Goal: Task Accomplishment & Management: Use online tool/utility

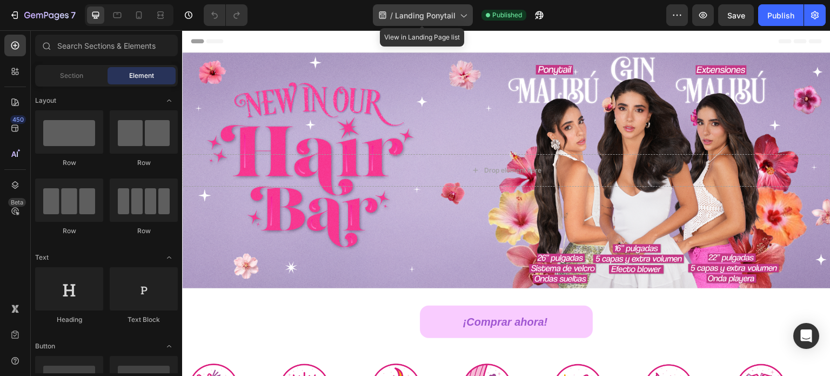
click at [442, 13] on span "Landing Ponytail" at bounding box center [425, 15] width 61 height 11
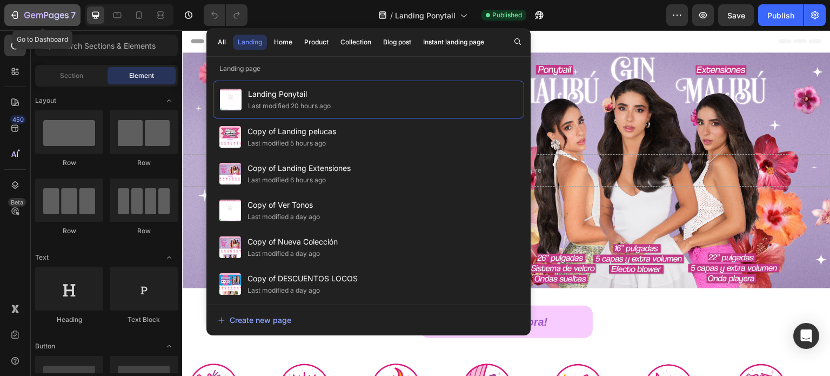
click at [37, 8] on button "7" at bounding box center [42, 15] width 76 height 22
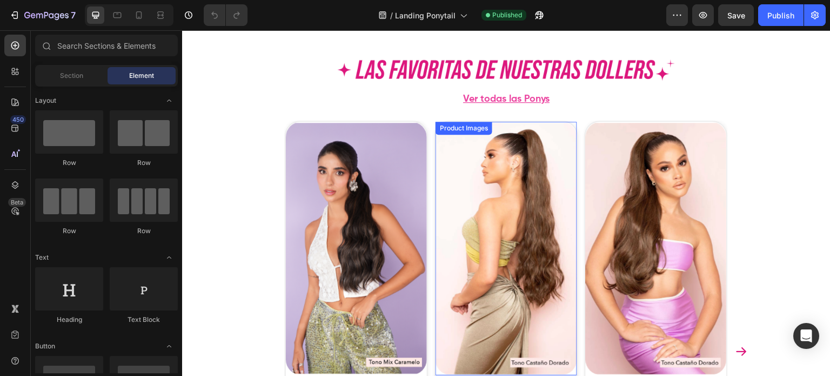
scroll to position [594, 0]
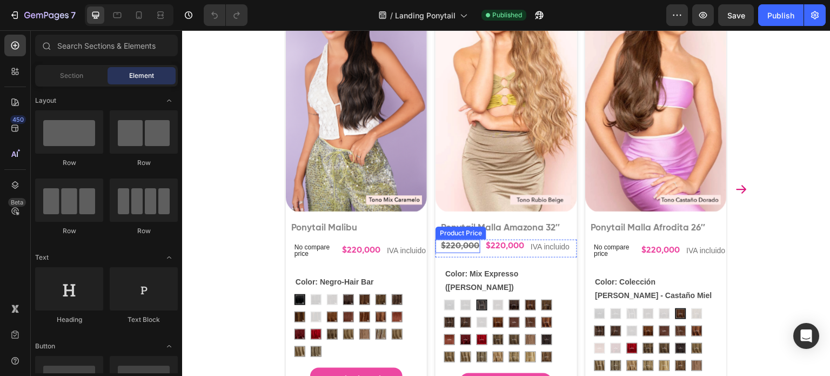
click at [465, 243] on div "$220,000" at bounding box center [460, 246] width 41 height 14
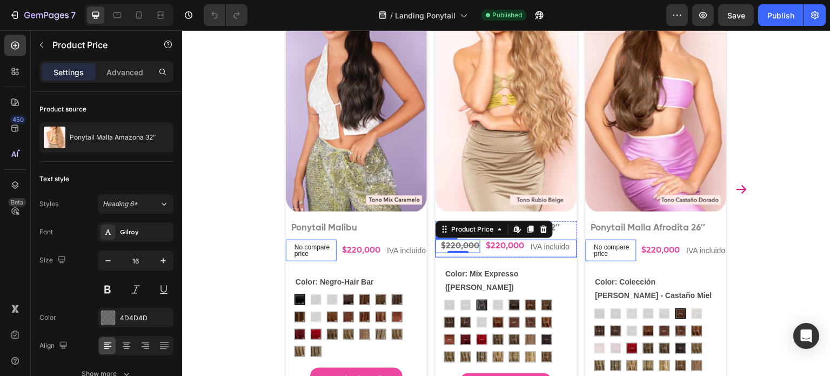
click at [382, 252] on div "$220,000" at bounding box center [361, 251] width 41 height 14
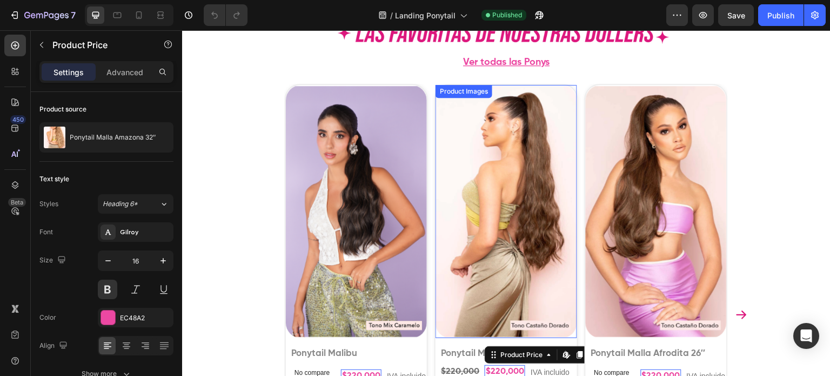
scroll to position [486, 0]
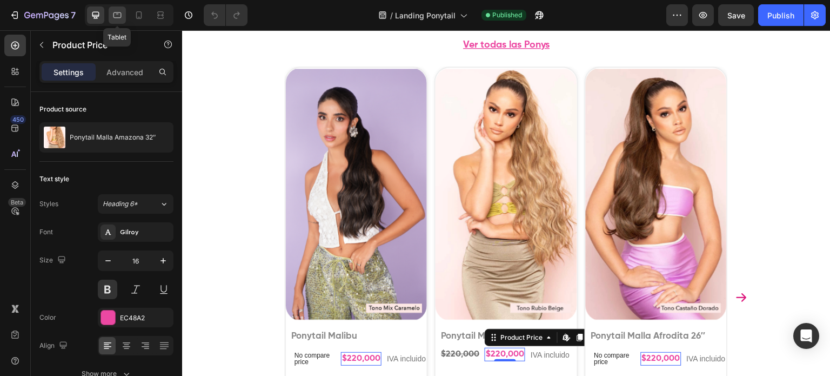
click at [117, 6] on div at bounding box center [117, 14] width 17 height 17
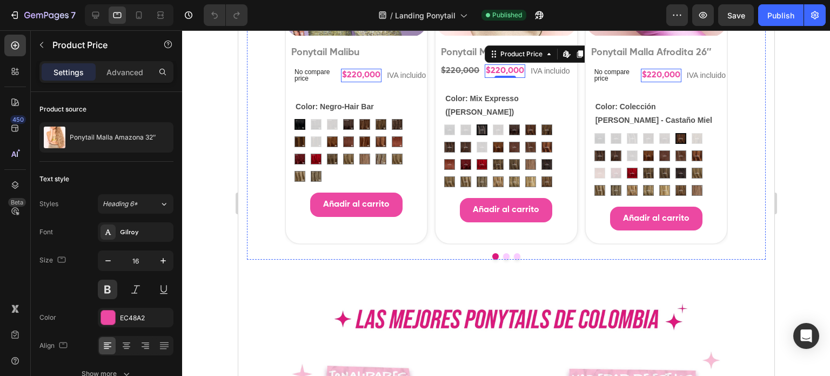
scroll to position [654, 0]
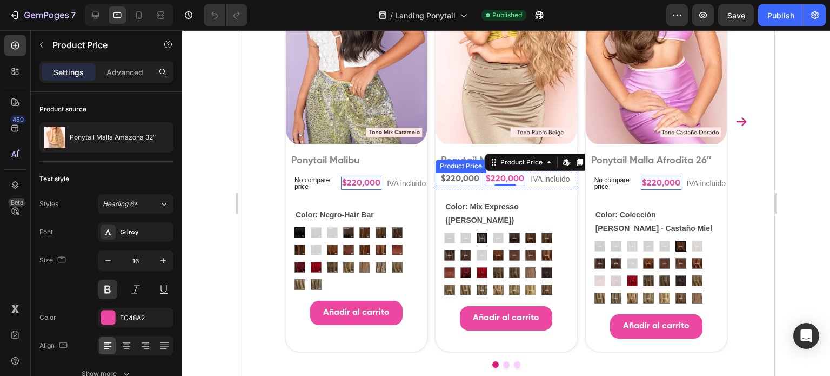
click at [457, 181] on div "$220,000" at bounding box center [459, 179] width 41 height 14
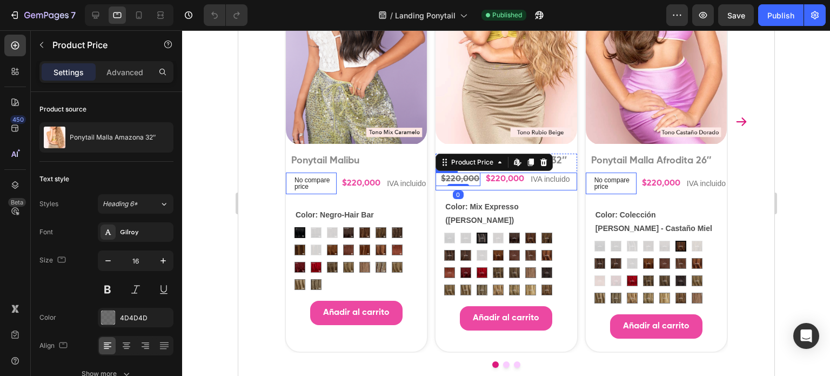
click at [426, 187] on div "$220,000 Product Price Edit content in Shopify 0 Product Price Edit content in …" at bounding box center [355, 185] width 141 height 26
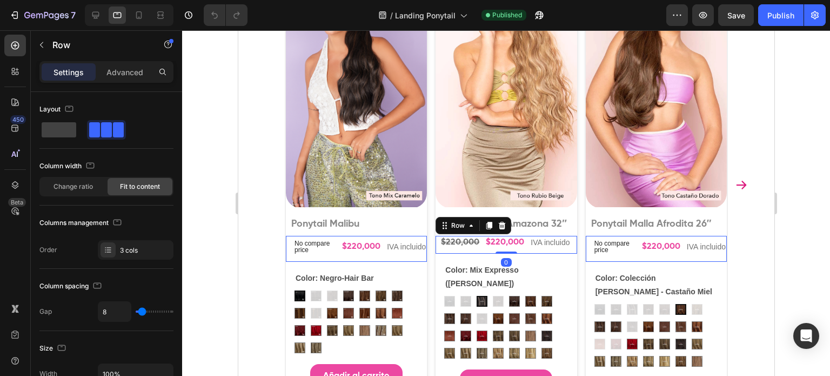
scroll to position [546, 0]
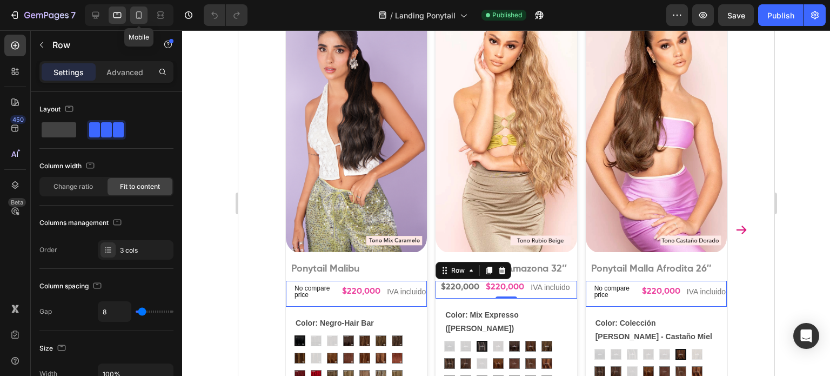
click at [144, 15] on div at bounding box center [138, 14] width 17 height 17
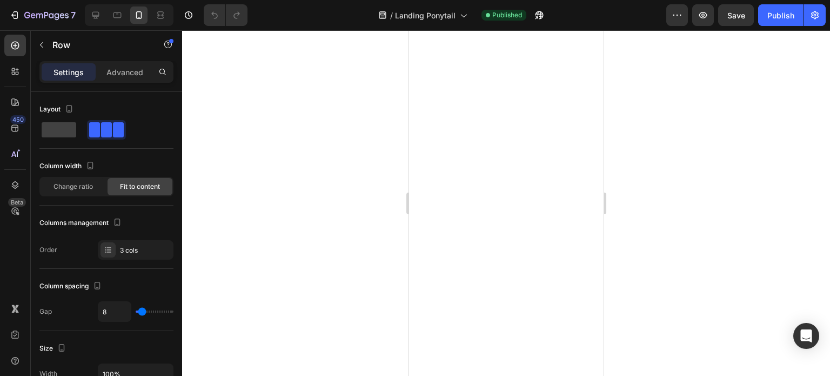
scroll to position [652, 0]
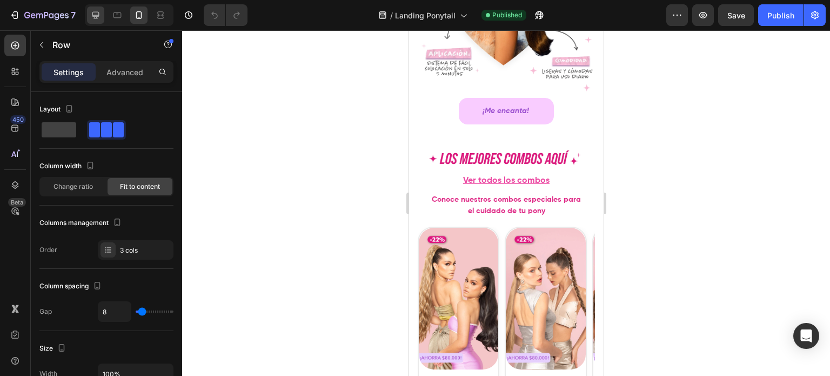
click at [95, 15] on icon at bounding box center [95, 15] width 11 height 11
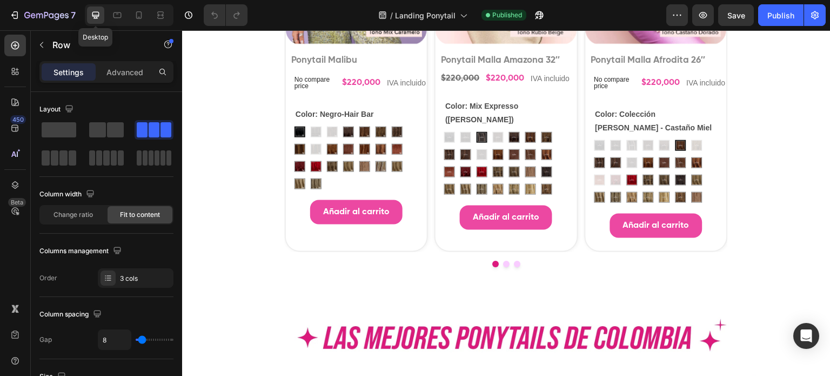
scroll to position [756, 0]
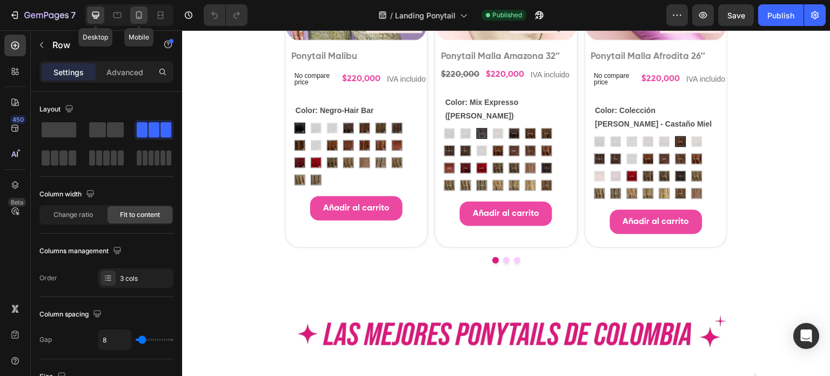
click at [146, 15] on div at bounding box center [138, 14] width 17 height 17
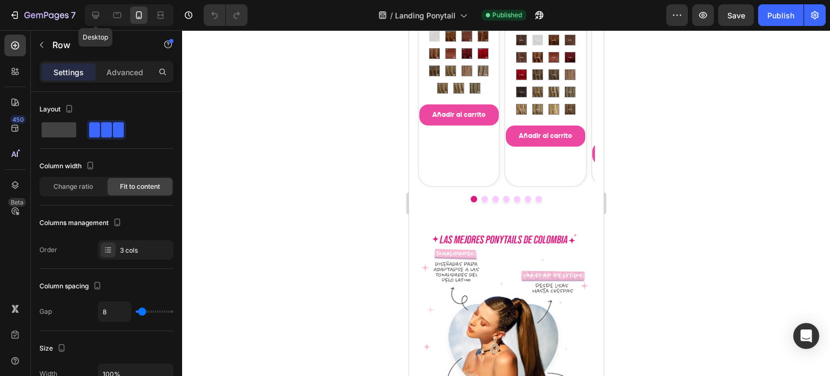
scroll to position [441, 0]
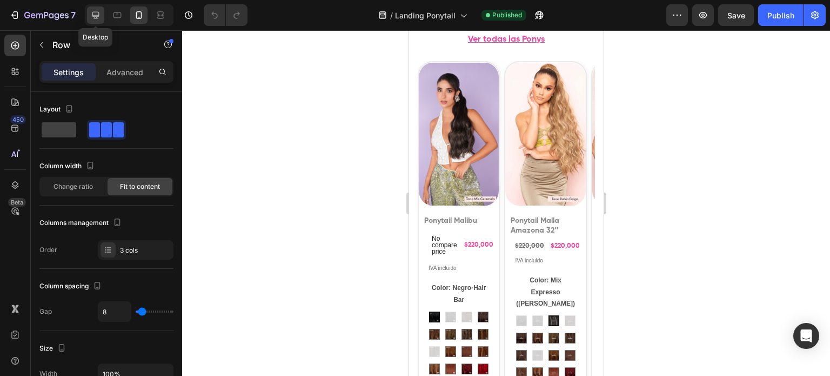
click at [99, 23] on div at bounding box center [95, 14] width 17 height 17
type input "1200"
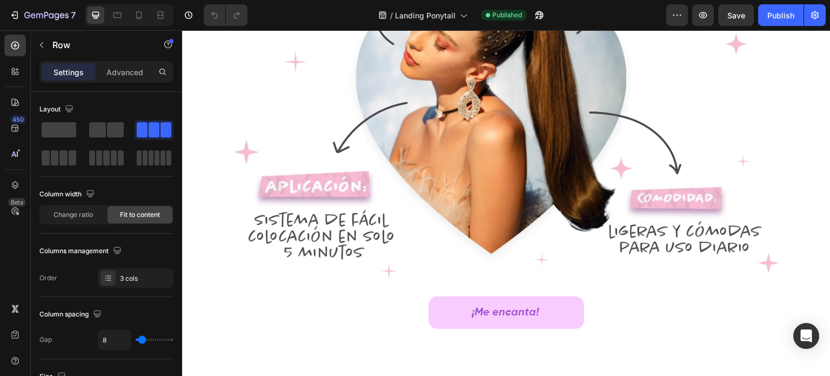
scroll to position [1430, 0]
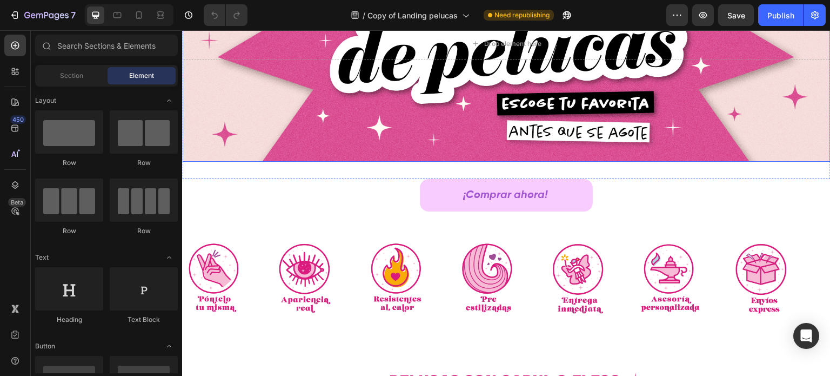
scroll to position [324, 0]
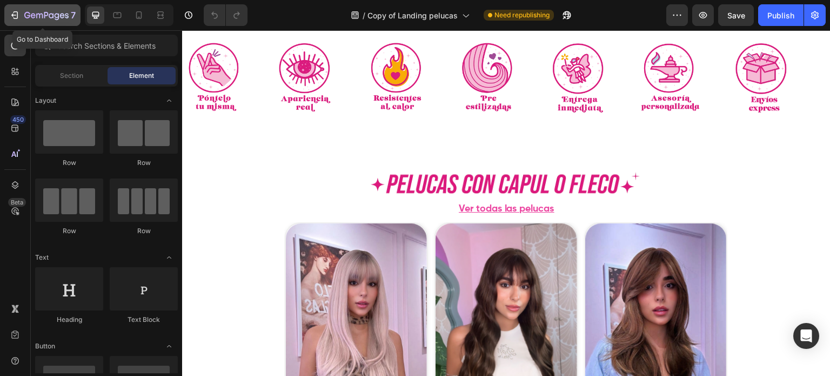
click at [36, 9] on div "7" at bounding box center [49, 15] width 51 height 13
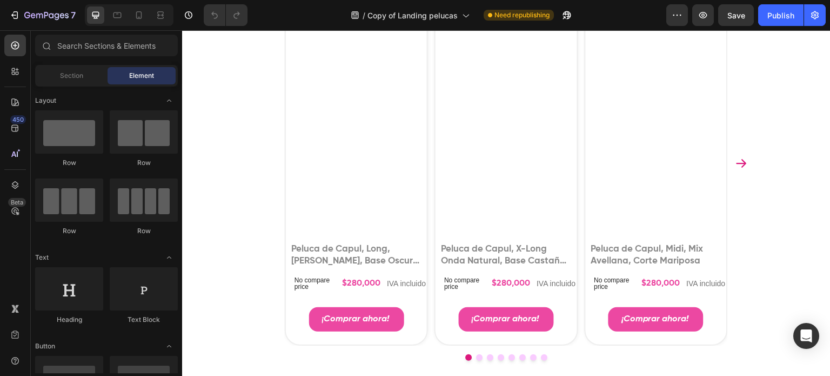
scroll to position [540, 0]
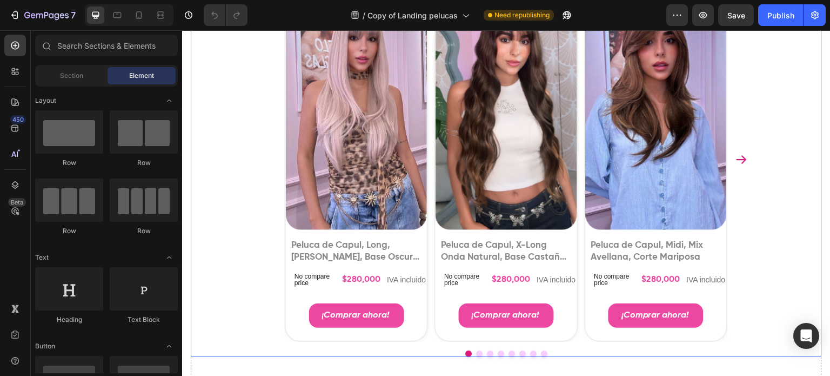
click at [426, 134] on div "Product Images Peluca de Capul, Long, [PERSON_NAME], Base Oscura, [PERSON_NAME]…" at bounding box center [506, 159] width 443 height 364
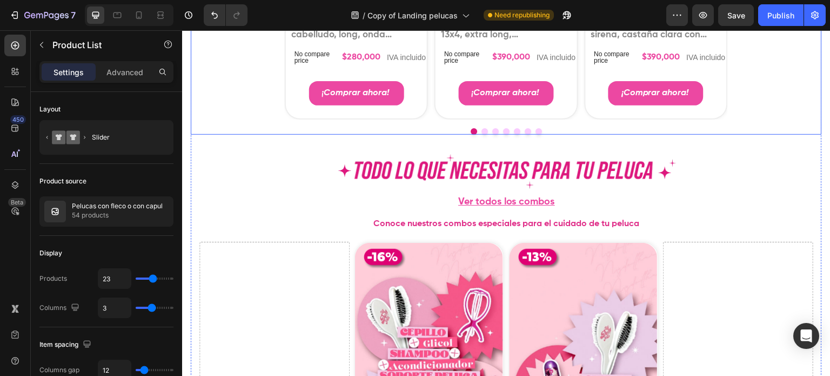
scroll to position [941, 0]
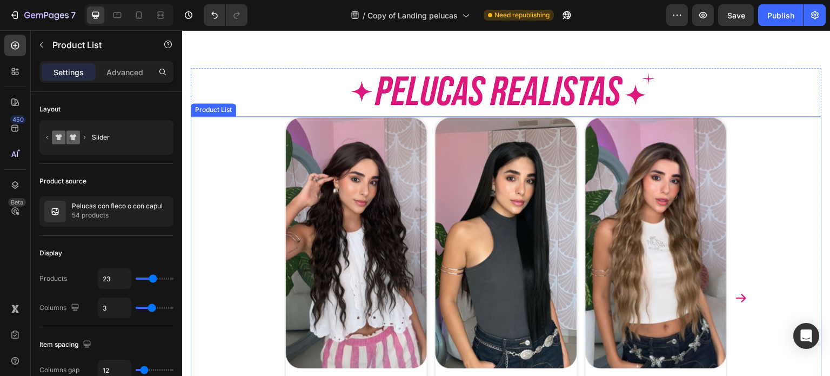
click at [249, 198] on div "Product Images Peluca efecto cuero cabelludo, long, onda natural, castaño Produ…" at bounding box center [506, 305] width 631 height 379
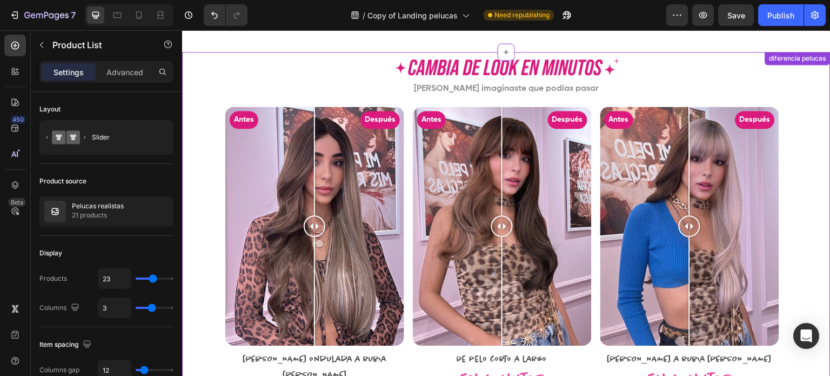
scroll to position [2261, 0]
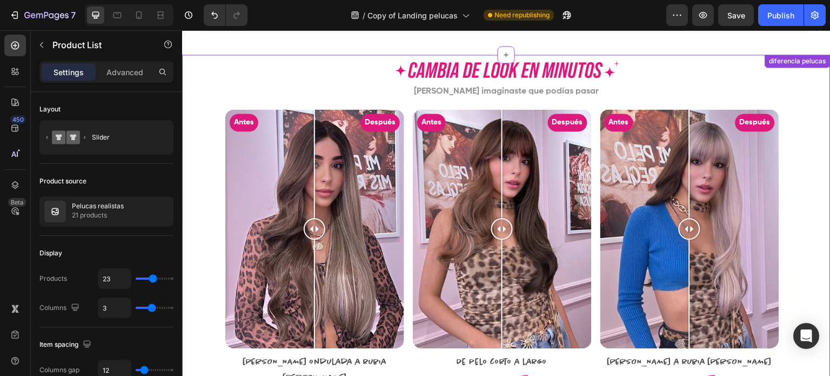
click at [314, 73] on div at bounding box center [506, 69] width 648 height 28
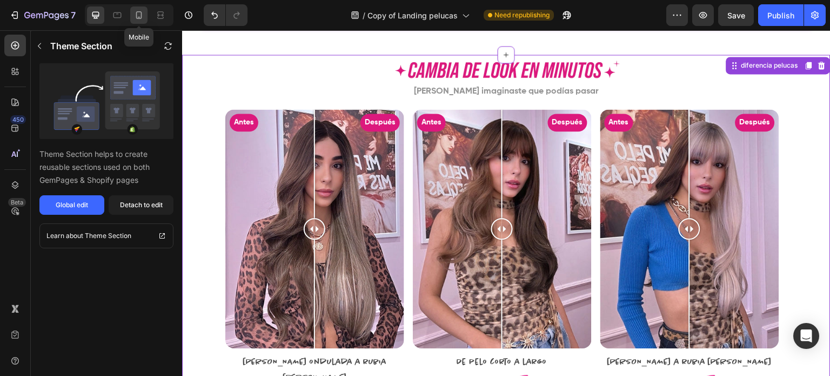
click at [137, 10] on icon at bounding box center [138, 15] width 11 height 11
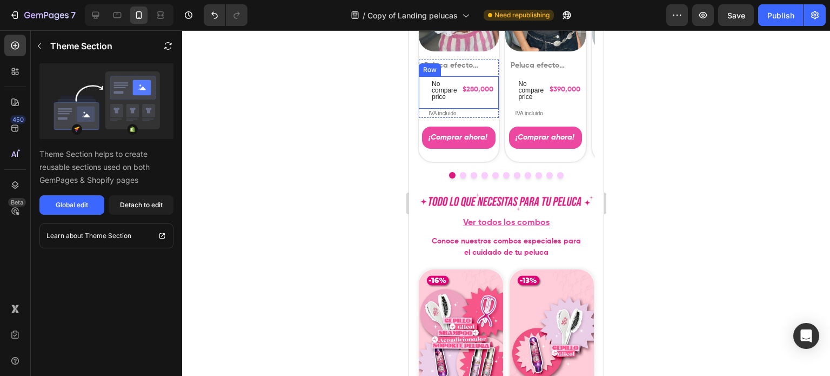
scroll to position [1159, 0]
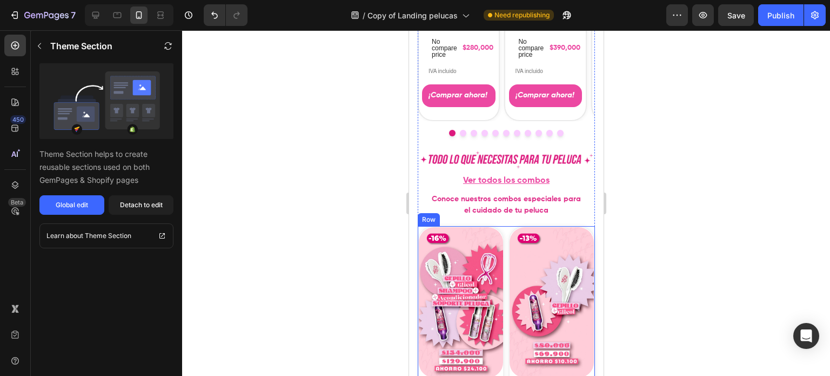
click at [502, 239] on div "Product Images Product Badge Combo cuidado especial Product Title $154,000 Prod…" at bounding box center [505, 355] width 177 height 259
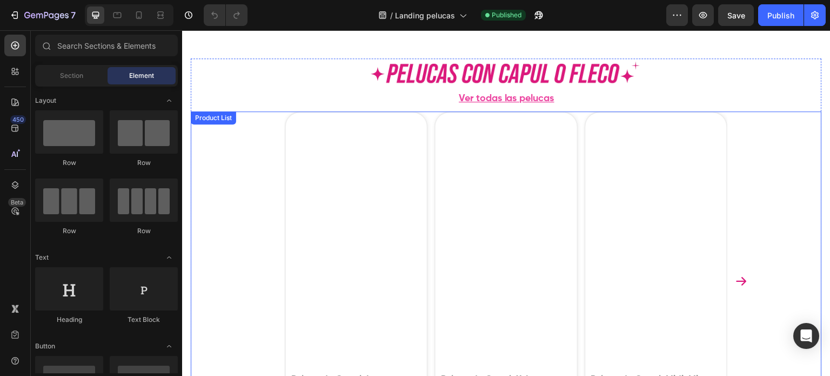
scroll to position [432, 0]
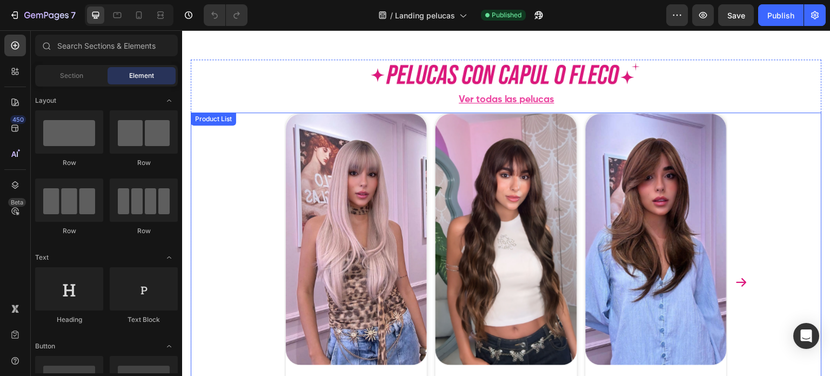
click at [238, 203] on div "Product Images Peluca de Capul, Long, [PERSON_NAME], Base Oscura, [PERSON_NAME]…" at bounding box center [506, 289] width 631 height 354
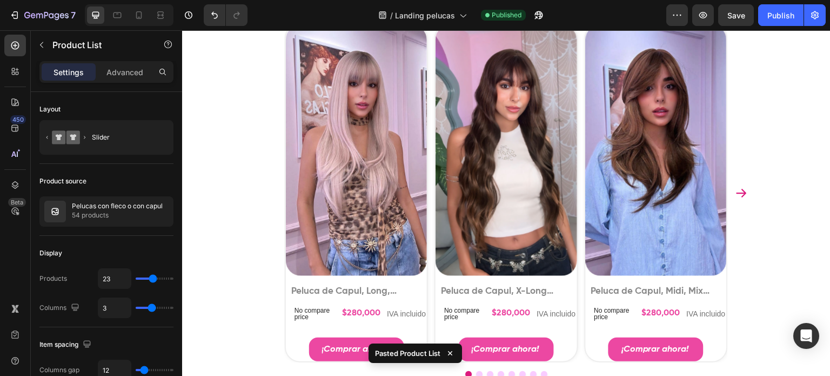
scroll to position [467, 0]
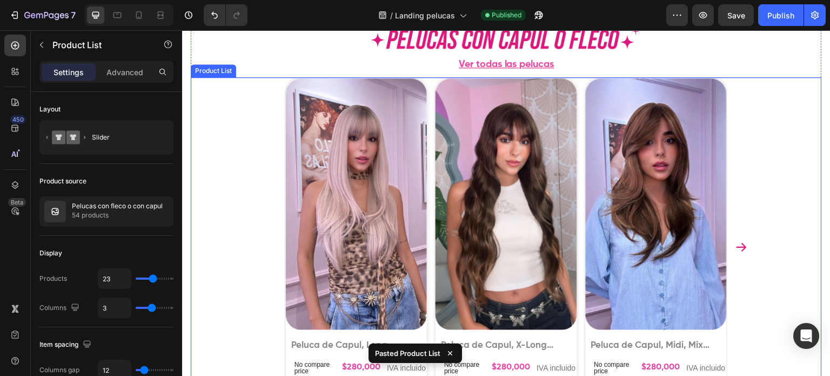
click at [244, 204] on div "Product Images Peluca de Capul, Long, Lisa, Base Oscura, Rubia Rosa Product Tit…" at bounding box center [506, 254] width 631 height 354
click at [286, 68] on div at bounding box center [280, 67] width 13 height 13
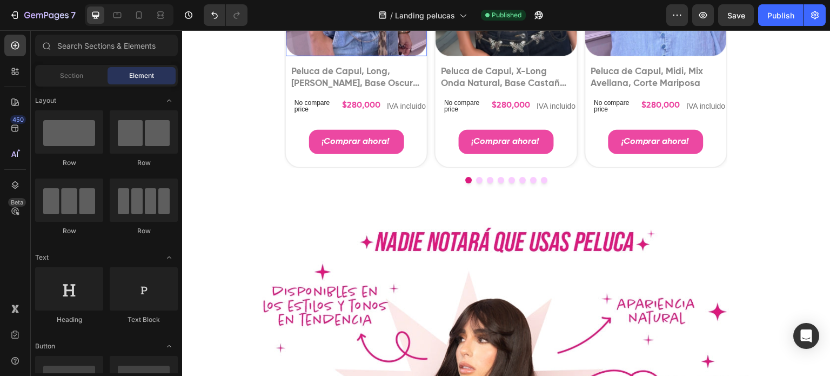
scroll to position [630, 0]
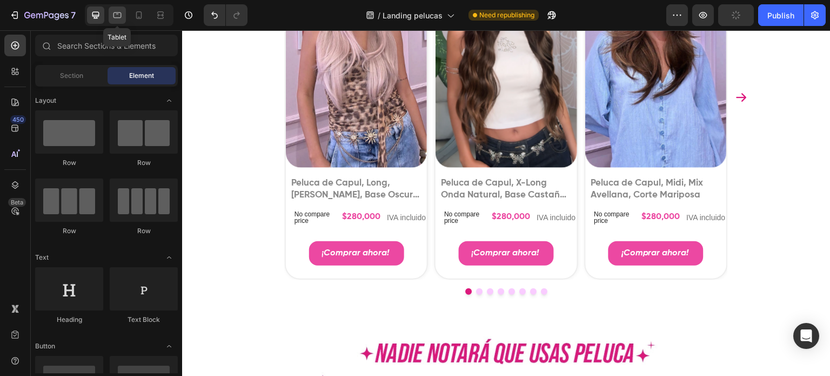
click at [119, 16] on icon at bounding box center [117, 15] width 11 height 11
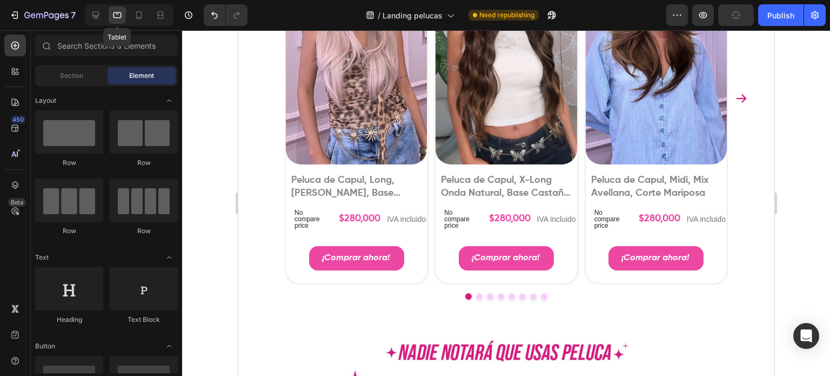
scroll to position [625, 0]
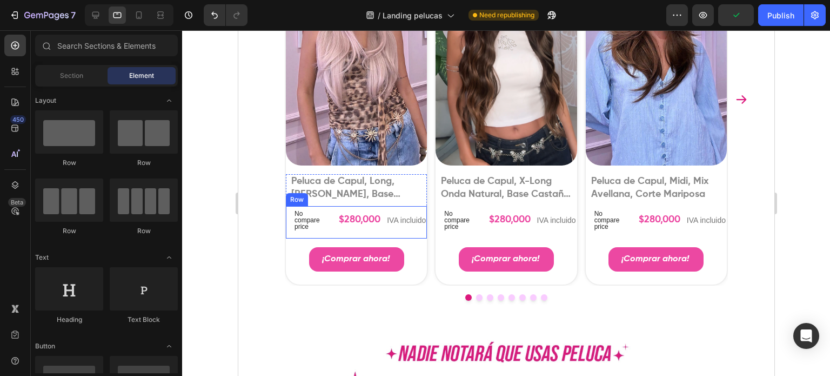
click at [360, 218] on div "$280,000" at bounding box center [359, 219] width 44 height 15
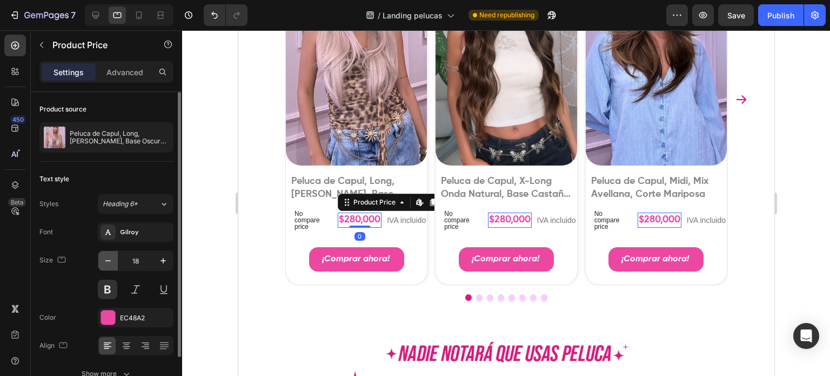
click at [113, 264] on icon "button" at bounding box center [108, 260] width 11 height 11
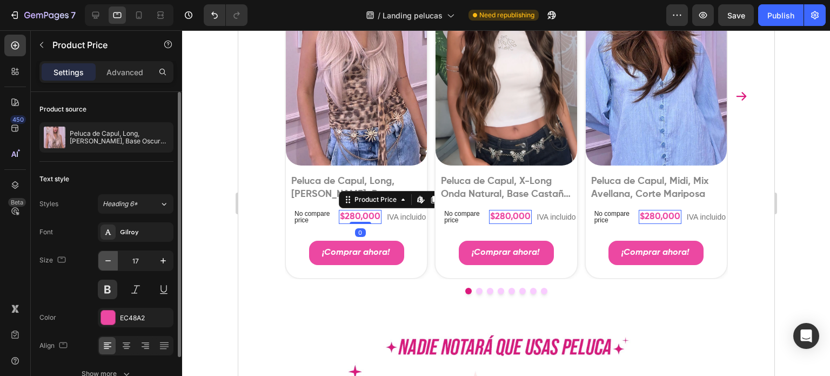
scroll to position [622, 0]
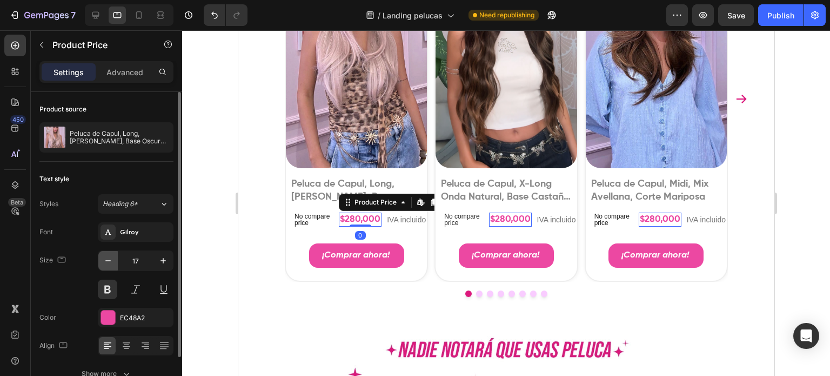
click at [113, 264] on icon "button" at bounding box center [108, 260] width 11 height 11
type input "16"
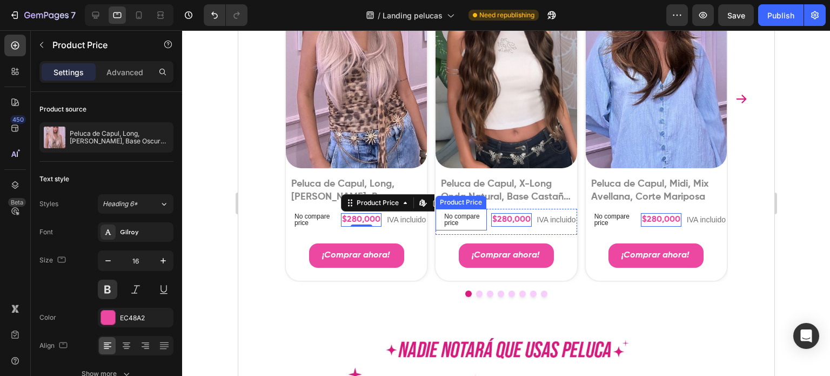
click at [332, 220] on p "No compare price" at bounding box center [313, 219] width 38 height 13
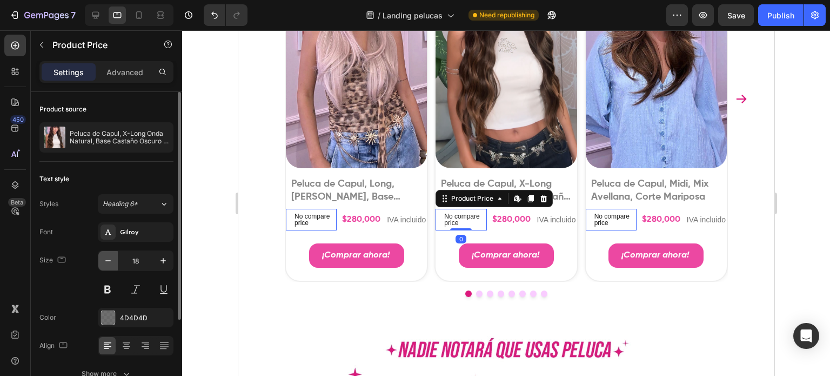
click at [110, 261] on icon "button" at bounding box center [108, 260] width 11 height 11
click at [132, 18] on div at bounding box center [138, 14] width 17 height 17
type input "12"
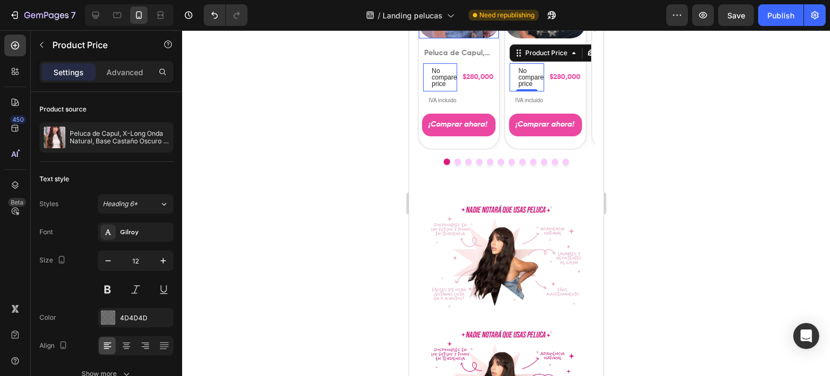
scroll to position [511, 0]
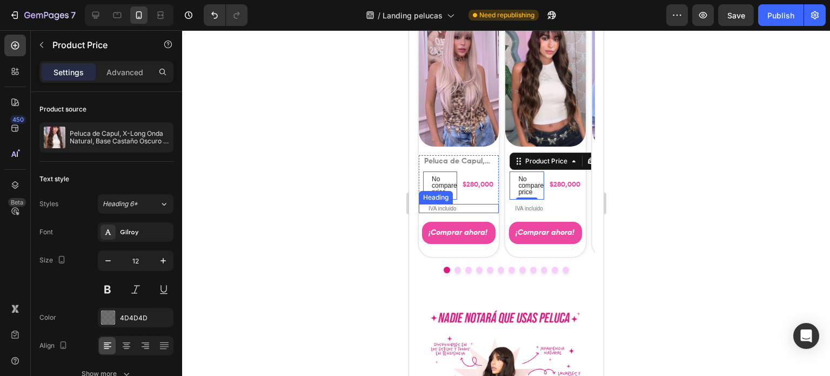
click at [453, 204] on h2 "IVA incluido" at bounding box center [462, 208] width 71 height 9
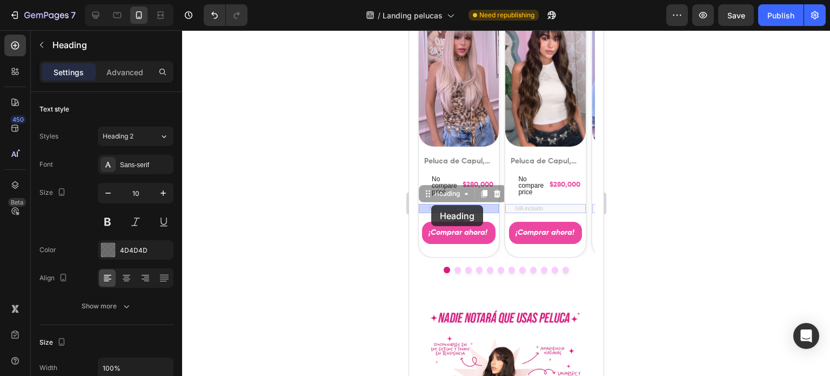
drag, startPoint x: 428, startPoint y: 193, endPoint x: 431, endPoint y: 205, distance: 11.7
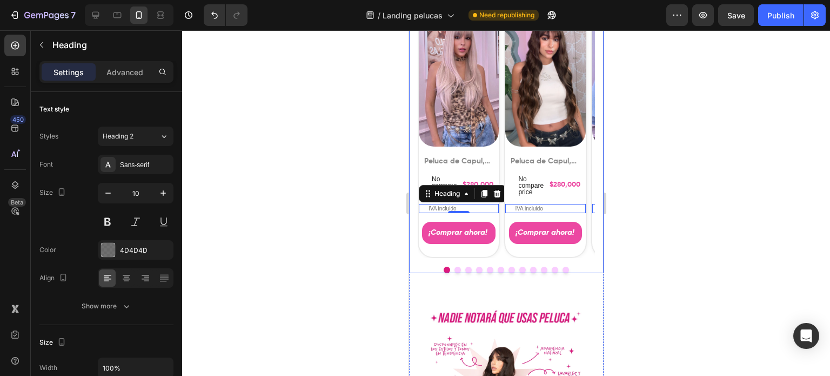
click at [278, 232] on div at bounding box center [506, 202] width 648 height 345
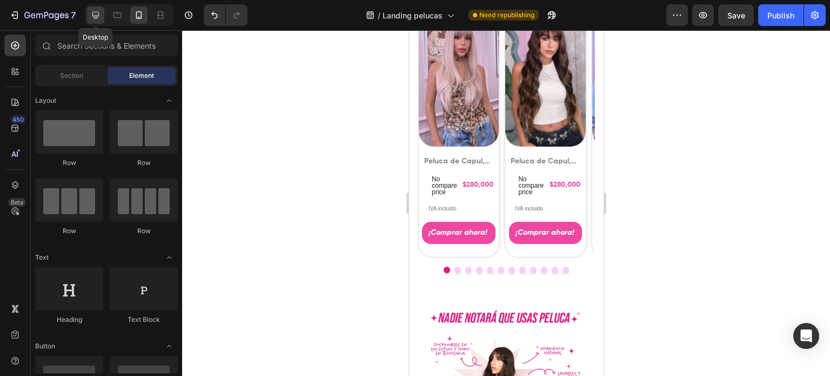
click at [99, 17] on icon at bounding box center [95, 15] width 11 height 11
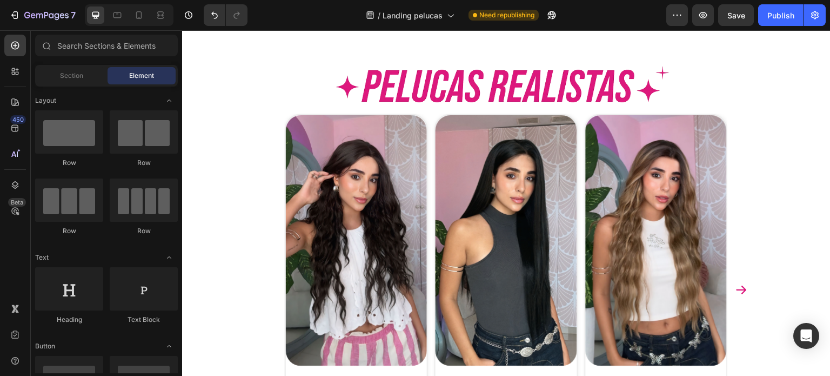
scroll to position [1378, 0]
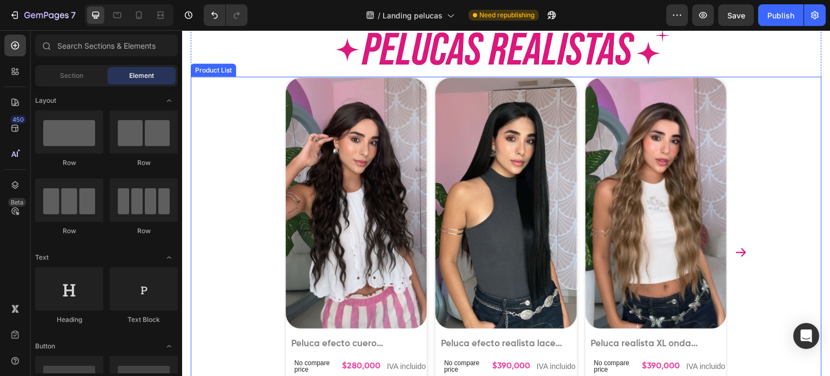
click at [268, 184] on div "Product Images Peluca efecto cuero cabelludo, long, onda natural, castaño Produ…" at bounding box center [506, 253] width 486 height 352
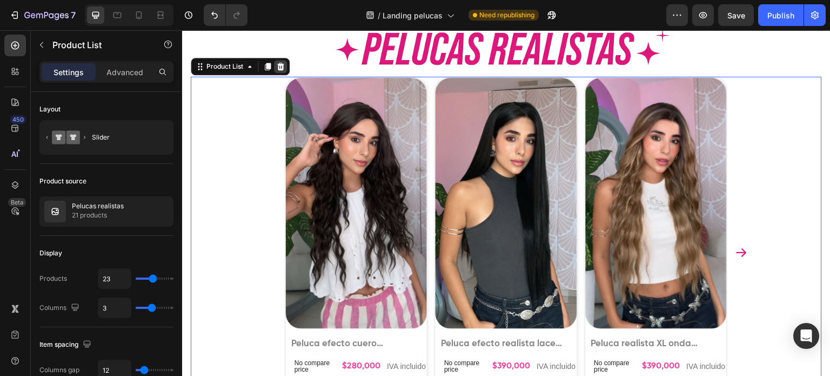
click at [282, 63] on icon at bounding box center [280, 67] width 7 height 8
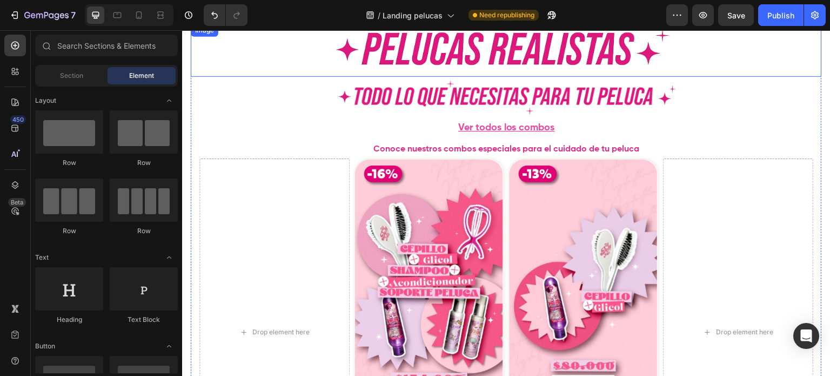
click at [397, 56] on img at bounding box center [506, 50] width 347 height 53
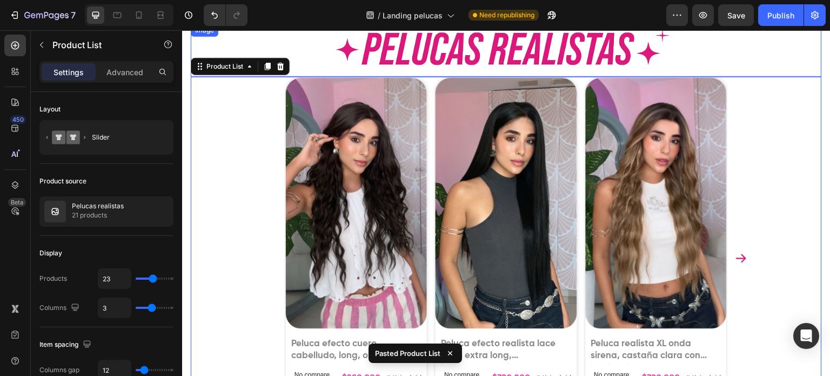
click at [449, 55] on img at bounding box center [506, 50] width 347 height 53
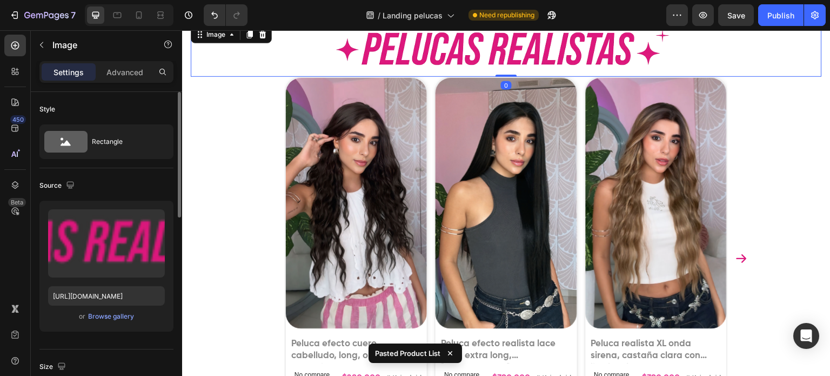
scroll to position [216, 0]
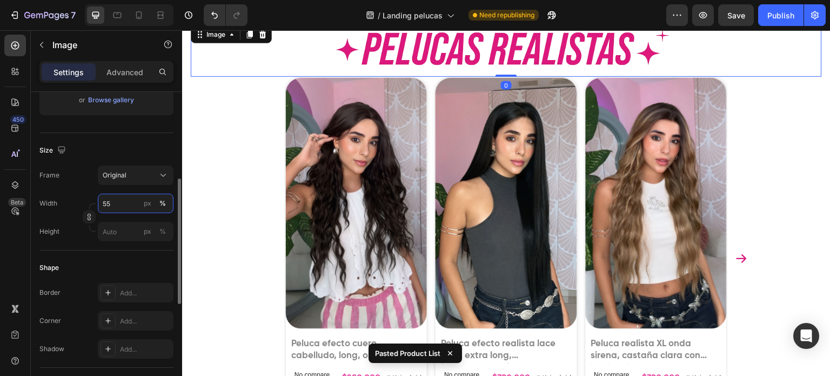
click at [119, 201] on input "55" at bounding box center [136, 202] width 76 height 19
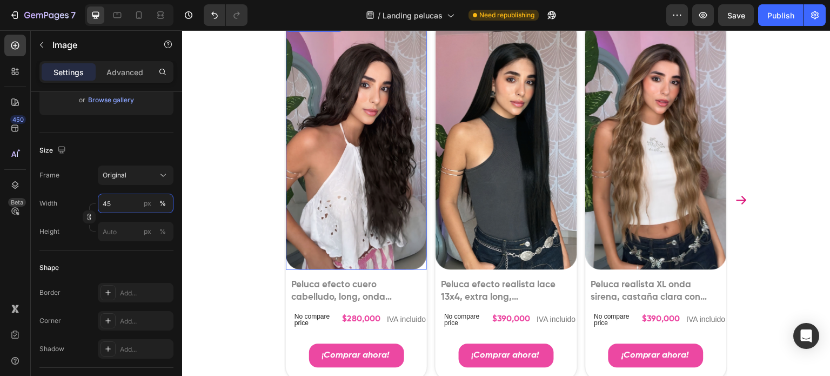
scroll to position [1486, 0]
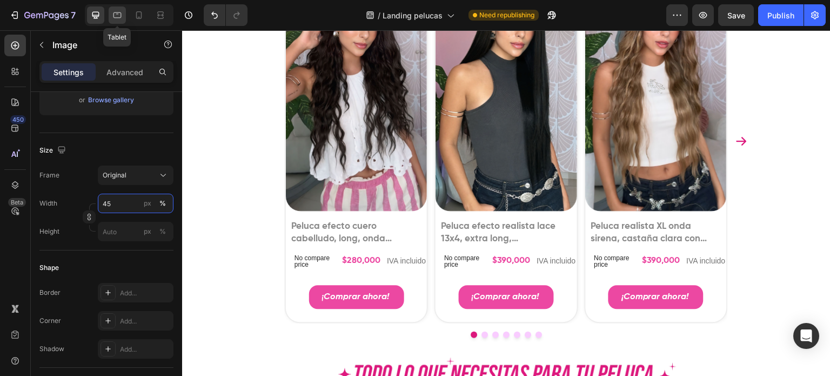
type input "45"
click at [117, 8] on div at bounding box center [117, 14] width 17 height 17
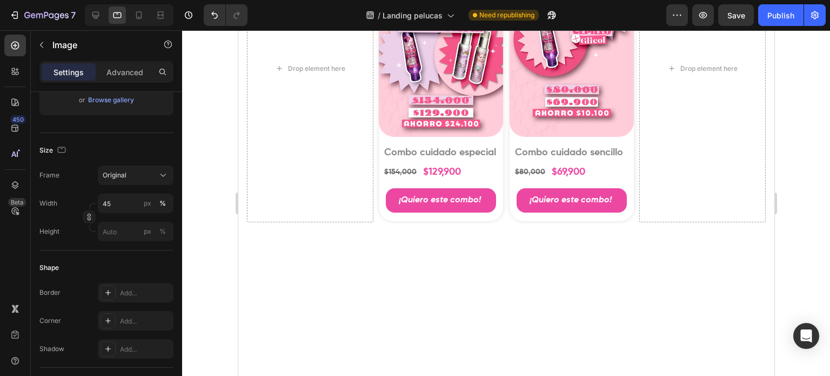
scroll to position [1084, 0]
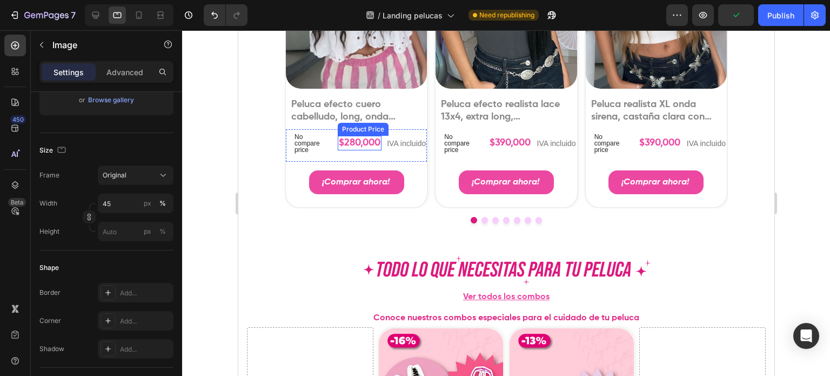
click at [357, 145] on div "$280,000" at bounding box center [359, 143] width 44 height 15
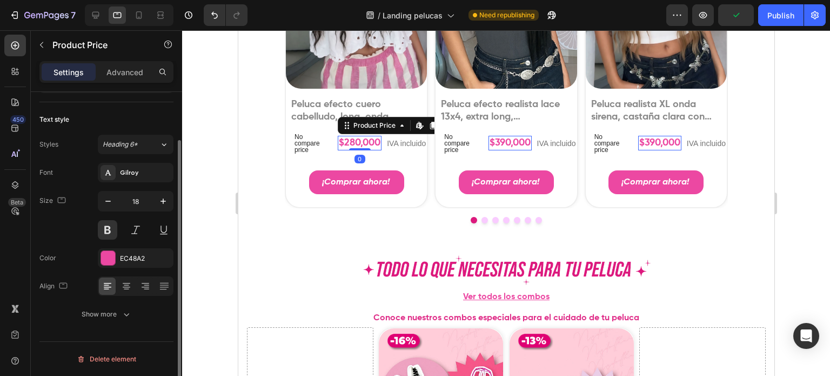
scroll to position [0, 0]
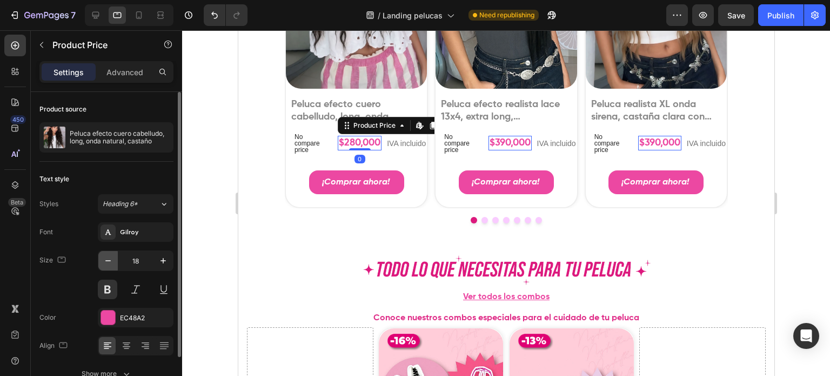
click at [104, 268] on button "button" at bounding box center [107, 260] width 19 height 19
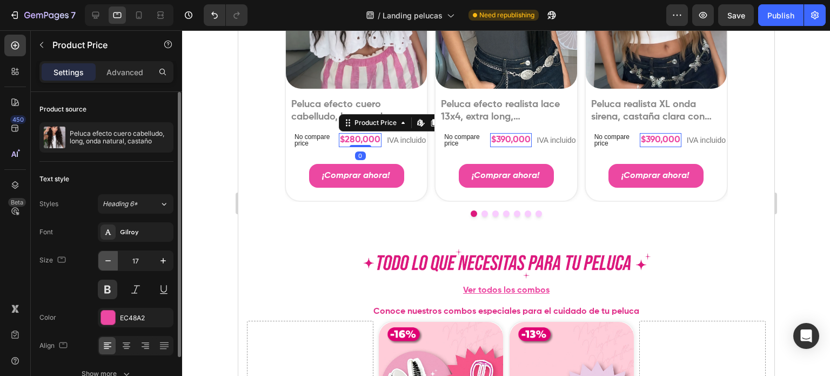
type input "16"
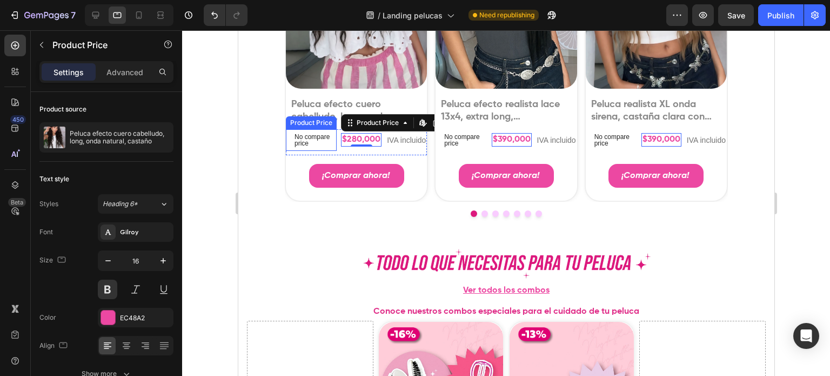
click at [316, 138] on p "No compare price" at bounding box center [313, 139] width 38 height 13
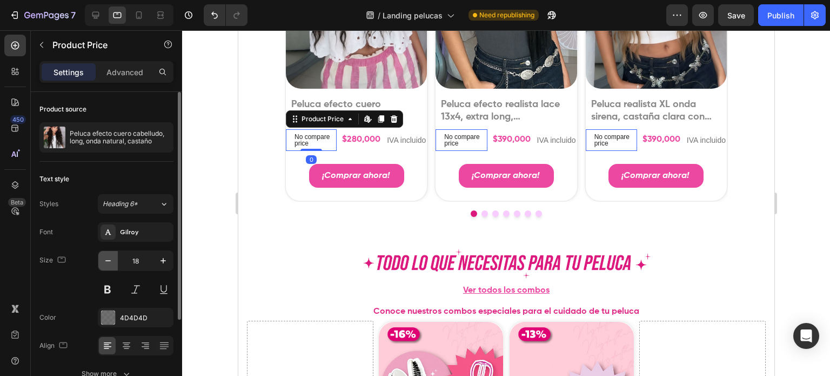
click at [104, 259] on icon "button" at bounding box center [108, 260] width 11 height 11
type input "16"
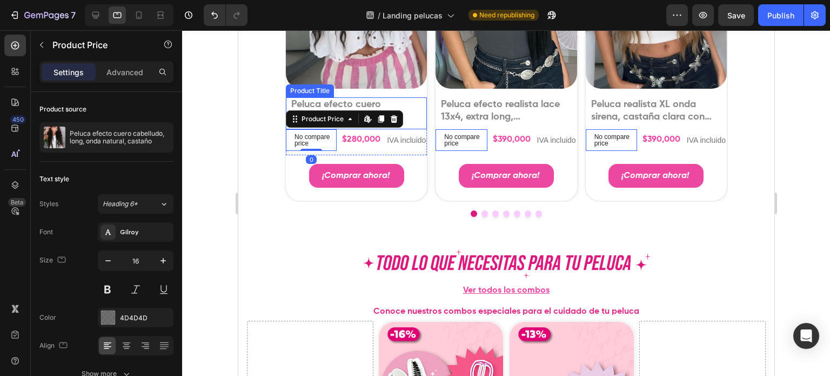
click at [349, 97] on h1 "Peluca efecto cuero cabelludo, long, onda natural, castaño" at bounding box center [356, 111] width 132 height 28
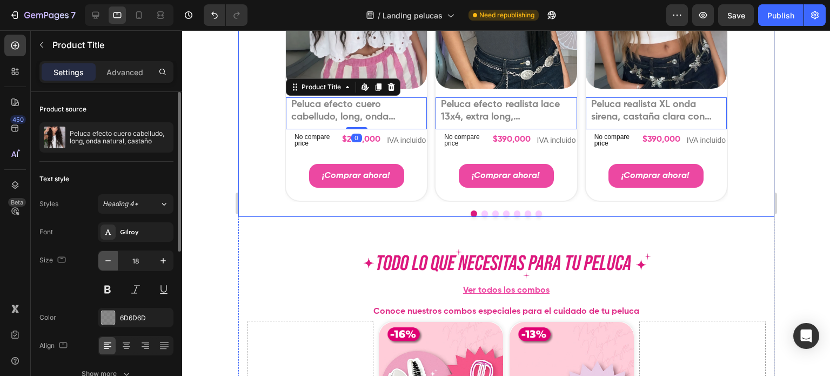
click at [104, 255] on icon "button" at bounding box center [108, 260] width 11 height 11
type input "17"
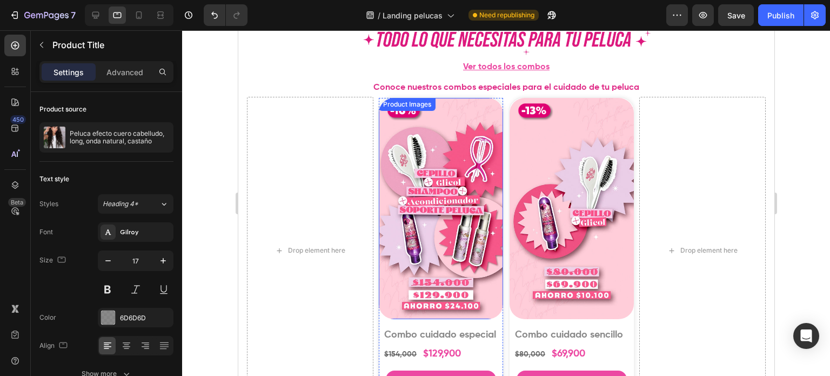
scroll to position [1354, 0]
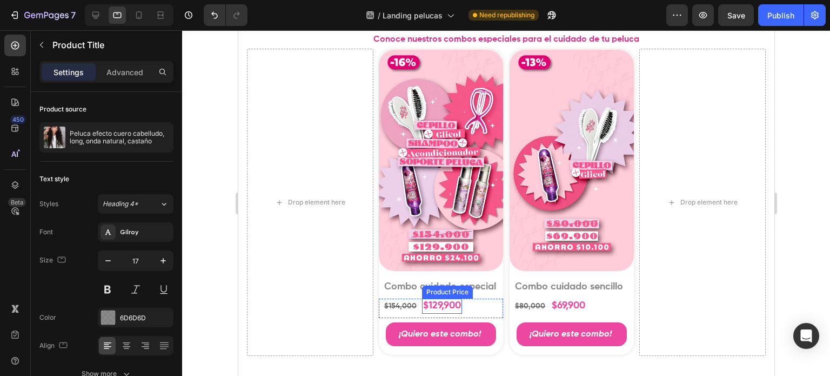
click at [430, 304] on div "$129,900" at bounding box center [442, 305] width 40 height 15
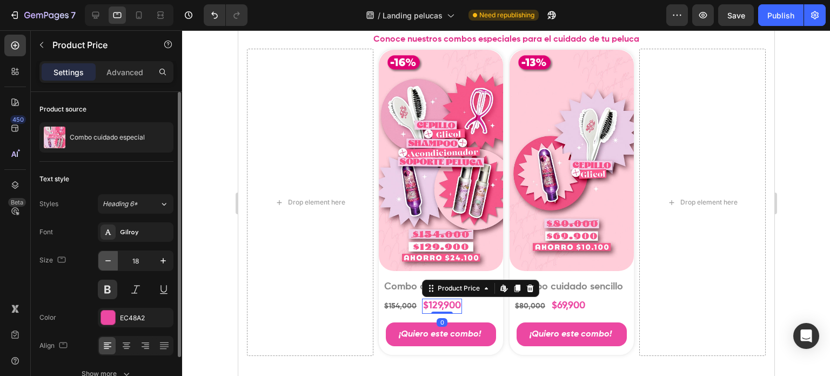
click at [98, 257] on button "button" at bounding box center [107, 260] width 19 height 19
click at [99, 257] on button "button" at bounding box center [107, 260] width 19 height 19
type input "16"
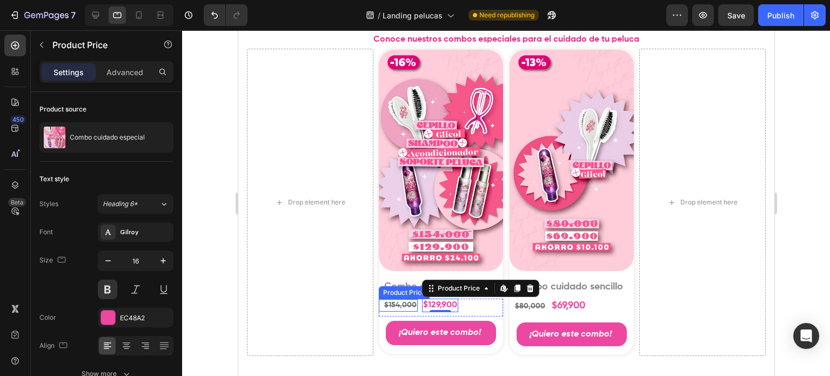
click at [391, 299] on div "$154,000" at bounding box center [400, 305] width 35 height 12
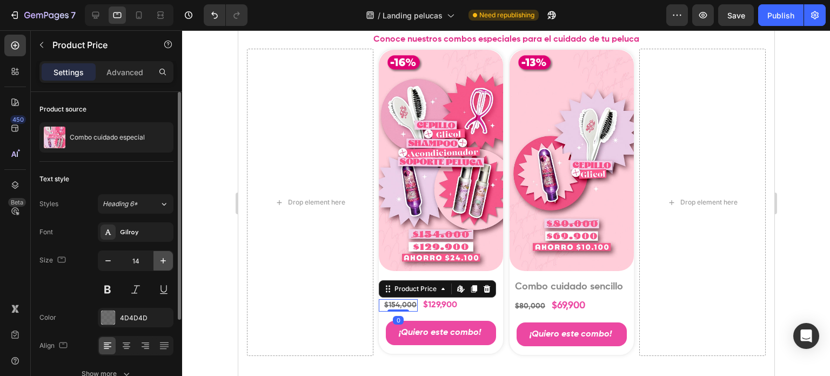
click at [168, 256] on icon "button" at bounding box center [163, 260] width 11 height 11
click at [167, 257] on icon "button" at bounding box center [163, 260] width 11 height 11
type input "16"
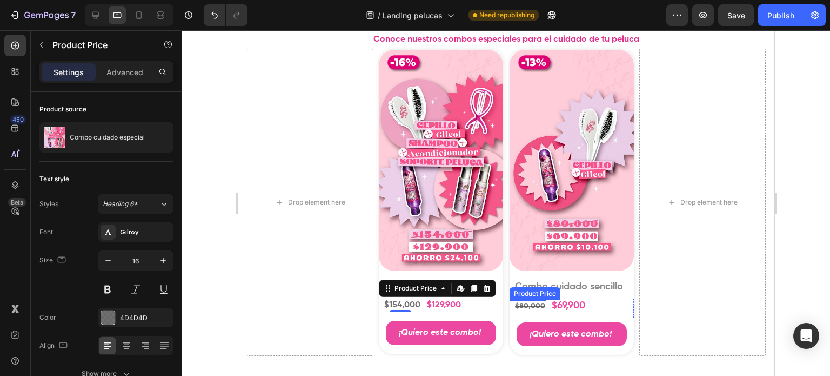
click at [521, 304] on div "$80,000" at bounding box center [529, 306] width 32 height 12
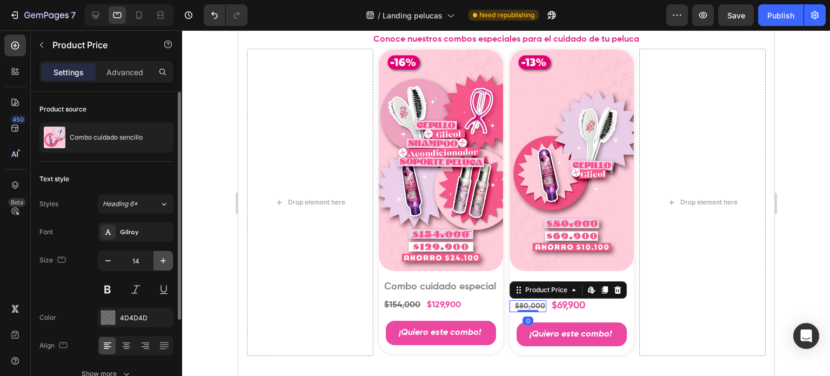
click at [162, 260] on icon "button" at bounding box center [163, 260] width 11 height 11
click at [162, 260] on icon "button" at bounding box center [163, 260] width 5 height 5
type input "16"
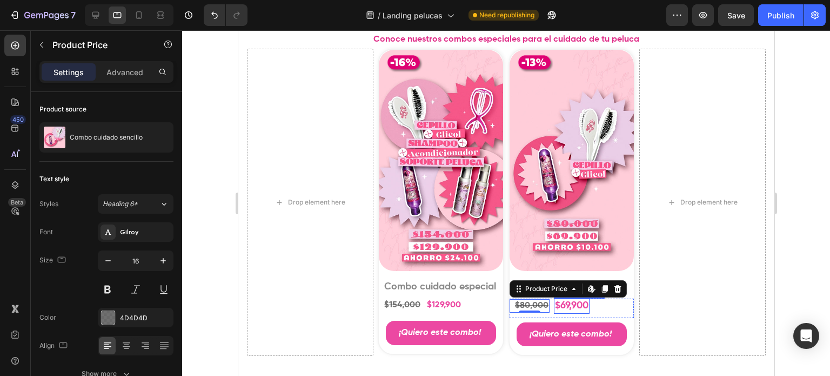
click at [559, 302] on div "$69,900" at bounding box center [571, 305] width 36 height 15
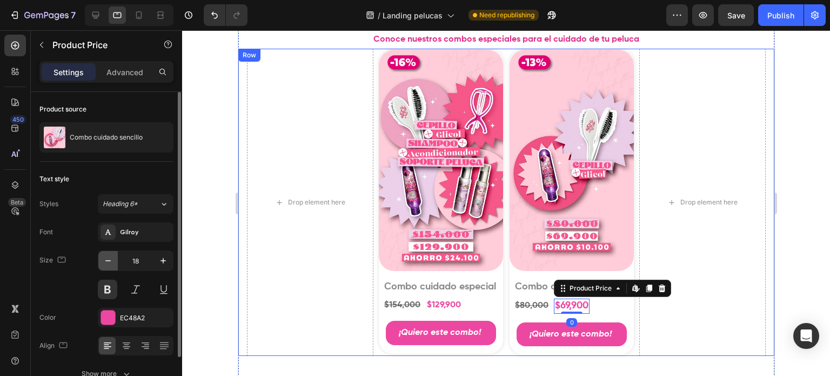
click at [113, 254] on button "button" at bounding box center [107, 260] width 19 height 19
click at [113, 253] on button "button" at bounding box center [107, 260] width 19 height 19
type input "16"
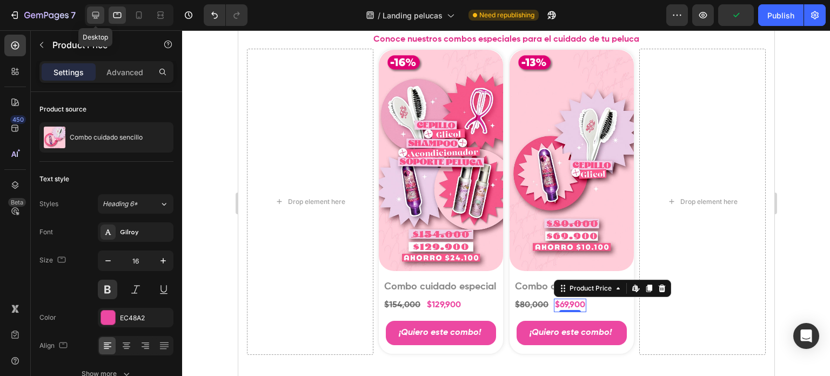
drag, startPoint x: 179, startPoint y: 130, endPoint x: 95, endPoint y: 16, distance: 141.8
click at [95, 16] on icon at bounding box center [95, 15] width 7 height 7
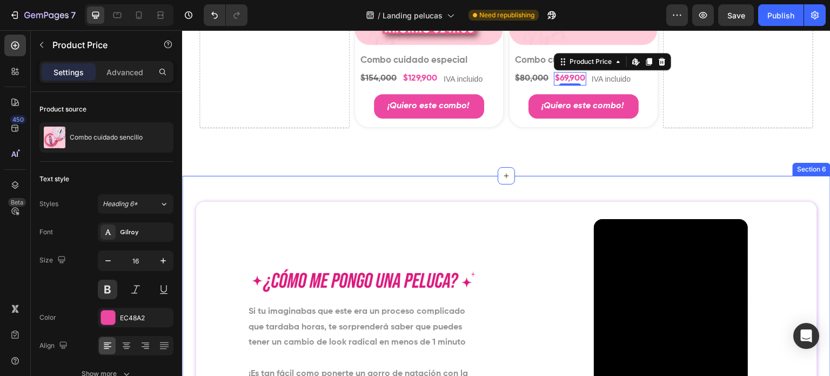
scroll to position [1556, 0]
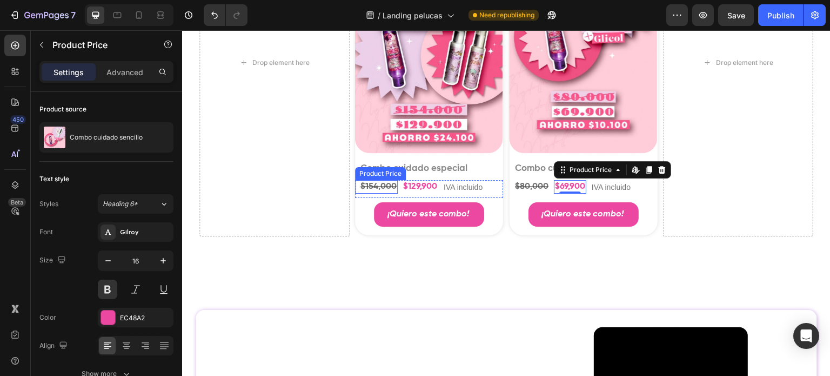
click at [376, 182] on div "$154,000" at bounding box center [378, 187] width 38 height 14
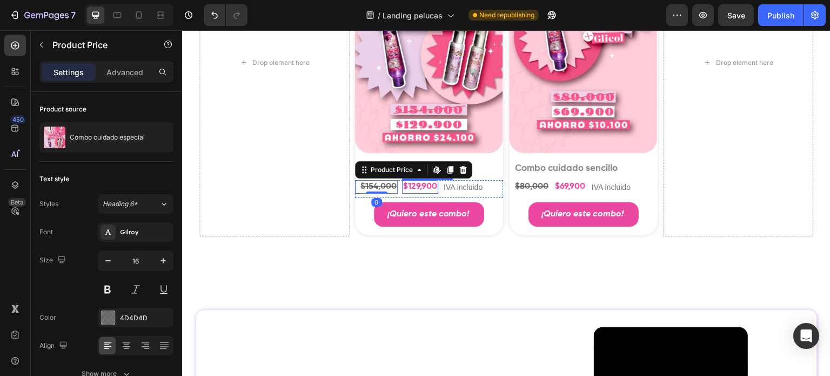
click at [404, 182] on div "$129,900" at bounding box center [420, 187] width 36 height 14
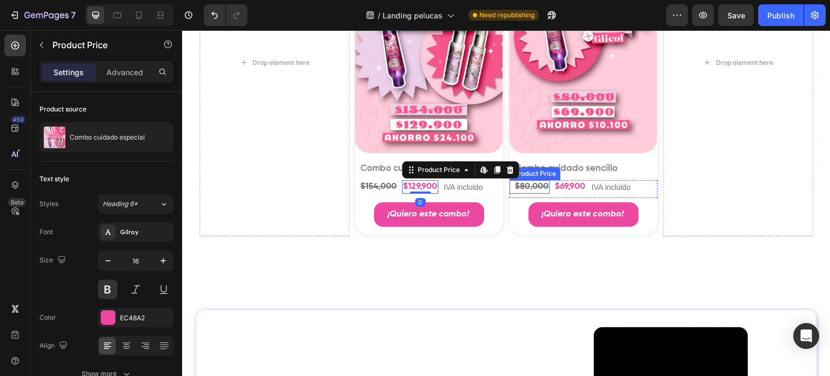
click at [527, 184] on div "$80,000" at bounding box center [532, 187] width 36 height 14
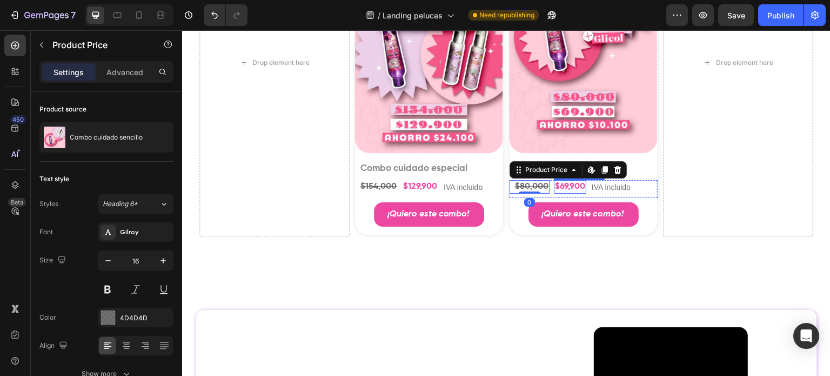
click at [554, 184] on div "$69,900" at bounding box center [570, 187] width 32 height 14
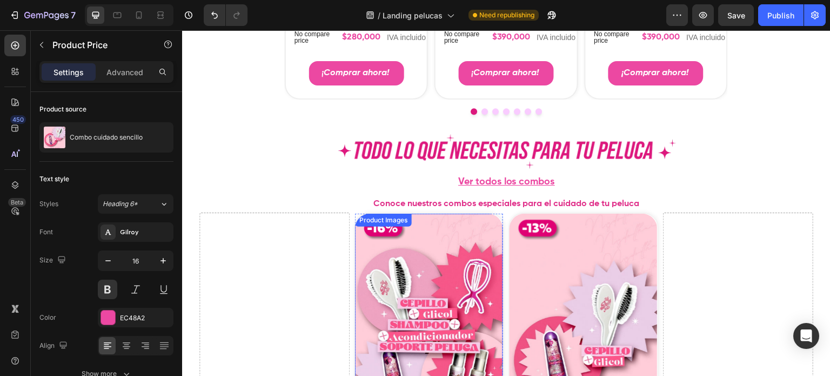
scroll to position [1232, 0]
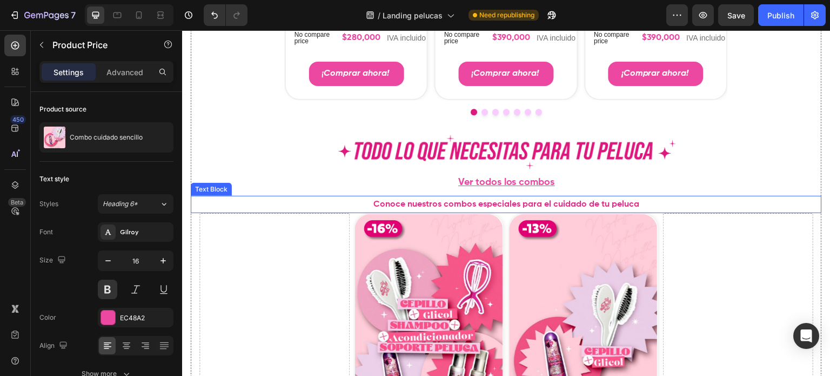
click at [485, 200] on span "Conoce nuestros combos especiales para el cuidado de tu peluca" at bounding box center [506, 204] width 266 height 9
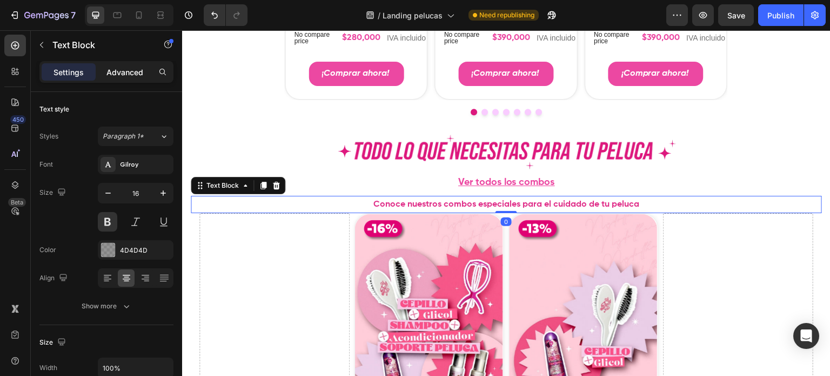
click at [126, 69] on p "Advanced" at bounding box center [124, 71] width 37 height 11
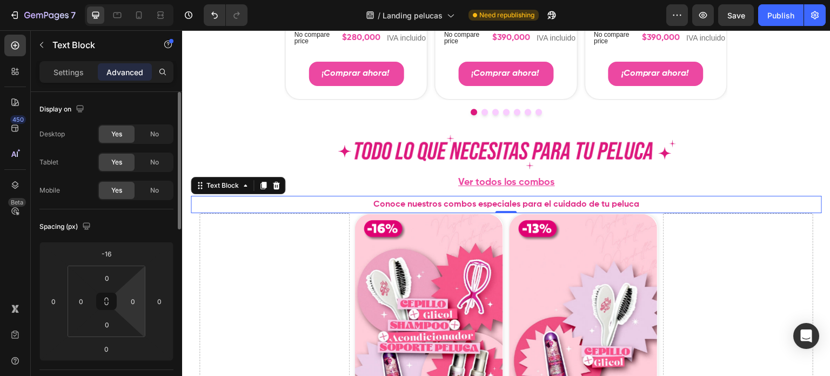
scroll to position [54, 0]
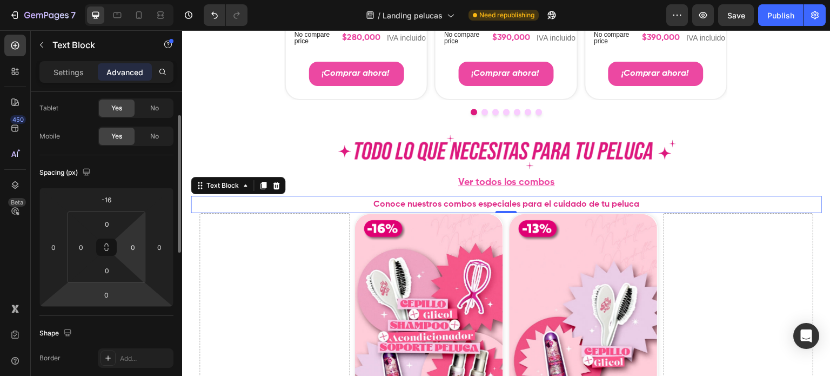
drag, startPoint x: 105, startPoint y: 295, endPoint x: 123, endPoint y: 255, distance: 43.8
click at [105, 295] on input "0" at bounding box center [107, 294] width 22 height 16
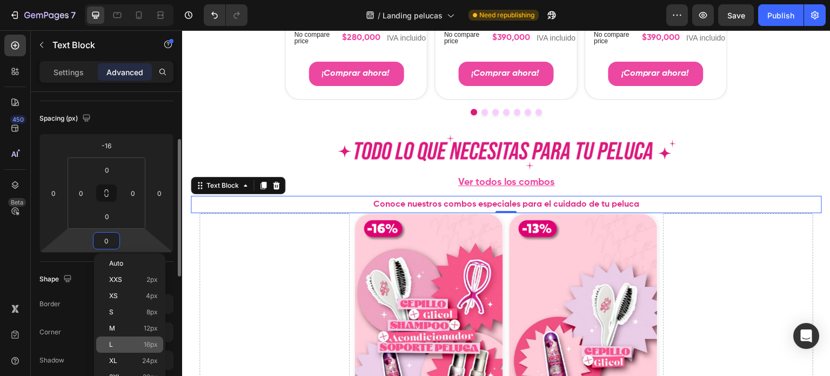
click at [133, 343] on p "L 16px" at bounding box center [133, 344] width 49 height 8
type input "16"
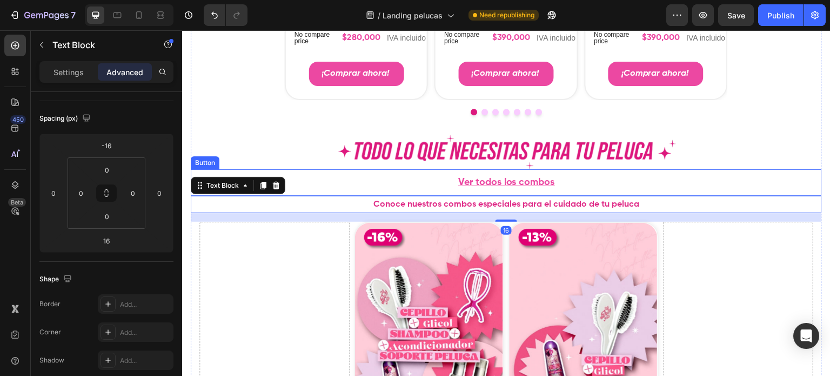
click at [379, 179] on div "Ver todos los combos Button" at bounding box center [506, 182] width 631 height 26
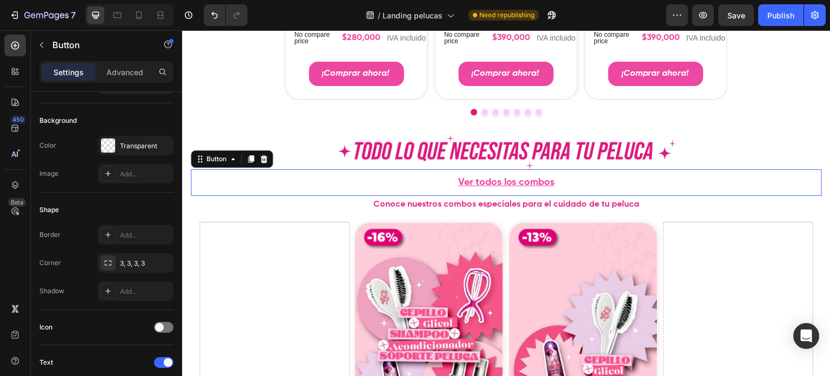
scroll to position [0, 0]
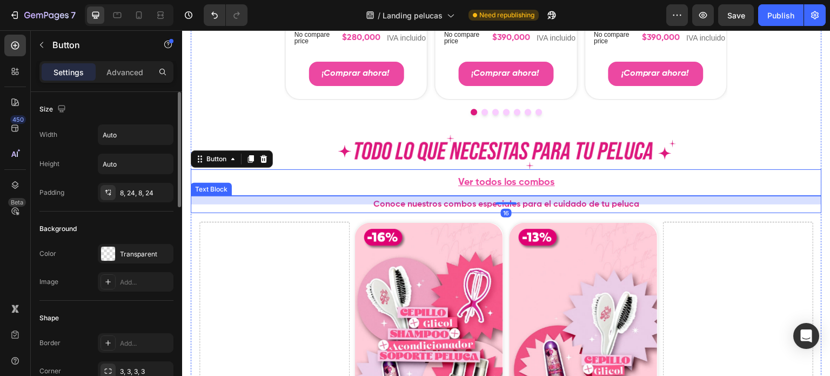
click at [322, 208] on p "Conoce nuestros combos especiales para el cuidado de tu peluca" at bounding box center [506, 205] width 629 height 16
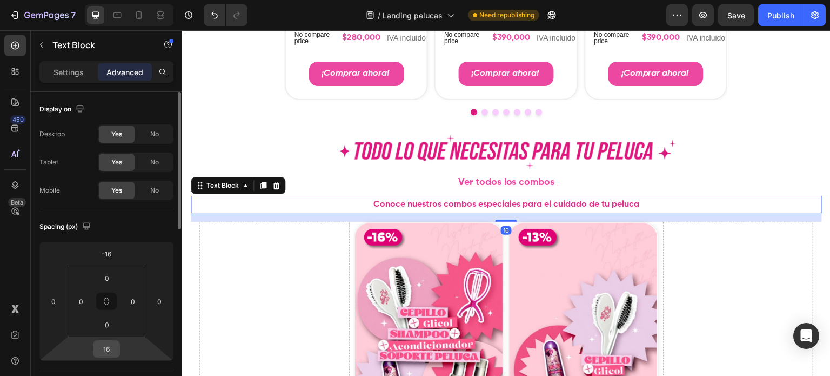
click at [108, 346] on input "16" at bounding box center [107, 348] width 22 height 16
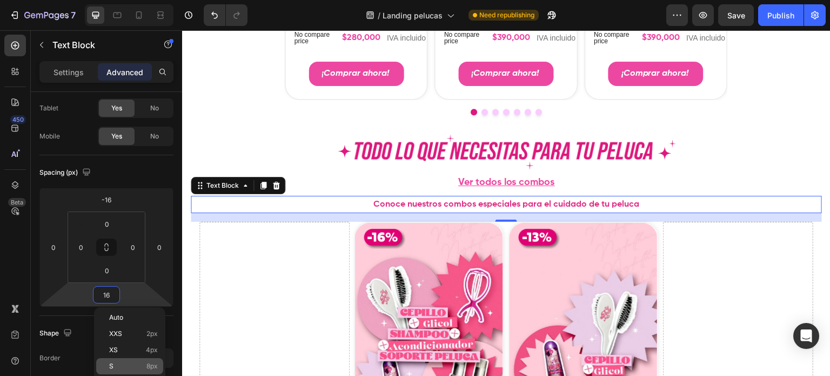
type input "8"
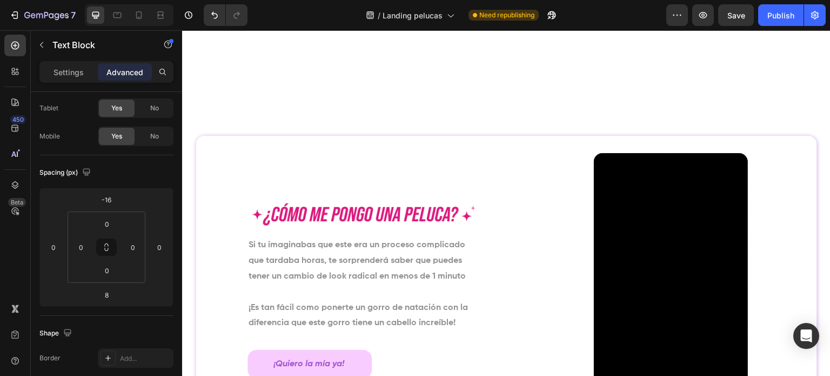
scroll to position [1772, 0]
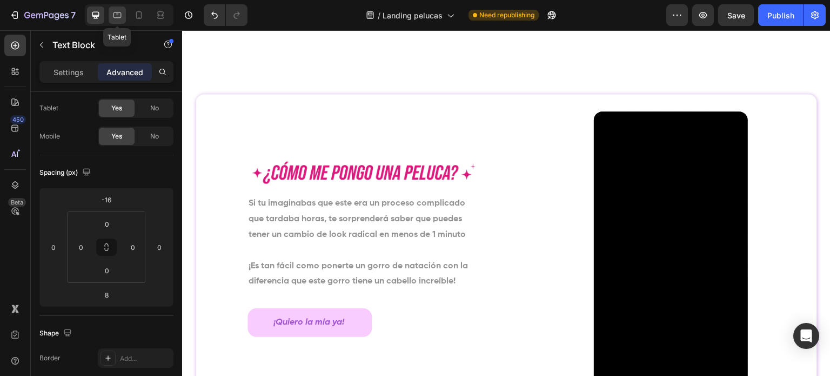
click at [125, 11] on div at bounding box center [117, 14] width 17 height 17
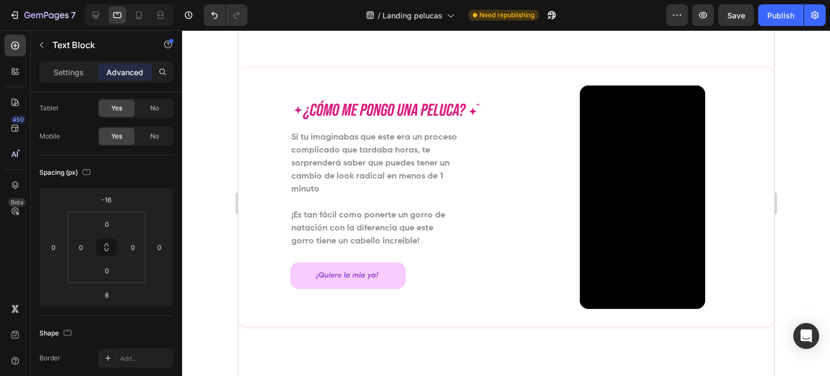
scroll to position [1311, 0]
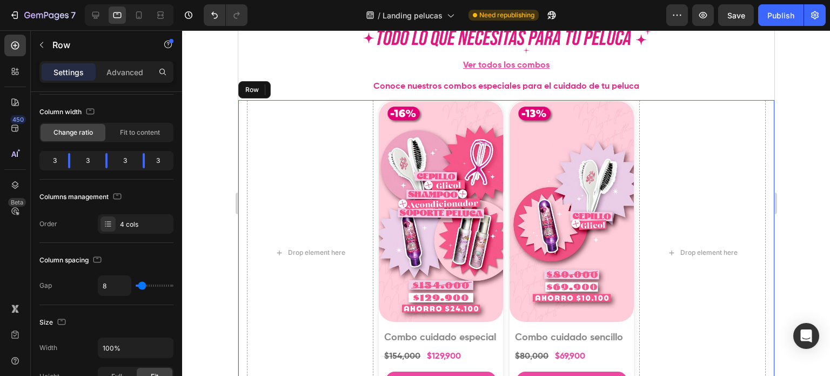
click at [243, 141] on div "Drop element here Product Images Product Badge Combo cuidado especial Product T…" at bounding box center [506, 253] width 536 height 306
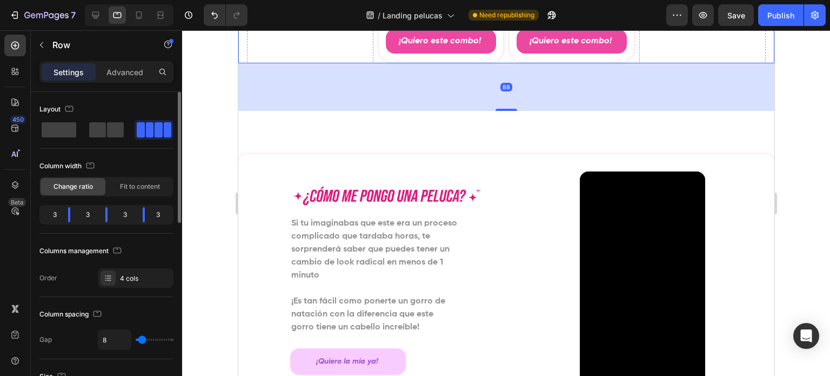
scroll to position [1689, 0]
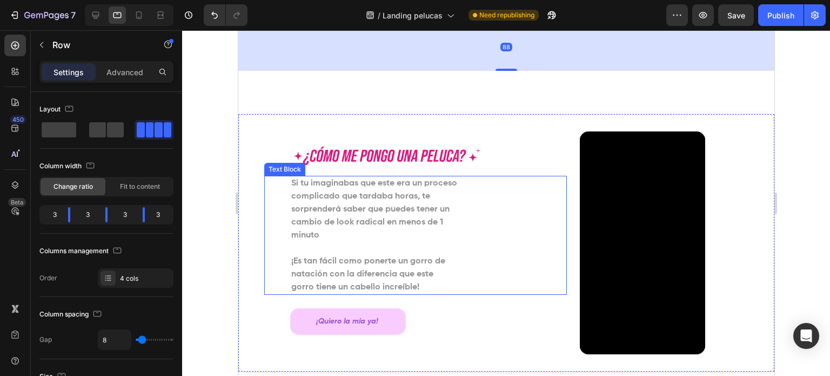
click at [260, 146] on div "Image Si tu imaginabas que este era un proceso complicado que tardaba horas, te…" at bounding box center [506, 242] width 536 height 257
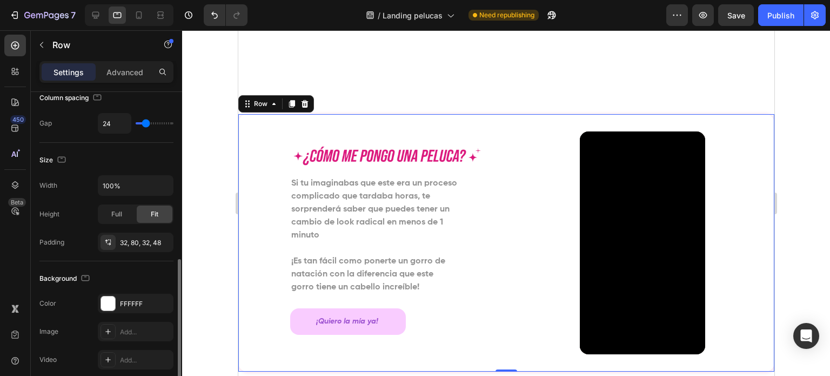
scroll to position [270, 0]
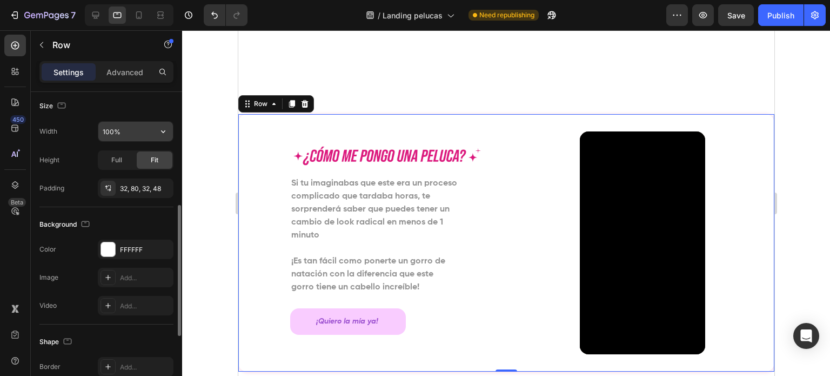
click at [106, 134] on input "100%" at bounding box center [135, 131] width 75 height 19
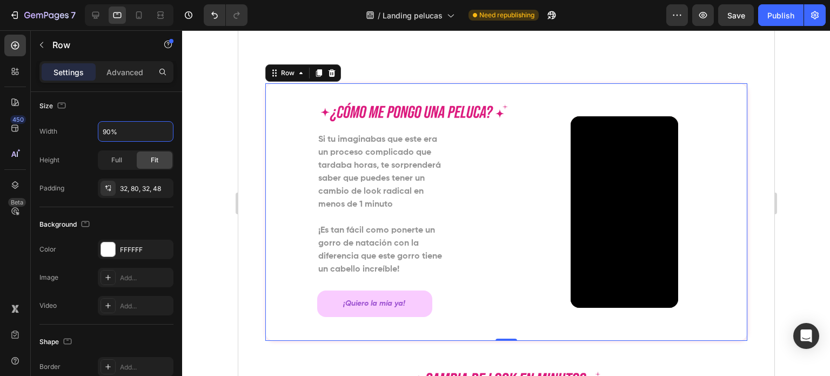
scroll to position [1743, 0]
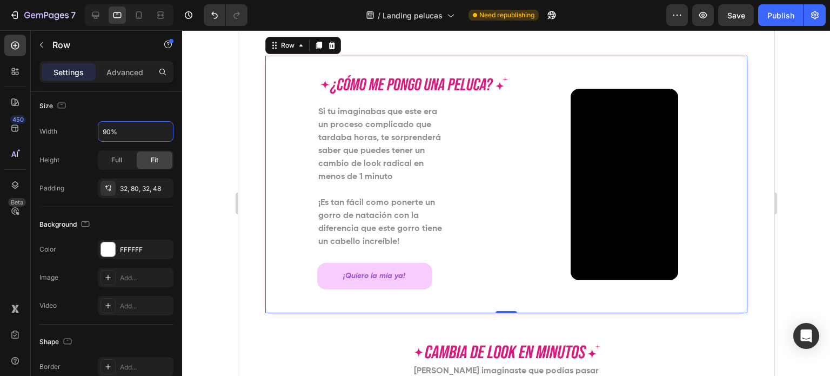
type input "90%"
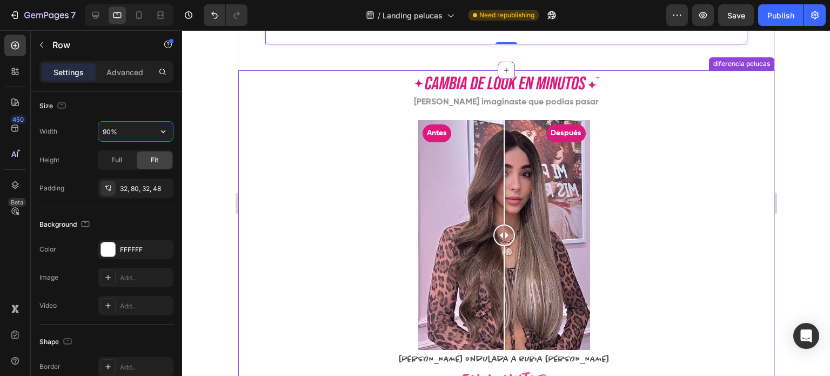
scroll to position [2014, 0]
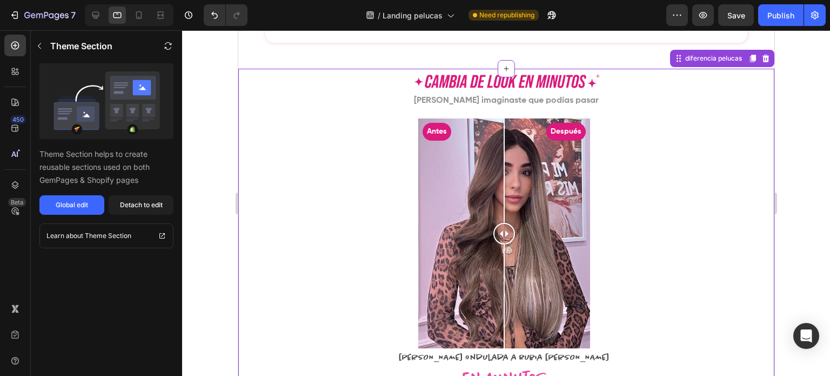
click at [304, 191] on div "Antes Después Image Comparison De castaña ondulada a rubia lisa Text Block En m…" at bounding box center [506, 271] width 536 height 307
click at [142, 21] on div at bounding box center [138, 14] width 17 height 17
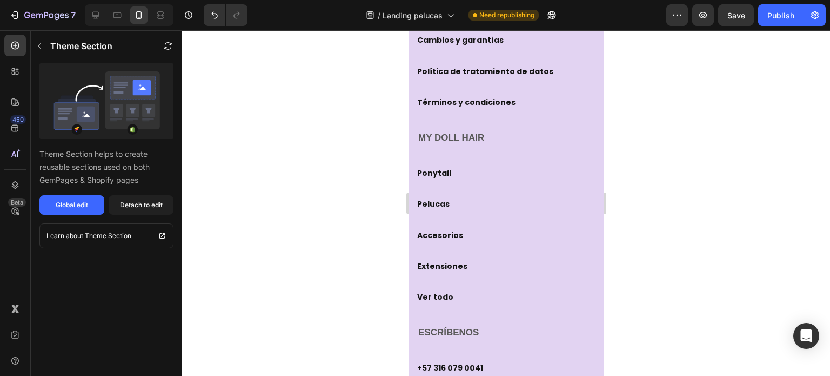
scroll to position [5318, 0]
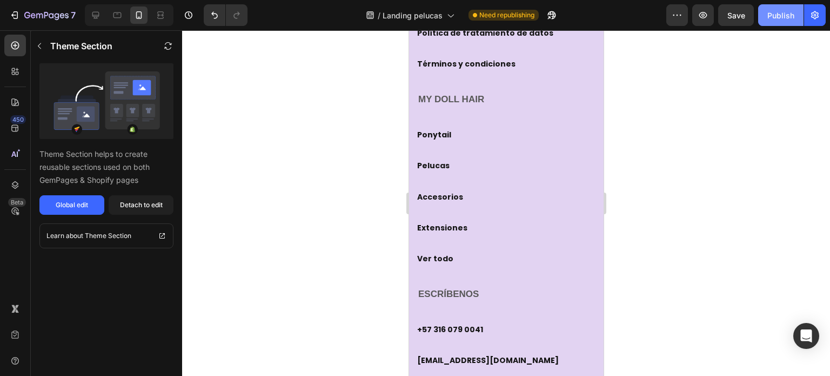
click at [783, 17] on div "Publish" at bounding box center [780, 15] width 27 height 11
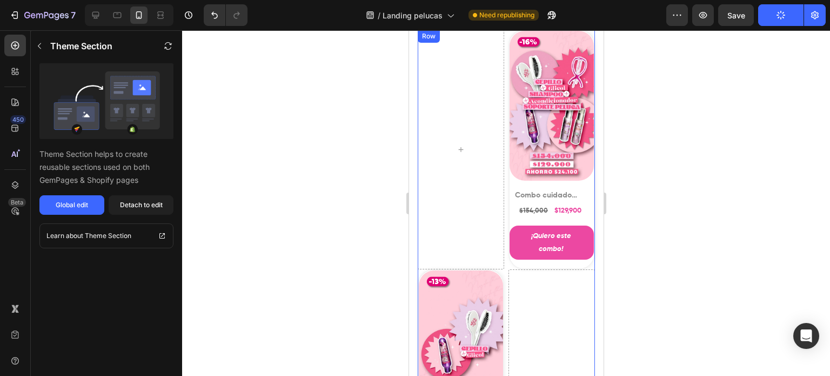
scroll to position [1115, 0]
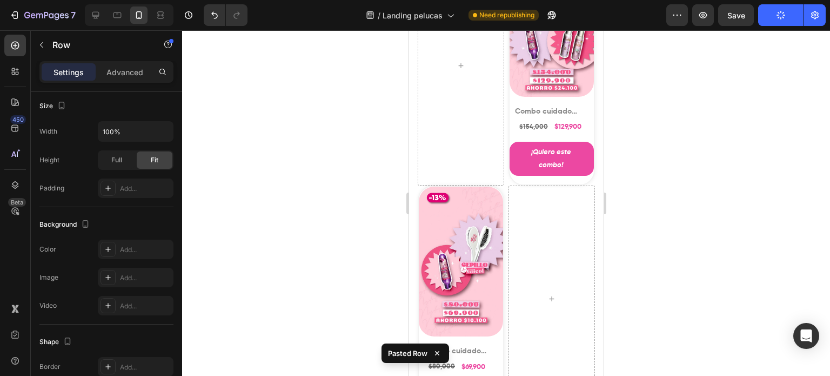
scroll to position [1171, 0]
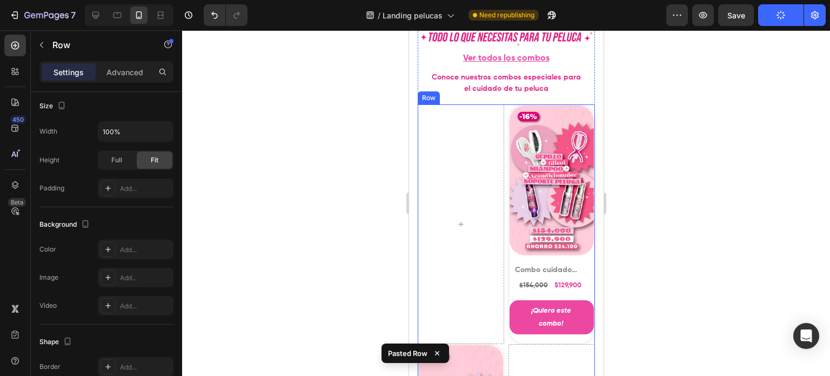
click at [502, 108] on div "Product Images Product Badge Combo cuidado especial Product Title $154,000 Prod…" at bounding box center [505, 337] width 177 height 466
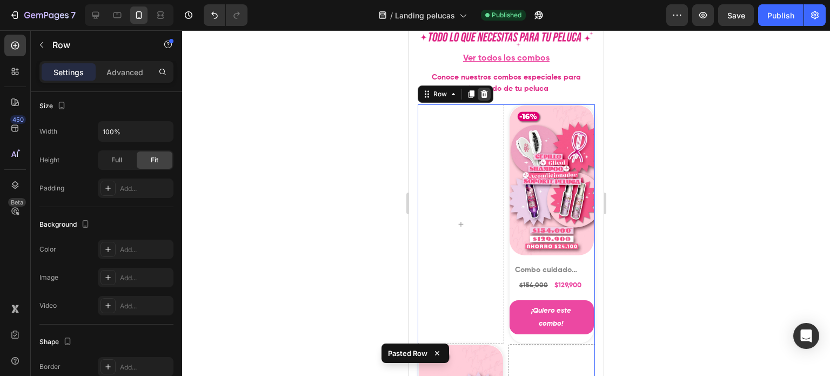
click at [483, 93] on icon at bounding box center [483, 94] width 7 height 8
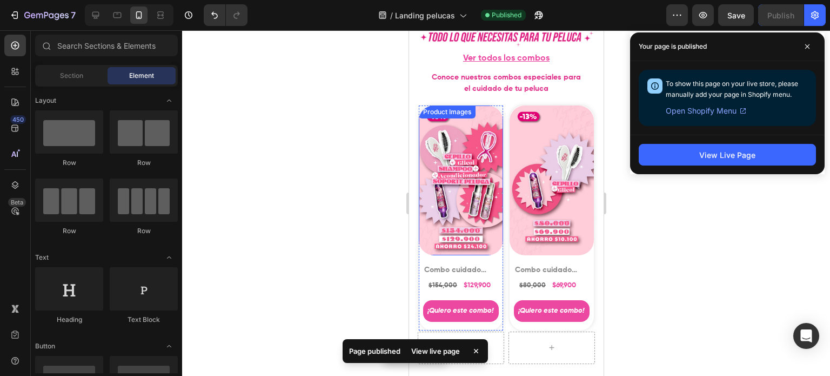
scroll to position [1008, 0]
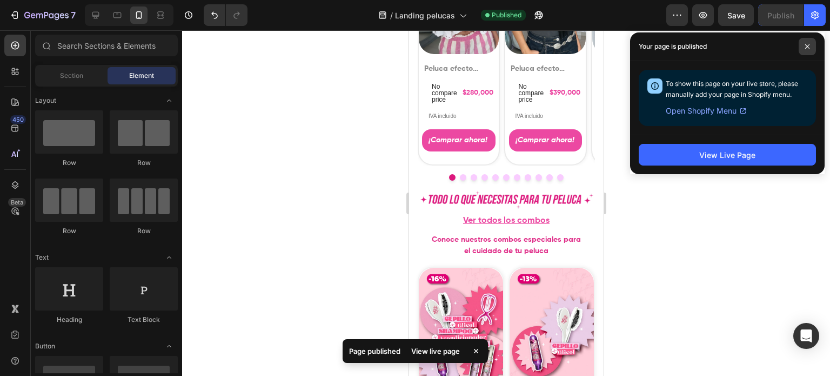
click at [804, 43] on span at bounding box center [807, 46] width 17 height 17
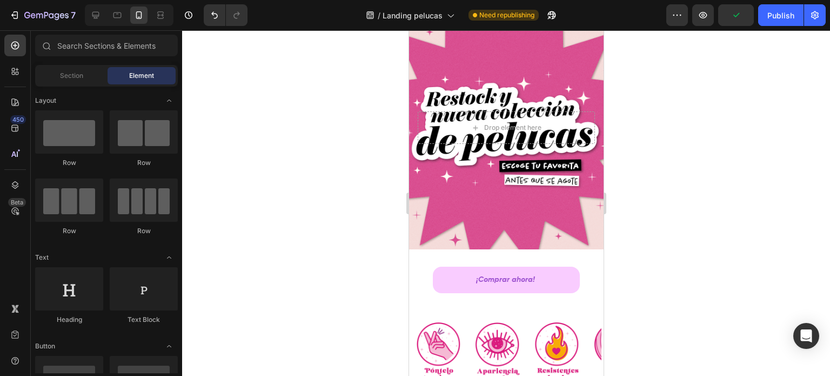
scroll to position [0, 0]
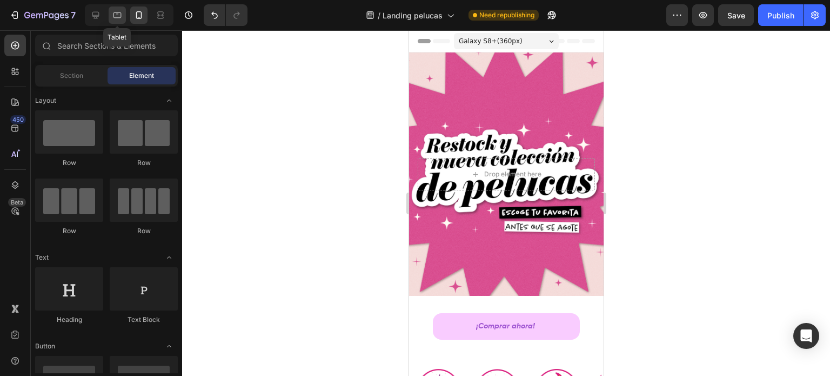
click at [117, 15] on icon at bounding box center [117, 15] width 11 height 11
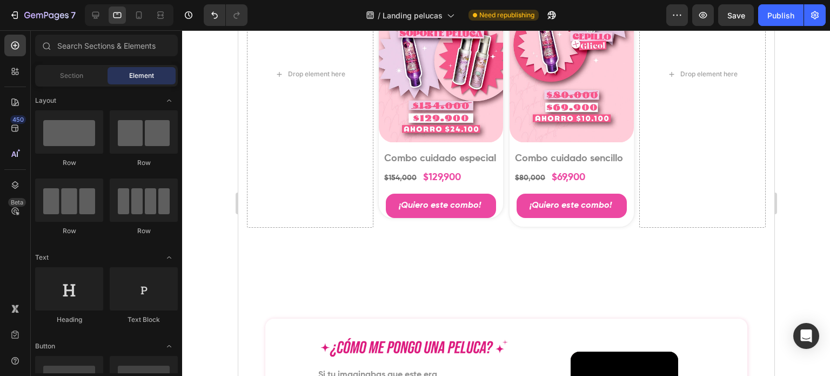
scroll to position [1818, 0]
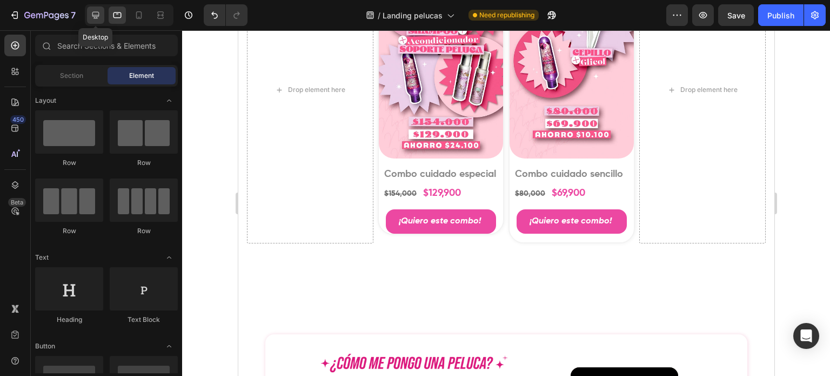
click at [93, 12] on icon at bounding box center [95, 15] width 11 height 11
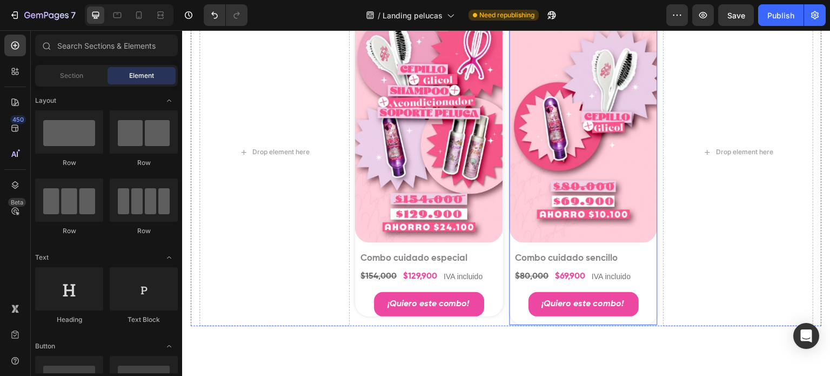
scroll to position [1844, 0]
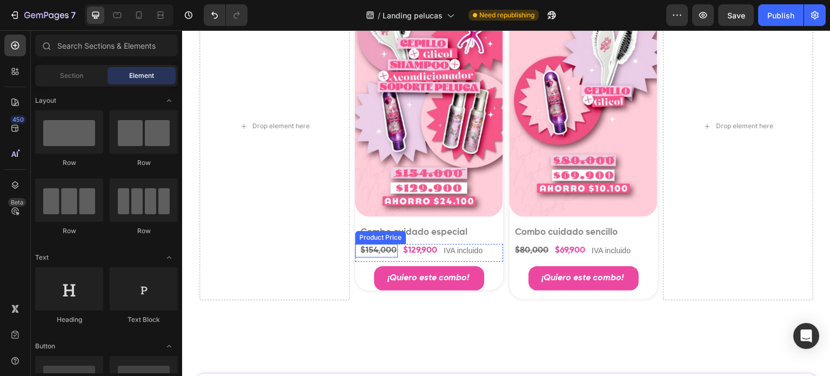
click at [376, 244] on div "$154,000" at bounding box center [378, 251] width 38 height 14
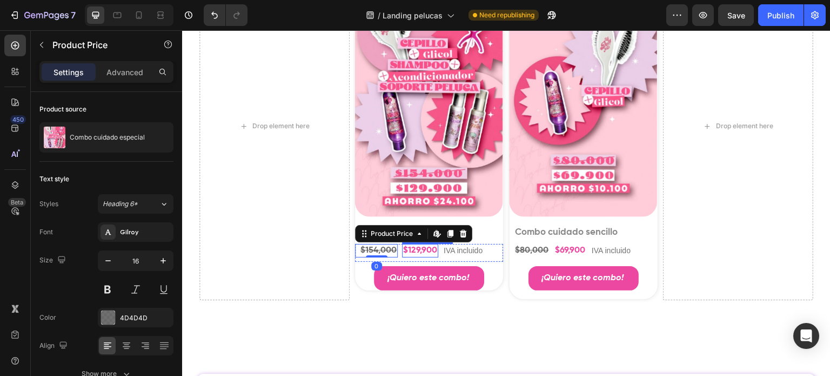
click at [430, 245] on div "$129,900" at bounding box center [420, 251] width 36 height 14
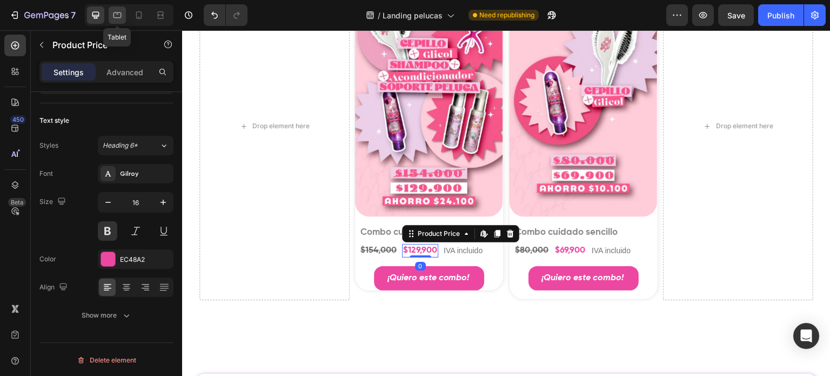
drag, startPoint x: 119, startPoint y: 16, endPoint x: 183, endPoint y: 203, distance: 198.1
click at [119, 16] on icon at bounding box center [117, 15] width 11 height 11
type input "18"
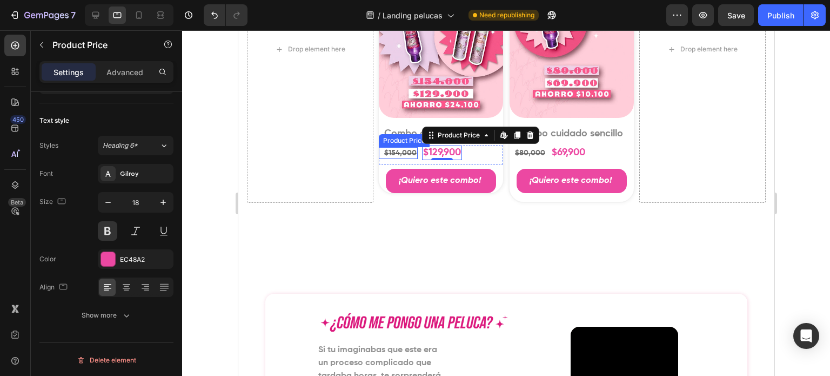
scroll to position [1931, 0]
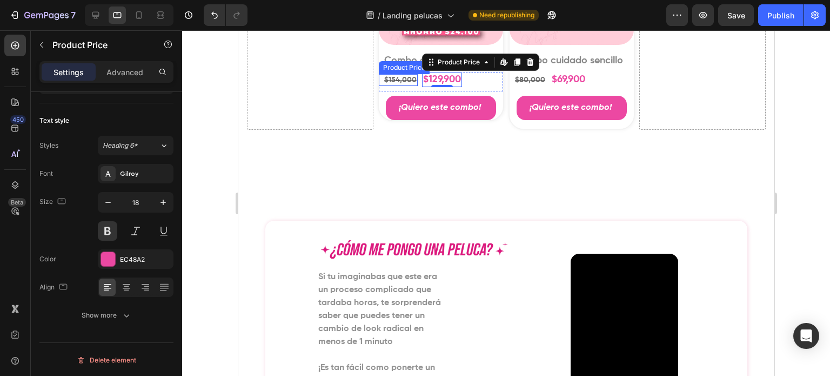
click at [393, 77] on div "$154,000" at bounding box center [400, 80] width 35 height 12
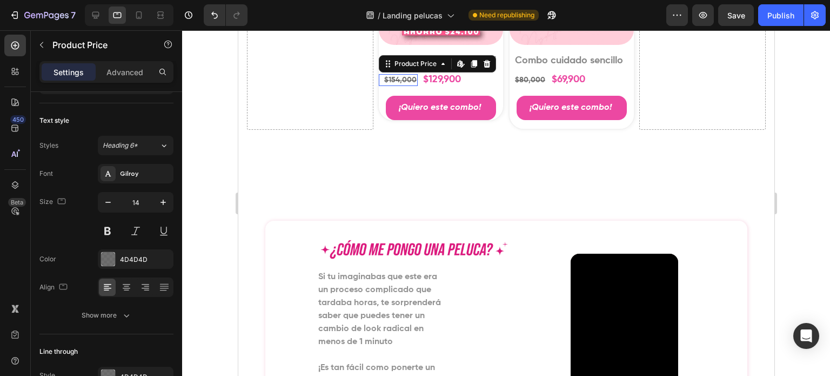
scroll to position [58, 0]
click at [437, 77] on div "$129,900" at bounding box center [442, 79] width 40 height 15
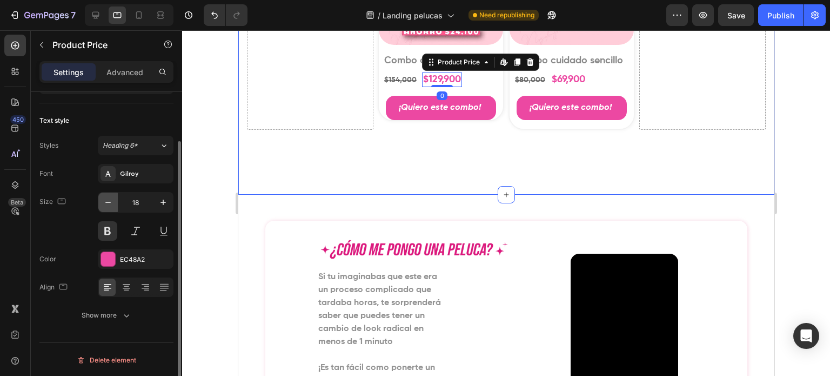
click at [110, 202] on icon "button" at bounding box center [108, 202] width 11 height 11
type input "16"
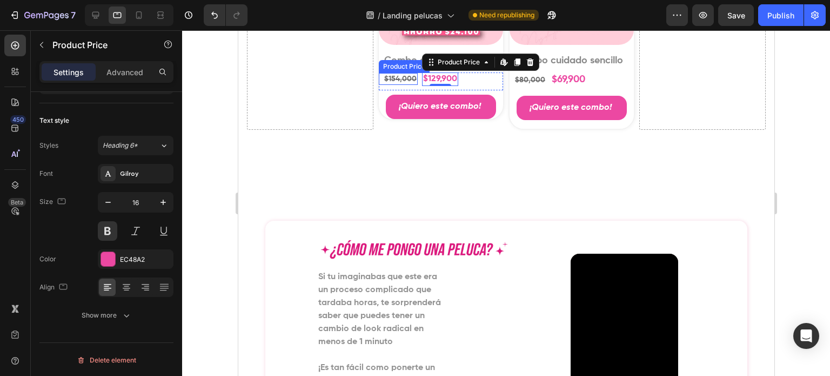
click at [390, 77] on div "$154,000" at bounding box center [400, 79] width 35 height 12
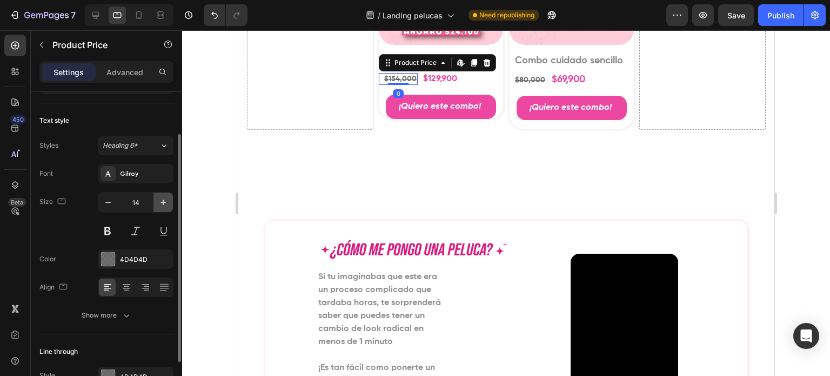
click at [156, 205] on button "button" at bounding box center [162, 201] width 19 height 19
type input "16"
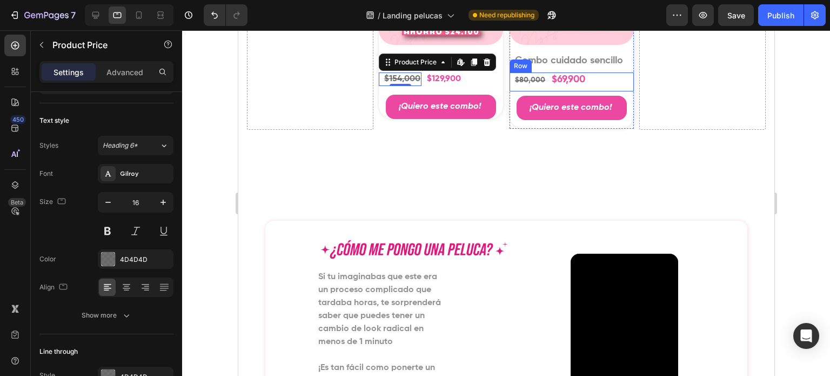
click at [527, 80] on div "$80,000" at bounding box center [529, 80] width 32 height 12
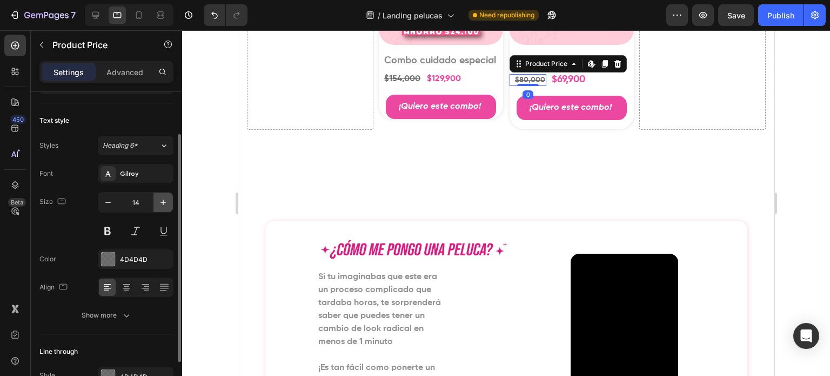
click at [156, 201] on button "button" at bounding box center [162, 201] width 19 height 19
click at [156, 202] on button "button" at bounding box center [162, 201] width 19 height 19
type input "16"
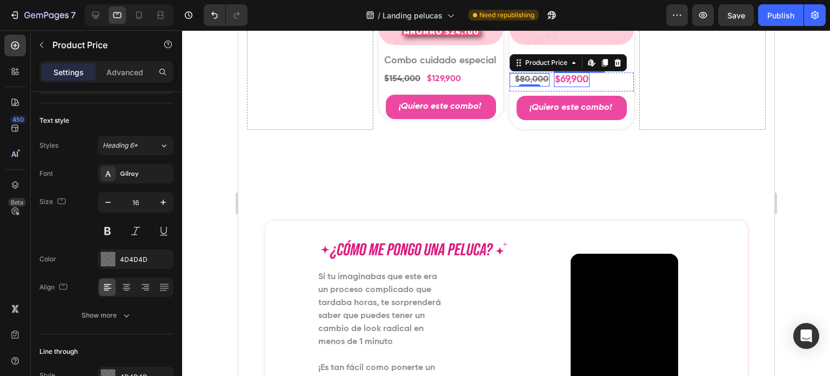
click at [581, 77] on div "$69,900" at bounding box center [571, 79] width 36 height 15
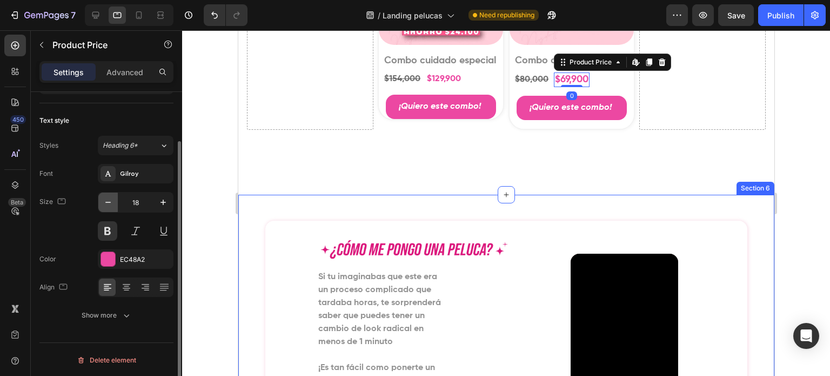
click at [110, 203] on icon "button" at bounding box center [108, 202] width 11 height 11
drag, startPoint x: 110, startPoint y: 203, endPoint x: 128, endPoint y: 210, distance: 19.4
click at [110, 204] on icon "button" at bounding box center [108, 202] width 11 height 11
type input "16"
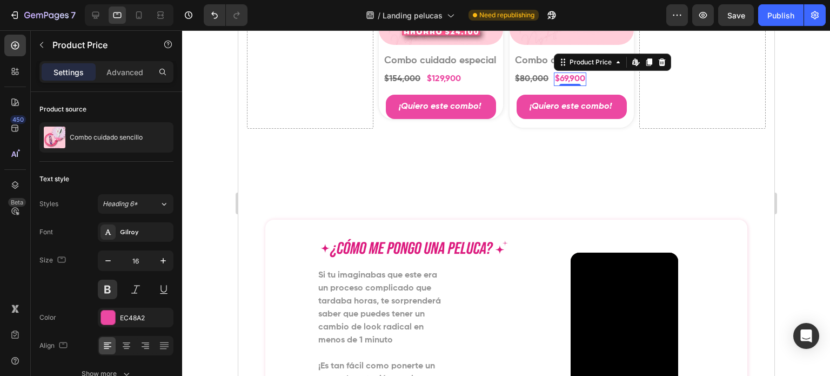
scroll to position [58, 0]
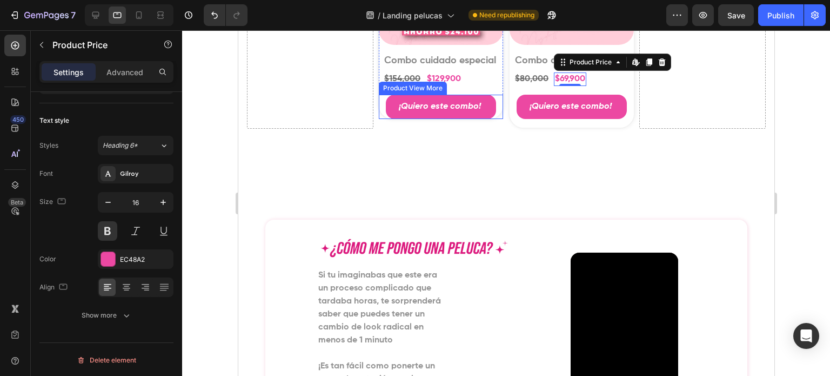
click at [495, 101] on div "¡Quiero este combo!" at bounding box center [440, 107] width 124 height 24
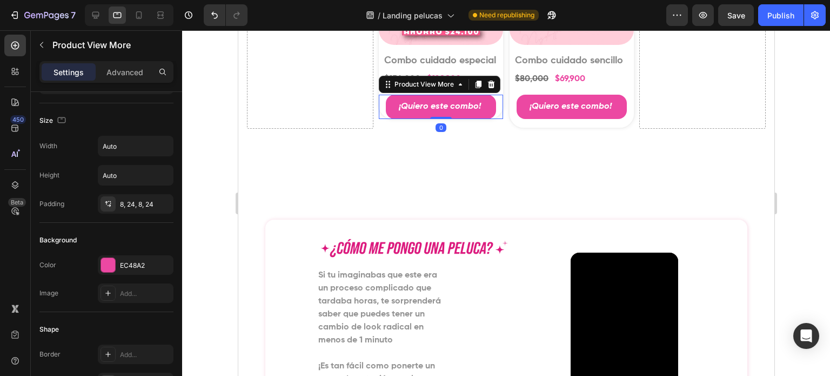
scroll to position [0, 0]
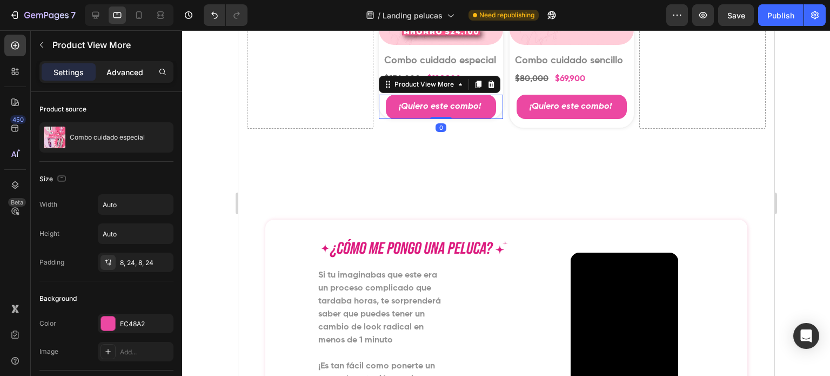
click at [136, 68] on p "Advanced" at bounding box center [124, 71] width 37 height 11
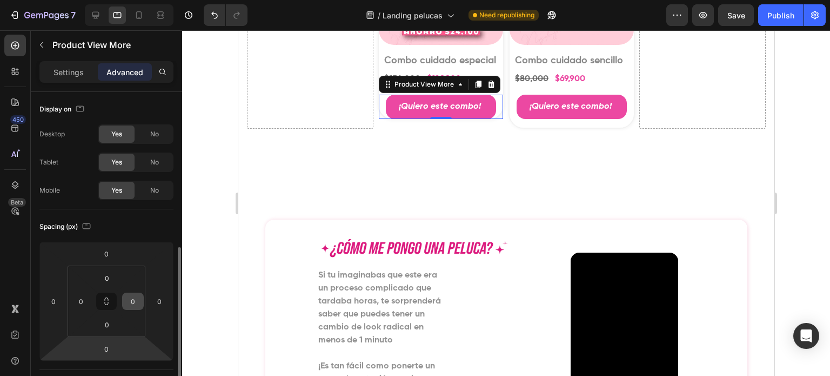
scroll to position [108, 0]
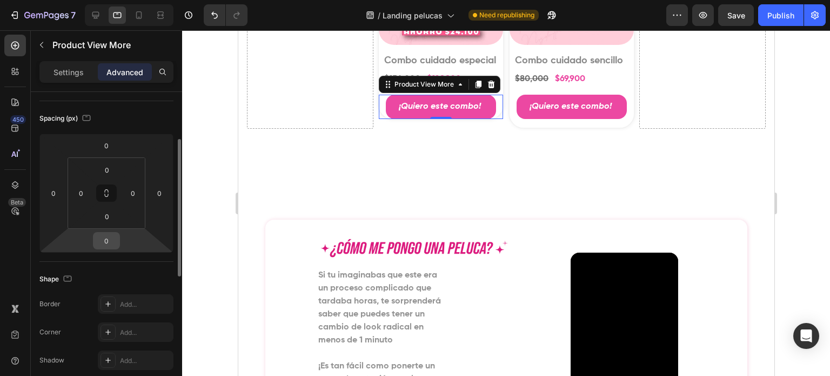
click at [102, 236] on input "0" at bounding box center [107, 240] width 22 height 16
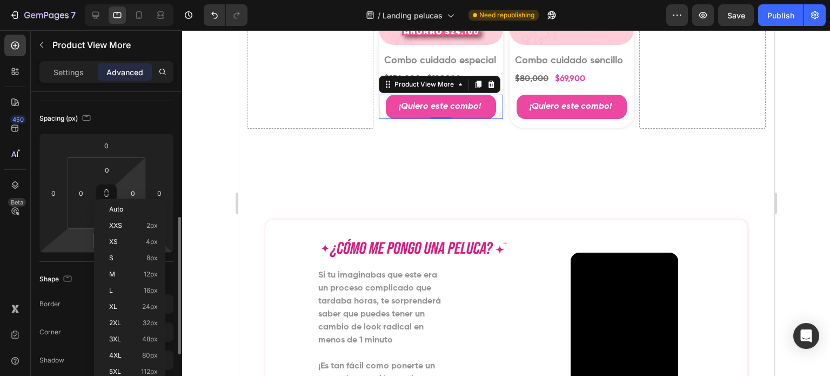
scroll to position [162, 0]
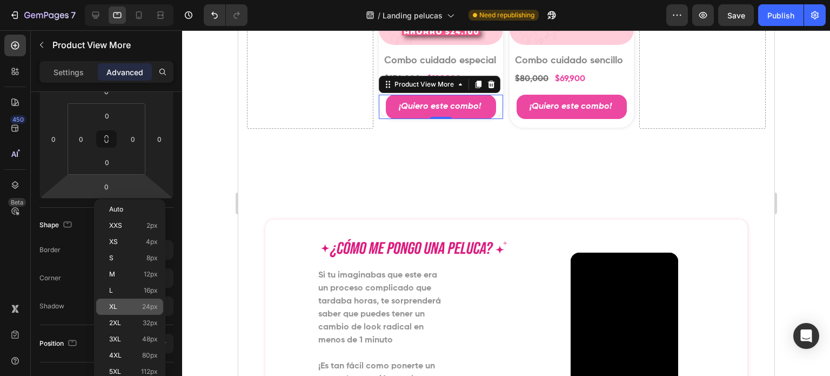
click at [149, 312] on div "XL 24px" at bounding box center [129, 306] width 67 height 16
type input "24"
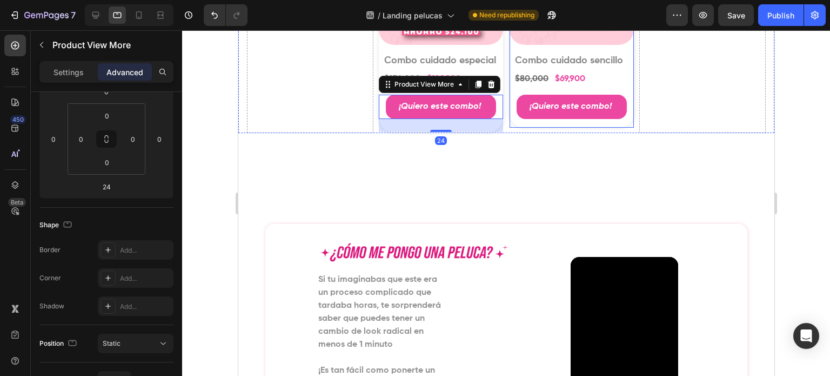
click at [570, 119] on div "$80,000 Product Price Product Price $69,900 Product Price Product Price IVA inc…" at bounding box center [571, 99] width 124 height 55
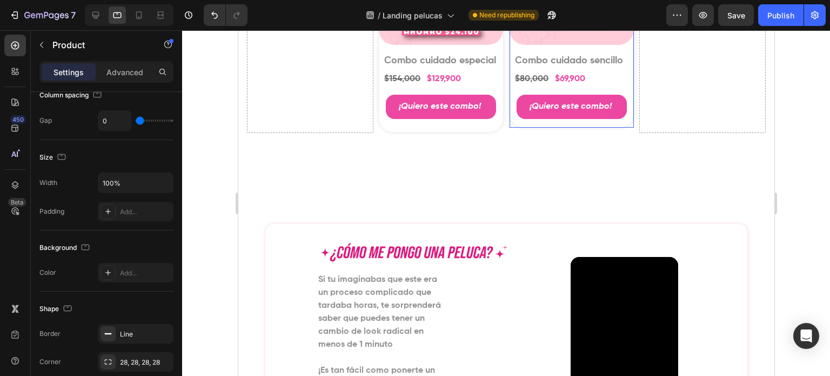
scroll to position [0, 0]
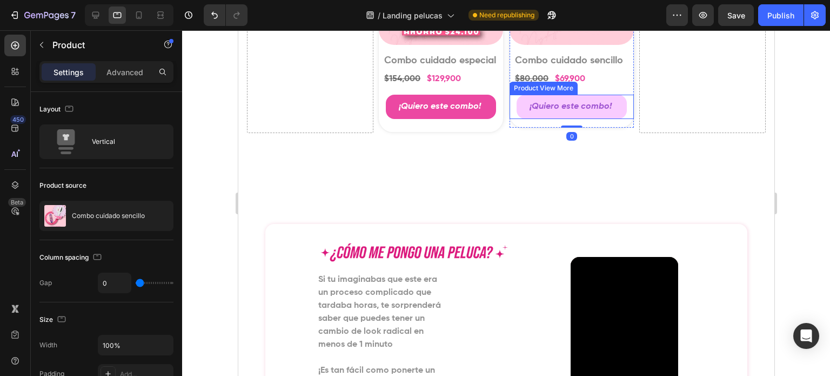
click at [516, 101] on button "¡Quiero este combo!" at bounding box center [571, 107] width 110 height 24
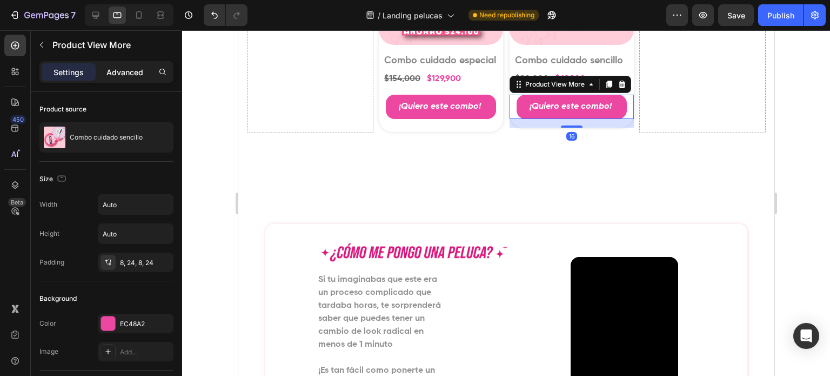
click at [128, 70] on p "Advanced" at bounding box center [124, 71] width 37 height 11
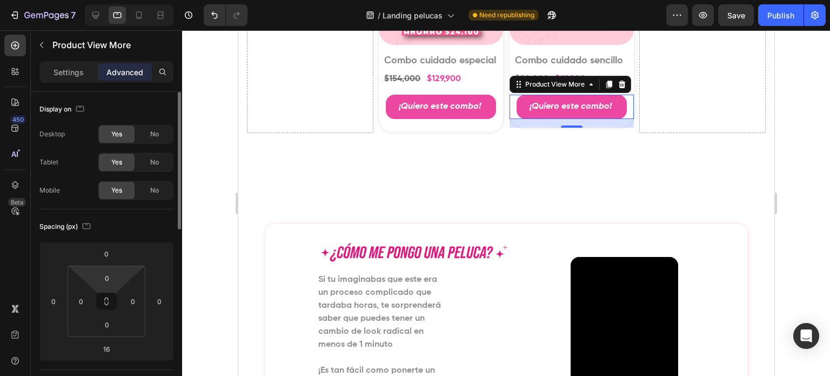
scroll to position [54, 0]
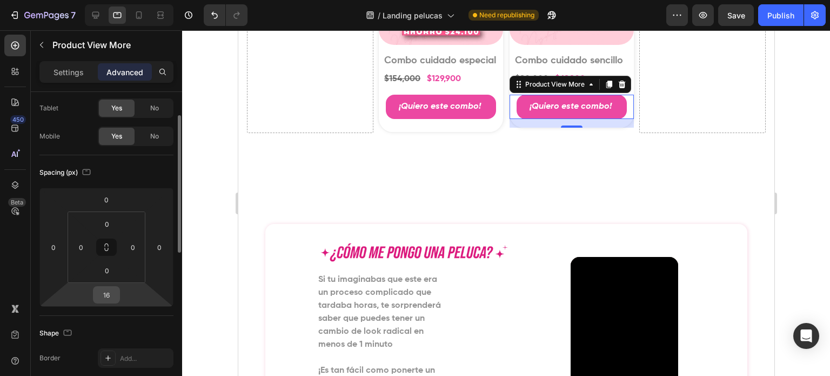
click at [102, 289] on input "16" at bounding box center [107, 294] width 22 height 16
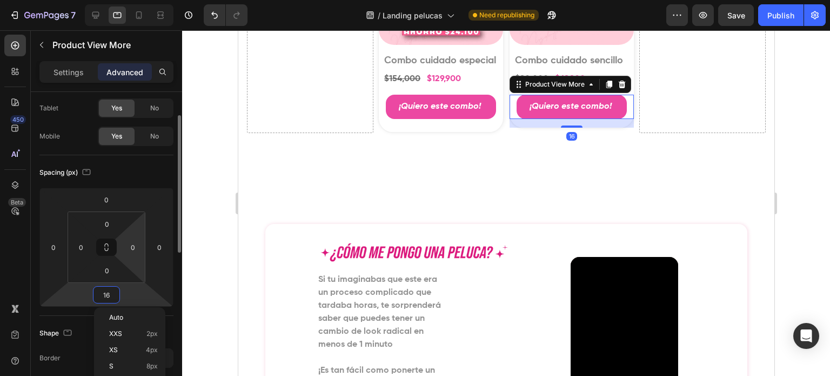
scroll to position [108, 0]
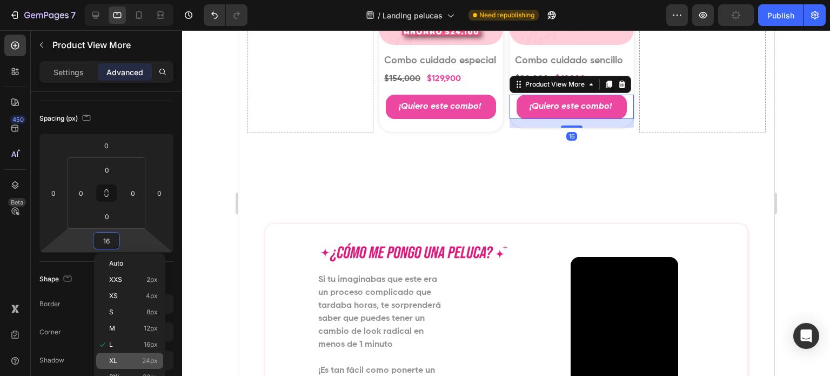
click at [134, 355] on div "XL 24px" at bounding box center [129, 360] width 67 height 16
type input "24"
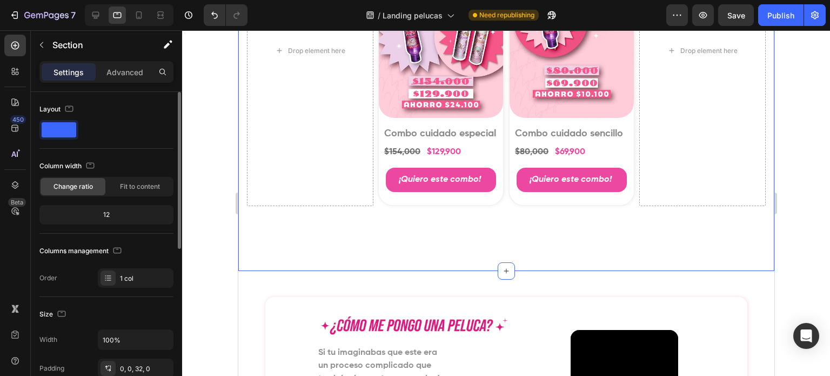
scroll to position [1769, 0]
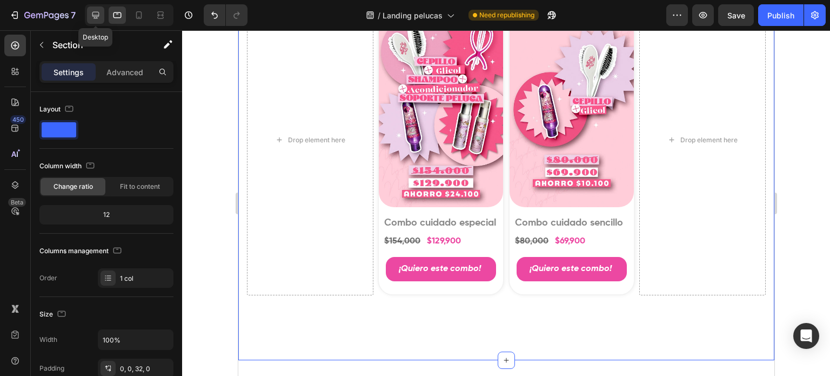
click at [94, 14] on icon at bounding box center [95, 15] width 11 height 11
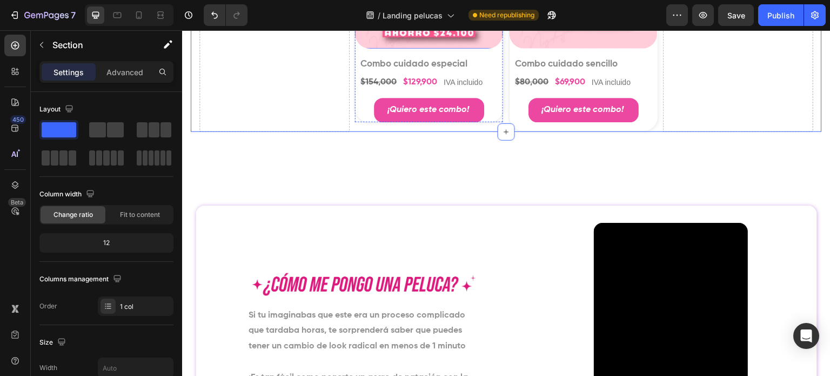
scroll to position [1958, 0]
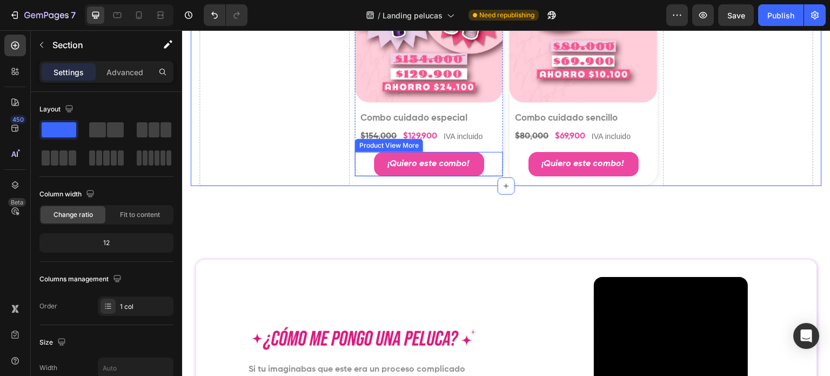
click at [490, 161] on div "¡Quiero este combo!" at bounding box center [429, 164] width 148 height 24
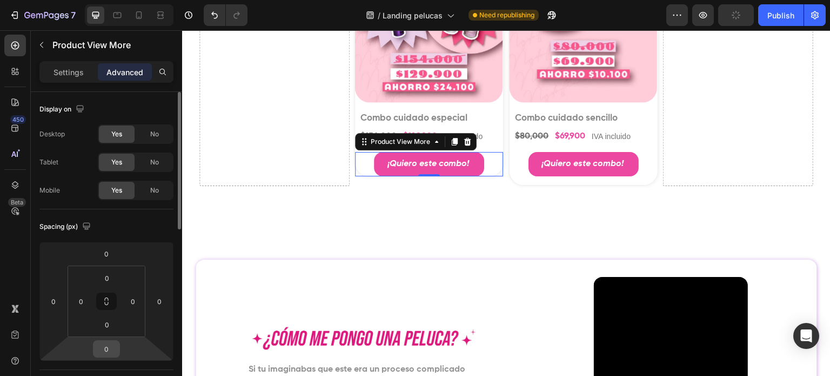
click at [115, 350] on input "0" at bounding box center [107, 348] width 22 height 16
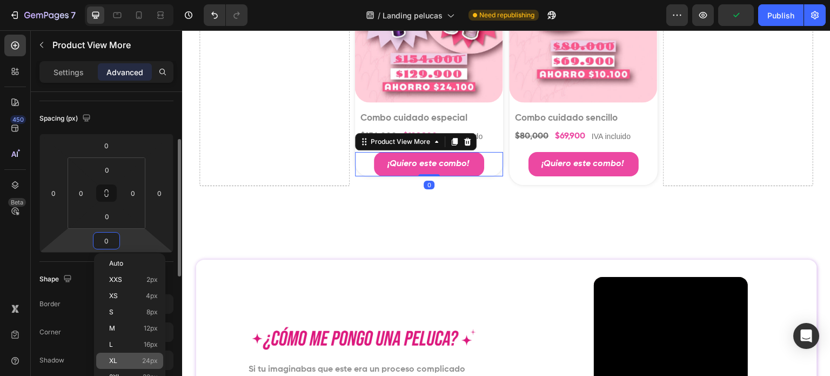
click at [147, 354] on div "XL 24px" at bounding box center [129, 360] width 67 height 16
type input "24"
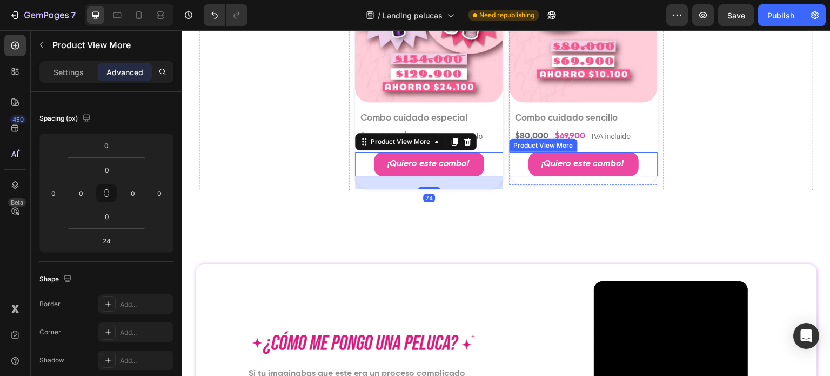
click at [518, 163] on div "¡Quiero este combo!" at bounding box center [584, 164] width 148 height 24
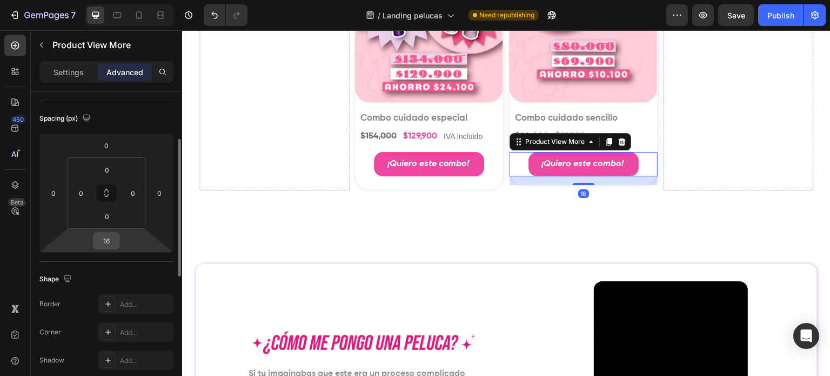
click at [105, 236] on input "16" at bounding box center [107, 240] width 22 height 16
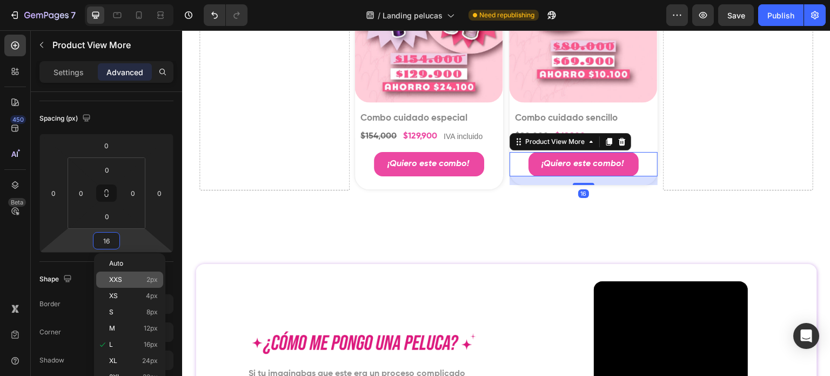
scroll to position [162, 0]
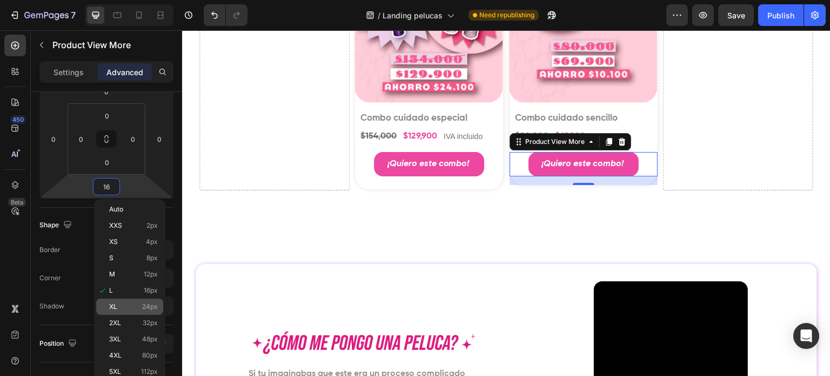
click at [155, 310] on span "24px" at bounding box center [150, 307] width 16 height 8
type input "24"
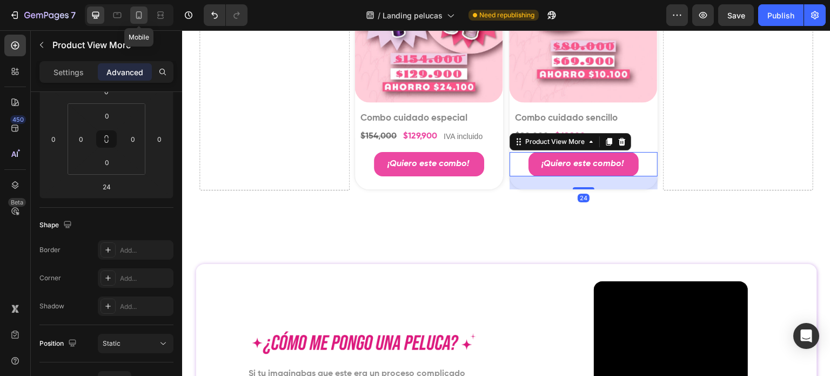
click at [139, 23] on div at bounding box center [138, 14] width 17 height 17
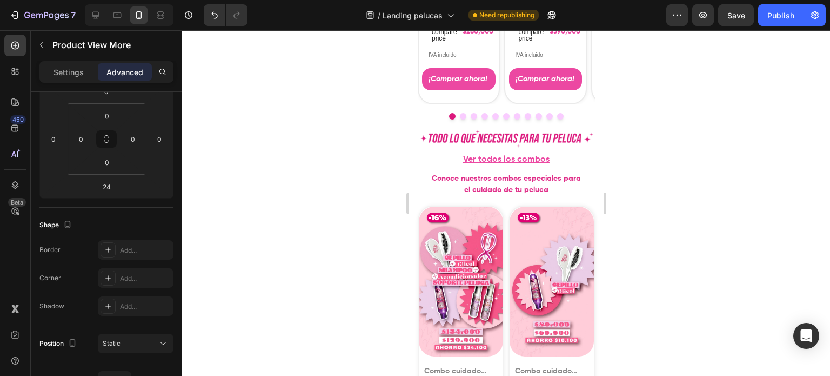
scroll to position [1625, 0]
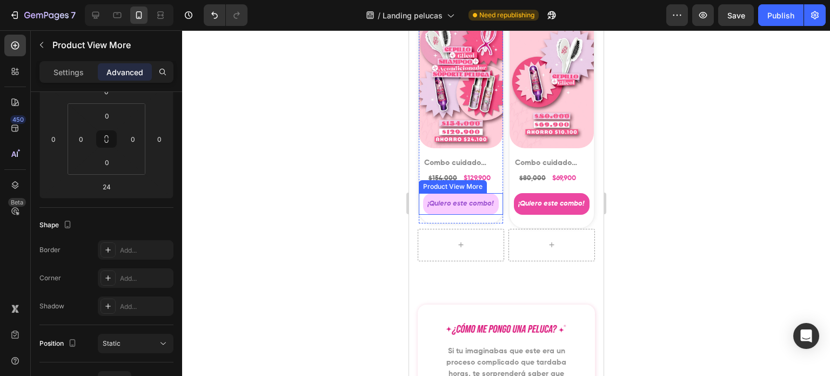
click at [493, 193] on button "¡Quiero este combo!" at bounding box center [461, 203] width 76 height 21
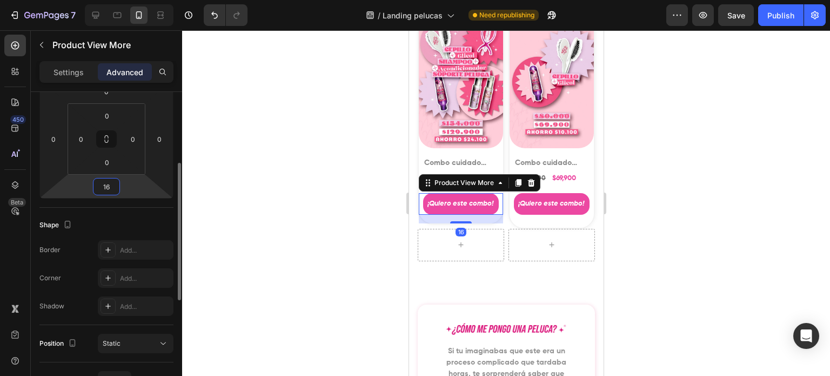
click at [111, 183] on input "16" at bounding box center [107, 186] width 22 height 16
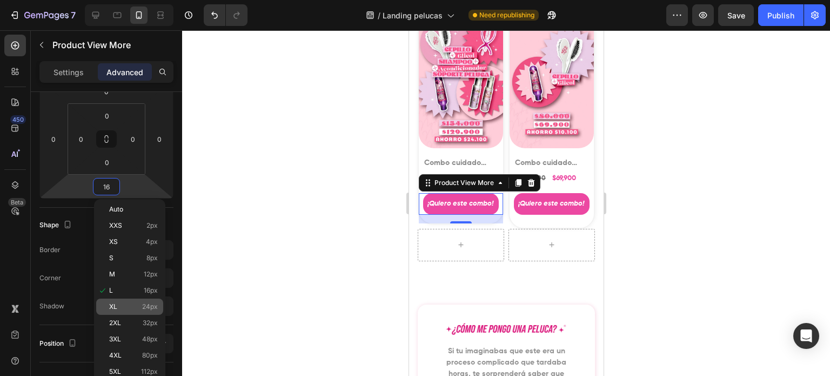
click at [146, 306] on span "24px" at bounding box center [150, 307] width 16 height 8
type input "24"
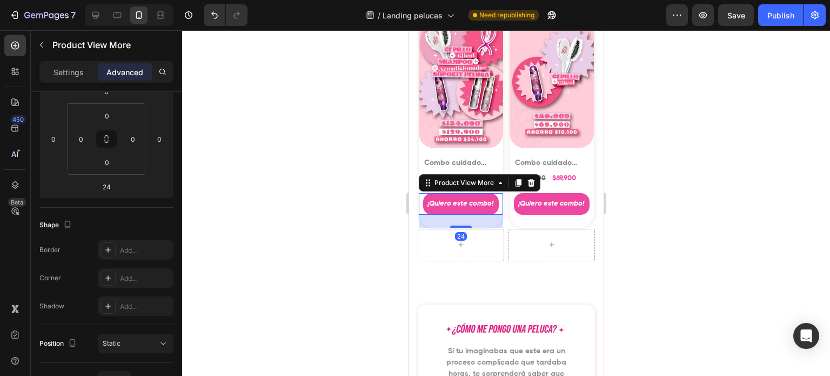
drag, startPoint x: 785, startPoint y: 22, endPoint x: 774, endPoint y: 31, distance: 13.8
click at [785, 22] on button "Publish" at bounding box center [780, 15] width 45 height 22
click at [632, 192] on div at bounding box center [506, 202] width 648 height 345
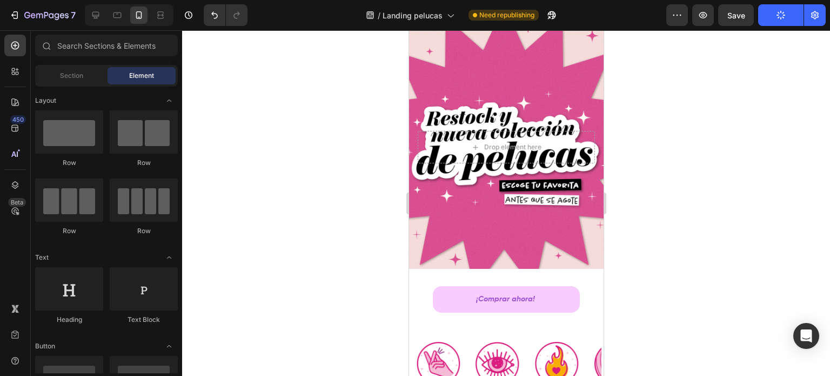
scroll to position [0, 0]
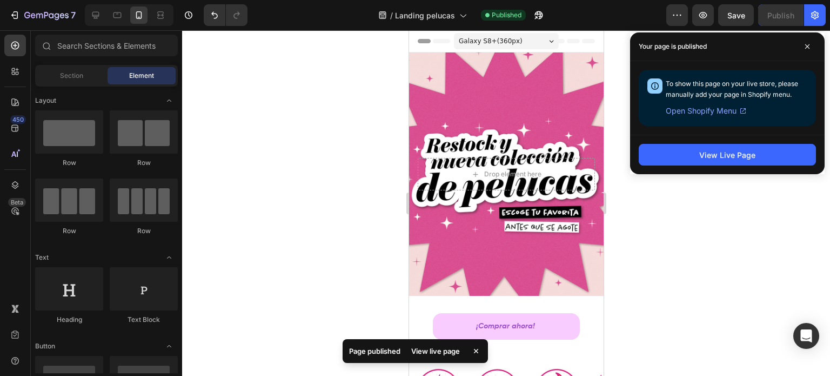
click at [707, 219] on div at bounding box center [506, 202] width 648 height 345
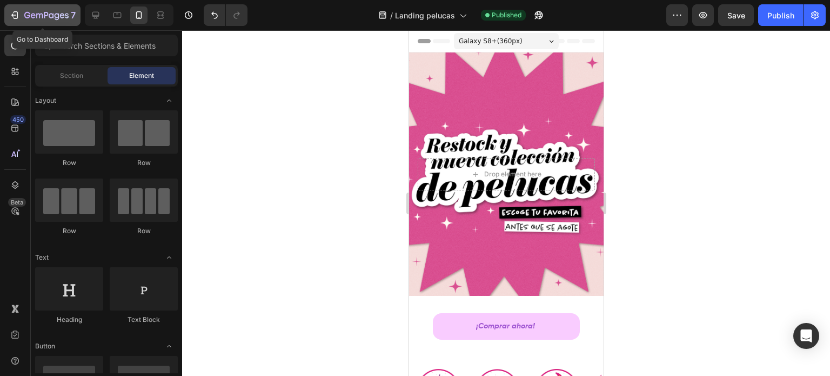
click at [25, 10] on div "7" at bounding box center [49, 15] width 51 height 13
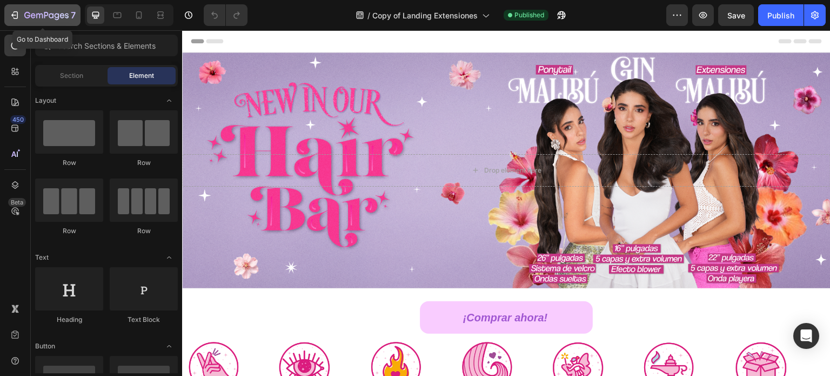
click at [29, 11] on icon "button" at bounding box center [46, 15] width 44 height 9
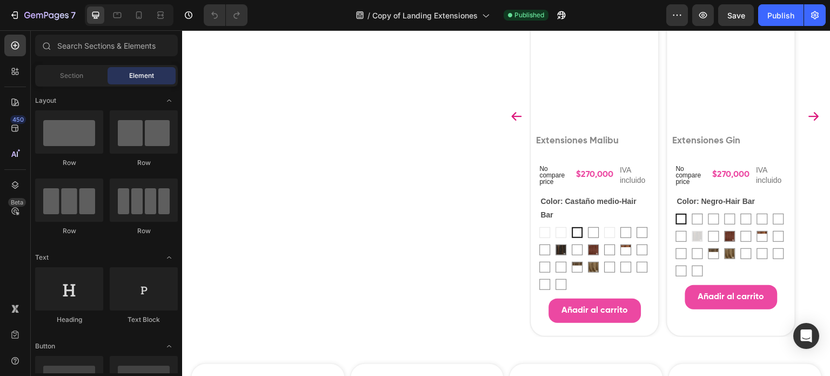
scroll to position [703, 0]
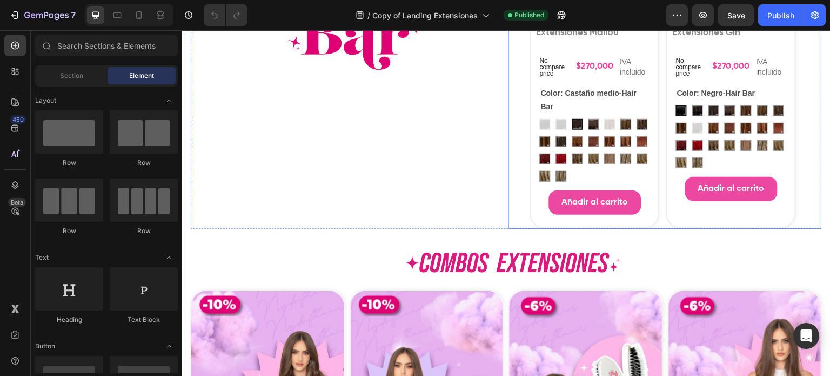
click at [660, 215] on div "Product Images Extensiones Gin Product Title No compare price Product Price $27…" at bounding box center [665, 7] width 270 height 441
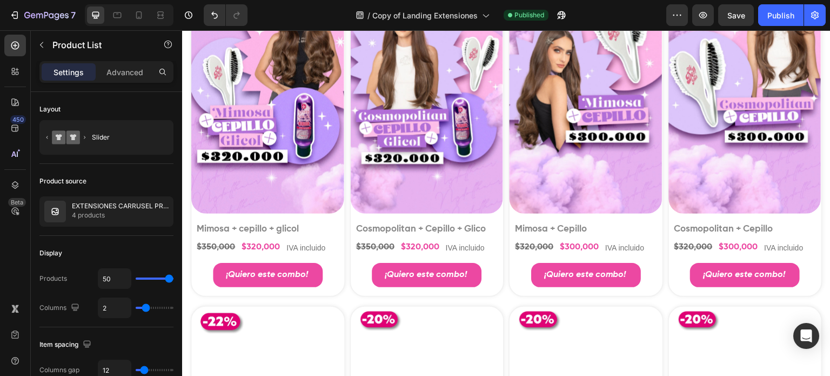
scroll to position [1081, 0]
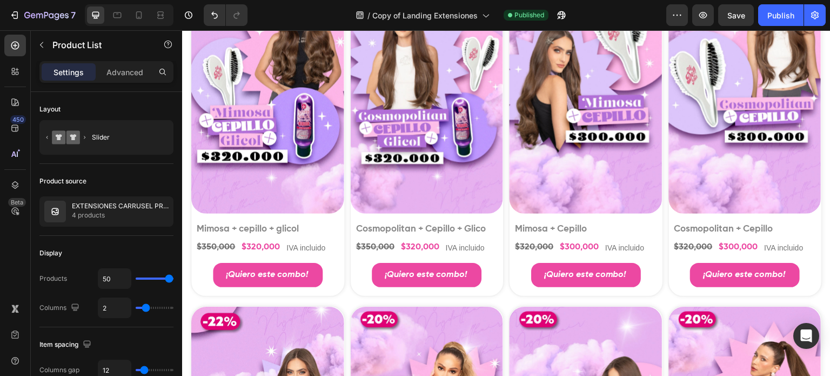
click at [110, 5] on div at bounding box center [129, 15] width 89 height 22
click at [115, 10] on icon at bounding box center [117, 15] width 11 height 11
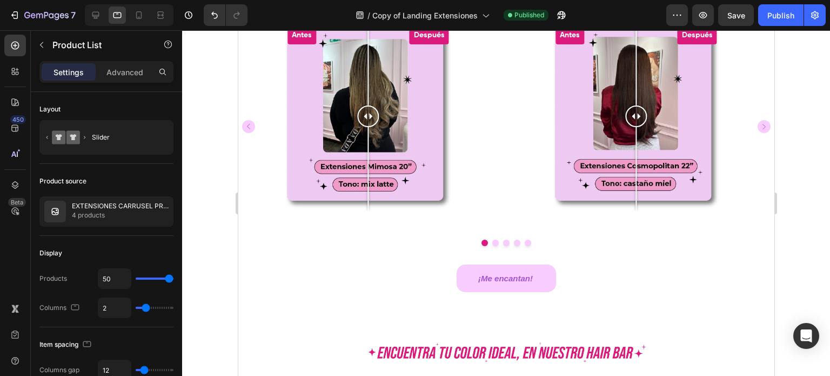
scroll to position [1659, 0]
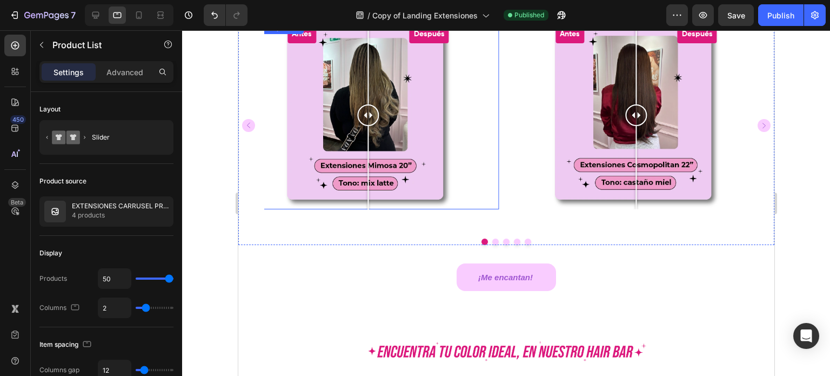
click at [490, 185] on div "Antes Después" at bounding box center [368, 115] width 262 height 188
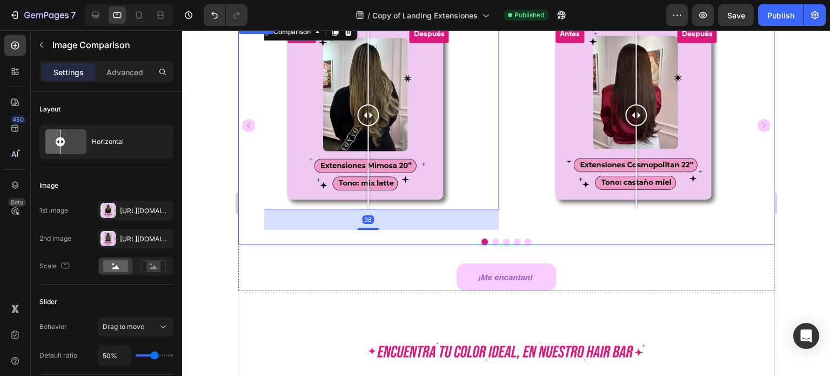
click at [492, 245] on button "Dot" at bounding box center [495, 241] width 6 height 6
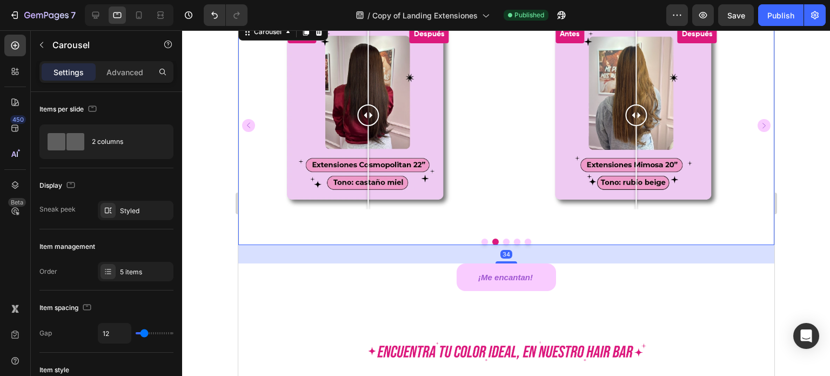
click at [503, 245] on button "Dot" at bounding box center [506, 241] width 6 height 6
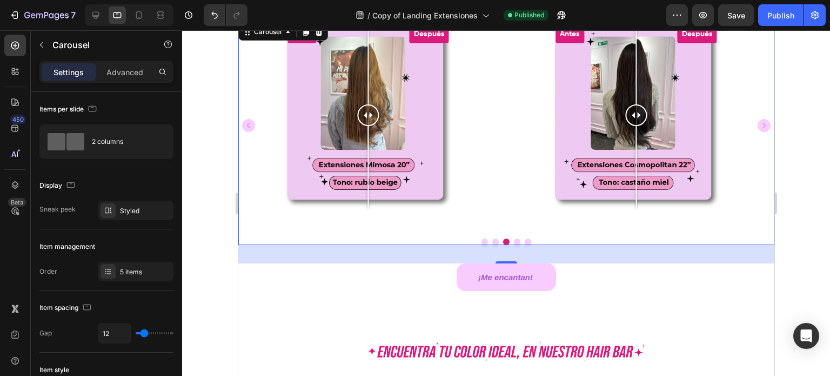
click at [513, 245] on button "Dot" at bounding box center [516, 241] width 6 height 6
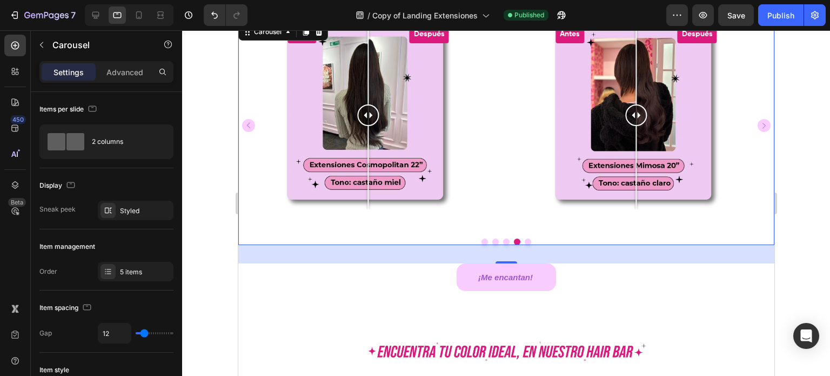
click at [524, 245] on button "Dot" at bounding box center [527, 241] width 6 height 6
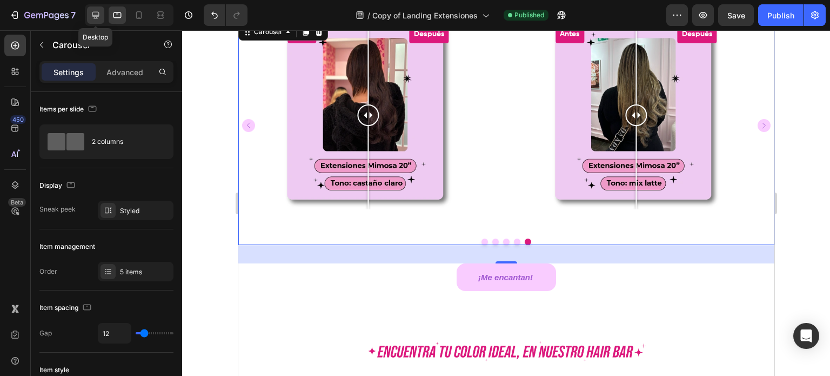
click at [97, 19] on icon at bounding box center [95, 15] width 11 height 11
type input "1200"
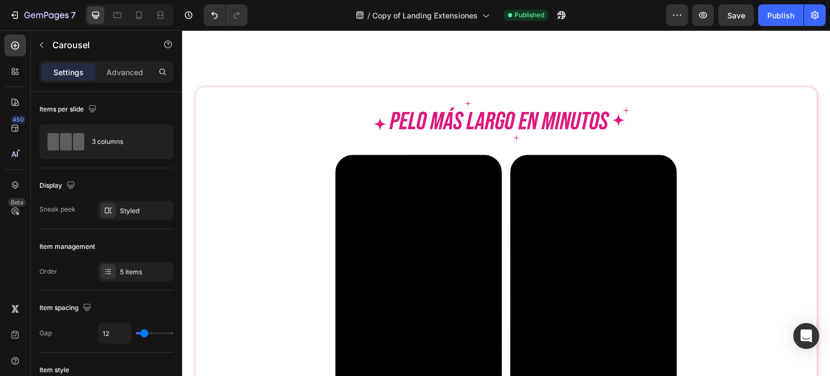
scroll to position [2077, 0]
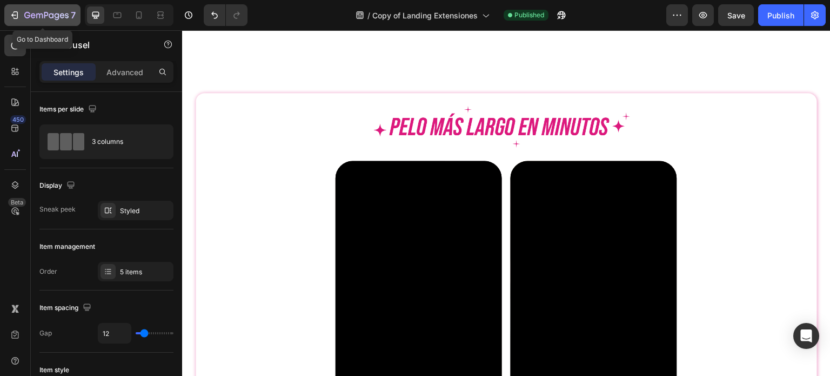
click at [45, 16] on icon "button" at bounding box center [46, 15] width 4 height 6
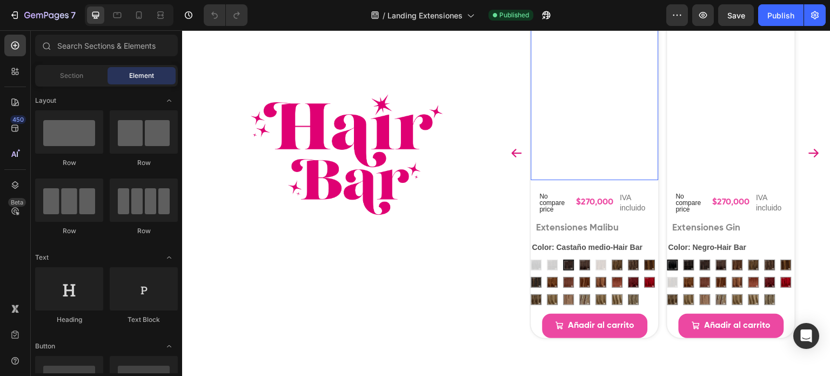
scroll to position [540, 0]
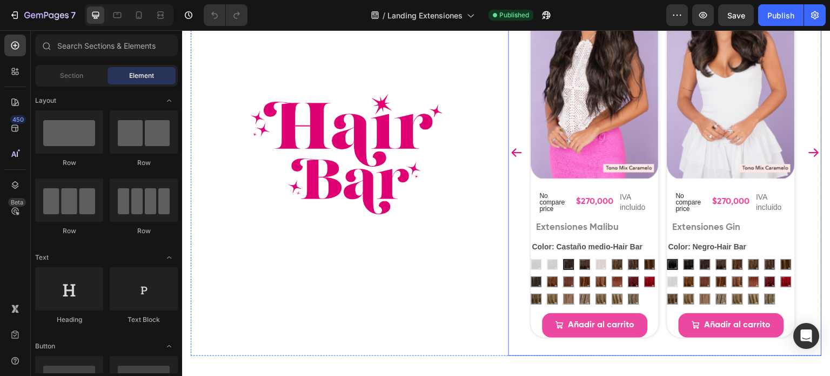
click at [659, 172] on div "Product Images No compare price Product Price $270,000 Product Price Product Pr…" at bounding box center [665, 152] width 270 height 406
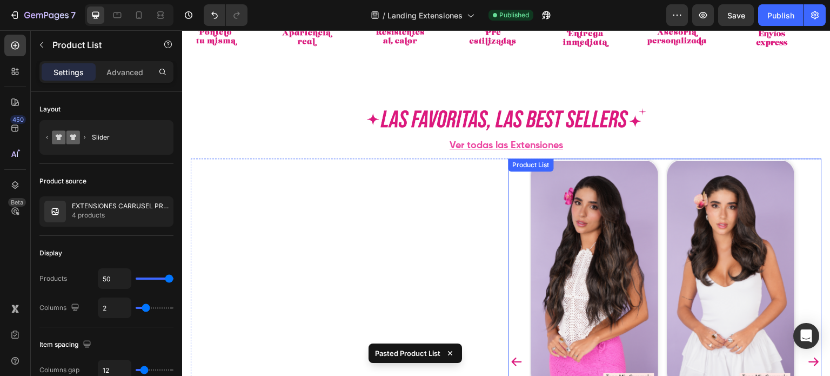
scroll to position [352, 0]
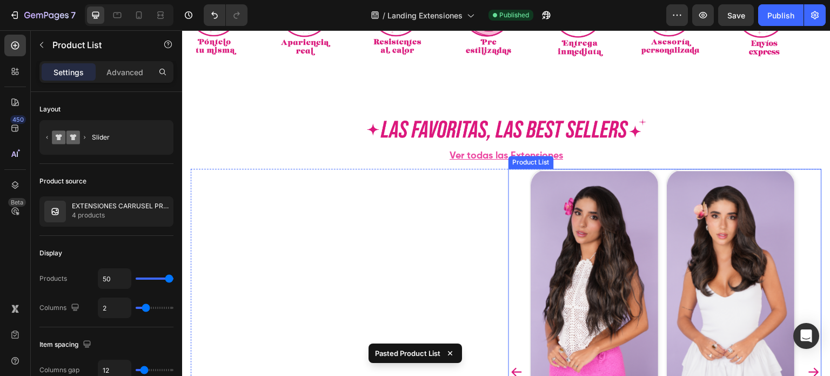
click at [659, 179] on div "Product Images No compare price Product Price $270,000 Product Price Product Pr…" at bounding box center [665, 372] width 270 height 406
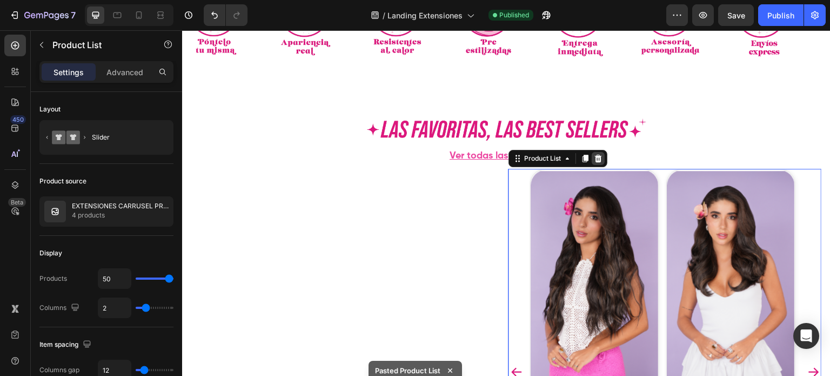
click at [596, 157] on icon at bounding box center [598, 158] width 9 height 9
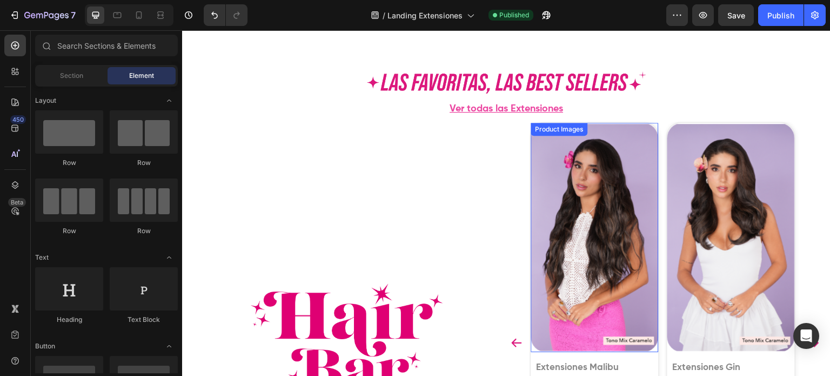
scroll to position [677, 0]
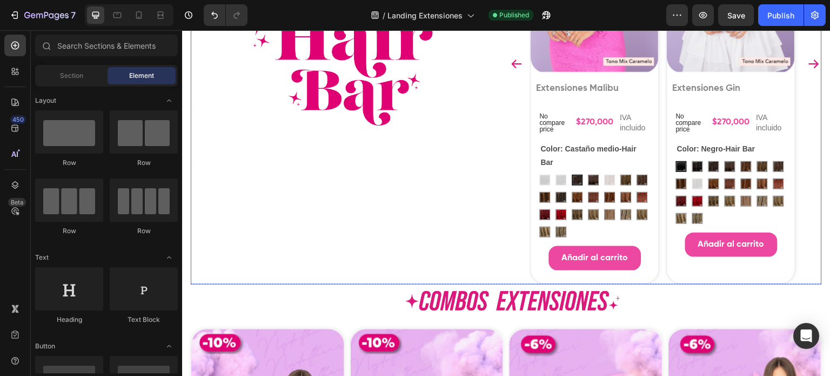
click at [483, 269] on div "Image" at bounding box center [347, 63] width 313 height 441
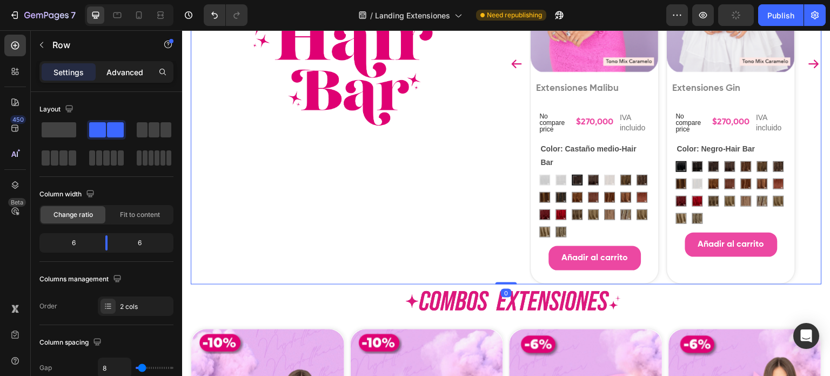
click at [131, 68] on p "Advanced" at bounding box center [124, 71] width 37 height 11
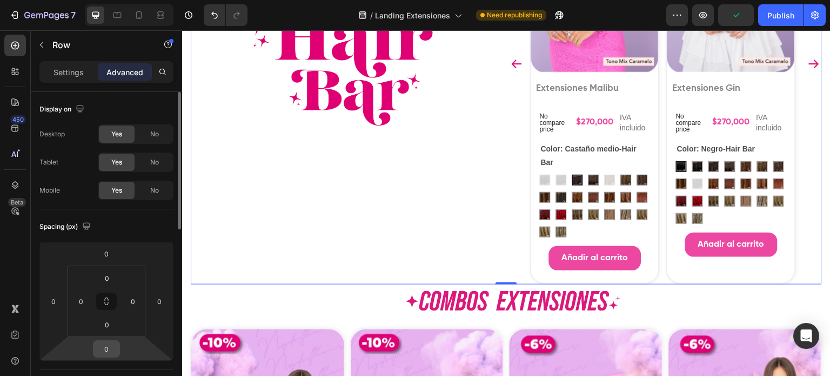
click at [108, 353] on input "0" at bounding box center [107, 348] width 22 height 16
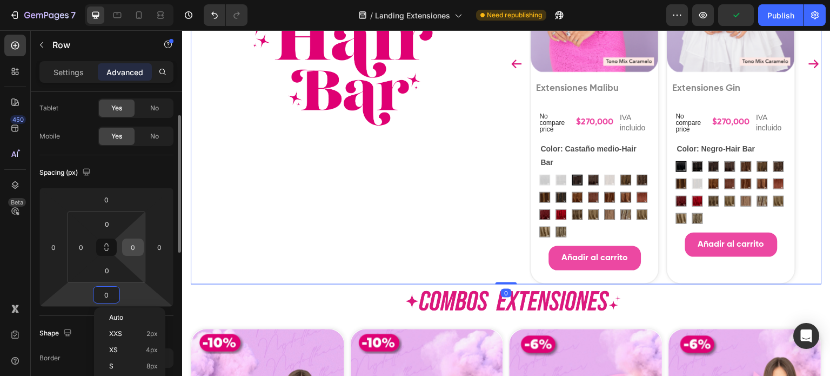
scroll to position [162, 0]
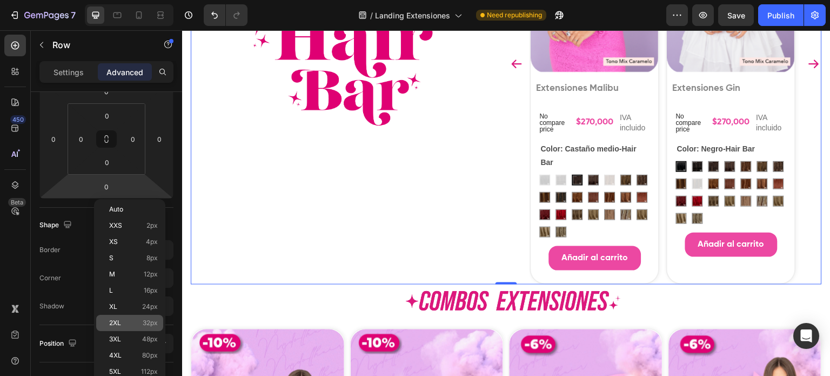
click at [154, 326] on span "32px" at bounding box center [150, 323] width 15 height 8
type input "32"
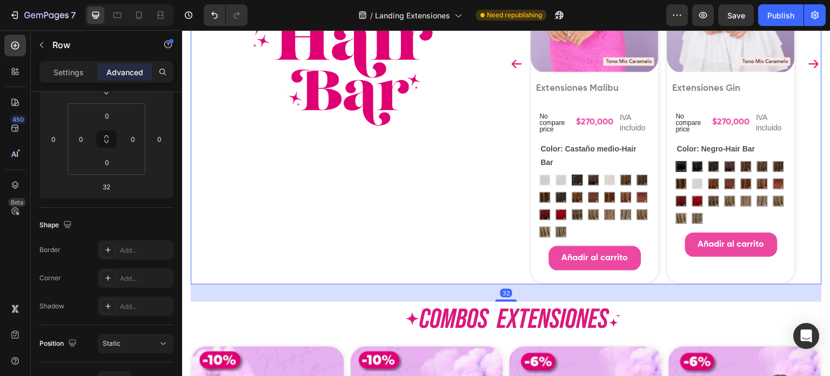
click at [418, 262] on div "Image" at bounding box center [347, 63] width 313 height 441
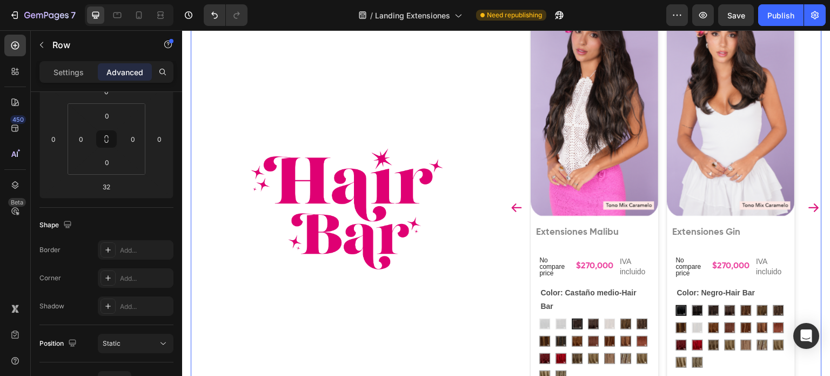
scroll to position [460, 0]
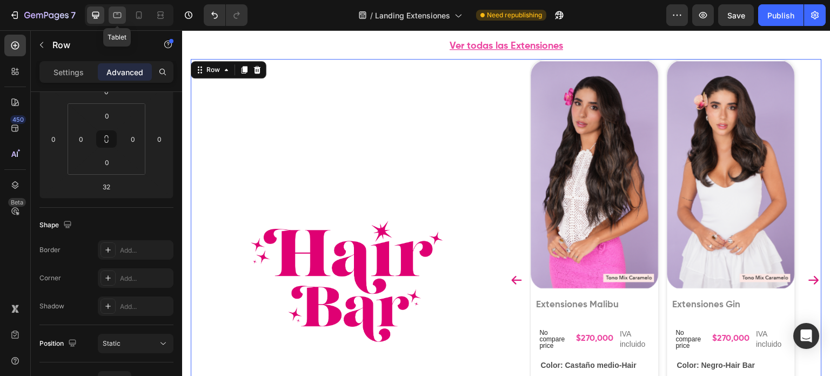
click at [117, 19] on icon at bounding box center [117, 15] width 11 height 11
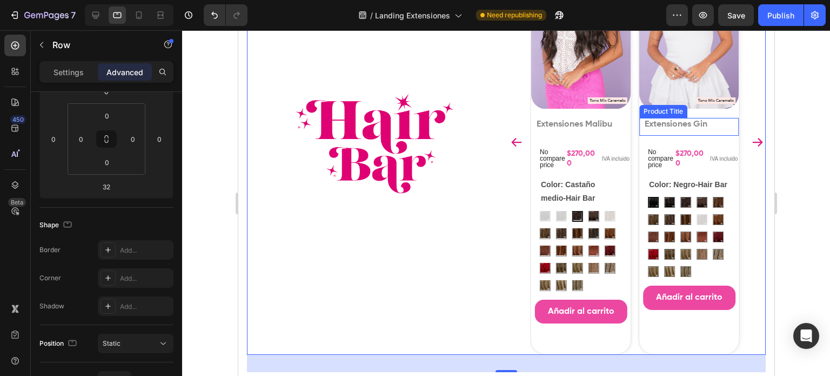
scroll to position [605, 0]
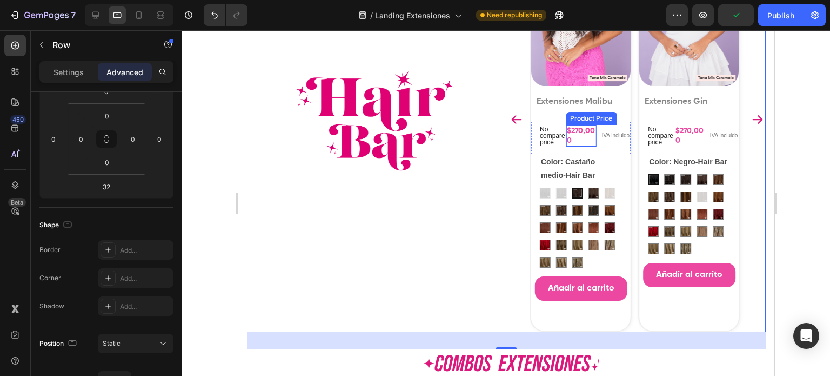
click at [674, 126] on div "$270,000" at bounding box center [689, 136] width 30 height 22
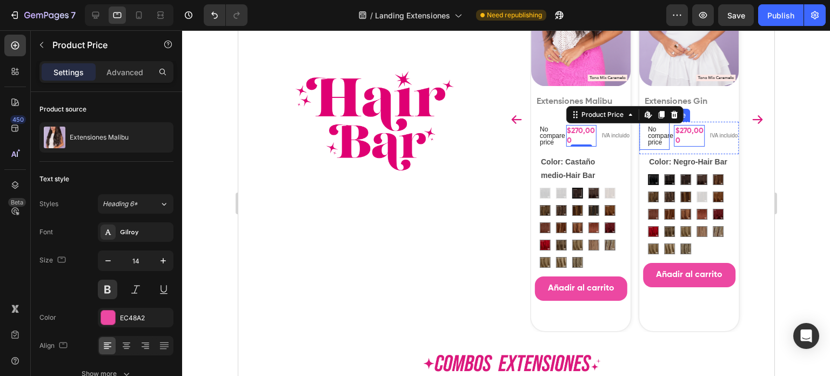
click at [660, 132] on p "No compare price" at bounding box center [655, 135] width 17 height 19
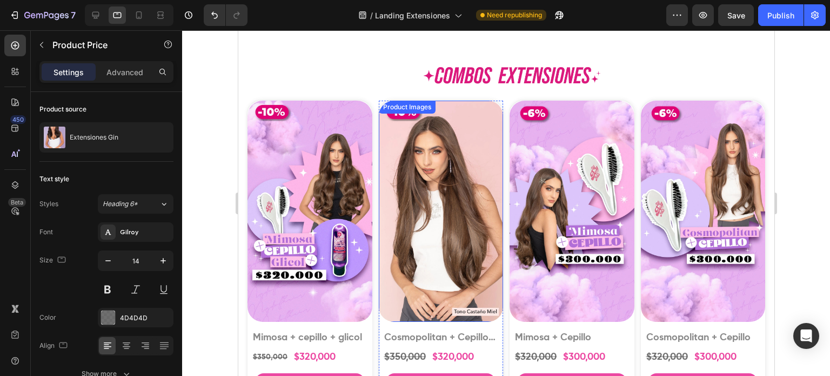
scroll to position [984, 0]
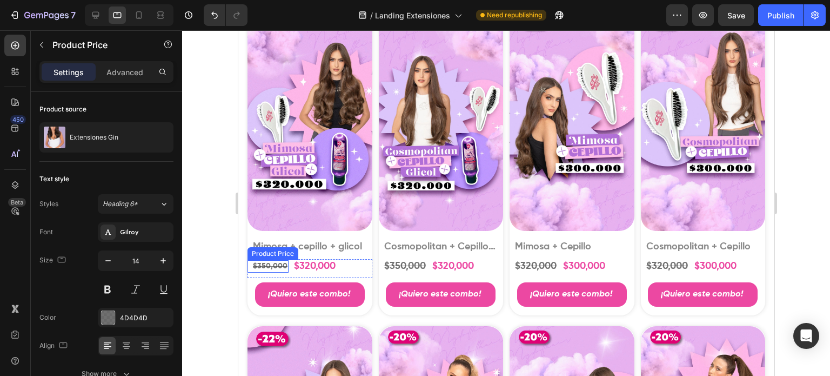
click at [259, 262] on div "$350,000" at bounding box center [269, 266] width 37 height 12
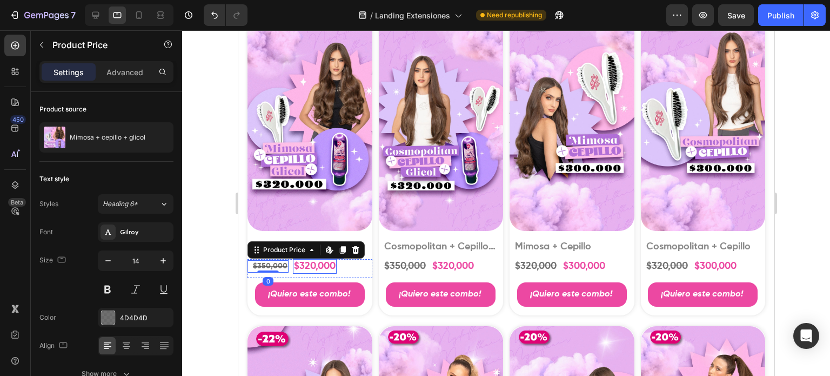
click at [306, 259] on div "$320,000" at bounding box center [314, 266] width 44 height 15
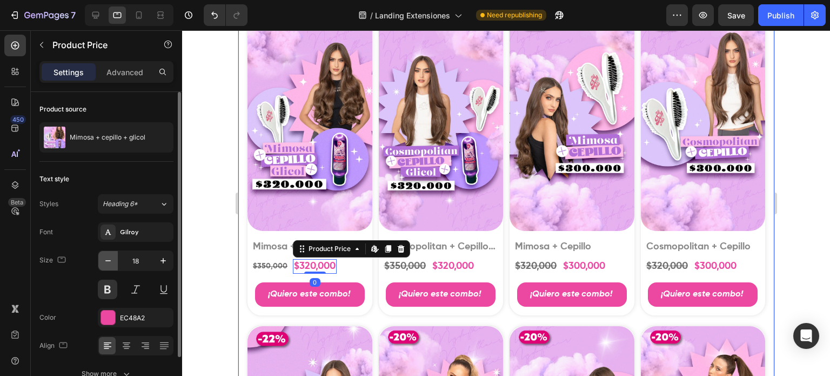
click at [107, 265] on icon "button" at bounding box center [108, 260] width 11 height 11
click at [108, 265] on icon "button" at bounding box center [108, 260] width 11 height 11
type input "16"
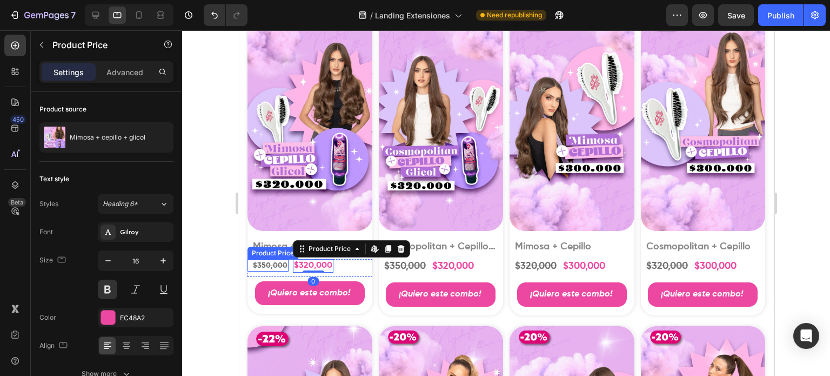
click at [266, 259] on div "$350,000" at bounding box center [269, 265] width 37 height 12
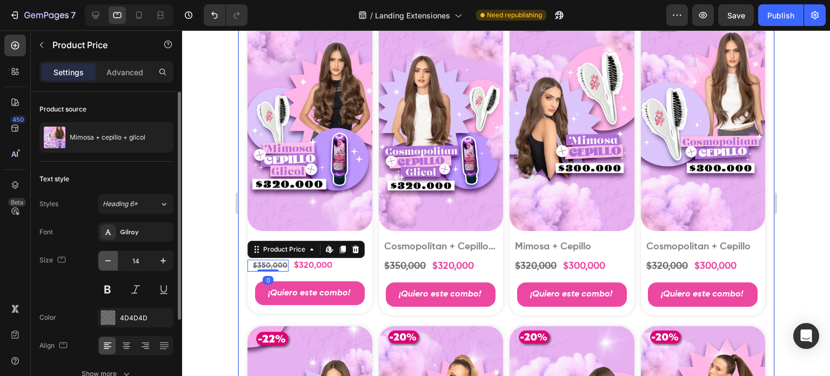
click at [106, 260] on icon "button" at bounding box center [107, 260] width 5 height 1
click at [164, 263] on icon "button" at bounding box center [163, 260] width 11 height 11
click at [163, 263] on icon "button" at bounding box center [163, 260] width 11 height 11
click at [163, 264] on icon "button" at bounding box center [163, 260] width 11 height 11
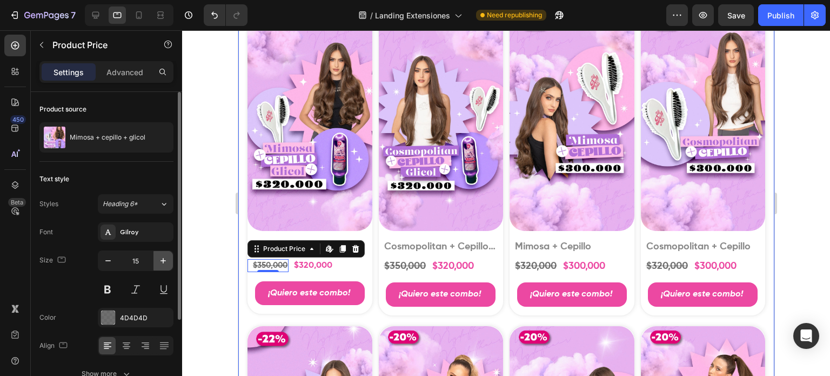
click at [163, 264] on icon "button" at bounding box center [163, 260] width 11 height 11
type input "16"
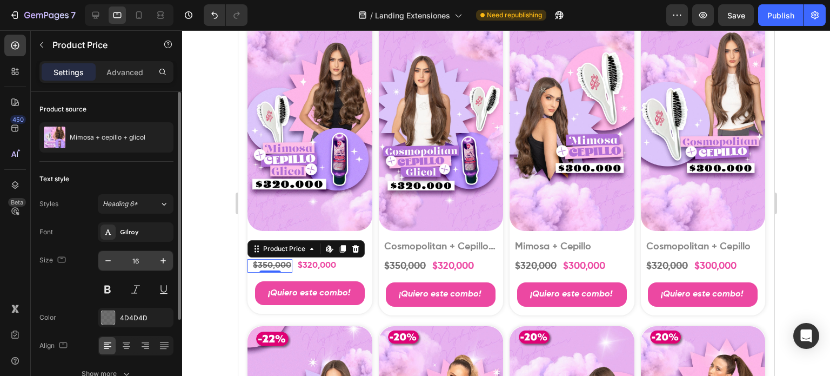
click at [135, 263] on input "16" at bounding box center [136, 260] width 36 height 19
click at [312, 259] on div "$320,000" at bounding box center [316, 266] width 41 height 14
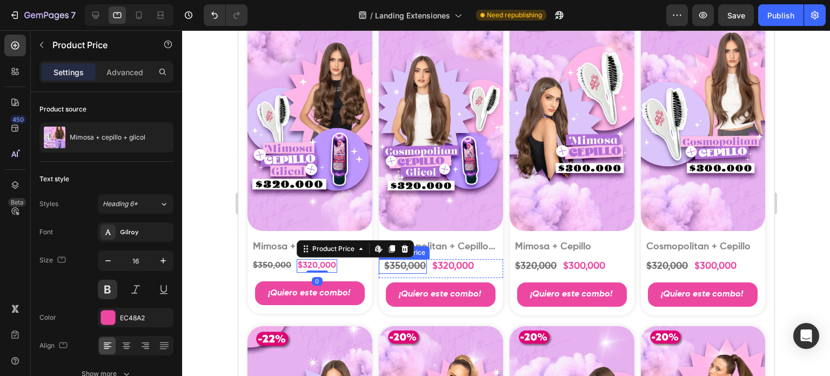
click at [407, 262] on div "$350,000" at bounding box center [405, 266] width 44 height 15
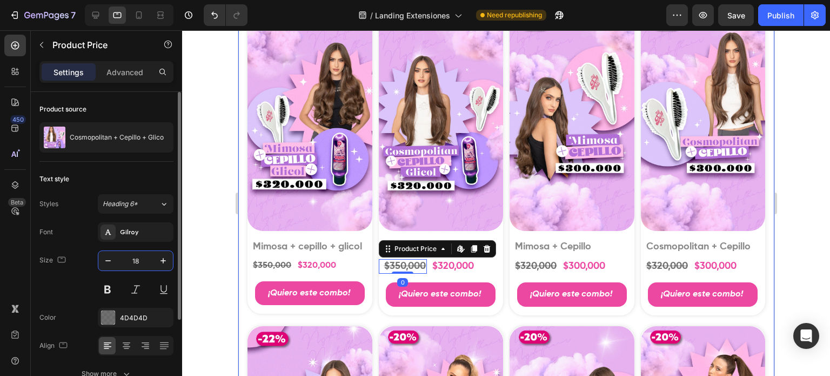
click at [134, 261] on input "18" at bounding box center [136, 260] width 36 height 19
click at [133, 261] on input "18" at bounding box center [136, 260] width 36 height 19
click at [144, 258] on input "18" at bounding box center [136, 260] width 36 height 19
click at [132, 259] on input "18" at bounding box center [136, 260] width 36 height 19
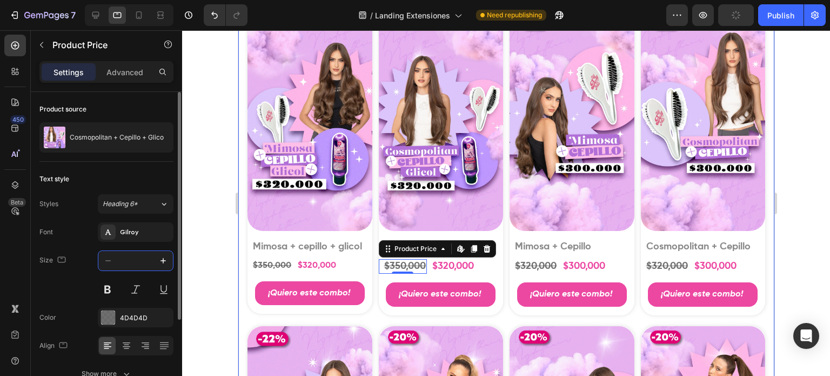
paste input "16"
type input "16"
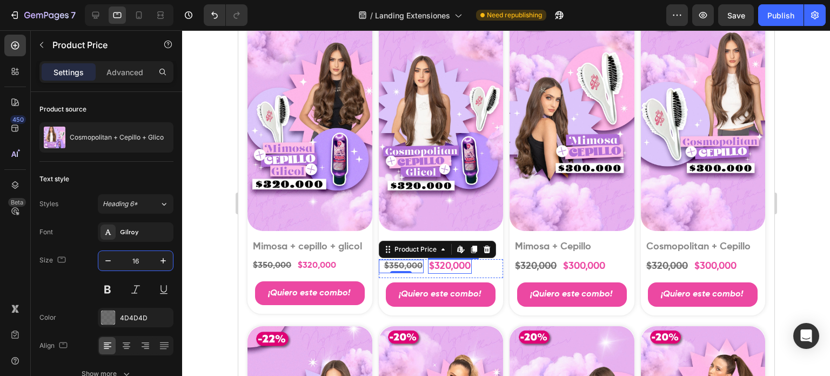
click at [437, 263] on div "$320,000" at bounding box center [449, 266] width 44 height 15
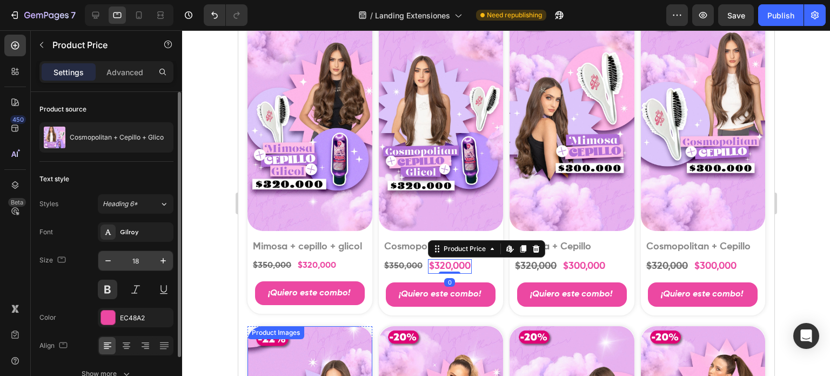
click at [138, 260] on input "18" at bounding box center [136, 260] width 36 height 19
paste input "16"
type input "16"
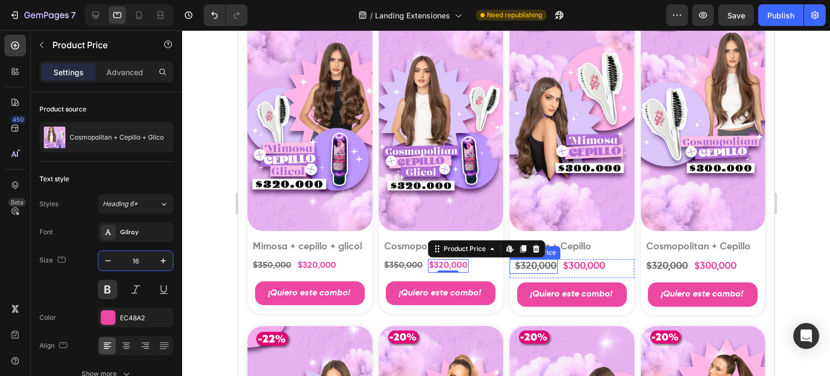
click at [539, 263] on div "$320,000" at bounding box center [535, 266] width 44 height 15
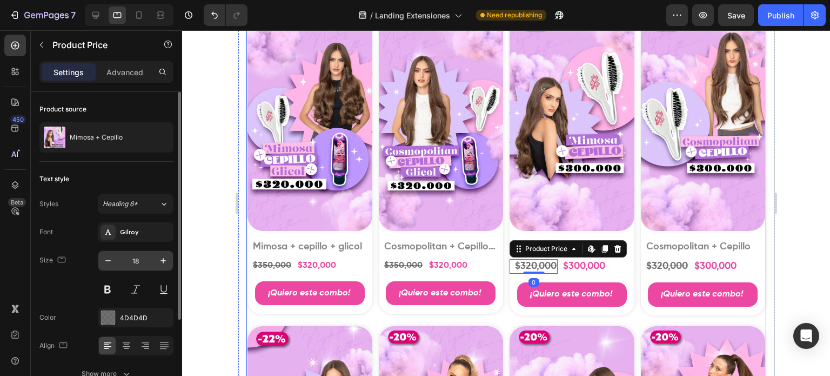
click at [134, 263] on input "18" at bounding box center [136, 260] width 36 height 19
paste input "16"
type input "16"
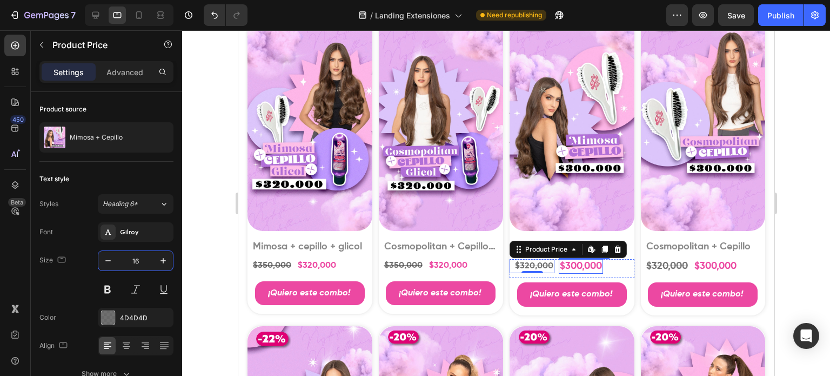
click at [571, 259] on div "$300,000" at bounding box center [580, 266] width 44 height 15
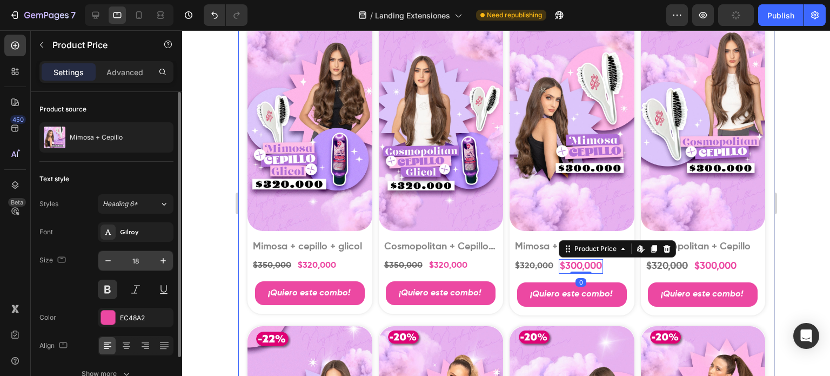
click at [142, 260] on input "18" at bounding box center [136, 260] width 36 height 19
paste input "16"
type input "16"
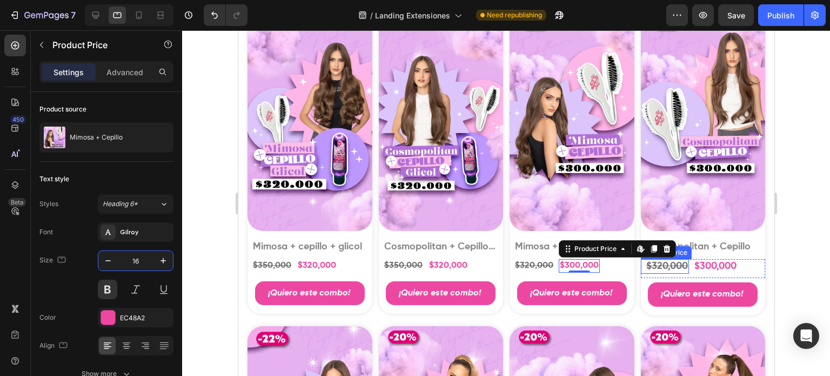
click at [676, 263] on div "$320,000" at bounding box center [667, 266] width 44 height 15
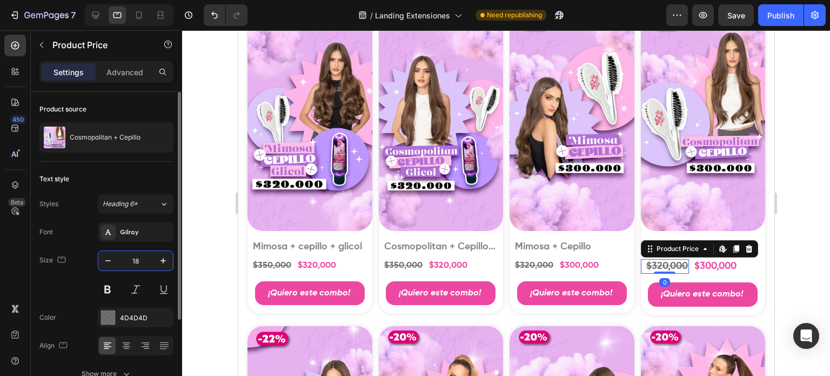
click at [141, 257] on input "18" at bounding box center [136, 260] width 36 height 19
paste input "16"
type input "16"
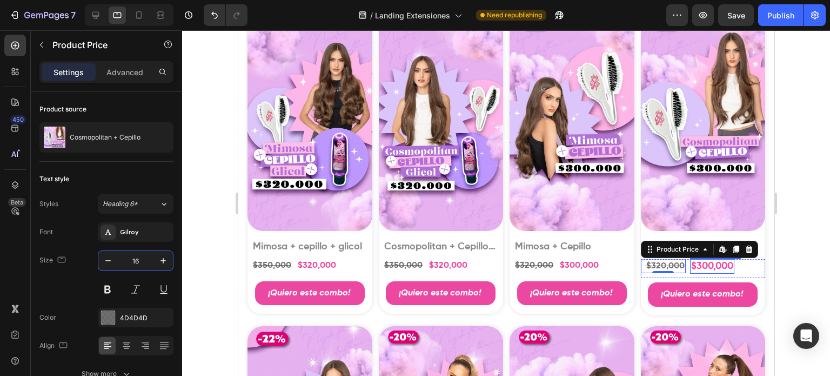
click at [703, 262] on div "$300,000" at bounding box center [712, 266] width 44 height 15
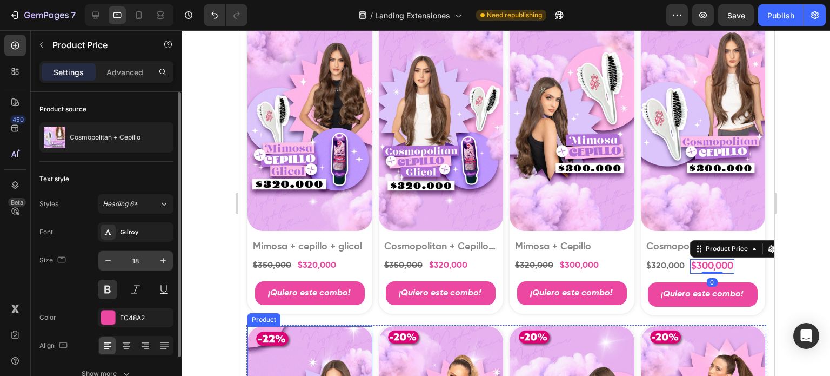
click at [137, 259] on input "18" at bounding box center [136, 260] width 36 height 19
paste input "16"
type input "16"
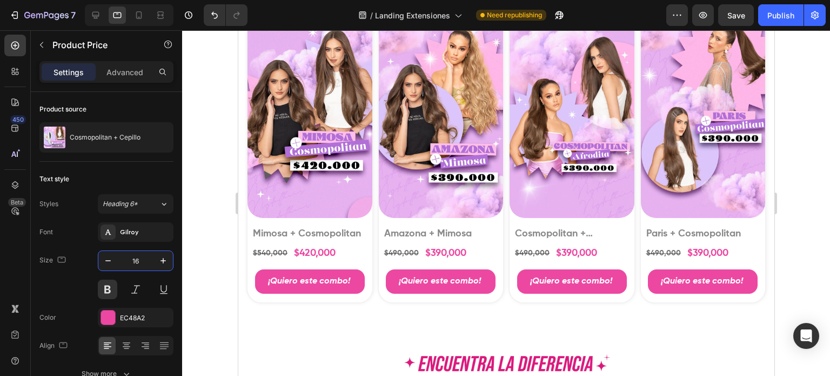
scroll to position [1319, 0]
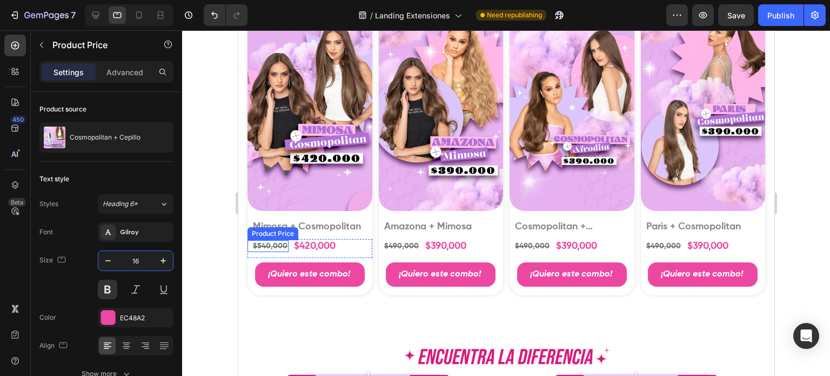
click at [260, 240] on div "$540,000" at bounding box center [269, 246] width 37 height 12
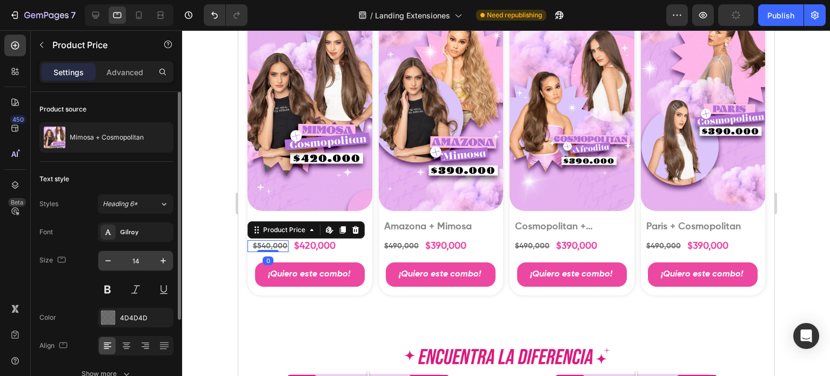
click at [136, 265] on input "14" at bounding box center [136, 260] width 36 height 19
paste input "16"
type input "16"
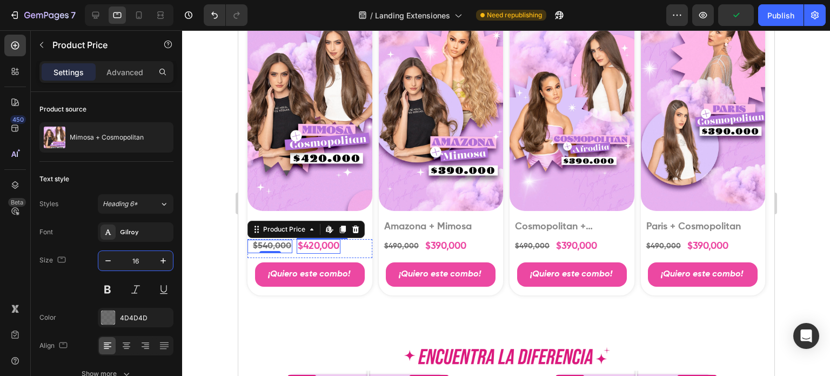
click at [314, 246] on div "$420,000" at bounding box center [318, 246] width 44 height 15
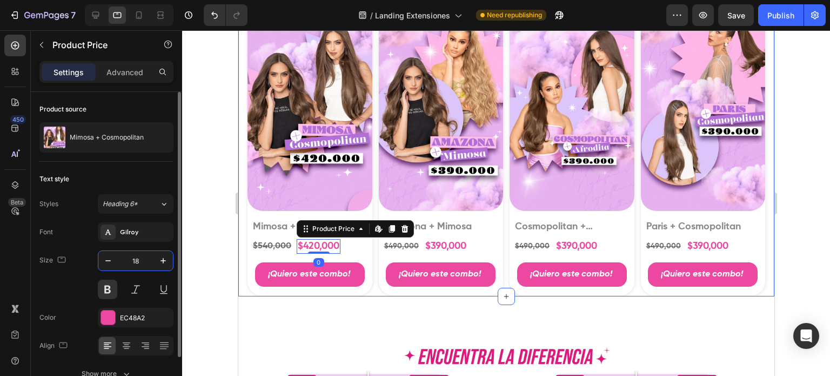
click at [139, 261] on input "18" at bounding box center [136, 260] width 36 height 19
paste input "16"
type input "16"
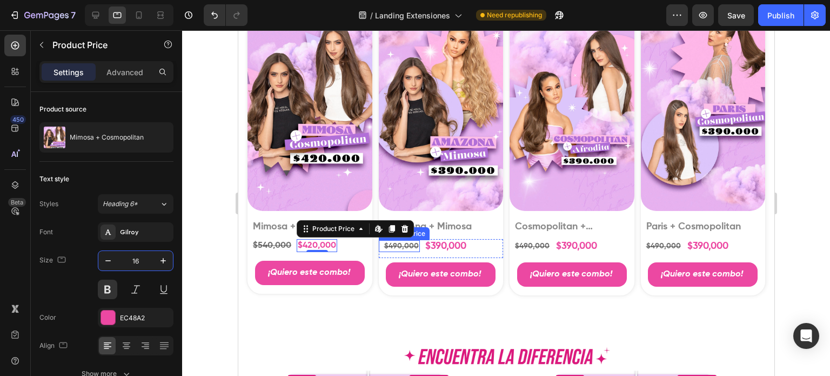
click at [400, 240] on div "$490,000" at bounding box center [401, 246] width 37 height 12
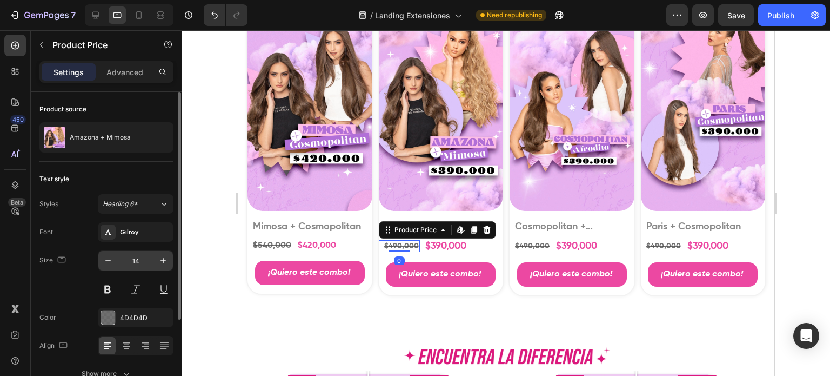
click at [134, 263] on input "14" at bounding box center [136, 260] width 36 height 19
paste input "16"
type input "16"
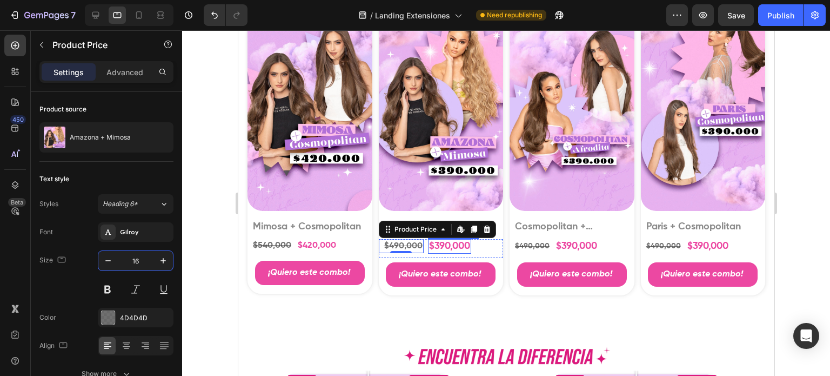
click at [450, 240] on div "$390,000" at bounding box center [448, 246] width 43 height 15
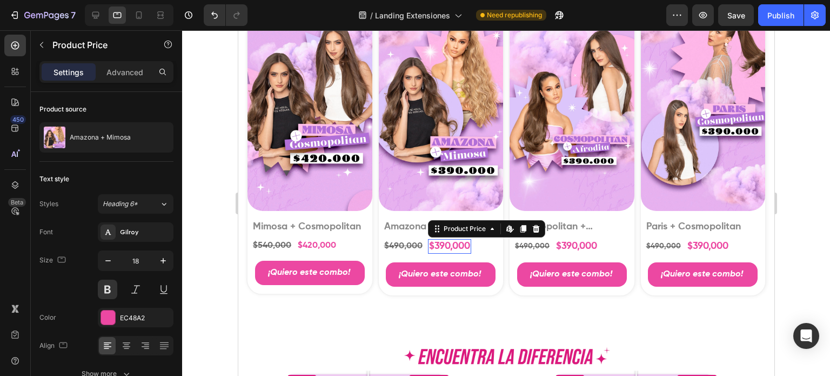
click at [450, 240] on div "$390,000" at bounding box center [448, 246] width 43 height 15
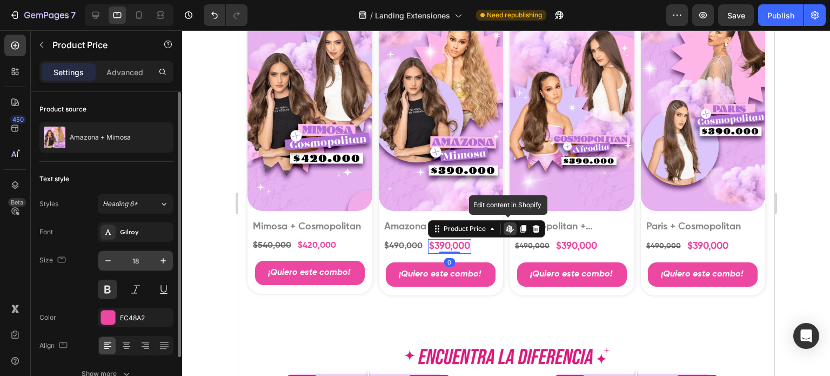
click at [139, 265] on input "18" at bounding box center [136, 260] width 36 height 19
paste input "16"
type input "16"
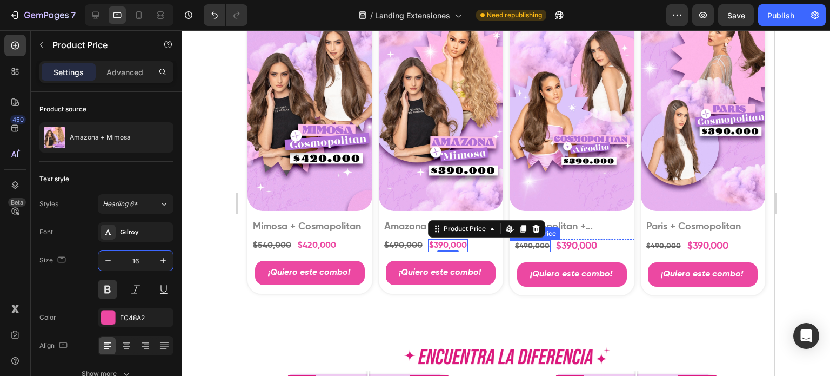
click at [536, 240] on div "$490,000" at bounding box center [531, 246] width 37 height 12
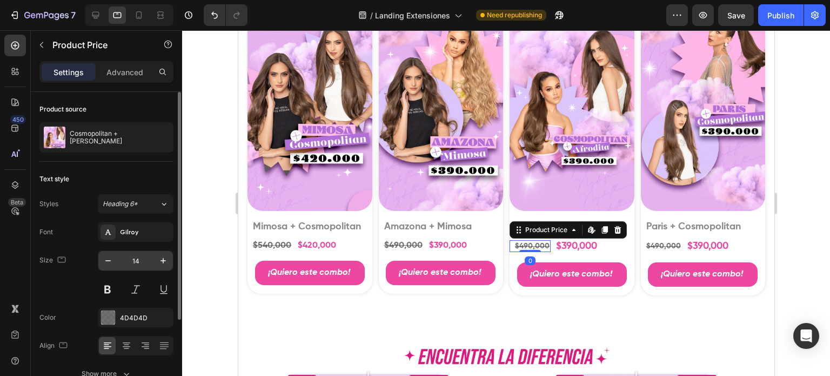
click at [141, 258] on input "14" at bounding box center [136, 260] width 36 height 19
paste input "16"
type input "16"
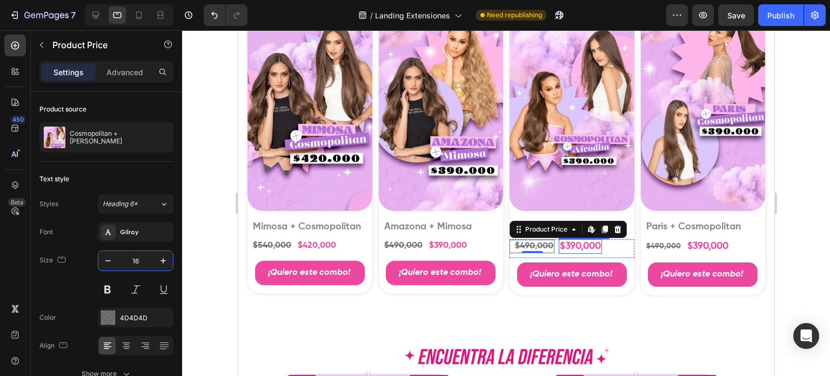
click at [567, 239] on div "$390,000" at bounding box center [579, 246] width 43 height 15
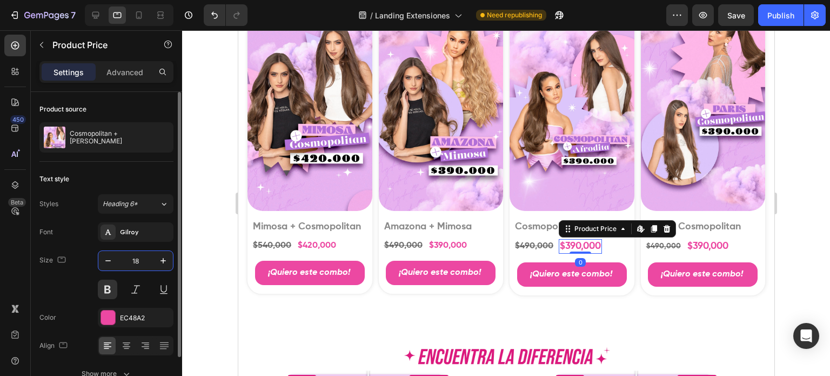
click at [137, 264] on input "18" at bounding box center [136, 260] width 36 height 19
paste input "16"
type input "16"
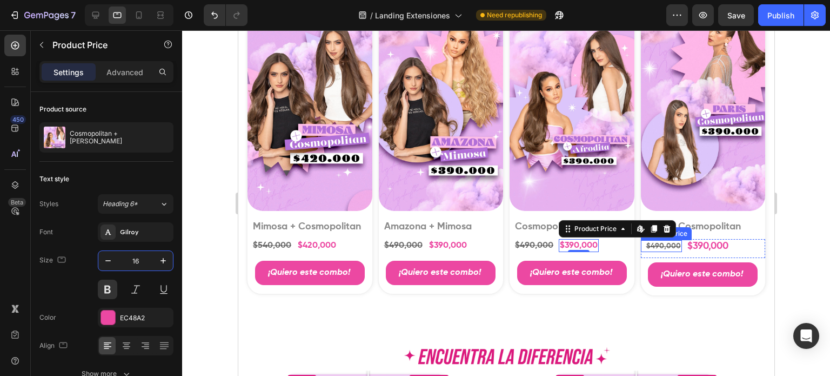
click at [659, 240] on div "$490,000" at bounding box center [663, 246] width 37 height 12
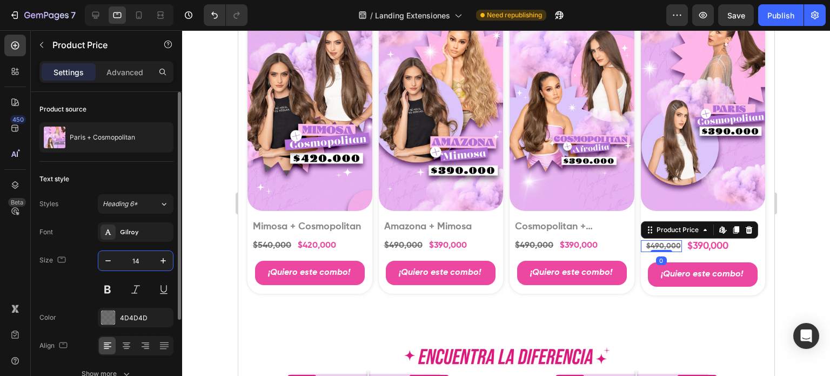
click at [143, 260] on input "14" at bounding box center [136, 260] width 36 height 19
paste input "16"
type input "16"
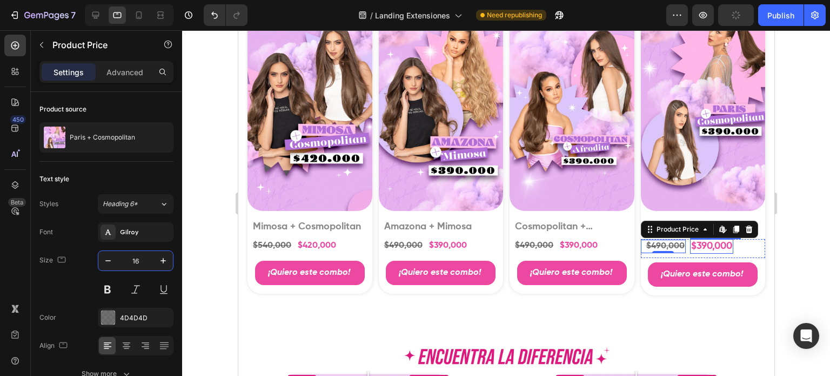
click at [710, 239] on div "$390,000" at bounding box center [711, 246] width 43 height 15
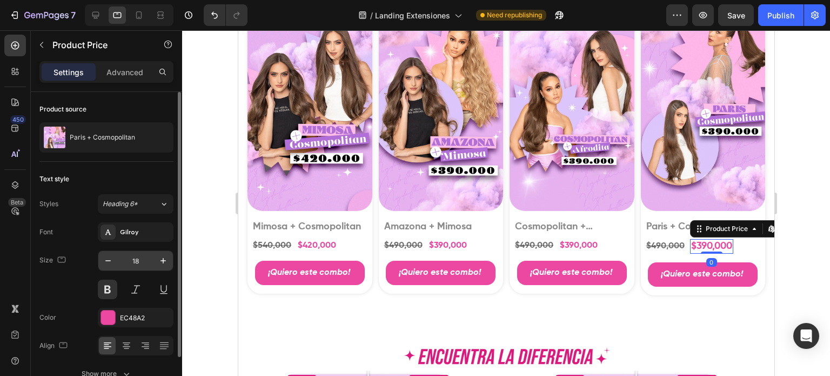
click at [137, 257] on input "18" at bounding box center [136, 260] width 36 height 19
paste input "16"
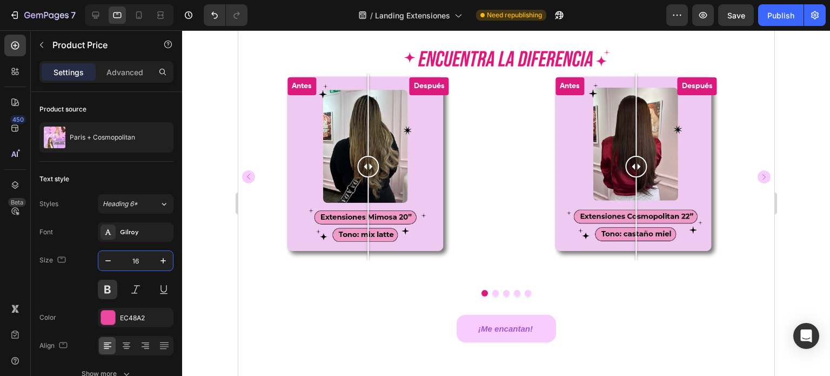
scroll to position [1608, 0]
type input "16"
click at [99, 14] on icon at bounding box center [95, 15] width 7 height 7
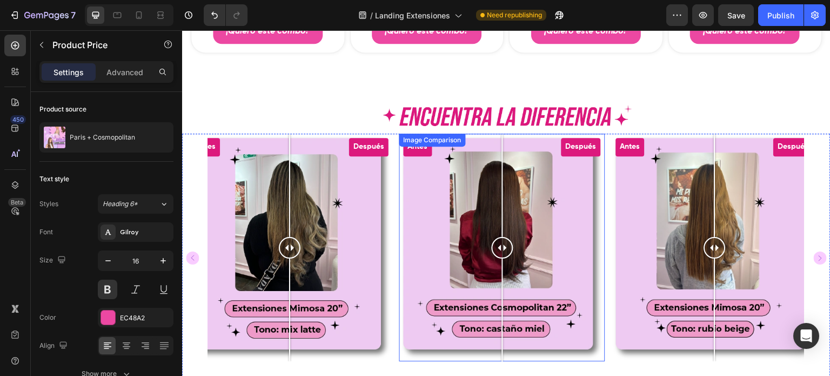
scroll to position [1667, 0]
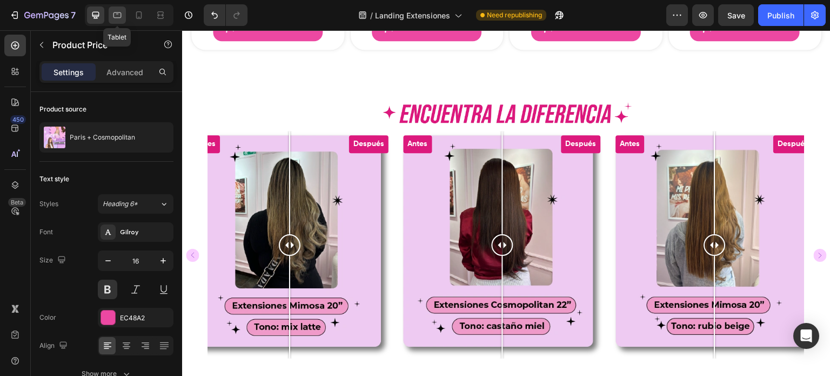
click at [115, 19] on icon at bounding box center [117, 15] width 11 height 11
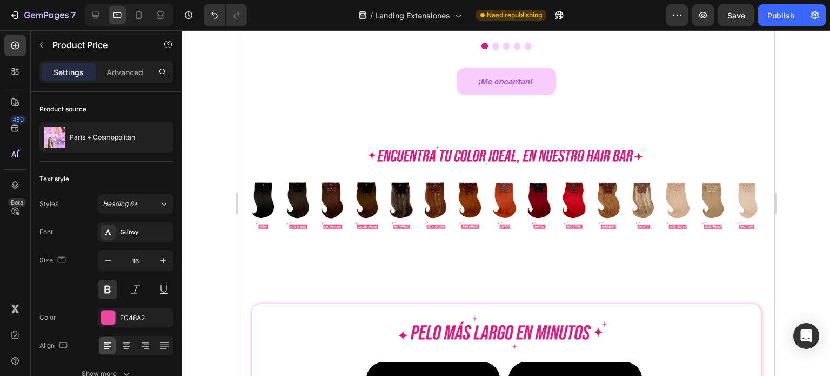
scroll to position [1893, 0]
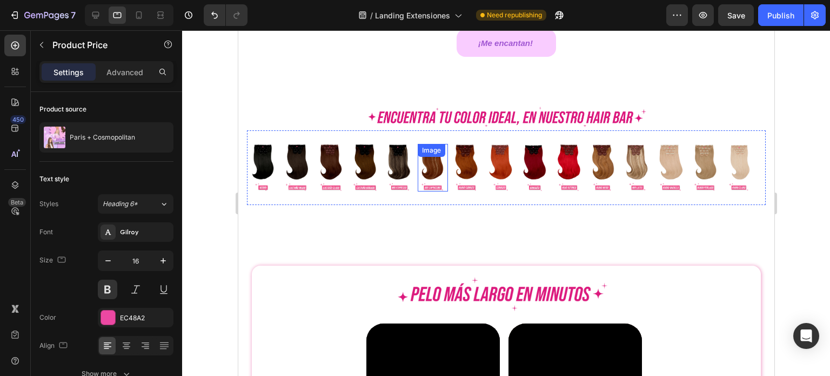
click at [443, 171] on img at bounding box center [432, 168] width 30 height 48
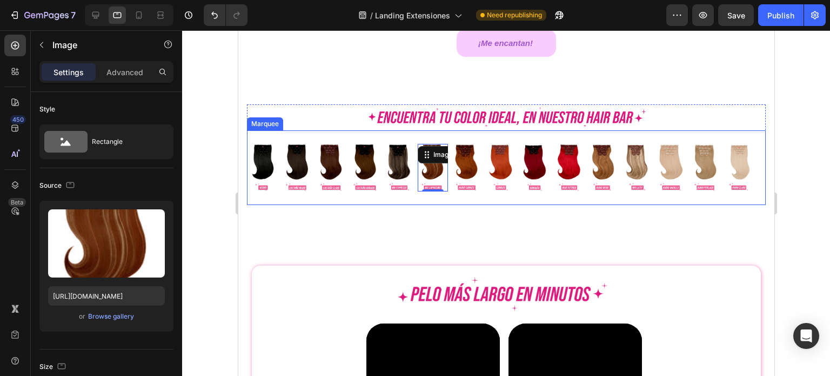
click at [373, 137] on div "Image Image Image Image Image Image 0 Image Image Image Image Image Image Image…" at bounding box center [502, 167] width 511 height 61
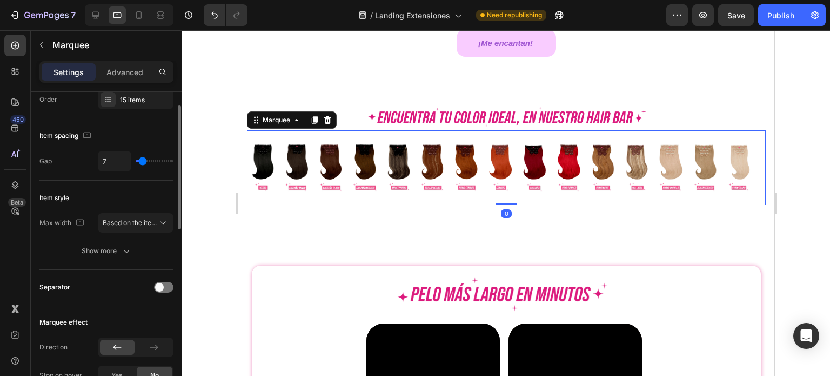
scroll to position [34, 0]
click at [124, 222] on span "Based on the item count" at bounding box center [139, 223] width 73 height 8
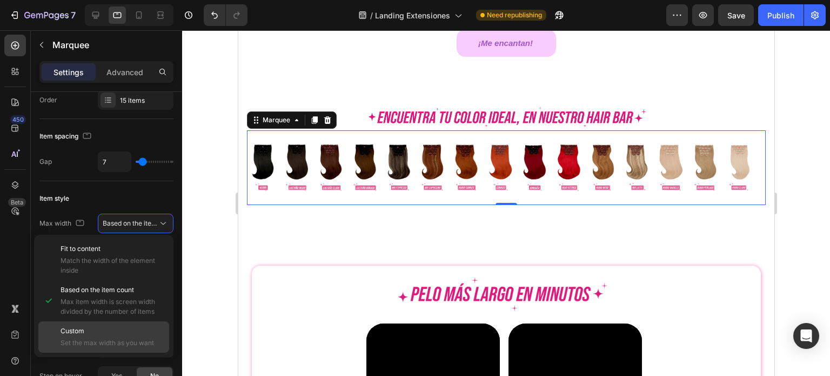
click at [87, 344] on span "Set the max width as you want" at bounding box center [113, 343] width 104 height 10
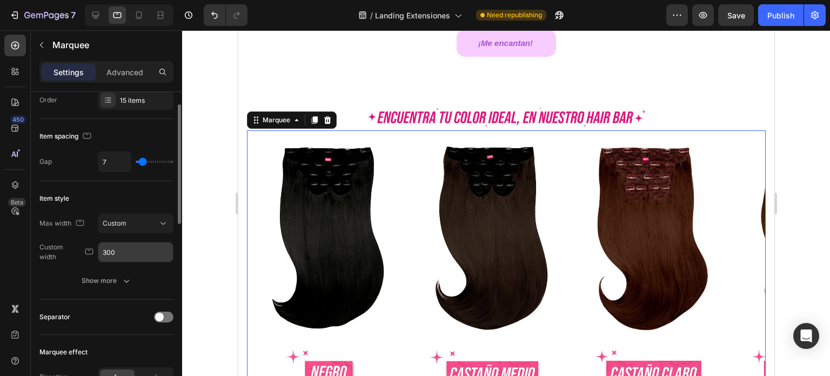
click at [129, 252] on input "300" at bounding box center [135, 251] width 75 height 19
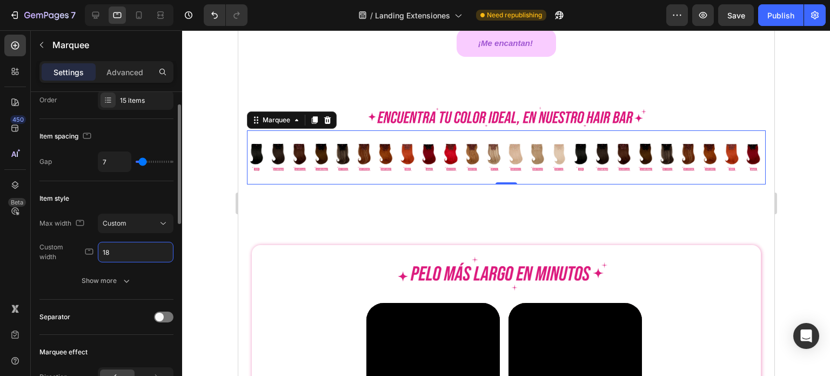
type input "1"
type input "2"
type input "3"
type input "4"
type input "150"
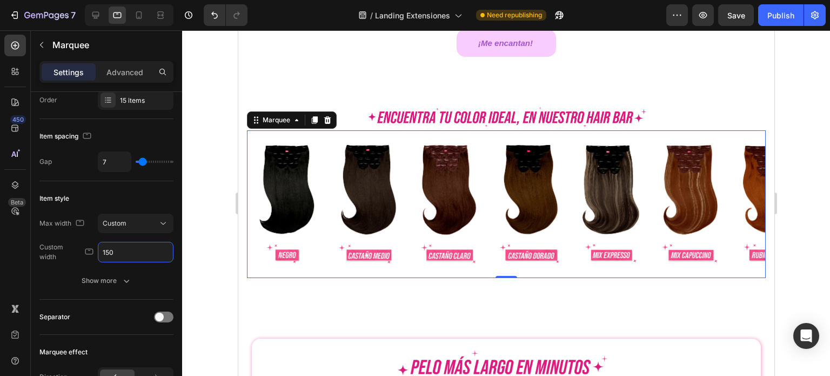
click at [790, 138] on div at bounding box center [506, 202] width 648 height 345
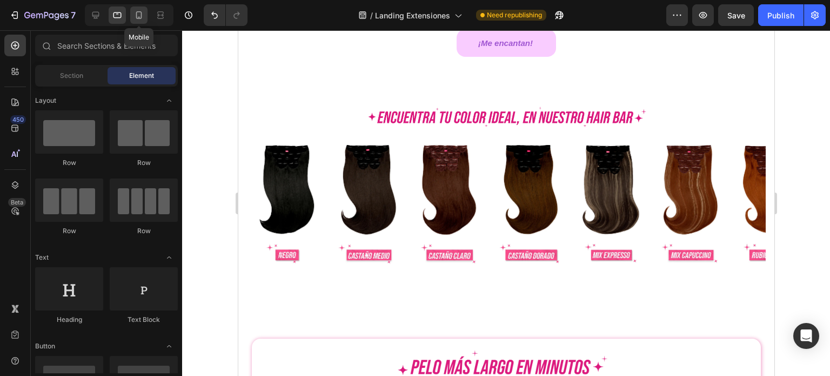
click at [137, 11] on icon at bounding box center [138, 15] width 11 height 11
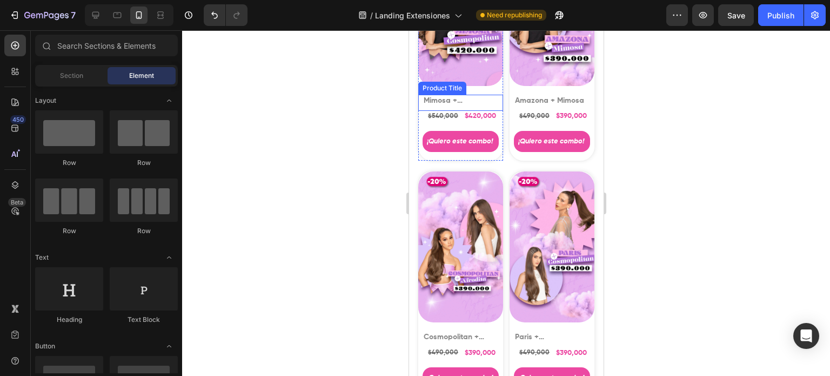
scroll to position [1673, 0]
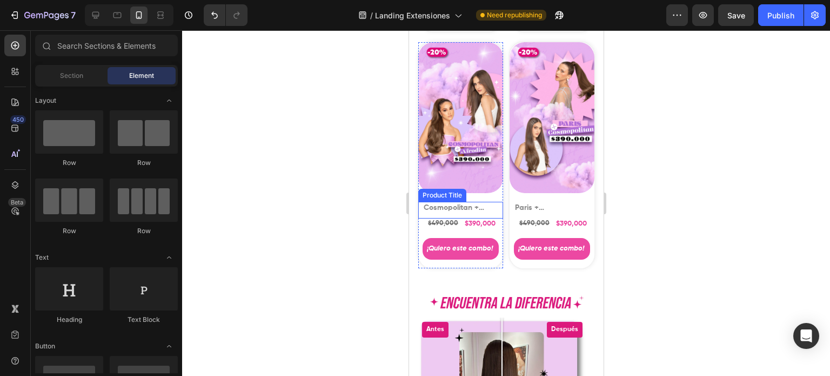
click at [471, 202] on h1 "Cosmopolitan + Afrodita" at bounding box center [460, 208] width 76 height 12
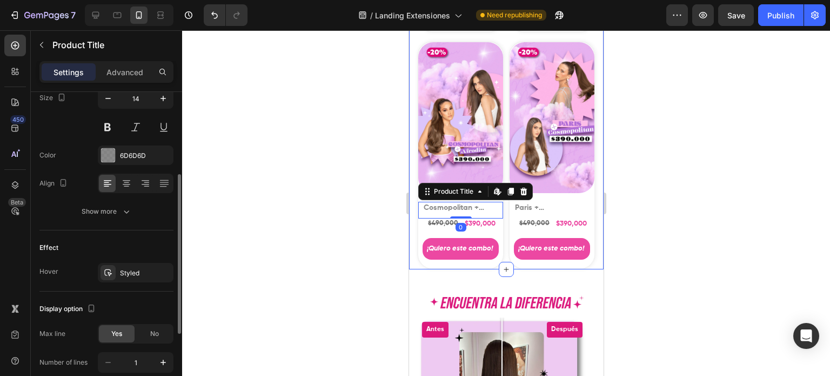
scroll to position [270, 0]
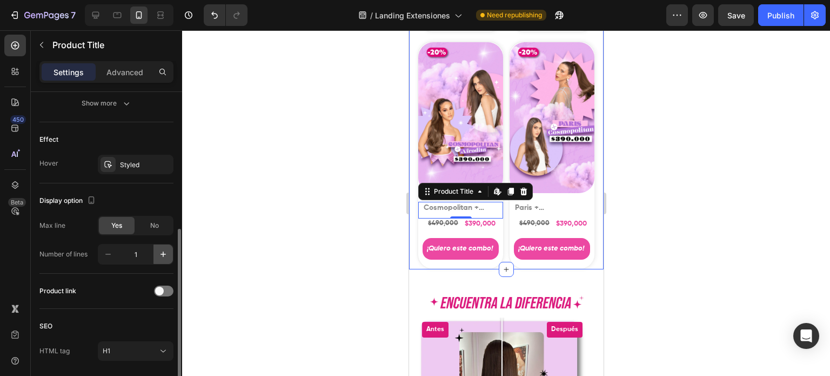
click at [157, 246] on button "button" at bounding box center [162, 253] width 19 height 19
type input "2"
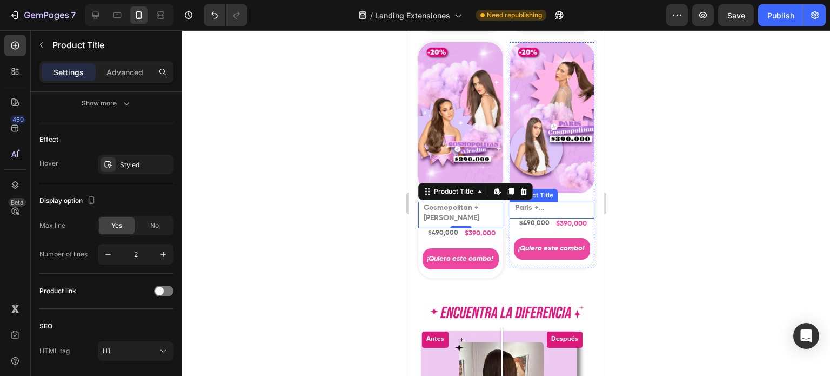
click at [539, 202] on h1 "Paris + Cosmopolitan" at bounding box center [551, 208] width 76 height 12
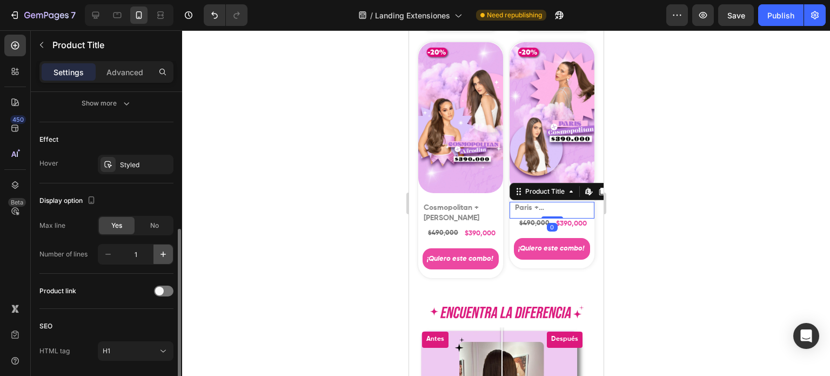
click at [156, 246] on button "button" at bounding box center [162, 253] width 19 height 19
type input "2"
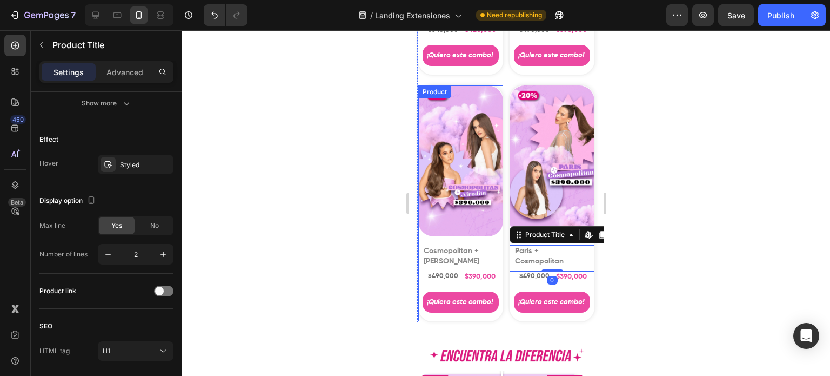
scroll to position [1511, 0]
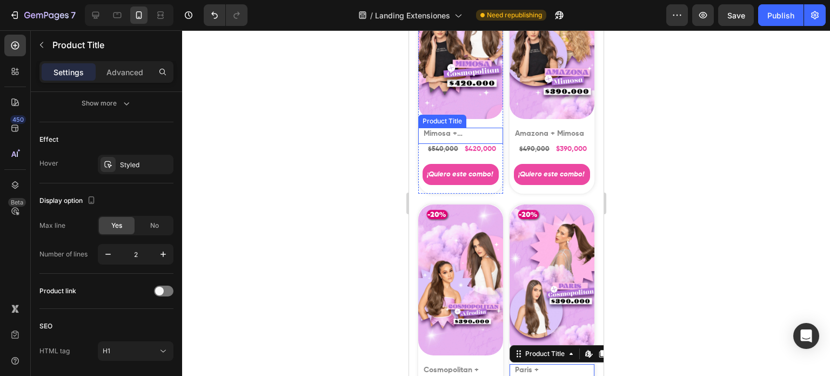
click at [424, 128] on h1 "Mimosa + Cosmopolitan" at bounding box center [460, 134] width 76 height 12
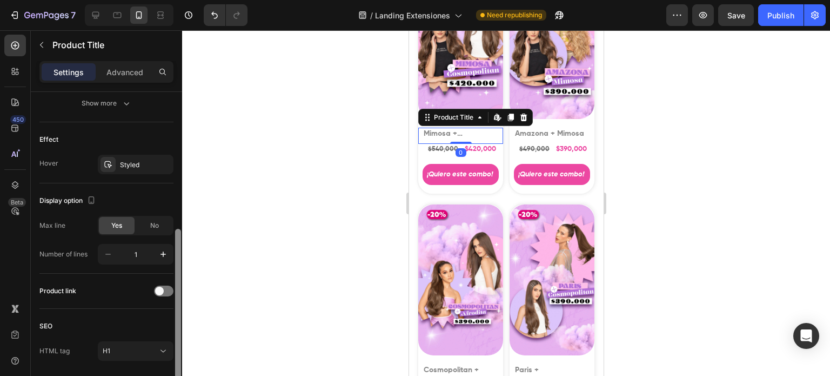
drag, startPoint x: 168, startPoint y: 249, endPoint x: 175, endPoint y: 248, distance: 7.0
click at [169, 249] on icon "button" at bounding box center [163, 254] width 11 height 11
type input "2"
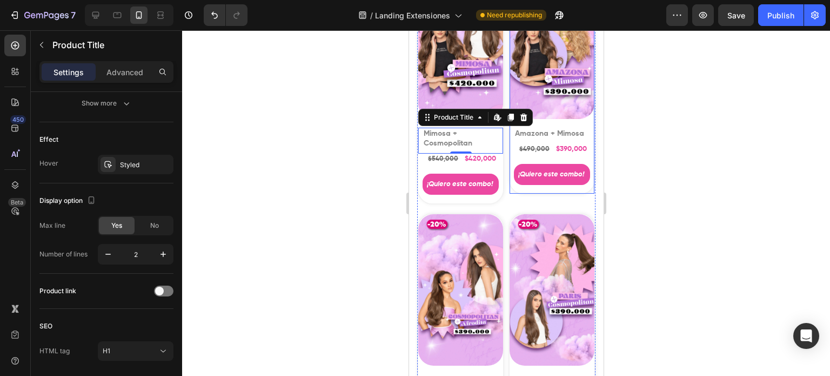
click at [577, 103] on div "Product Images Product Badge Amazona + Mimosa Product Title" at bounding box center [551, 56] width 85 height 176
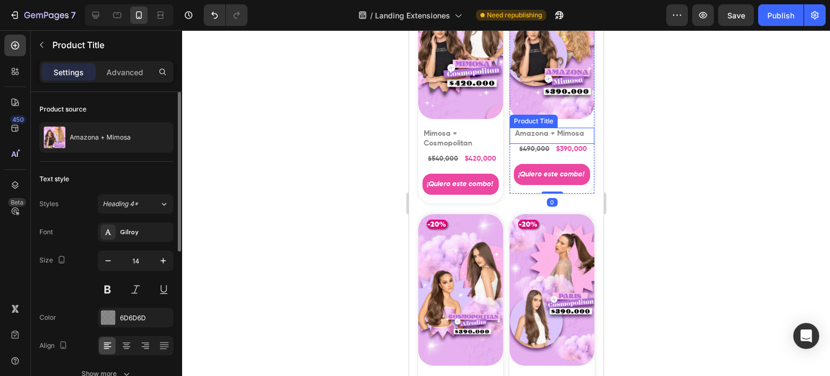
click at [558, 128] on h1 "Amazona + Mimosa" at bounding box center [551, 134] width 76 height 12
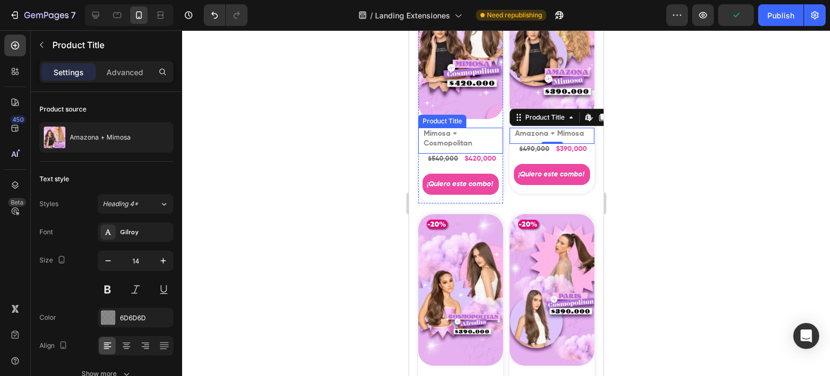
click at [439, 128] on h1 "Mimosa + Cosmopolitan" at bounding box center [460, 139] width 76 height 22
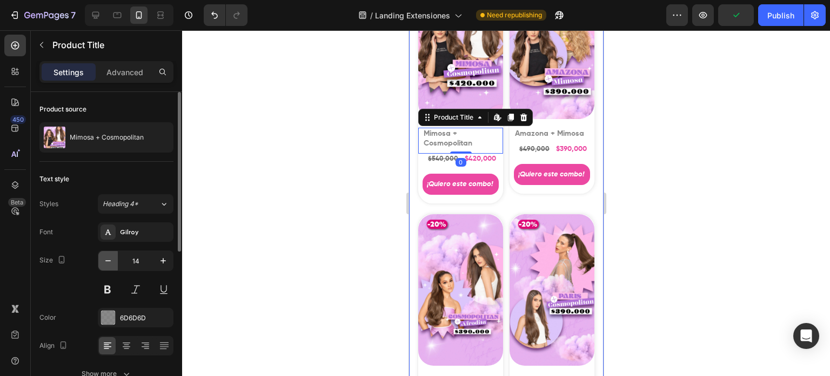
click at [105, 257] on icon "button" at bounding box center [108, 260] width 11 height 11
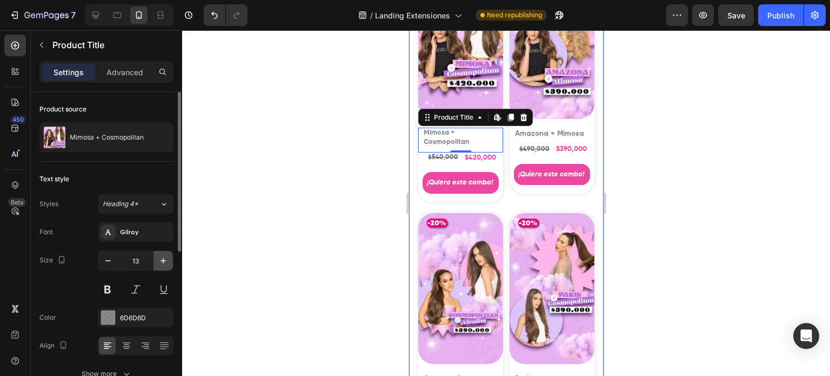
click at [164, 255] on icon "button" at bounding box center [163, 260] width 11 height 11
type input "14"
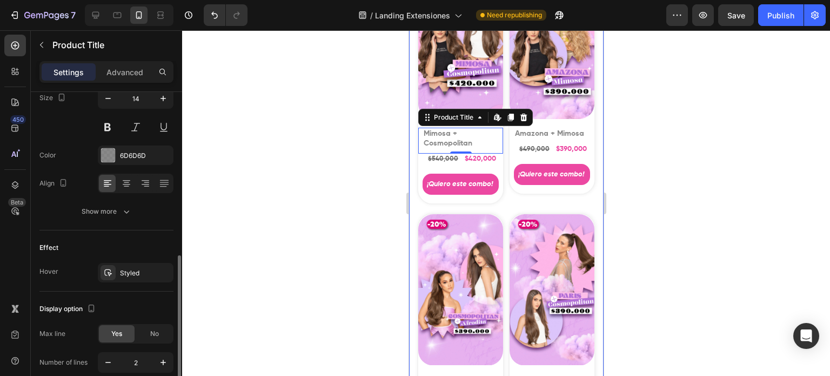
scroll to position [216, 0]
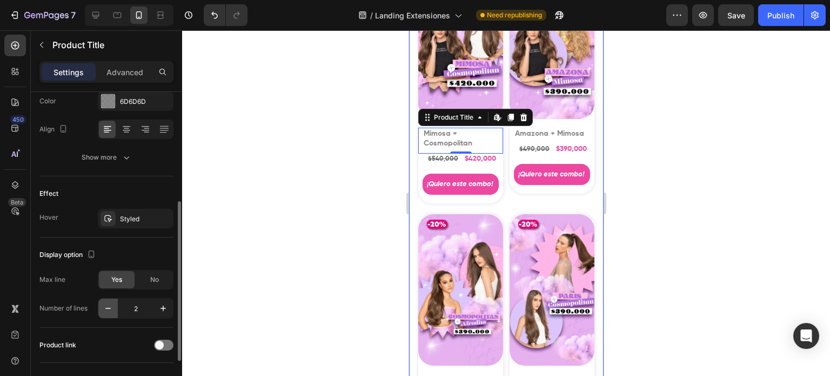
click at [109, 309] on icon "button" at bounding box center [108, 308] width 11 height 11
type input "1"
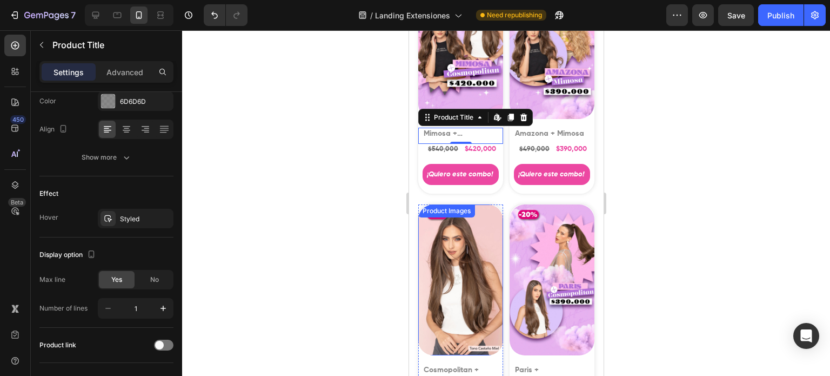
scroll to position [1619, 0]
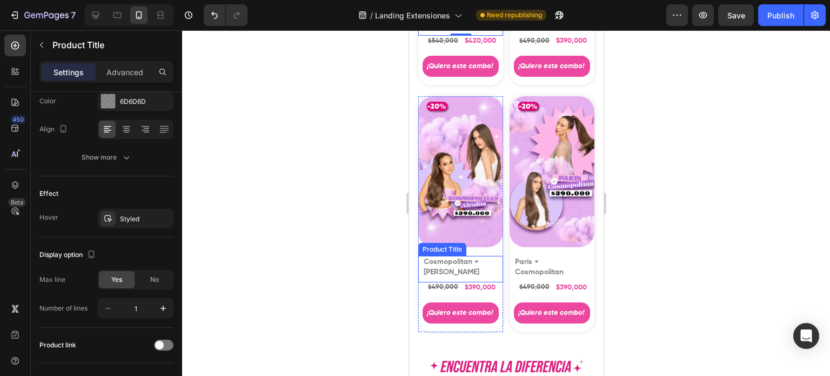
click at [456, 256] on h1 "Cosmopolitan + Afrodita" at bounding box center [460, 267] width 76 height 22
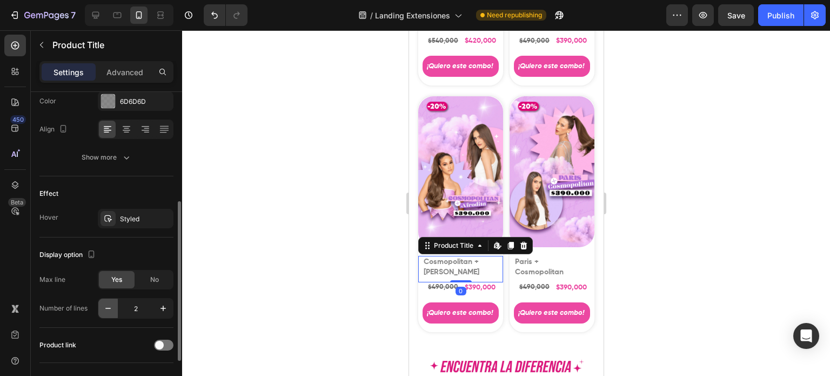
click at [108, 303] on icon "button" at bounding box center [108, 308] width 11 height 11
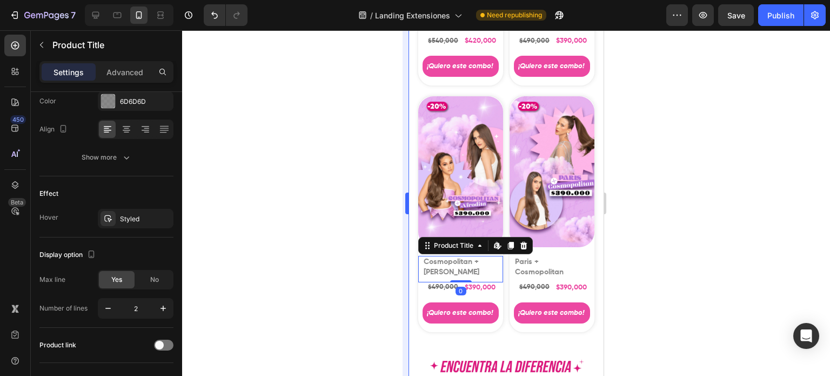
type input "1"
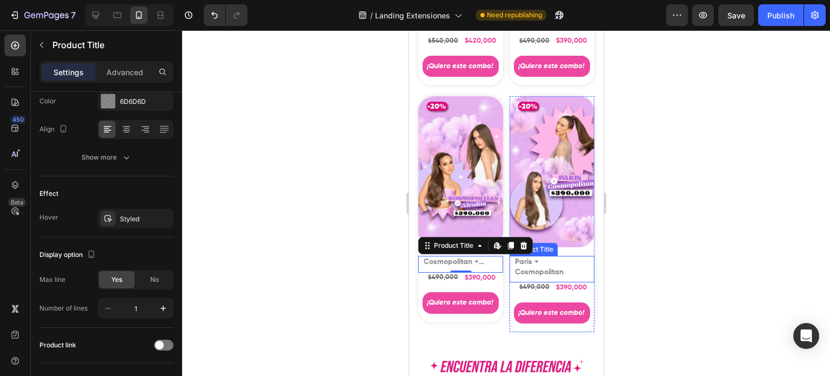
click at [532, 256] on h1 "Paris + Cosmopolitan" at bounding box center [551, 267] width 76 height 22
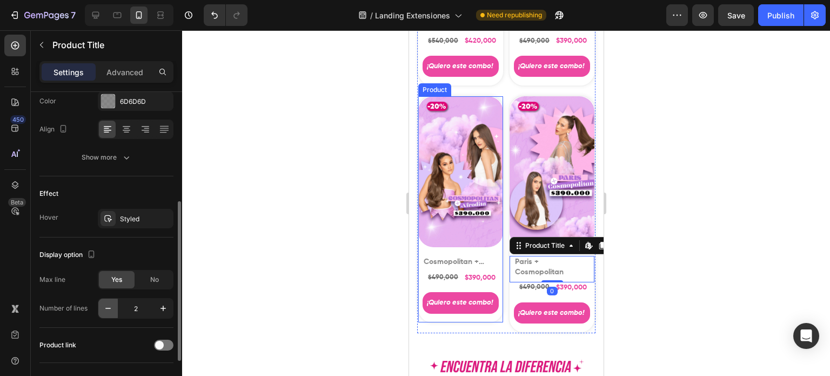
click at [113, 305] on icon "button" at bounding box center [108, 308] width 11 height 11
type input "1"
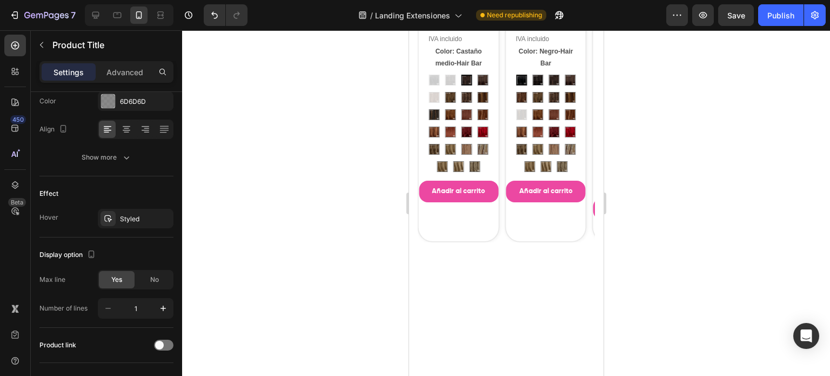
scroll to position [592, 0]
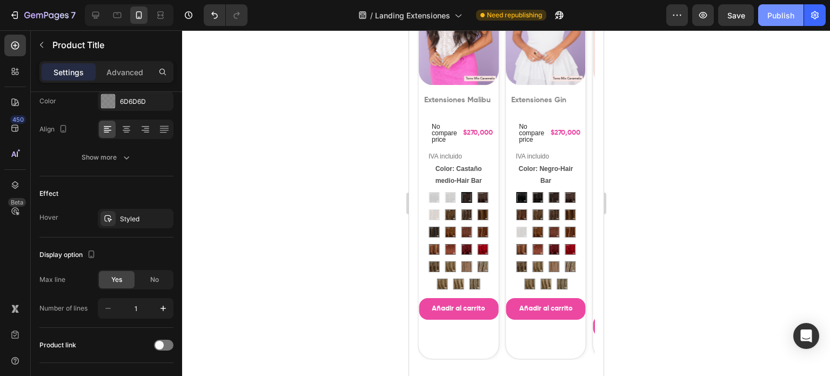
click at [773, 16] on div "Publish" at bounding box center [780, 15] width 27 height 11
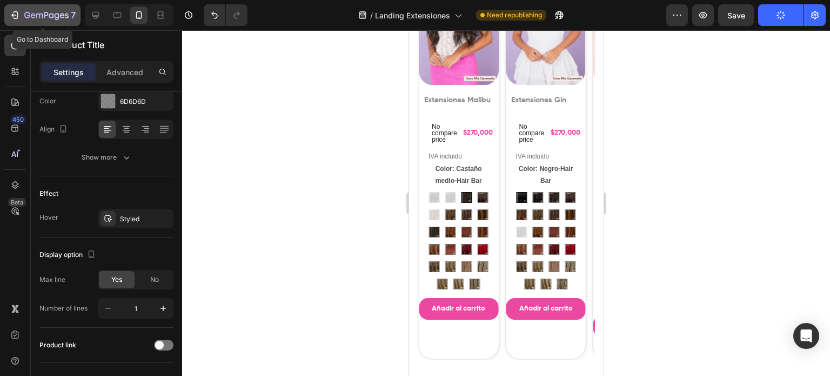
click at [24, 23] on button "7" at bounding box center [42, 15] width 76 height 22
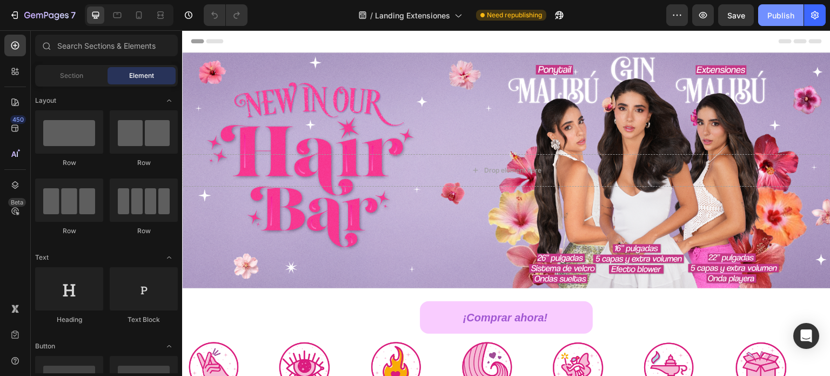
click at [782, 16] on div "Publish" at bounding box center [780, 15] width 27 height 11
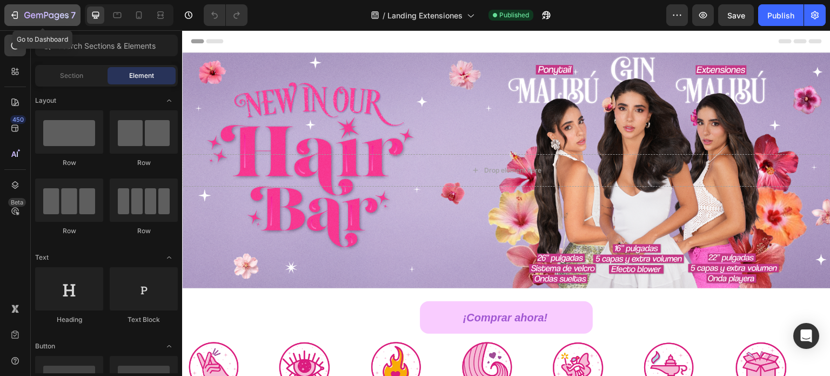
click at [33, 13] on icon "button" at bounding box center [46, 15] width 44 height 9
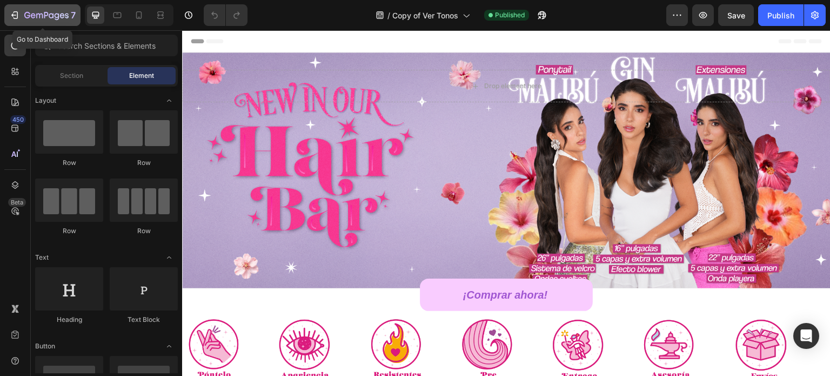
click at [18, 10] on icon "button" at bounding box center [14, 15] width 11 height 11
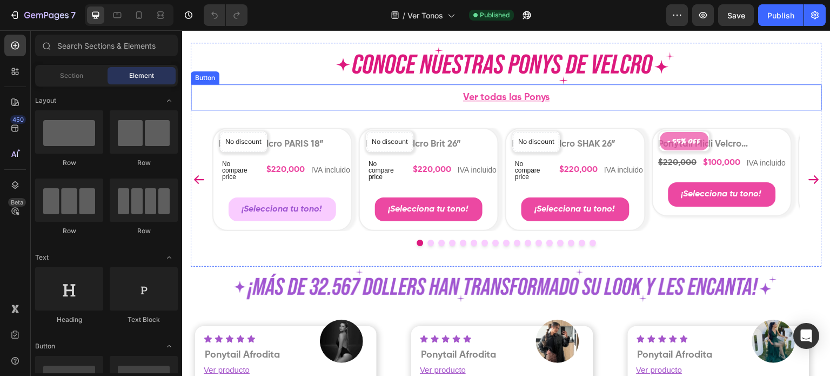
scroll to position [2486, 0]
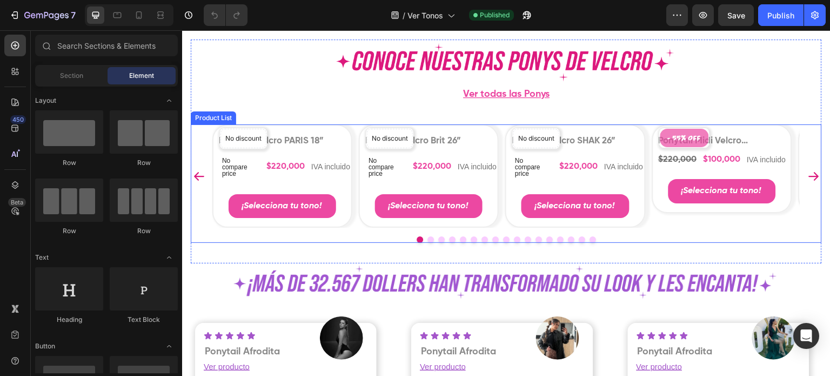
click at [355, 177] on div "No discount Not be displayed when published Product Badge Product Images Ponyta…" at bounding box center [506, 175] width 588 height 103
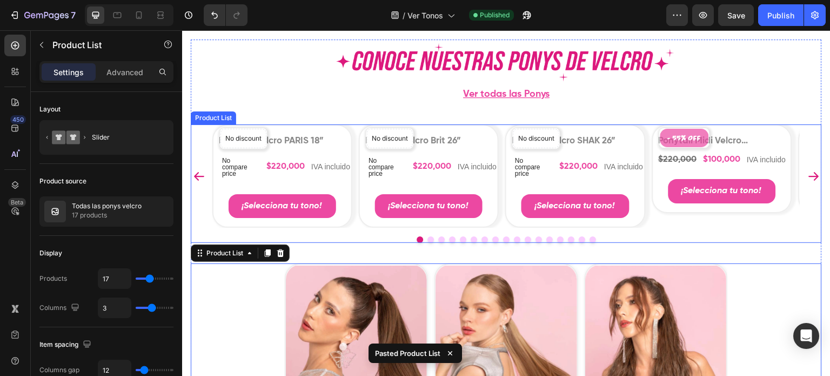
click at [356, 175] on div "No discount Not be displayed when published Product Badge Product Images Ponyta…" at bounding box center [506, 175] width 588 height 103
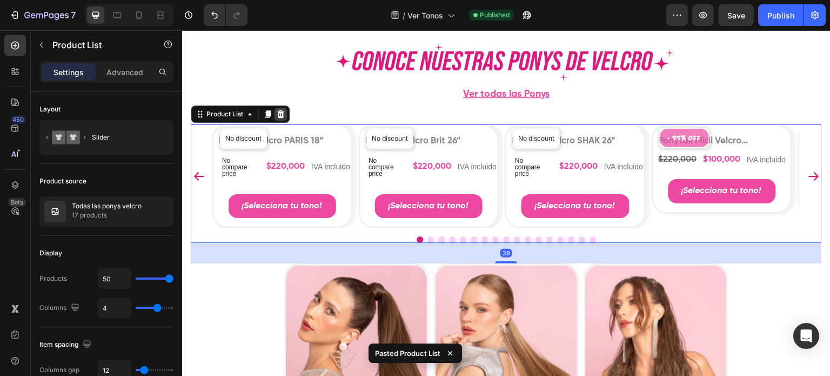
click at [279, 116] on icon at bounding box center [280, 114] width 7 height 8
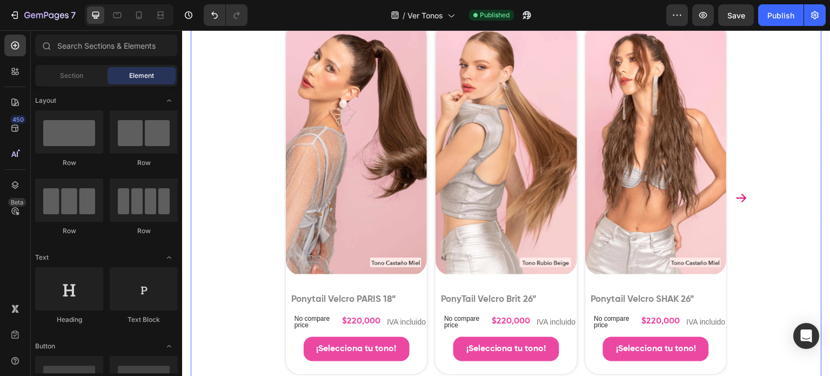
scroll to position [2702, 0]
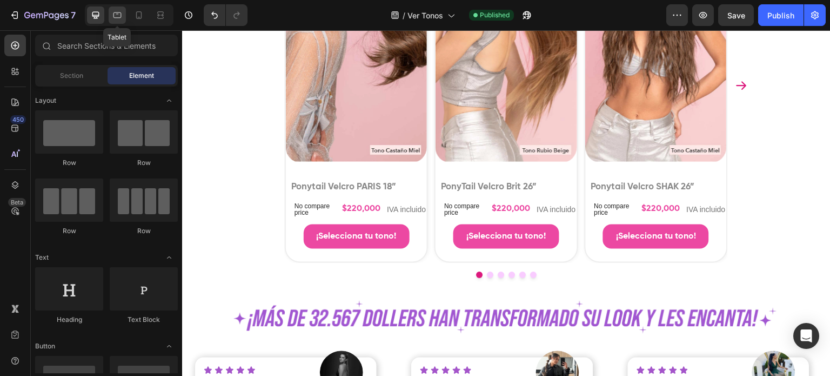
click at [124, 16] on div at bounding box center [117, 14] width 17 height 17
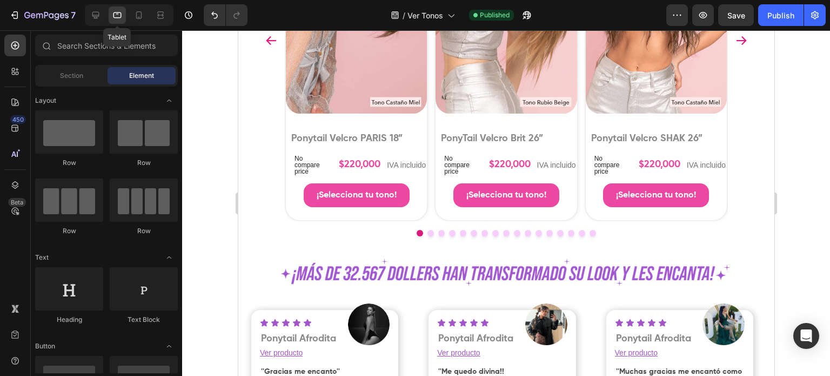
scroll to position [2696, 0]
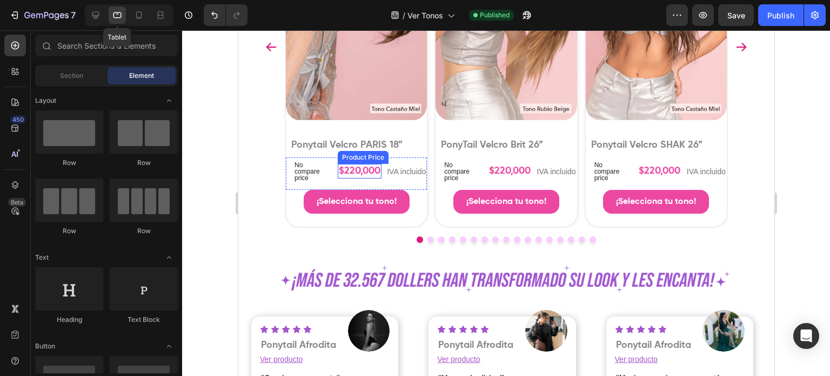
drag, startPoint x: 452, startPoint y: 224, endPoint x: 284, endPoint y: 187, distance: 172.7
click at [356, 171] on div "$220,000" at bounding box center [359, 171] width 44 height 15
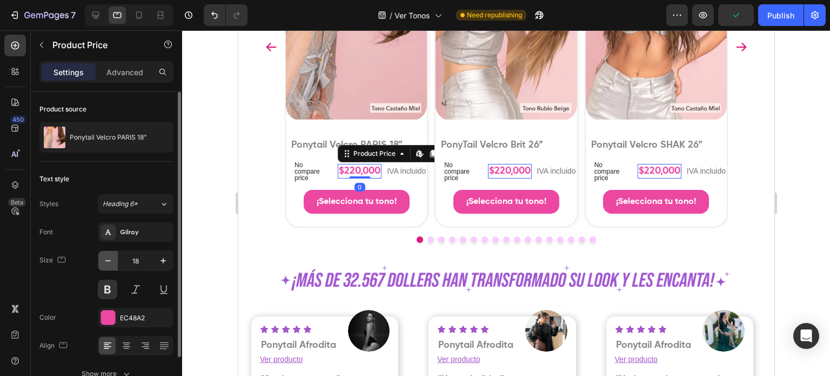
click at [112, 256] on icon "button" at bounding box center [108, 260] width 11 height 11
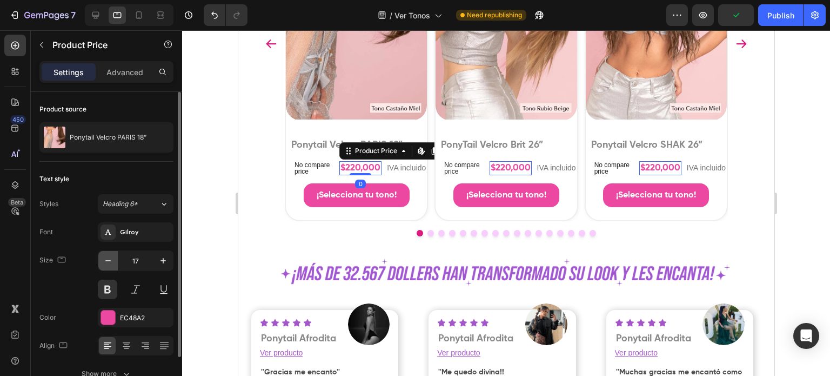
scroll to position [2692, 0]
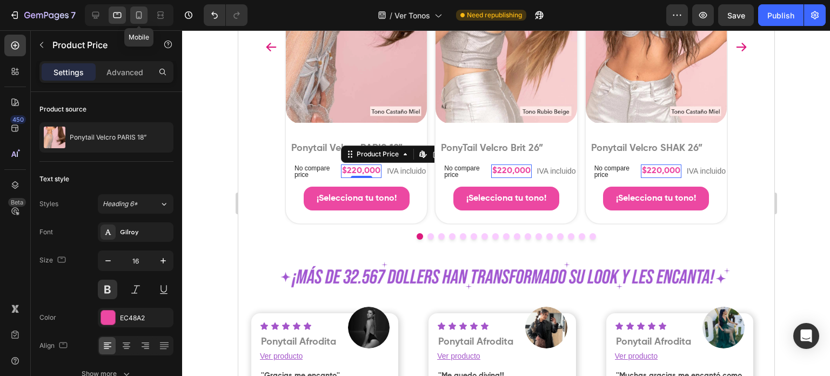
click at [141, 21] on div at bounding box center [138, 14] width 17 height 17
type input "13"
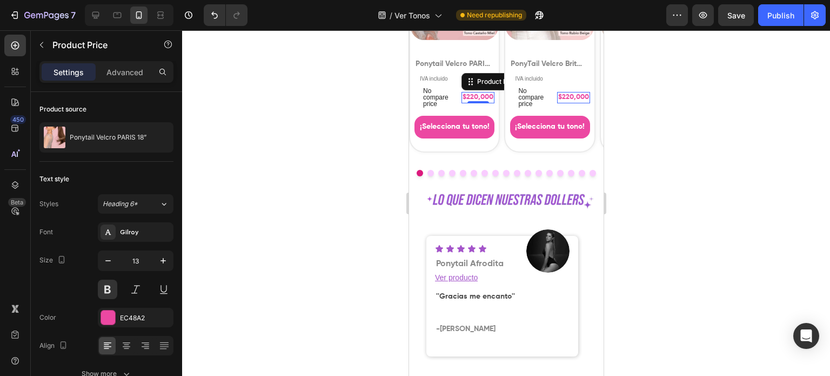
scroll to position [2715, 0]
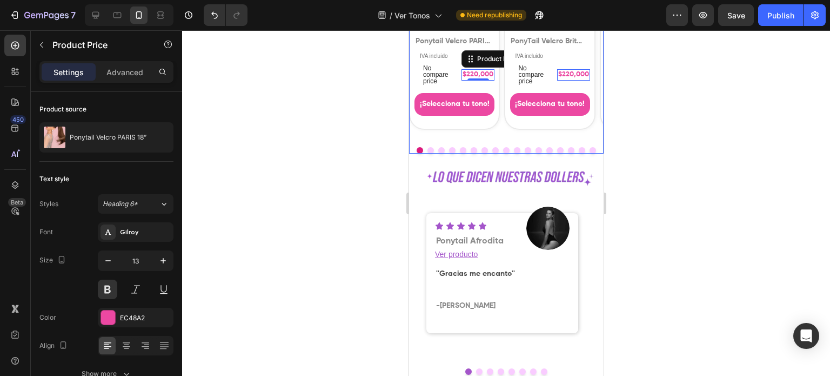
click at [493, 138] on div "Product Images Product Images Ponytail Velcro [GEOGRAPHIC_DATA] 18” Product Tit…" at bounding box center [506, 6] width 195 height 296
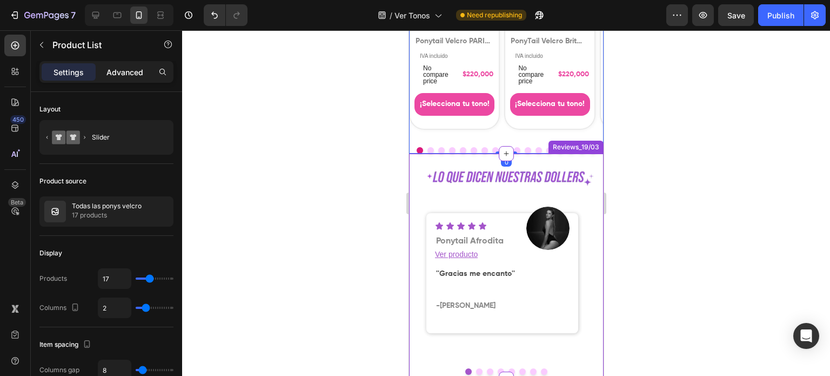
click at [123, 74] on p "Advanced" at bounding box center [124, 71] width 37 height 11
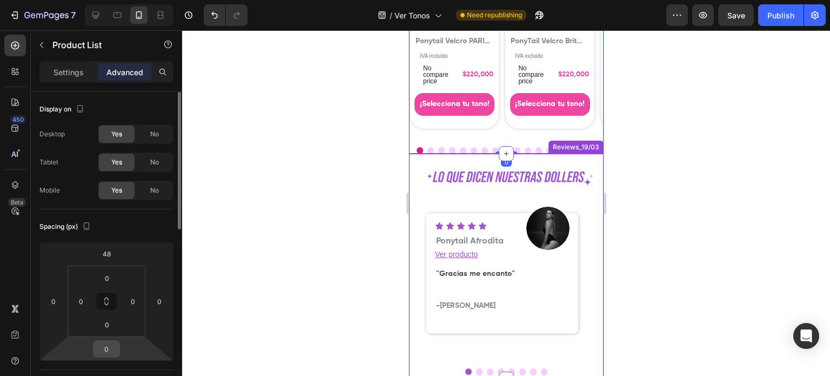
click at [106, 354] on input "0" at bounding box center [107, 348] width 22 height 16
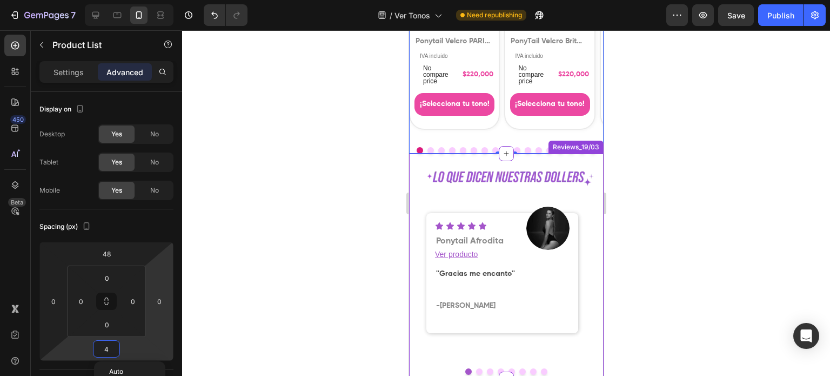
type input "44"
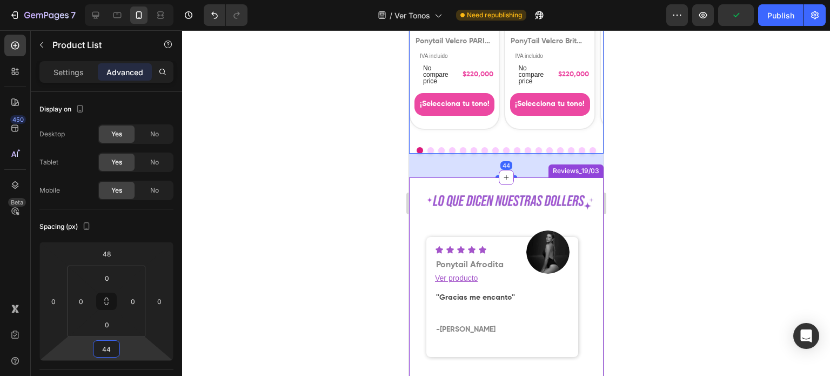
click at [342, 211] on div at bounding box center [506, 202] width 648 height 345
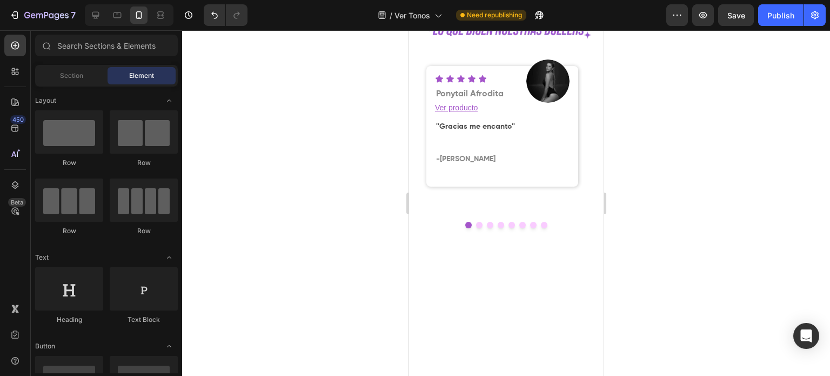
scroll to position [1065, 0]
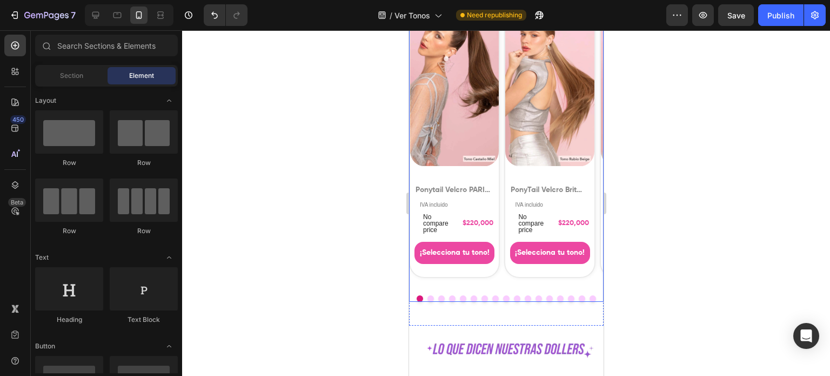
click at [502, 134] on div "Product Images Product Images Ponytail Velcro [GEOGRAPHIC_DATA] 18” Product Tit…" at bounding box center [506, 146] width 195 height 280
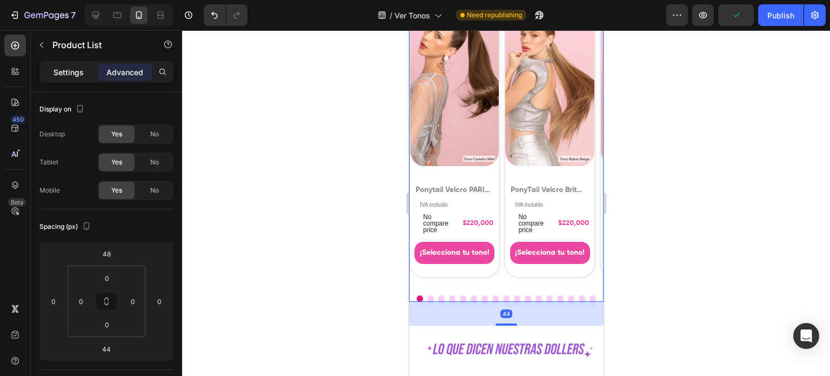
click at [71, 70] on p "Settings" at bounding box center [69, 71] width 30 height 11
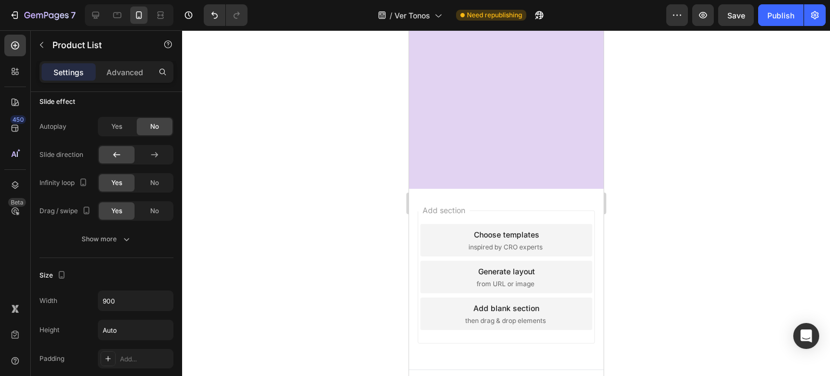
scroll to position [2964, 0]
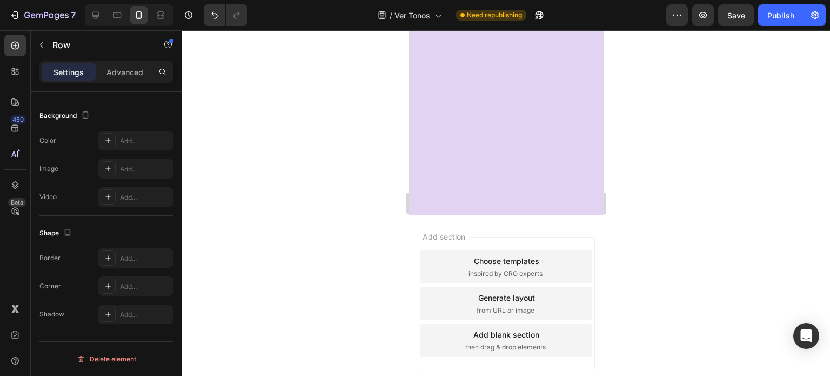
scroll to position [0, 0]
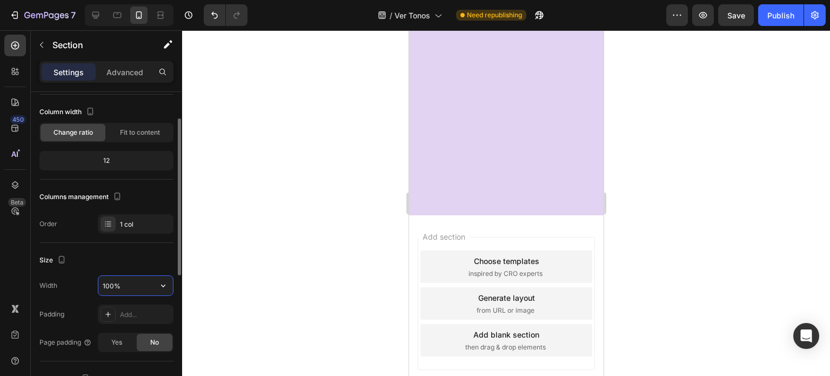
click at [102, 289] on input "100%" at bounding box center [135, 285] width 75 height 19
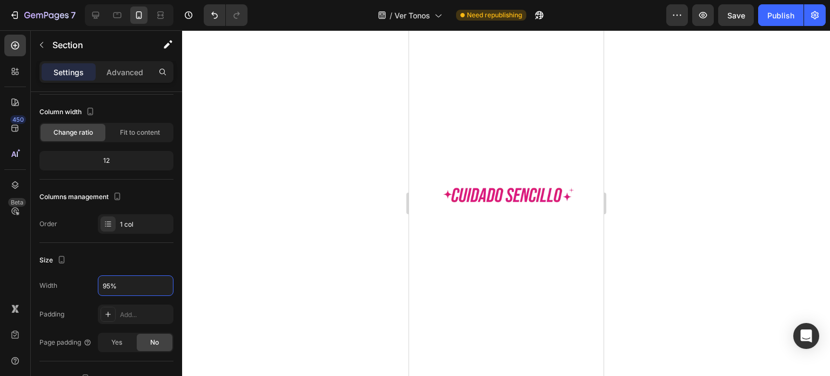
scroll to position [3720, 0]
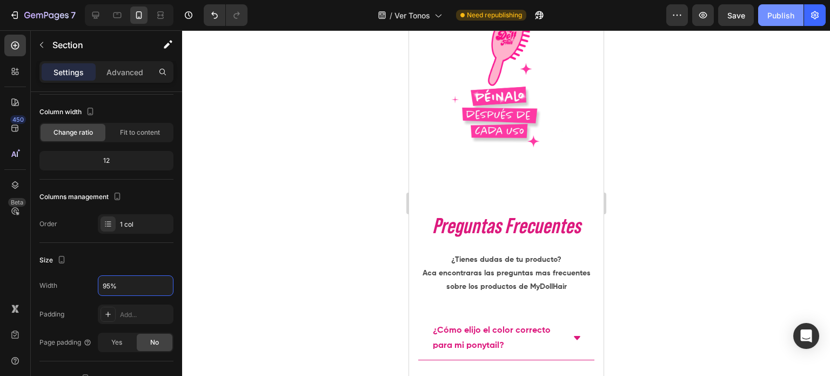
type input "95%"
click at [778, 9] on button "Publish" at bounding box center [780, 15] width 45 height 22
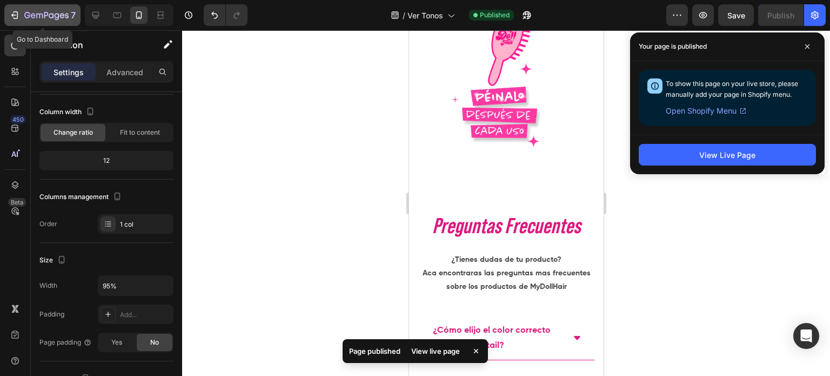
click at [56, 24] on button "7" at bounding box center [42, 15] width 76 height 22
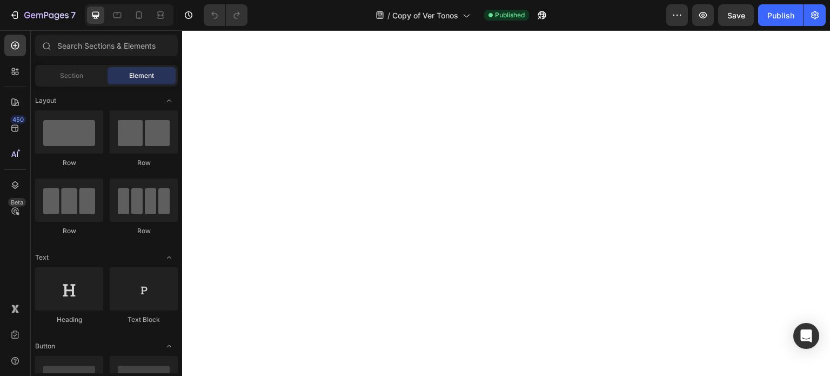
scroll to position [2486, 0]
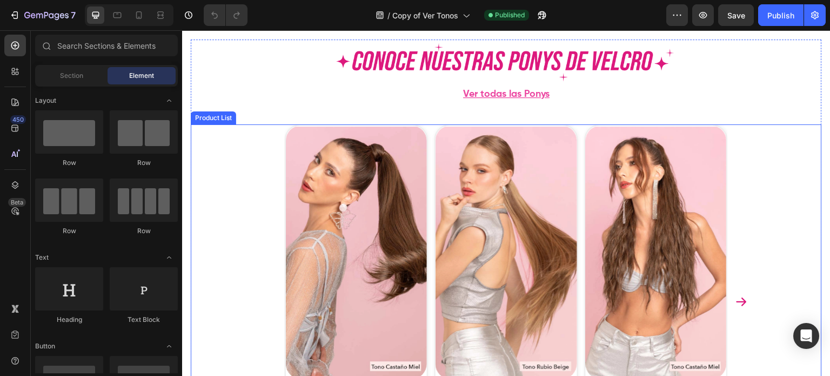
click at [428, 153] on div "Product Images Product Images Ponytail Velcro [GEOGRAPHIC_DATA] 18” Product Tit…" at bounding box center [506, 301] width 443 height 354
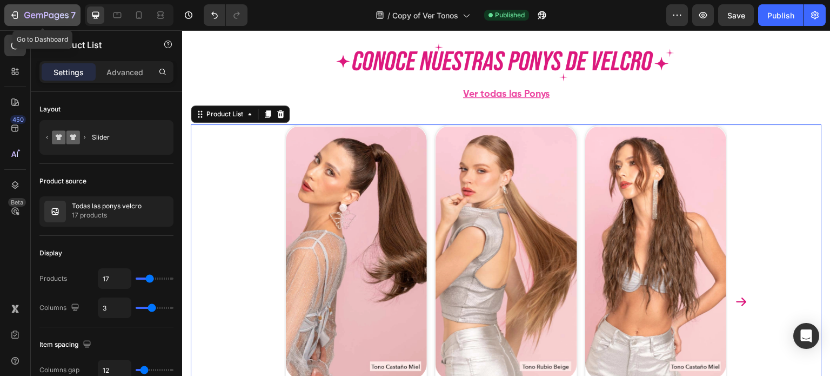
click at [46, 17] on icon "button" at bounding box center [46, 15] width 44 height 9
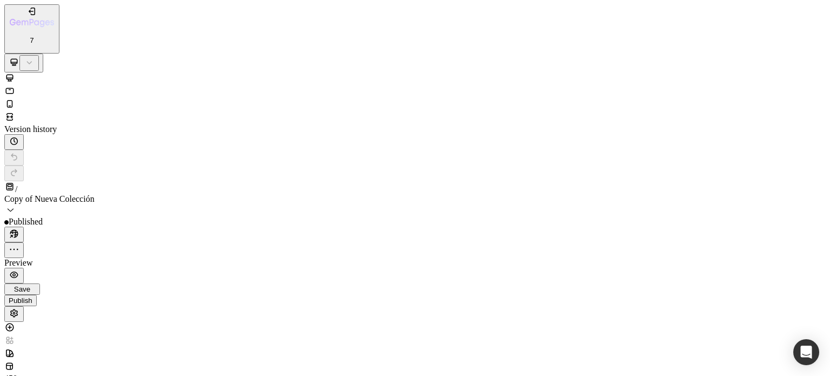
scroll to position [378, 0]
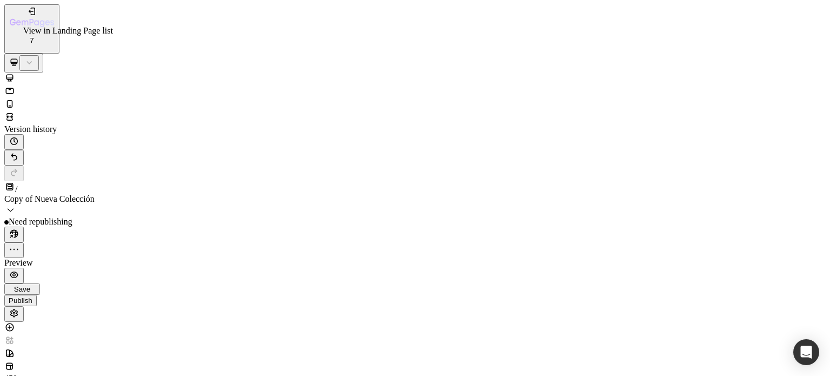
drag, startPoint x: 121, startPoint y: 16, endPoint x: 224, endPoint y: 178, distance: 192.0
click at [14, 88] on icon at bounding box center [10, 91] width 8 height 6
type input "65%"
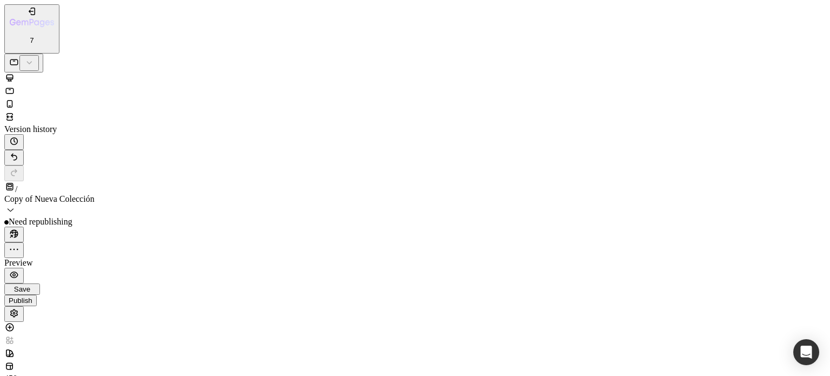
scroll to position [618, 0]
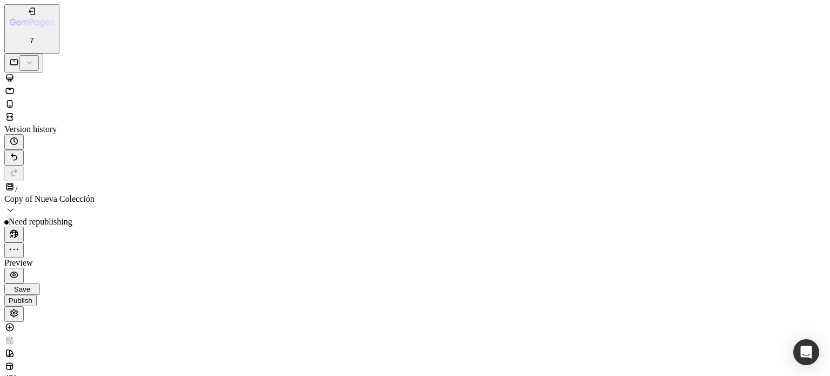
scroll to position [912, 0]
click at [15, 72] on icon at bounding box center [9, 77] width 11 height 11
click at [59, 23] on button "7" at bounding box center [31, 28] width 55 height 49
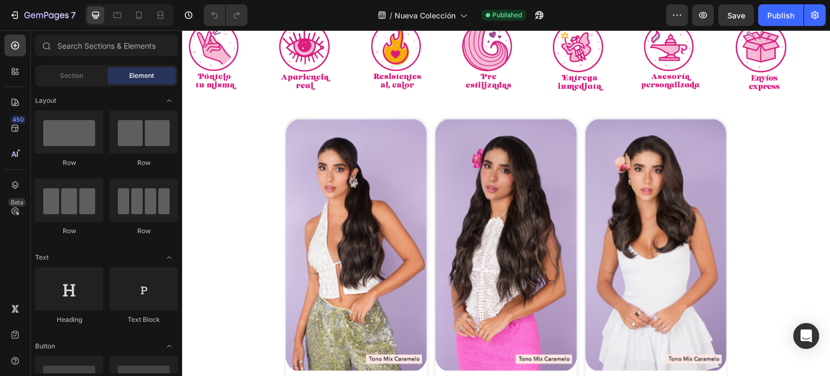
scroll to position [324, 0]
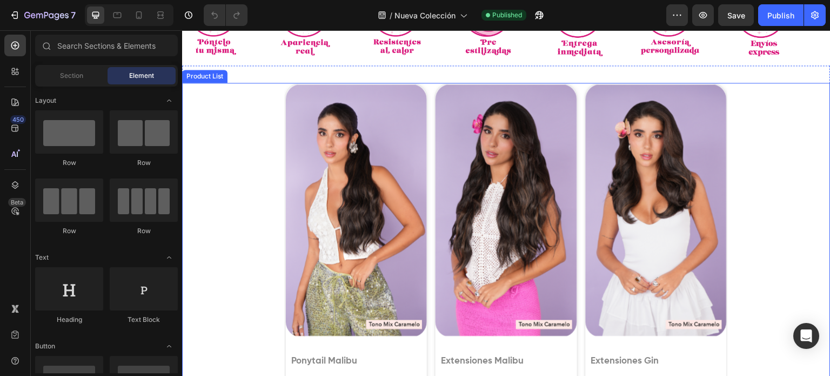
click at [264, 177] on div "Product Images Product Images Ponytail Malibu Product Title No compare price Pr…" at bounding box center [506, 296] width 486 height 426
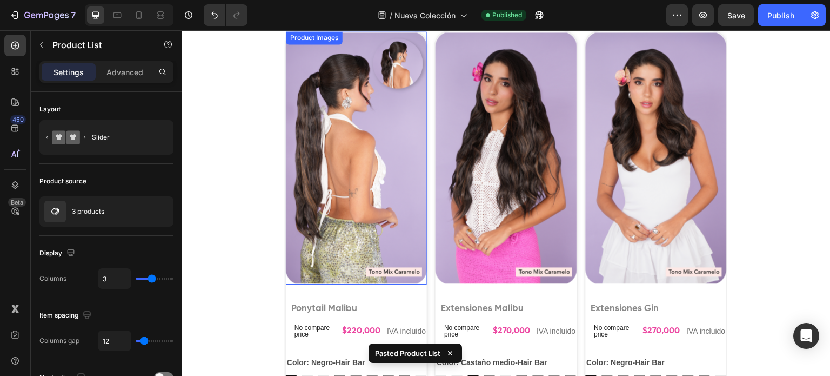
scroll to position [366, 0]
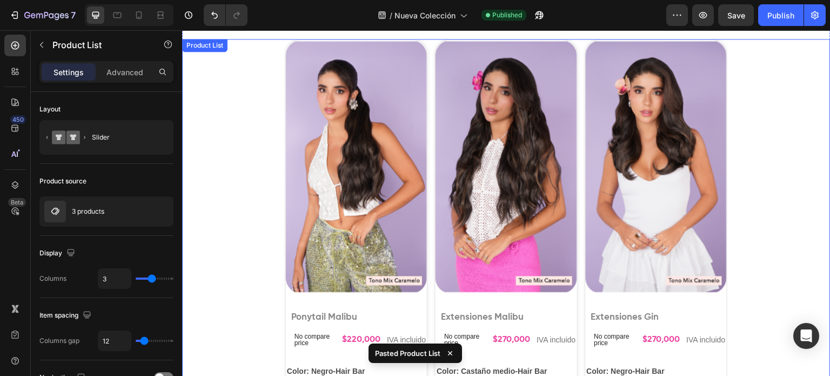
click at [429, 87] on div "Product Images Product Images Ponytail Malibu Product Title No compare price Pr…" at bounding box center [506, 252] width 443 height 426
click at [273, 49] on icon at bounding box center [272, 49] width 9 height 9
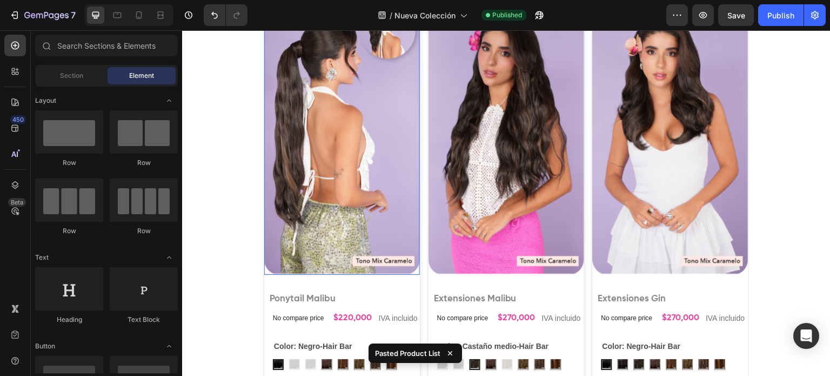
scroll to position [583, 0]
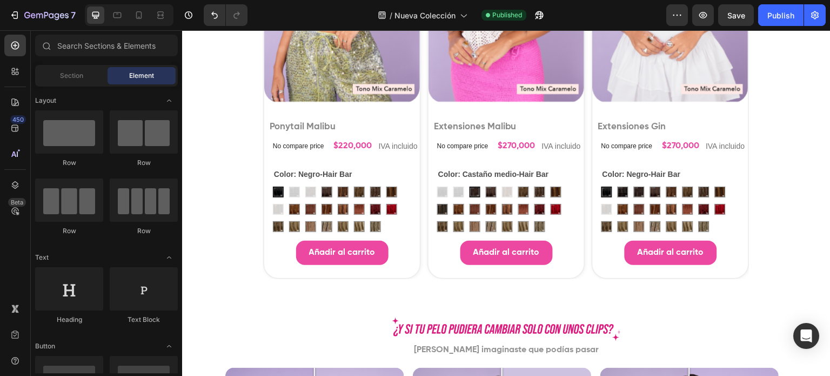
click at [119, 24] on div at bounding box center [129, 15] width 89 height 22
click at [118, 19] on icon at bounding box center [117, 15] width 11 height 11
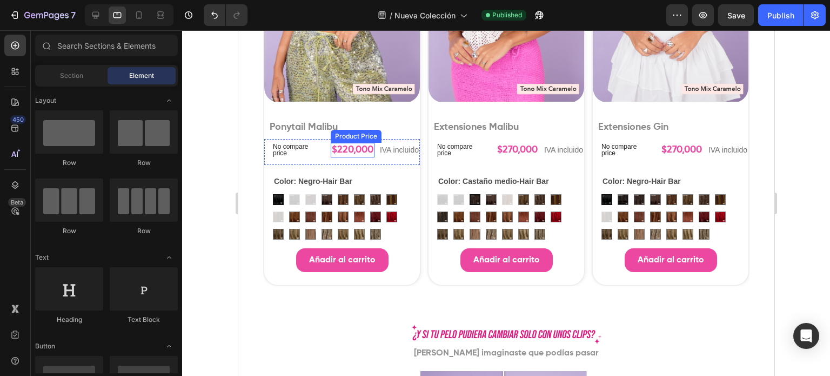
click at [349, 144] on div "$220,000" at bounding box center [352, 150] width 44 height 15
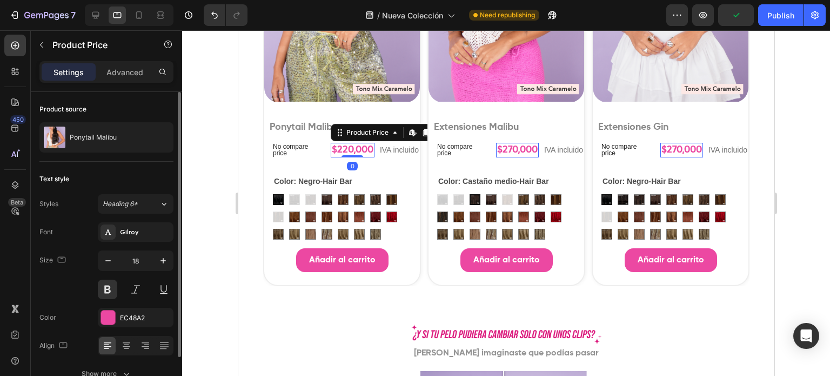
click at [102, 244] on div "Font [PERSON_NAME] Size 18 Color EC48A2 Align Show more" at bounding box center [106, 302] width 134 height 161
click at [115, 259] on button "button" at bounding box center [107, 260] width 19 height 19
click at [114, 259] on button "button" at bounding box center [107, 260] width 19 height 19
type input "16"
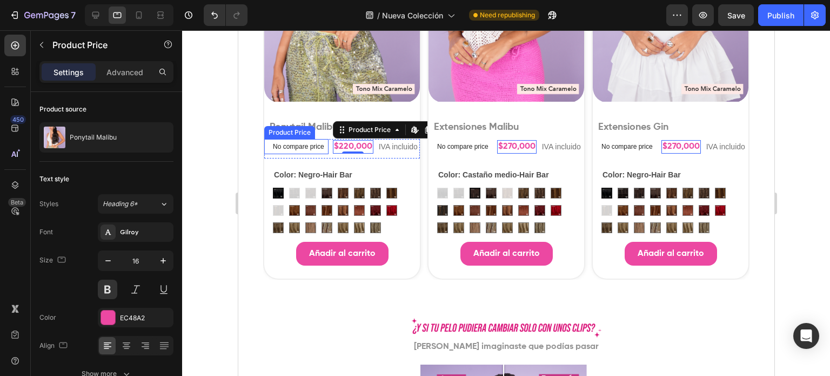
click at [279, 142] on div "No compare price" at bounding box center [298, 146] width 60 height 15
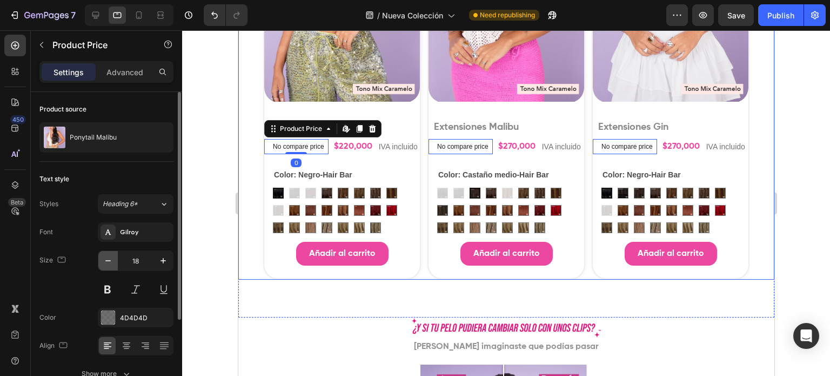
click at [110, 256] on icon "button" at bounding box center [108, 260] width 11 height 11
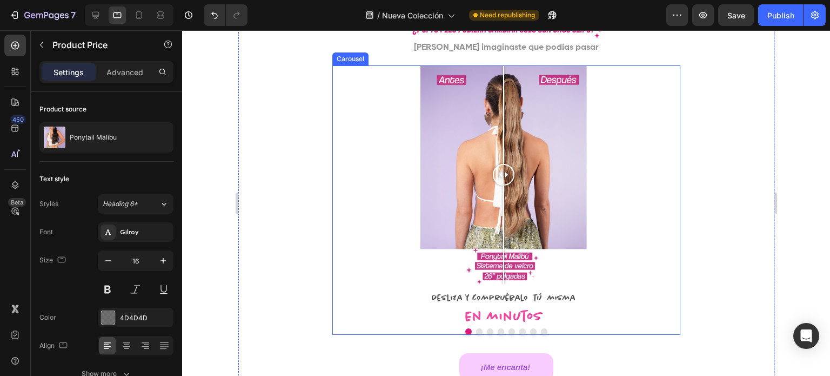
scroll to position [799, 0]
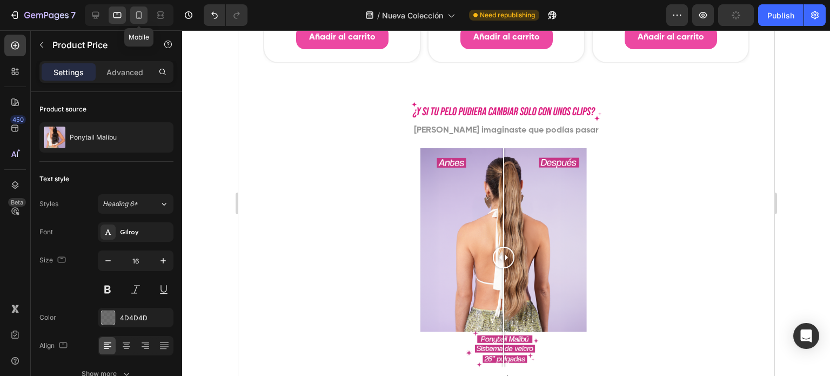
click at [131, 17] on div at bounding box center [138, 14] width 17 height 17
type input "12"
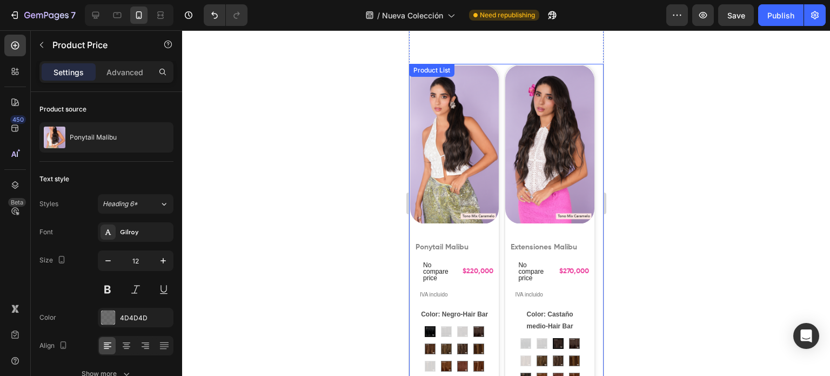
scroll to position [250, 0]
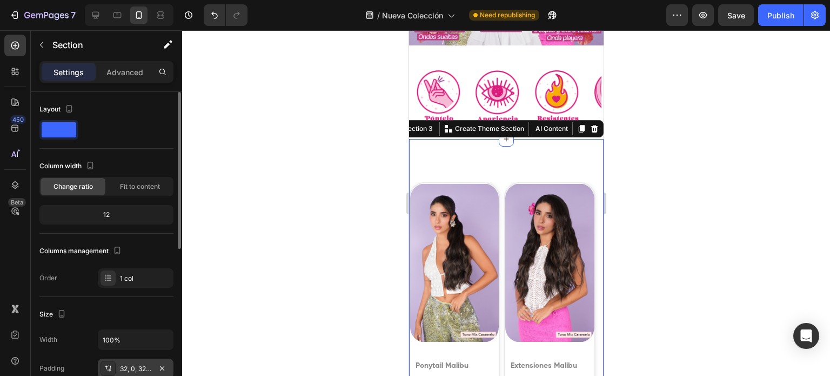
scroll to position [108, 0]
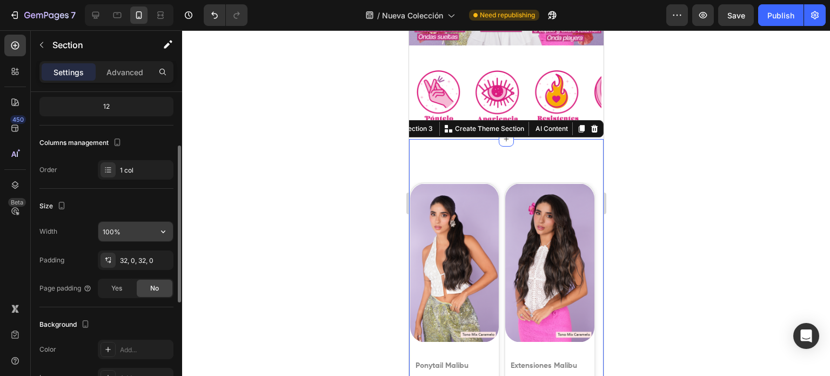
click at [110, 231] on input "100%" at bounding box center [135, 231] width 75 height 19
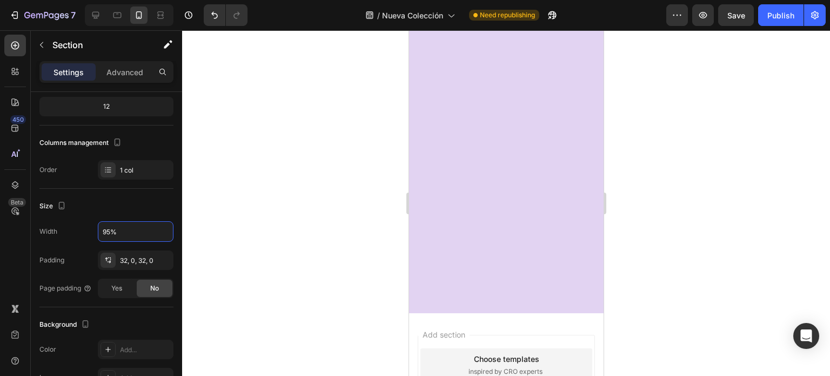
scroll to position [329, 0]
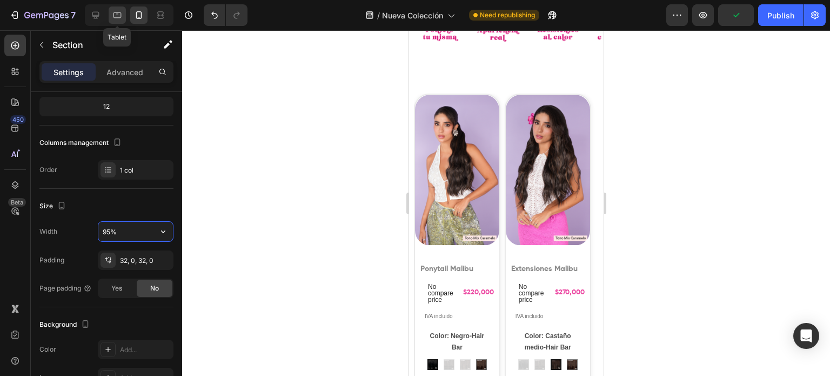
click at [113, 19] on icon at bounding box center [117, 15] width 11 height 11
type input "100%"
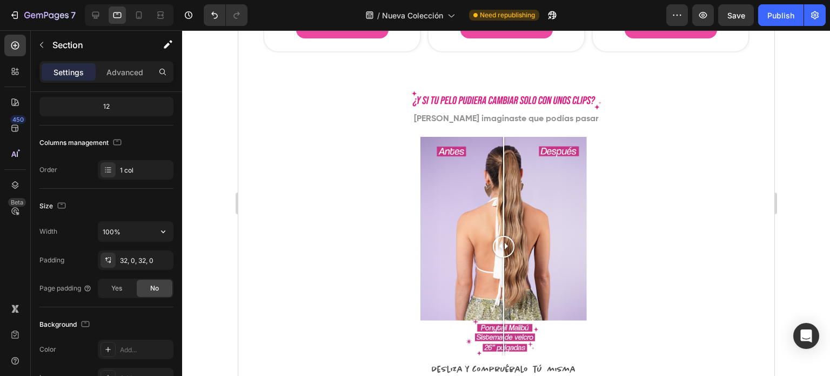
scroll to position [826, 0]
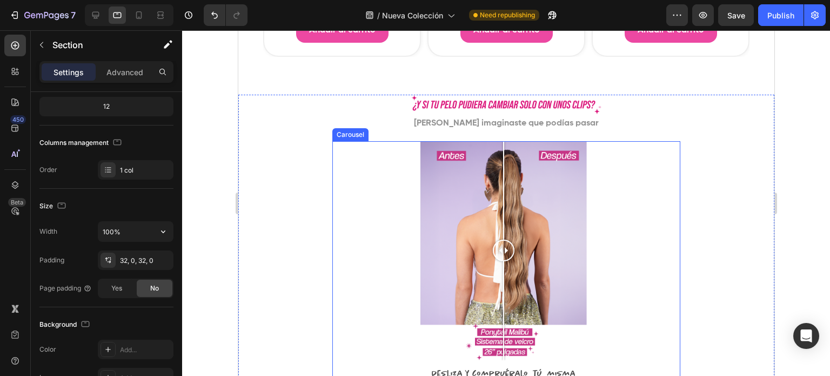
click at [358, 183] on div "Image Comparison Desliza y compruébalo tú misma Text Block En minutos Heading I…" at bounding box center [506, 275] width 349 height 269
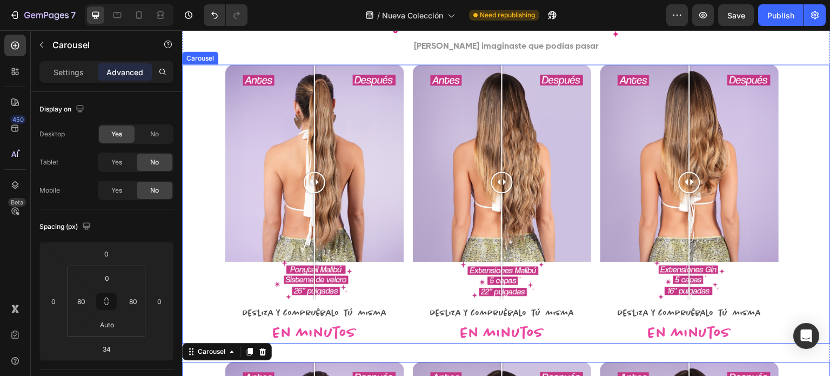
scroll to position [820, 0]
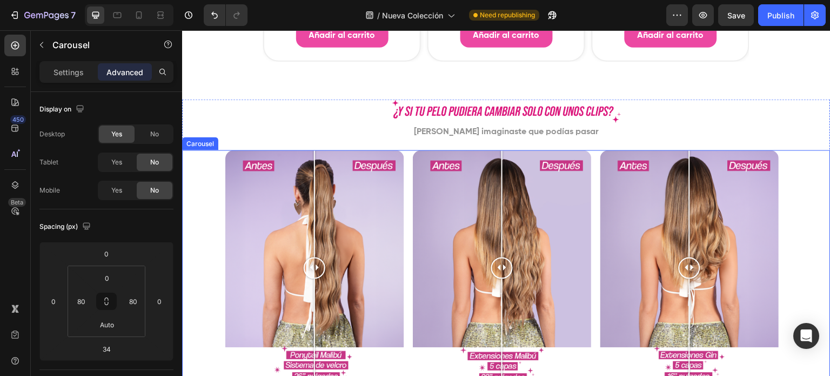
click at [197, 203] on div "Image Comparison Desliza y compruébalo tú misma Text Block En minutos Heading I…" at bounding box center [506, 289] width 648 height 279
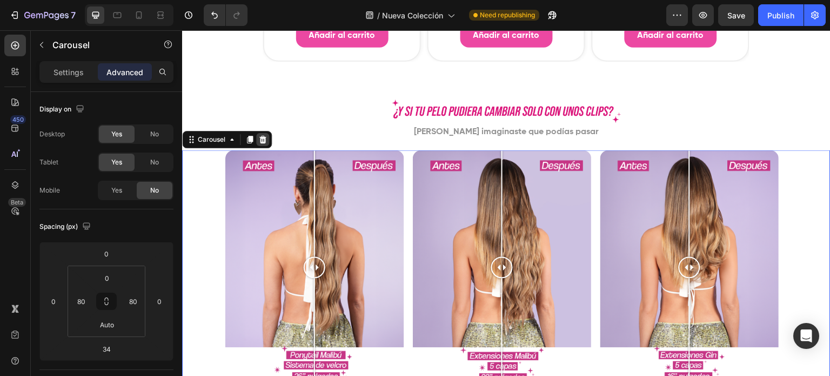
click at [265, 142] on icon at bounding box center [262, 139] width 9 height 9
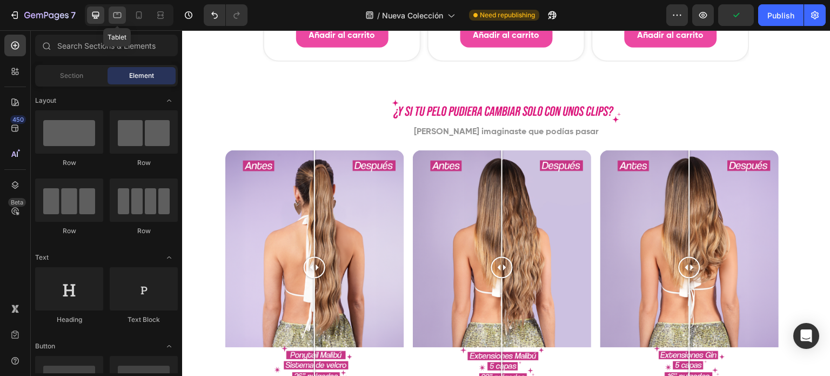
click at [118, 23] on div at bounding box center [117, 14] width 17 height 17
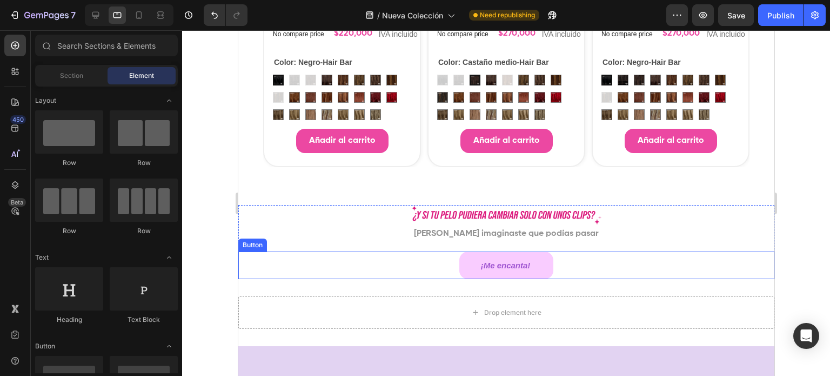
scroll to position [712, 0]
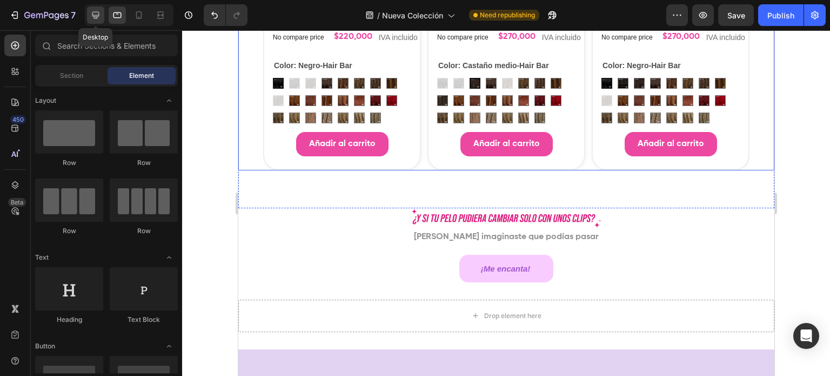
click at [94, 12] on icon at bounding box center [95, 15] width 11 height 11
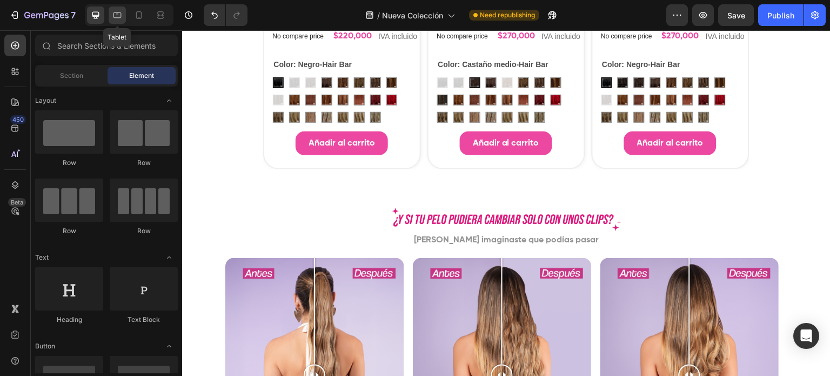
click at [112, 19] on icon at bounding box center [117, 15] width 11 height 11
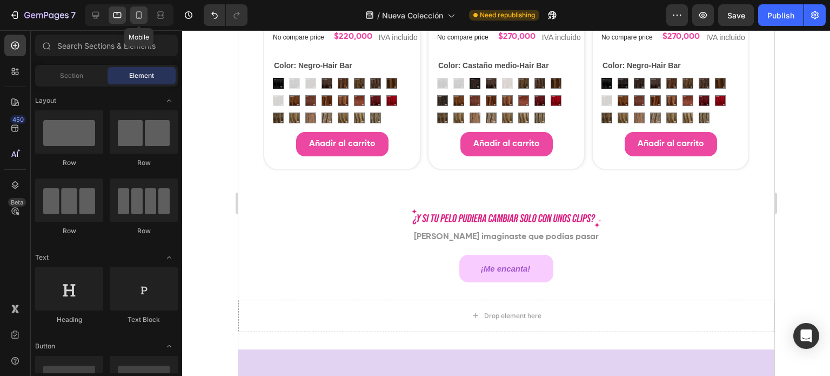
click at [139, 17] on icon at bounding box center [138, 15] width 11 height 11
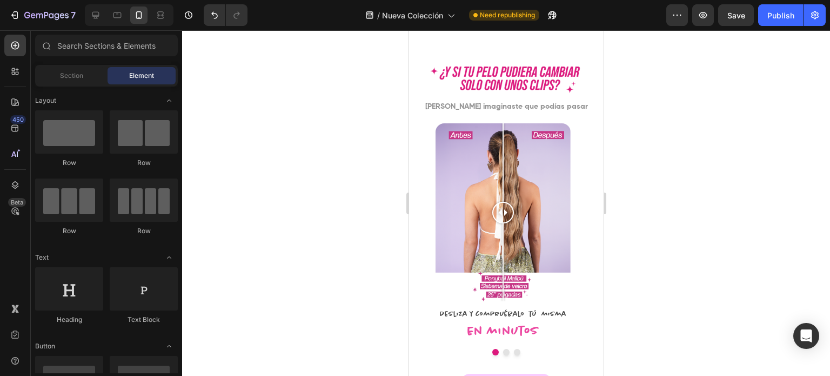
scroll to position [874, 0]
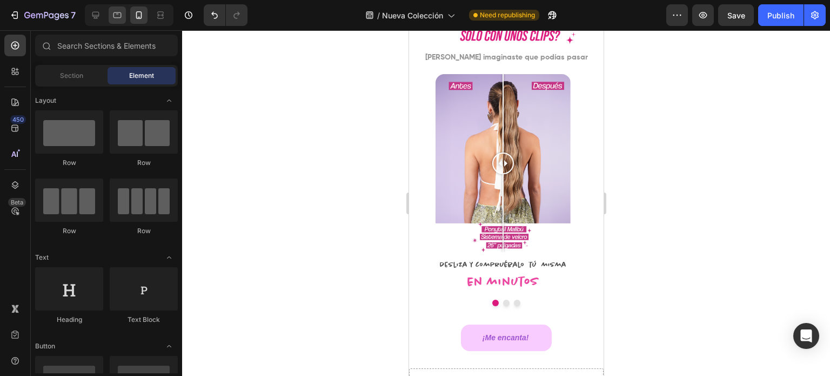
click at [115, 15] on icon at bounding box center [117, 15] width 11 height 11
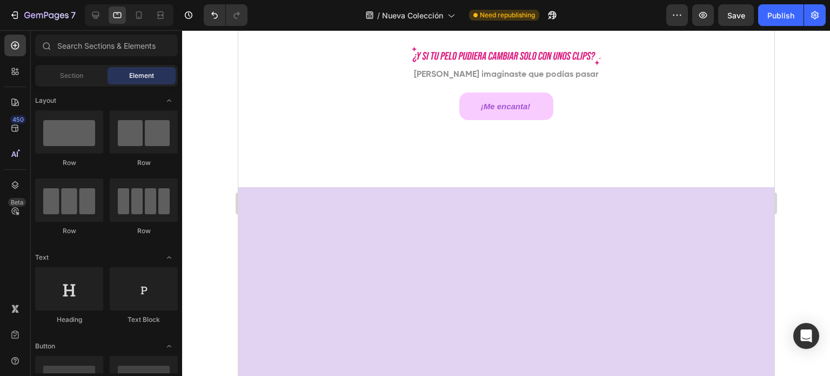
scroll to position [766, 0]
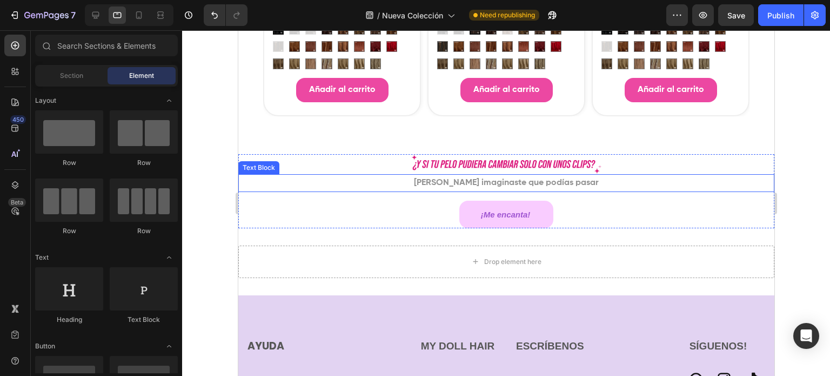
click at [372, 183] on p "Jamás imaginaste que podías pasar" at bounding box center [506, 183] width 534 height 16
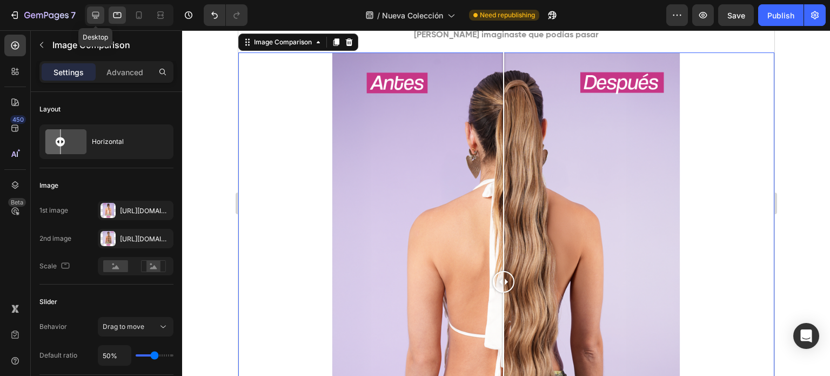
click at [94, 10] on icon at bounding box center [95, 15] width 11 height 11
type input "800"
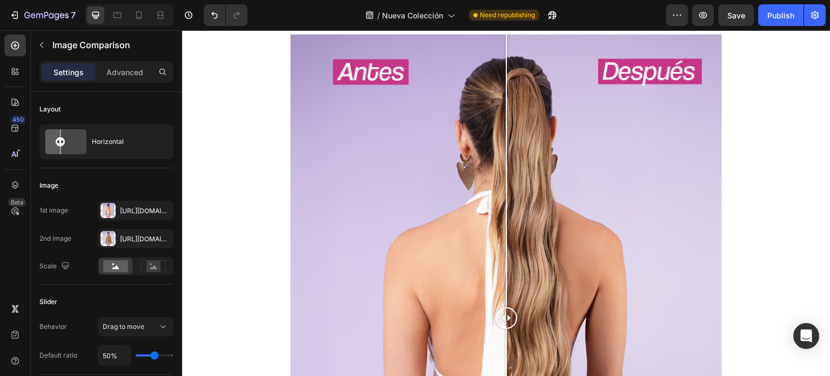
scroll to position [832, 0]
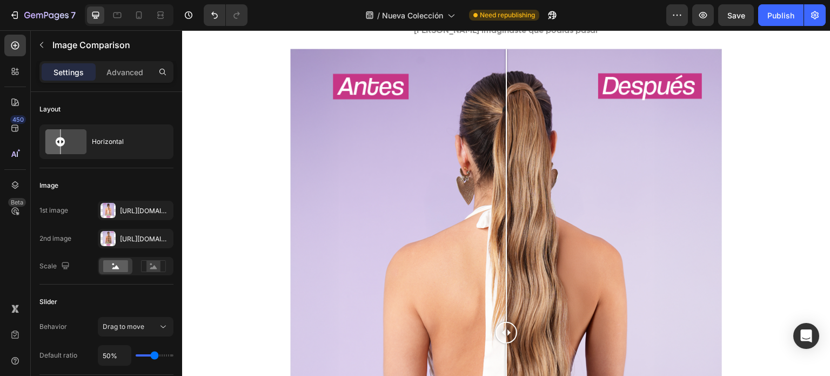
scroll to position [860, 0]
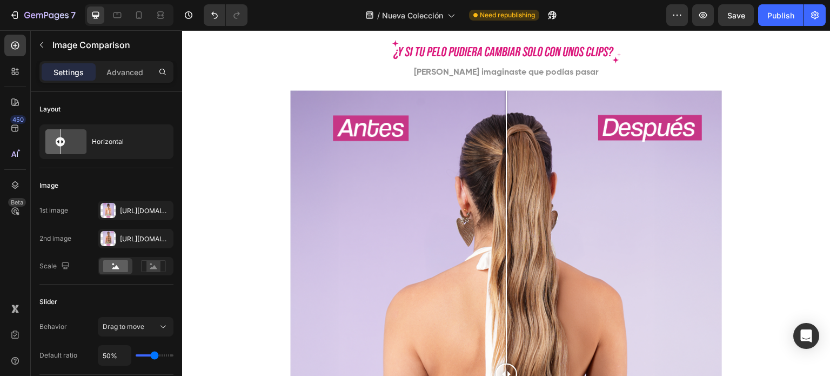
click at [390, 64] on img at bounding box center [506, 51] width 233 height 24
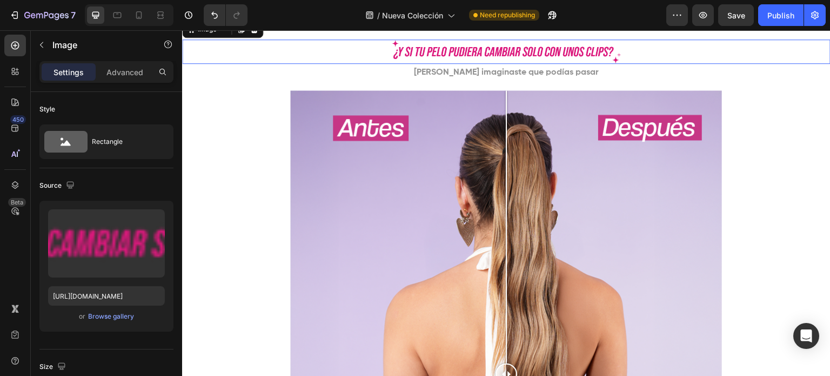
scroll to position [778, 0]
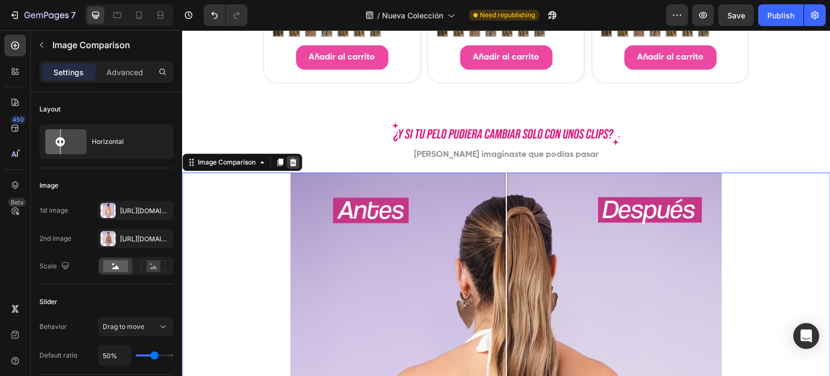
click at [290, 162] on icon at bounding box center [293, 162] width 9 height 9
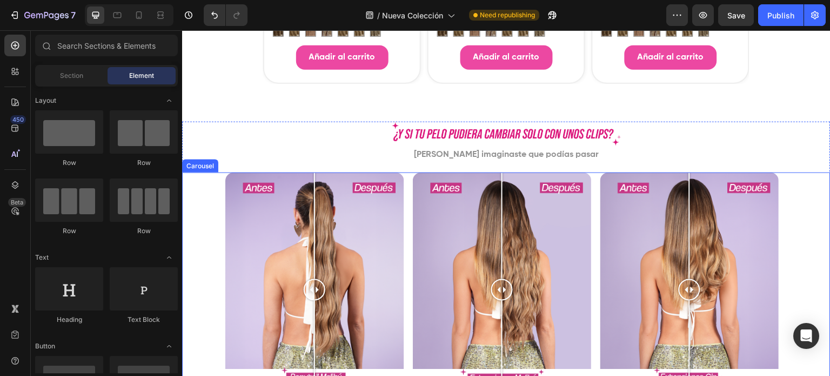
click at [195, 172] on div "Image Comparison Desliza y compruébalo tú misma Text Block En minutos Heading I…" at bounding box center [506, 311] width 648 height 279
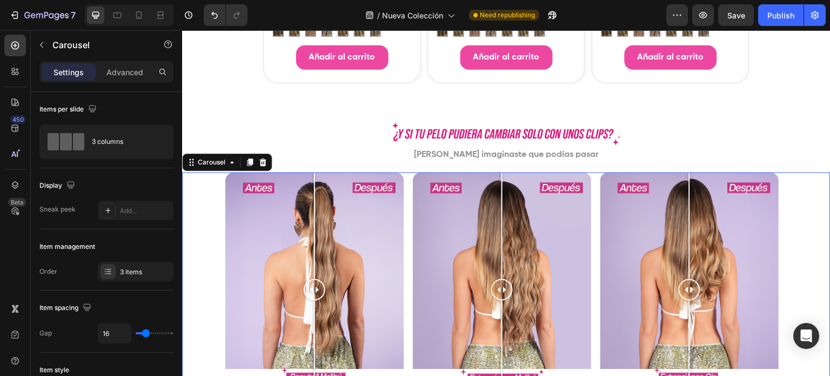
click at [192, 205] on div "Image Comparison Desliza y compruébalo tú misma Text Block En minutos Heading I…" at bounding box center [506, 311] width 648 height 279
click at [218, 160] on div "Carousel" at bounding box center [212, 162] width 32 height 10
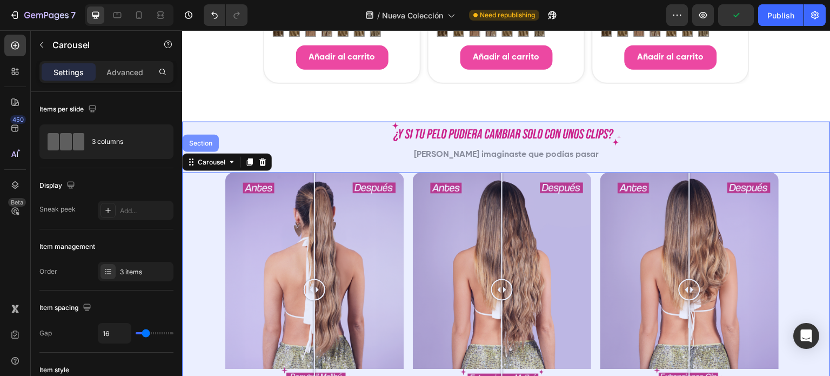
click at [211, 149] on div "Section" at bounding box center [201, 143] width 36 height 17
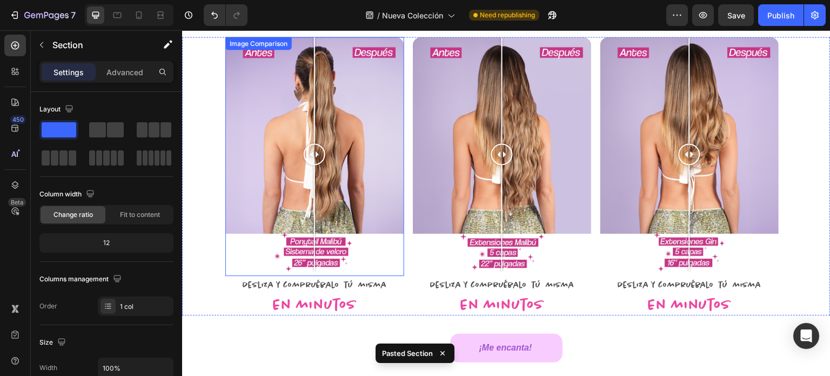
scroll to position [721, 0]
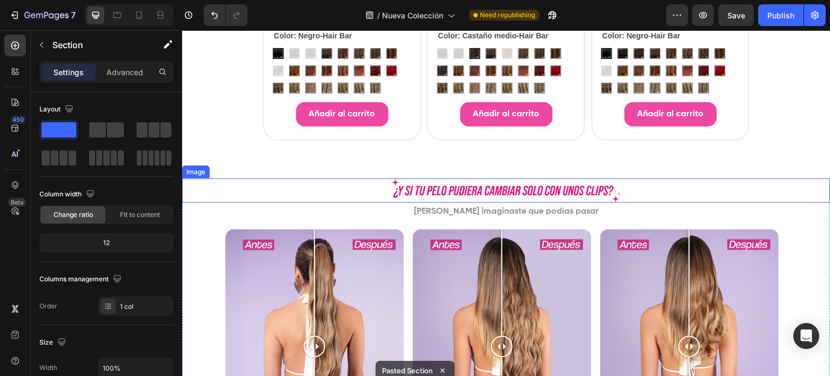
click at [229, 192] on div at bounding box center [506, 190] width 648 height 24
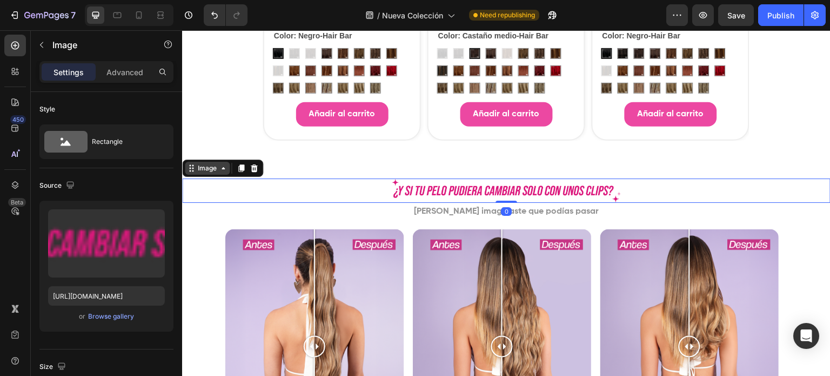
click at [219, 172] on div "Image" at bounding box center [207, 168] width 45 height 13
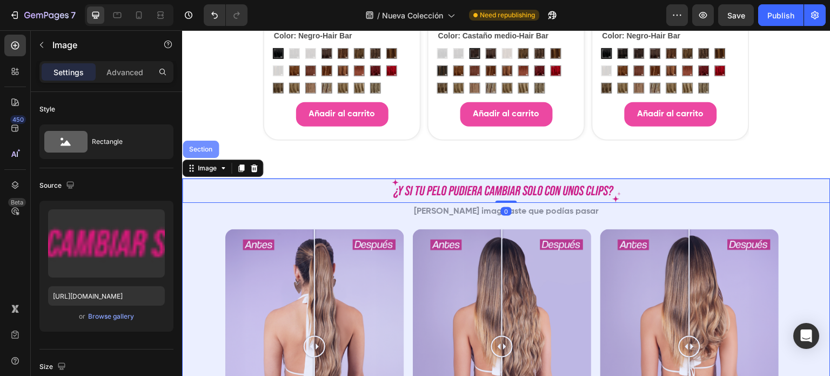
click at [211, 151] on div "Section" at bounding box center [201, 149] width 28 height 6
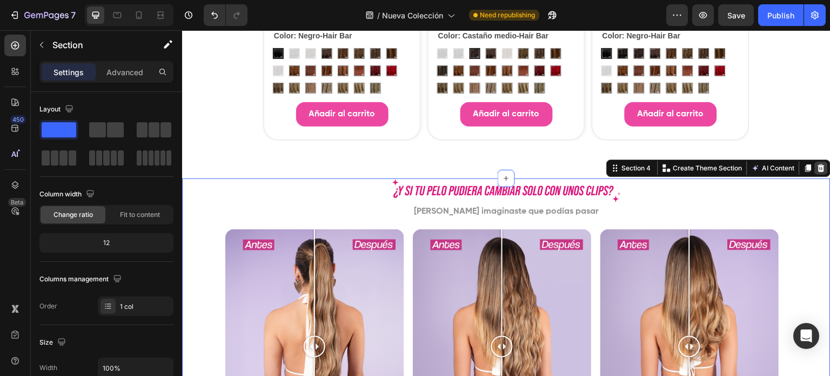
click at [815, 164] on div at bounding box center [821, 168] width 13 height 13
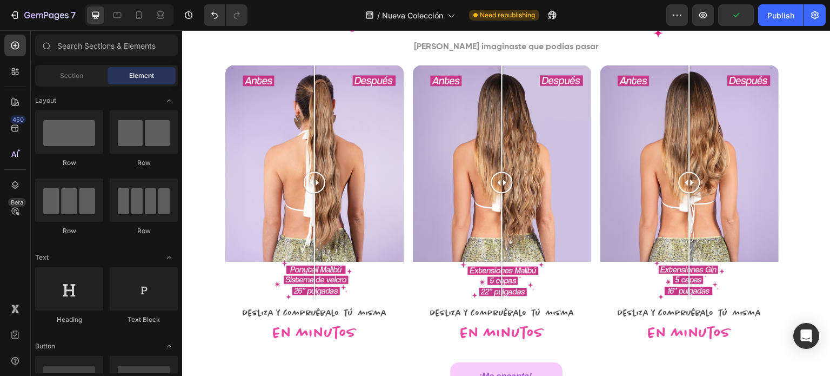
scroll to position [775, 0]
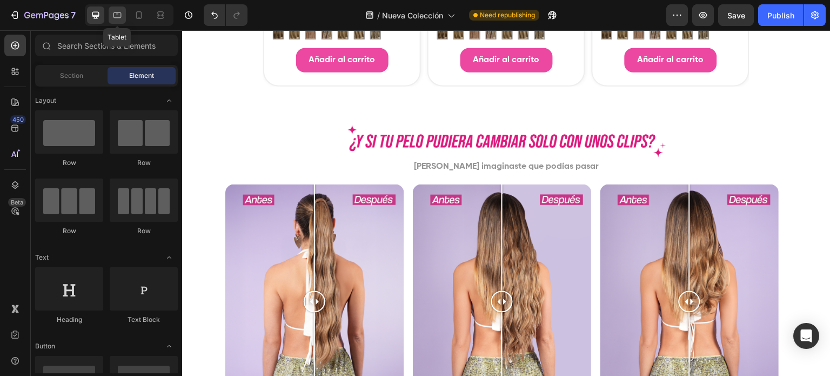
click at [118, 14] on icon at bounding box center [117, 15] width 11 height 11
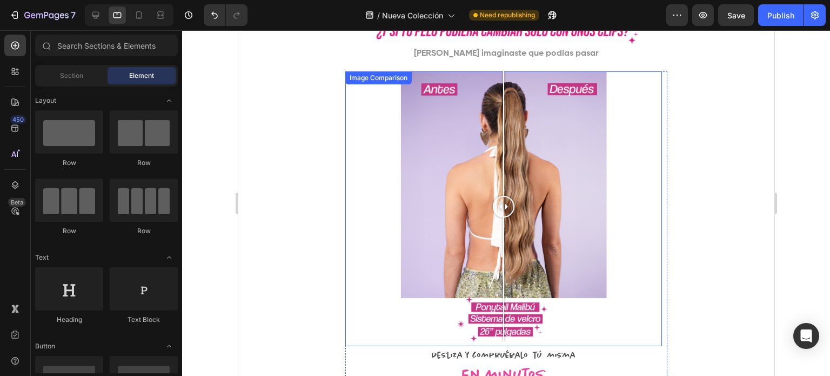
scroll to position [775, 0]
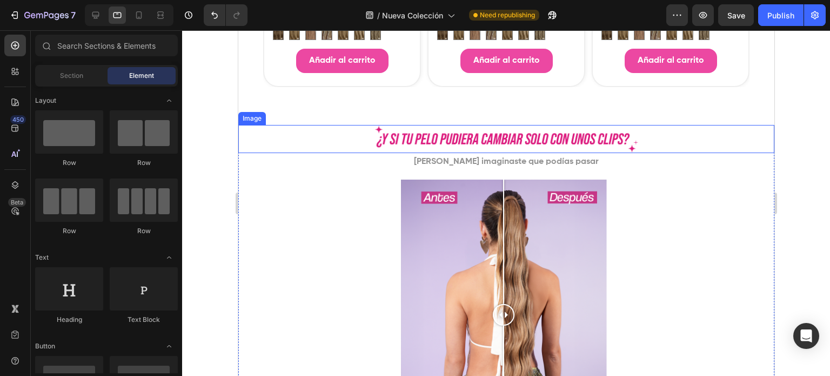
click at [486, 135] on img at bounding box center [506, 139] width 268 height 28
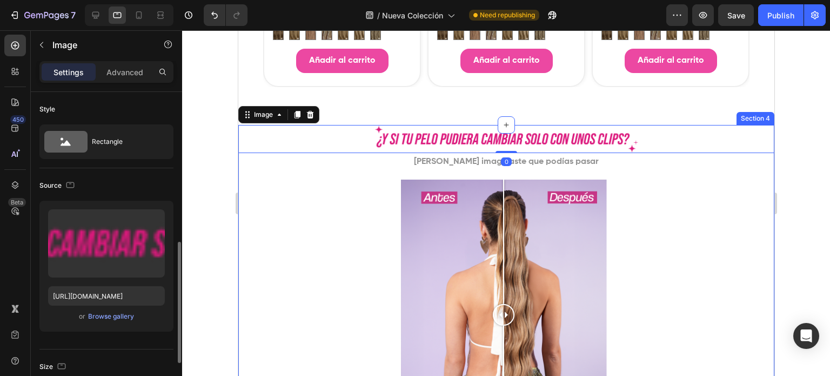
scroll to position [162, 0]
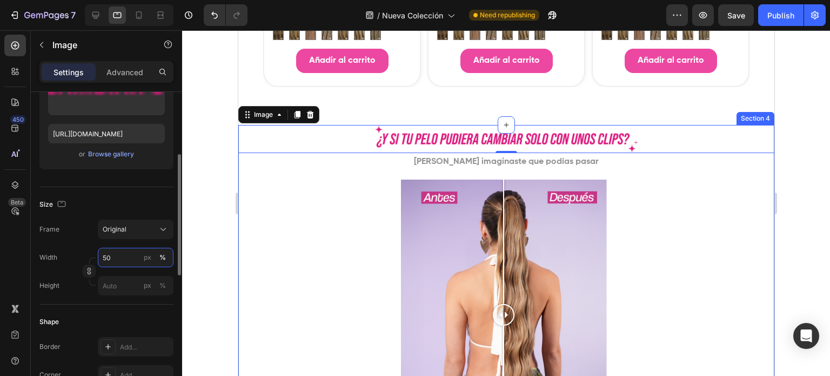
click at [117, 258] on input "50" at bounding box center [136, 257] width 76 height 19
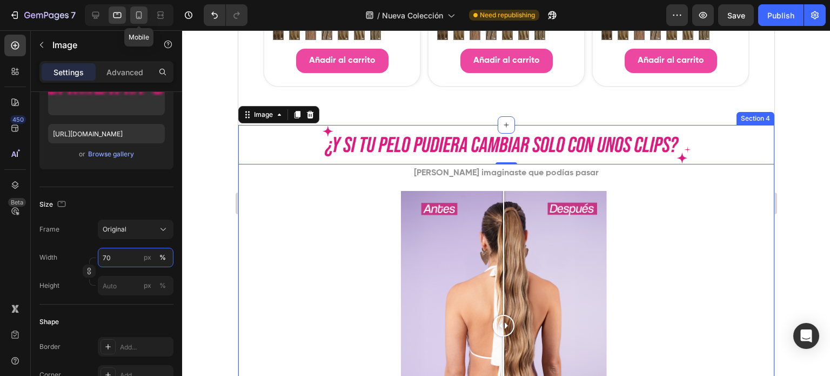
type input "70"
click at [138, 17] on icon at bounding box center [138, 15] width 11 height 11
type input "https://cdn.shopify.com/s/files/1/0703/7760/3303/files/gempages_530333396300202…"
type input "90"
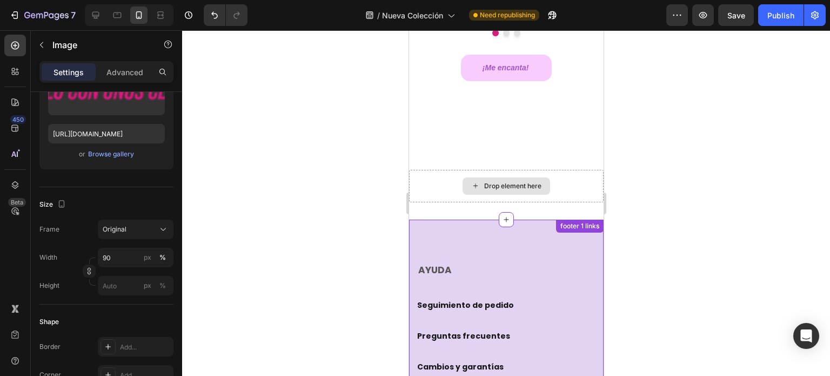
scroll to position [1167, 0]
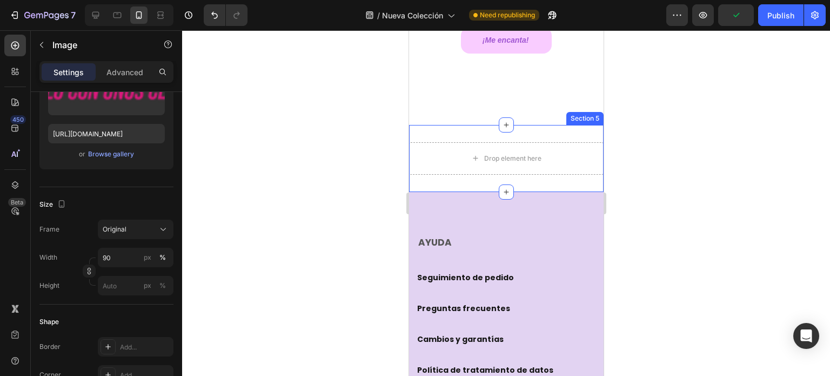
click at [487, 131] on div "Drop element here Section 5" at bounding box center [506, 158] width 195 height 67
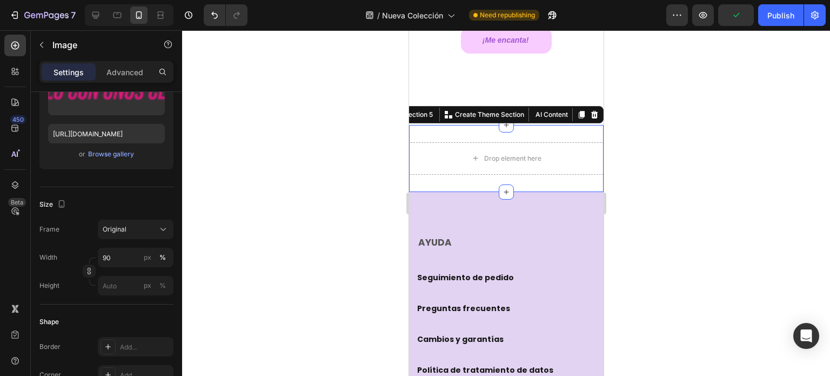
scroll to position [0, 0]
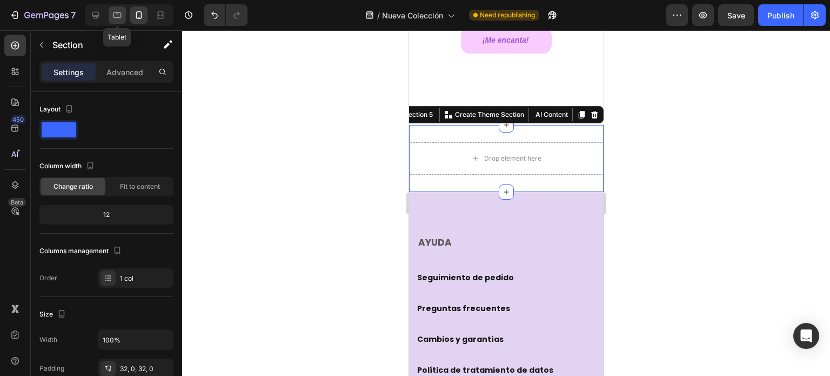
click at [125, 16] on div at bounding box center [117, 14] width 17 height 17
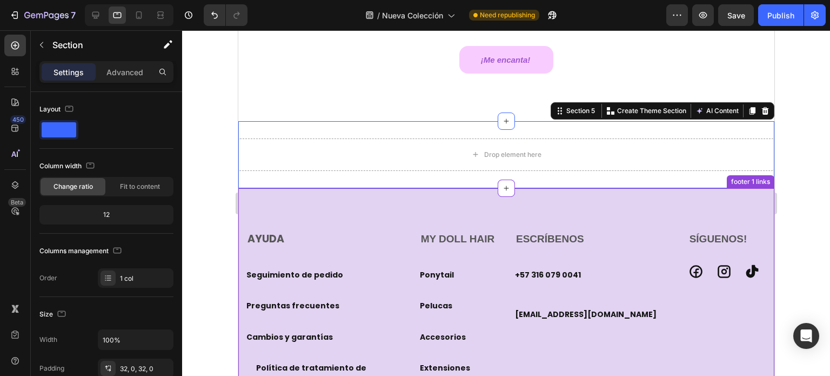
scroll to position [1246, 0]
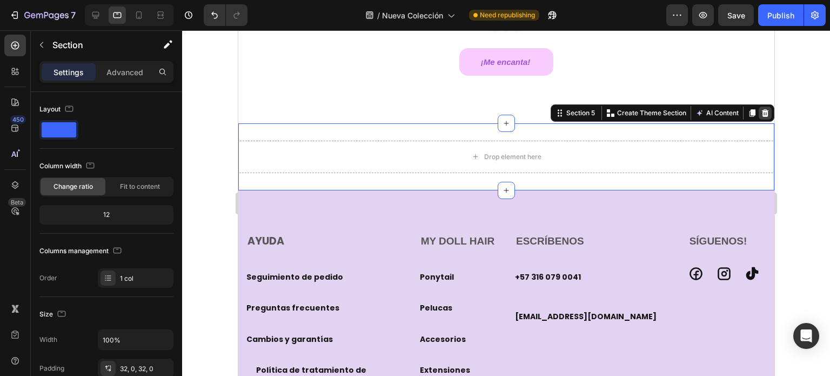
click at [761, 115] on icon at bounding box center [764, 113] width 7 height 8
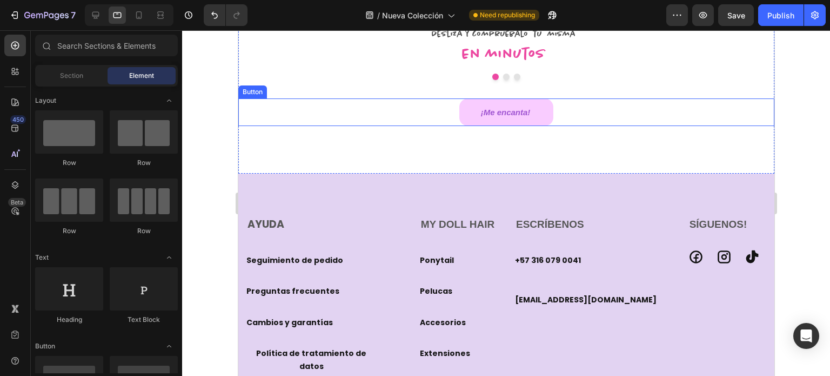
scroll to position [1192, 0]
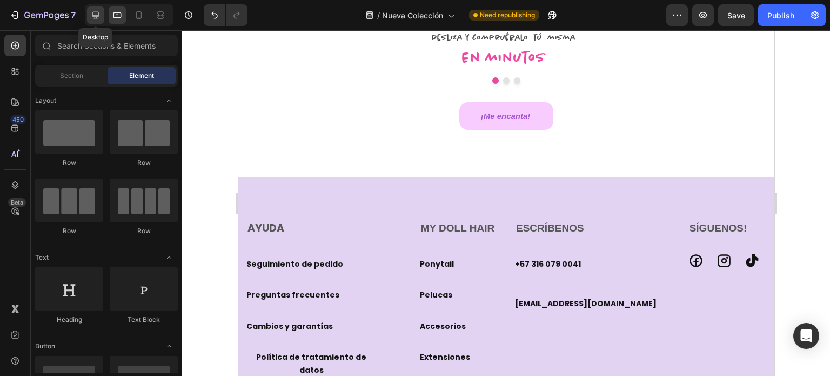
click at [99, 15] on icon at bounding box center [95, 15] width 11 height 11
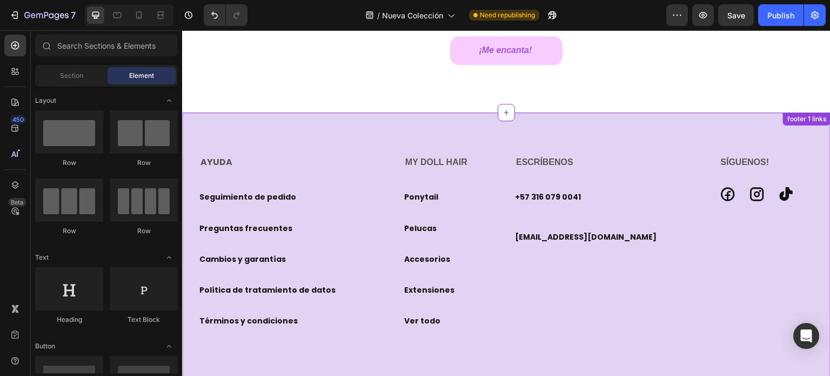
scroll to position [1022, 0]
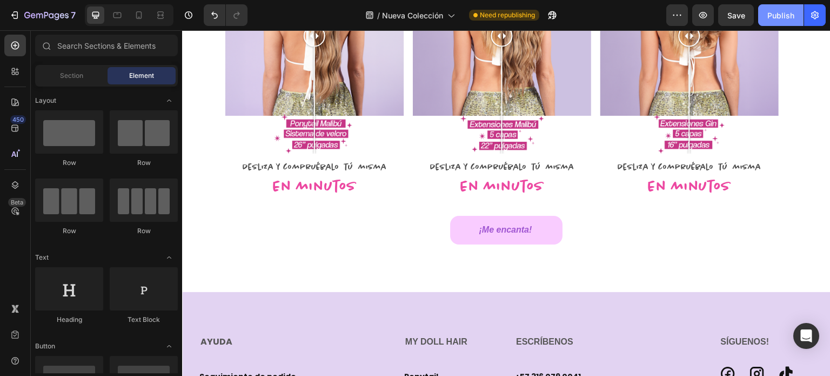
click at [786, 18] on div "Publish" at bounding box center [780, 15] width 27 height 11
click at [141, 10] on icon at bounding box center [138, 15] width 11 height 11
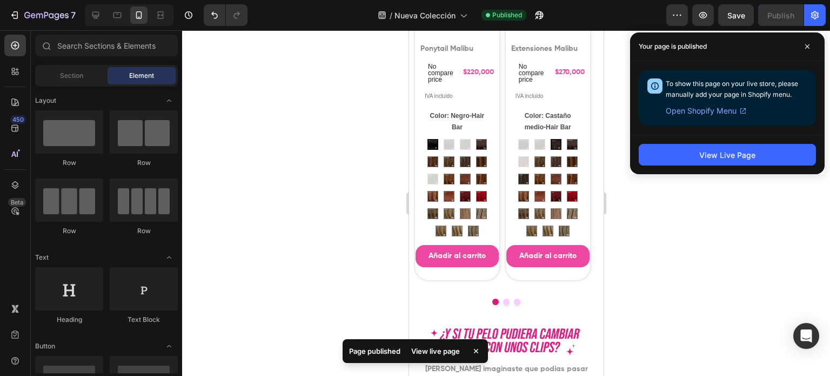
scroll to position [552, 0]
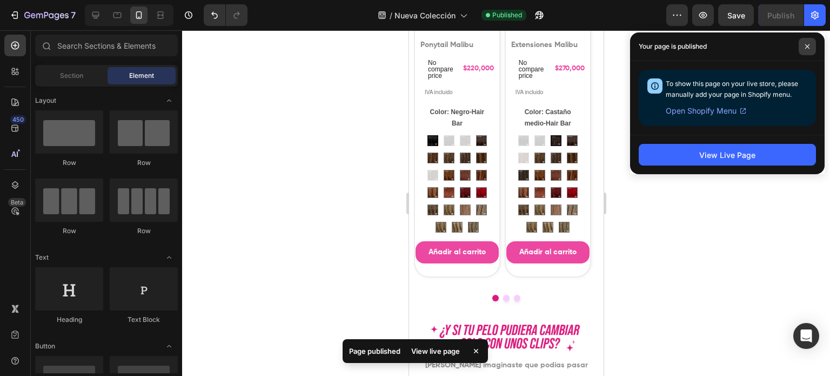
click at [807, 51] on span at bounding box center [807, 46] width 17 height 17
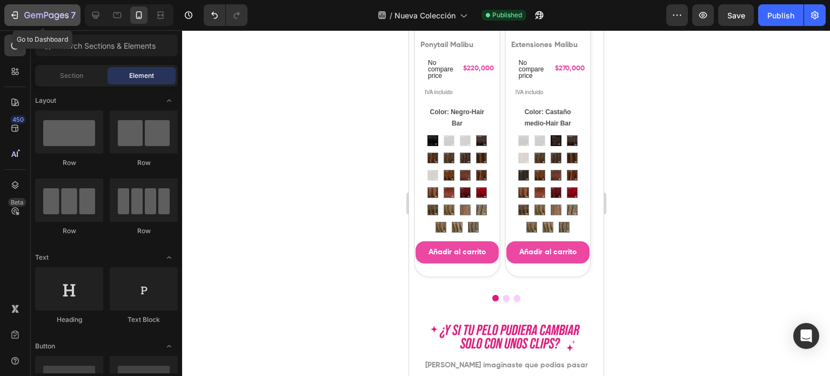
click at [50, 17] on icon "button" at bounding box center [51, 15] width 5 height 5
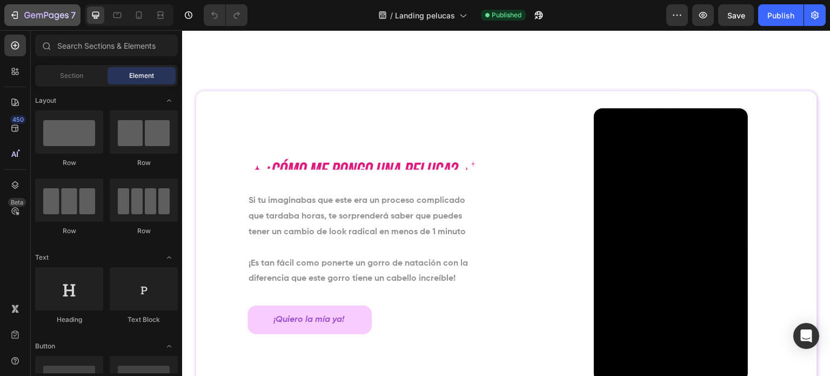
scroll to position [2005, 0]
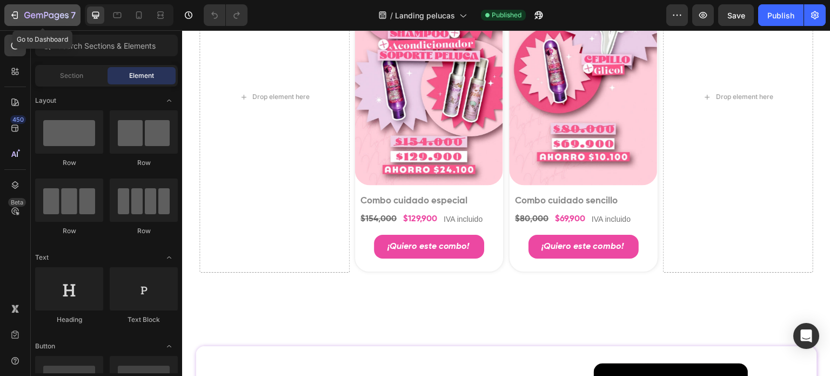
click at [26, 22] on button "7" at bounding box center [42, 15] width 76 height 22
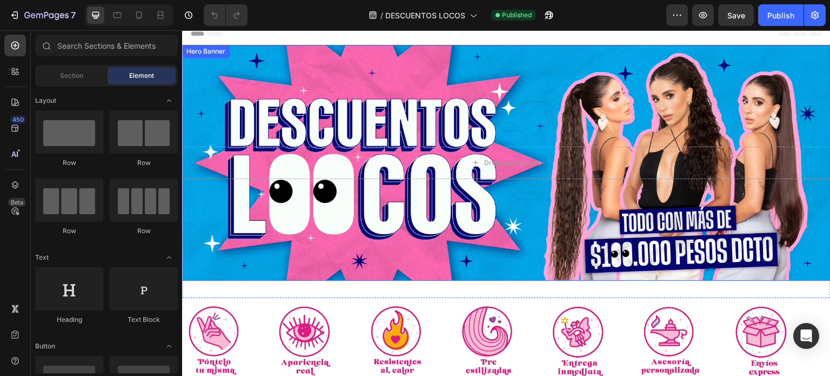
scroll to position [162, 0]
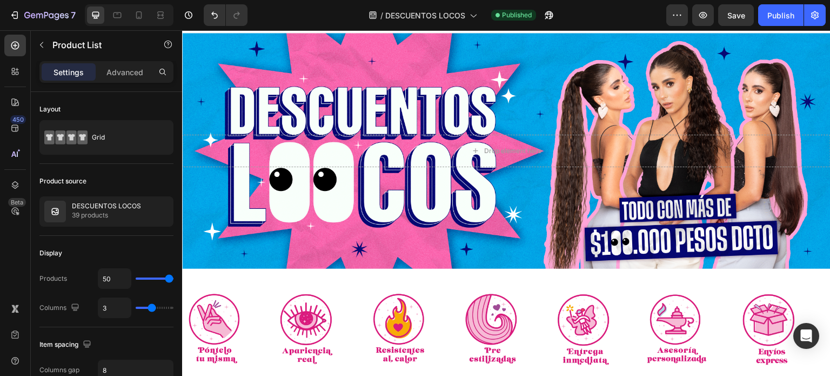
scroll to position [0, 0]
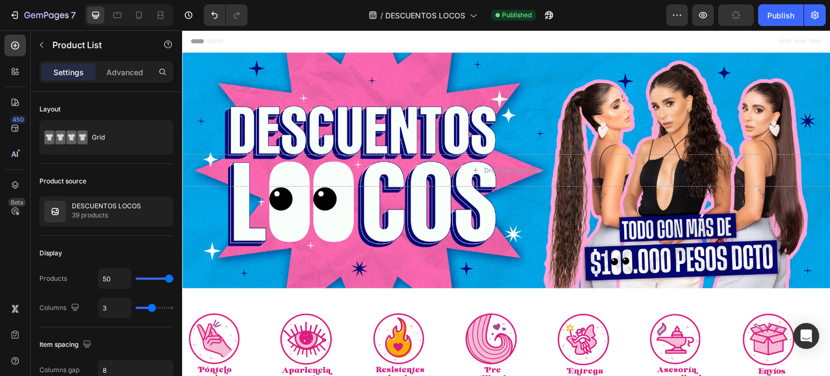
radio input "false"
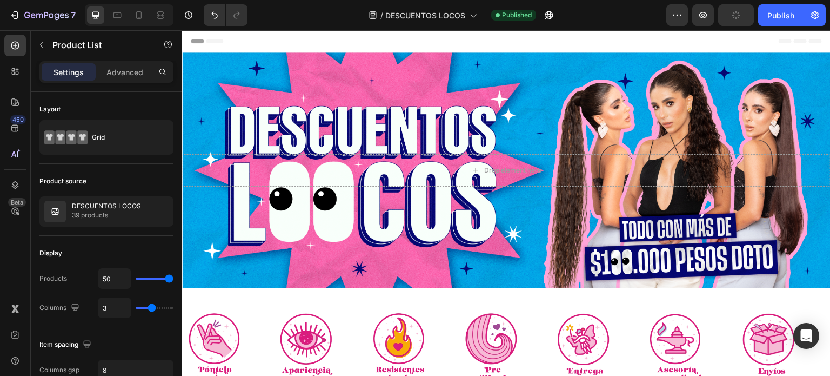
radio input "false"
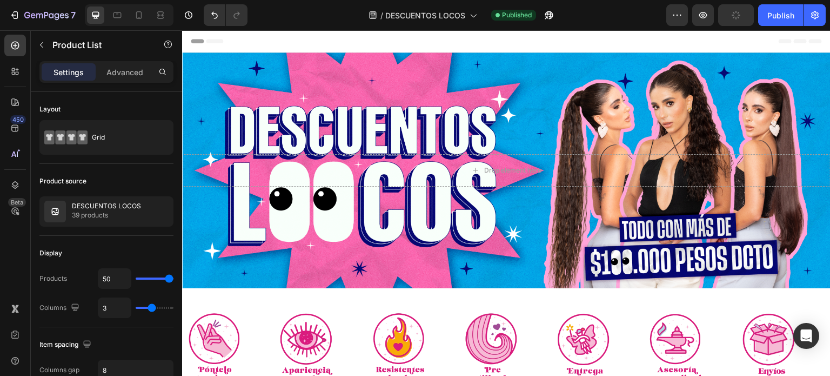
radio input "false"
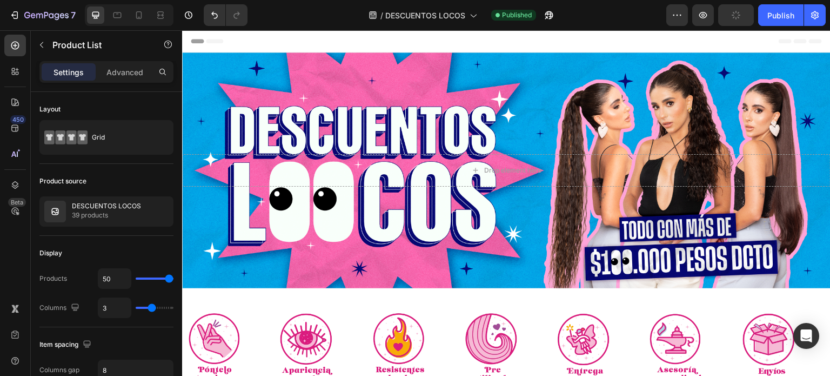
radio input "false"
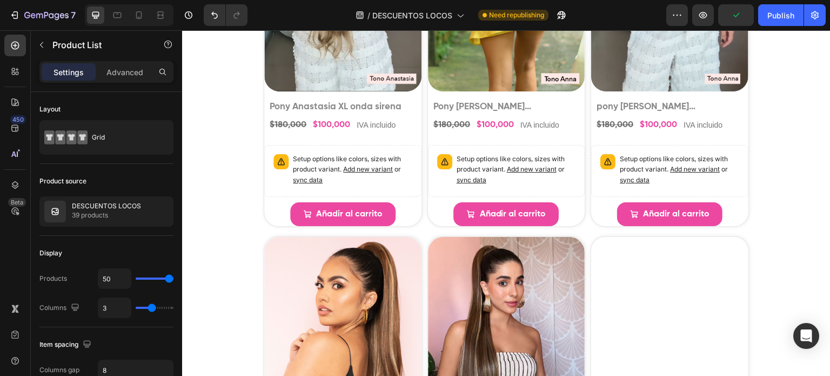
scroll to position [324, 0]
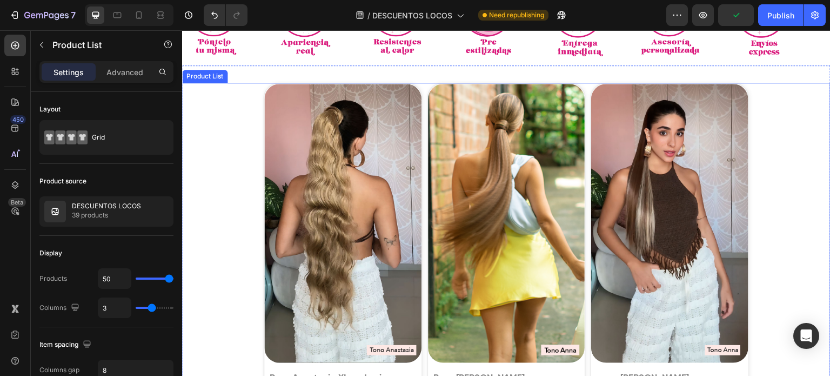
click at [277, 69] on div at bounding box center [271, 72] width 13 height 13
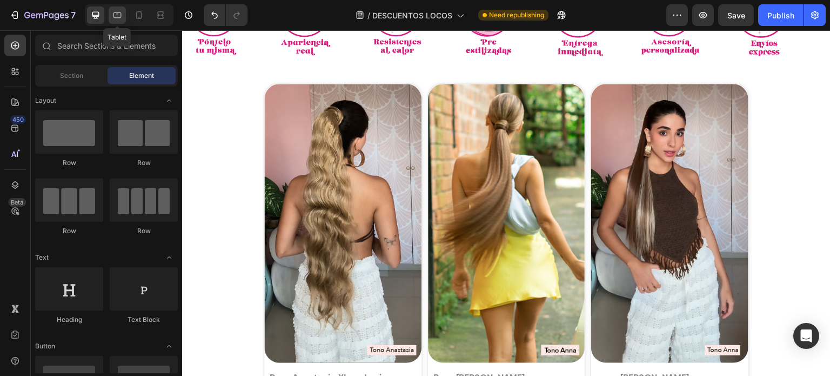
click at [120, 14] on icon at bounding box center [117, 15] width 11 height 11
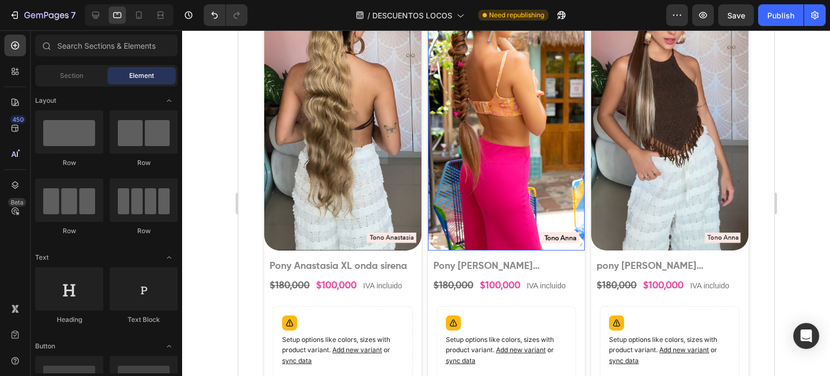
scroll to position [594, 0]
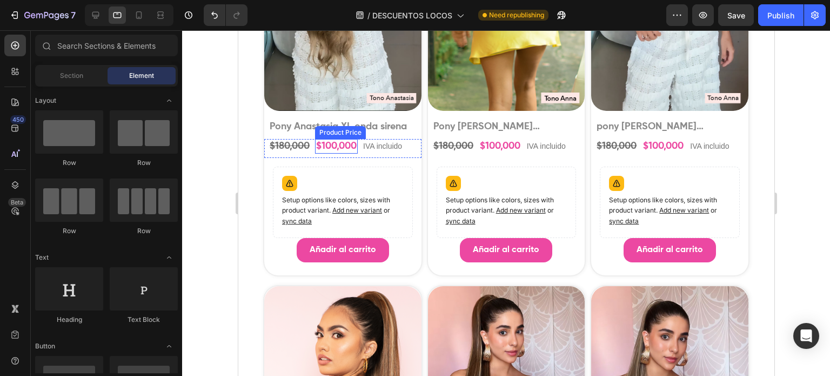
click at [339, 151] on div "$100,000" at bounding box center [336, 146] width 43 height 15
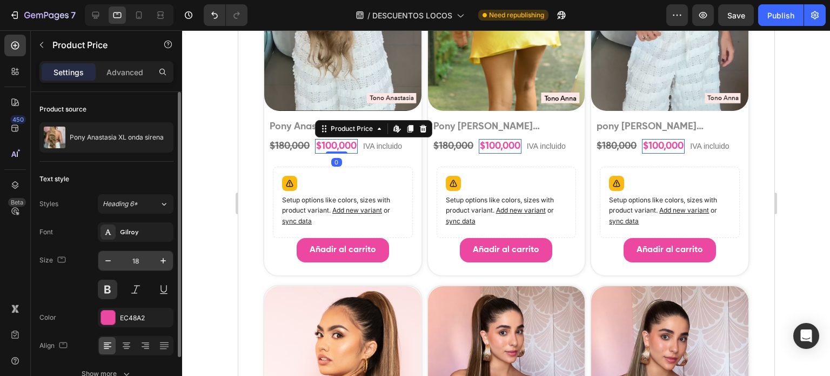
click at [144, 257] on input "18" at bounding box center [136, 260] width 36 height 19
paste input "Copy element from Gempages!"
type input "Copy element from Gempages!"
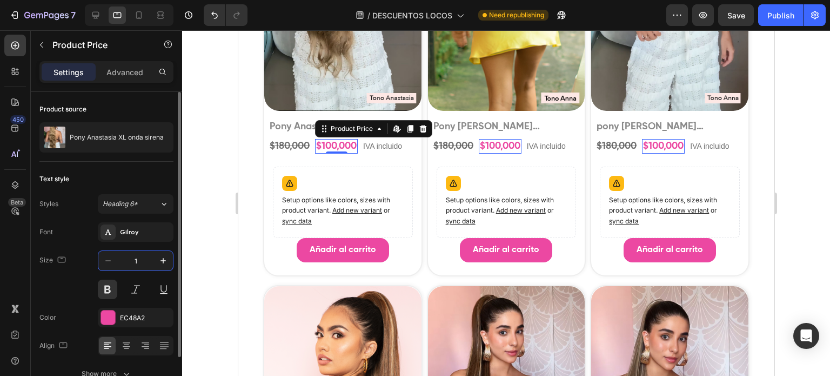
type input "16"
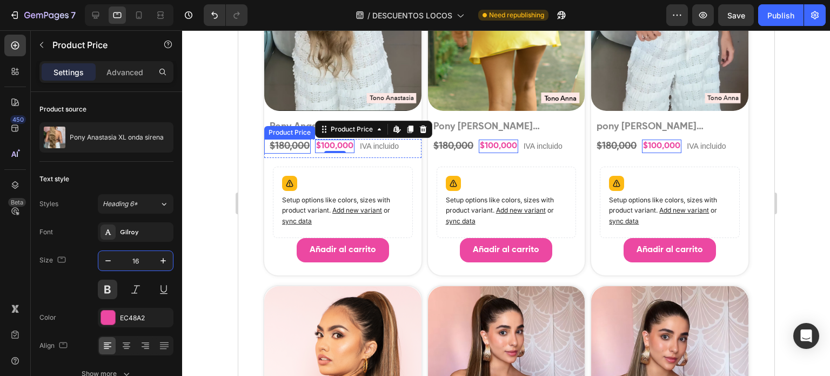
click at [284, 146] on div "$180,000" at bounding box center [289, 146] width 42 height 15
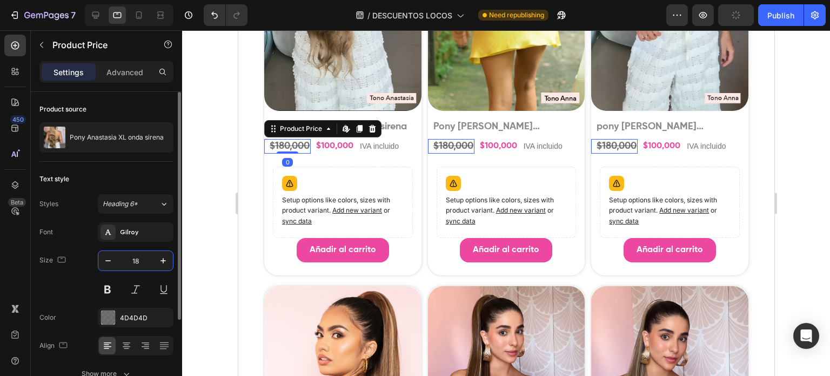
click at [135, 265] on input "18" at bounding box center [136, 260] width 36 height 19
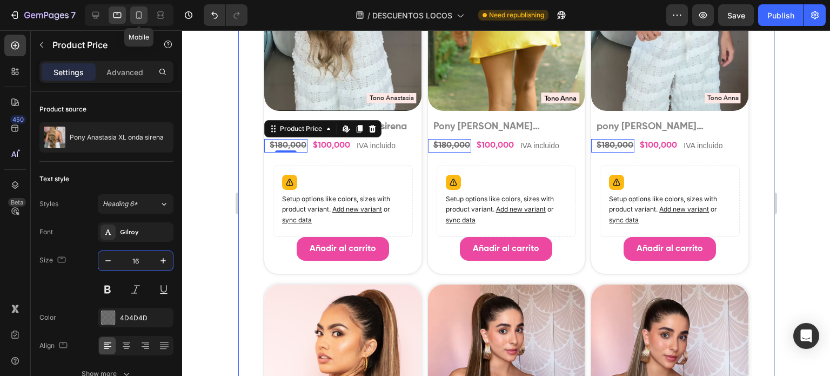
click at [140, 15] on icon at bounding box center [138, 15] width 11 height 11
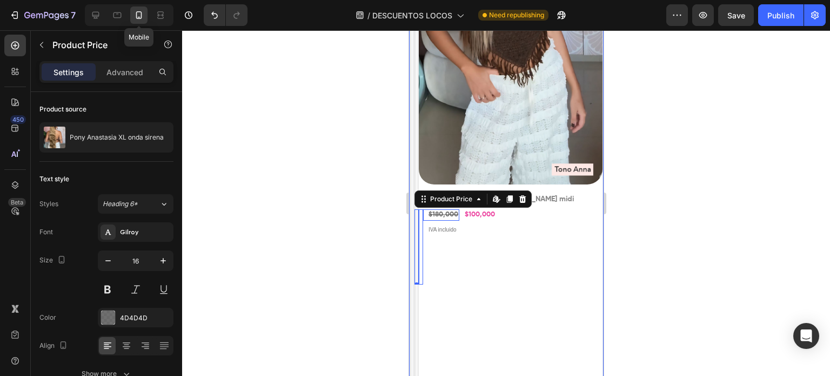
type input "13"
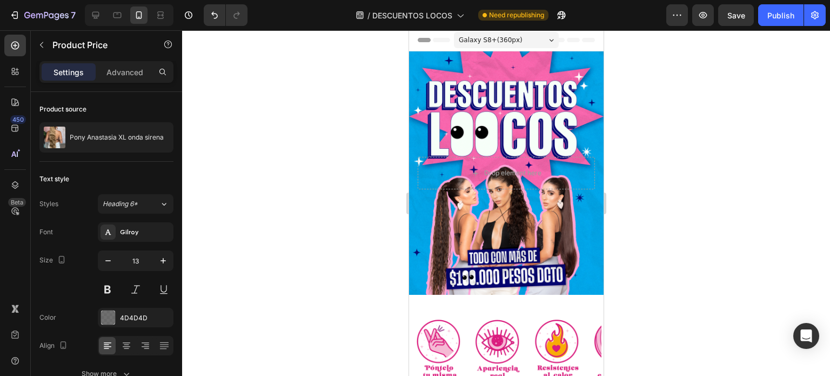
scroll to position [216, 0]
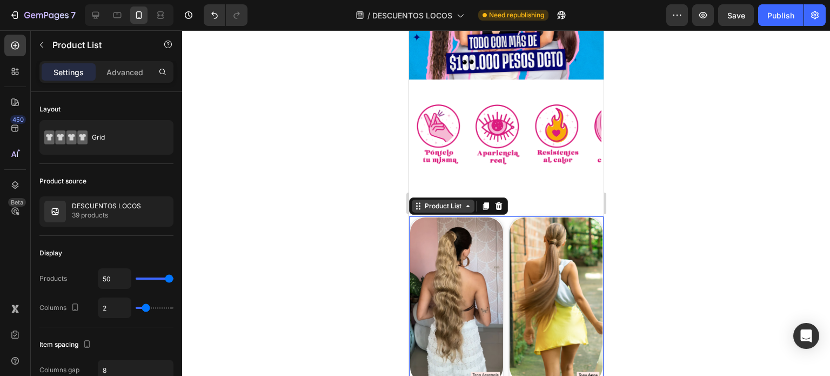
click at [433, 201] on div "Product List" at bounding box center [442, 206] width 41 height 10
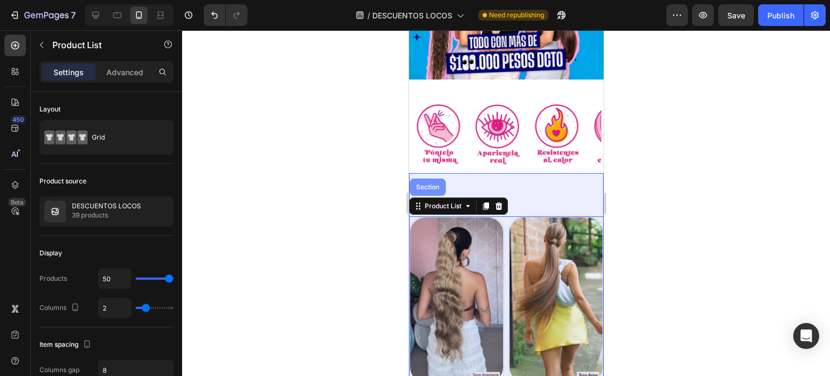
click at [416, 178] on div "Section" at bounding box center [427, 186] width 36 height 17
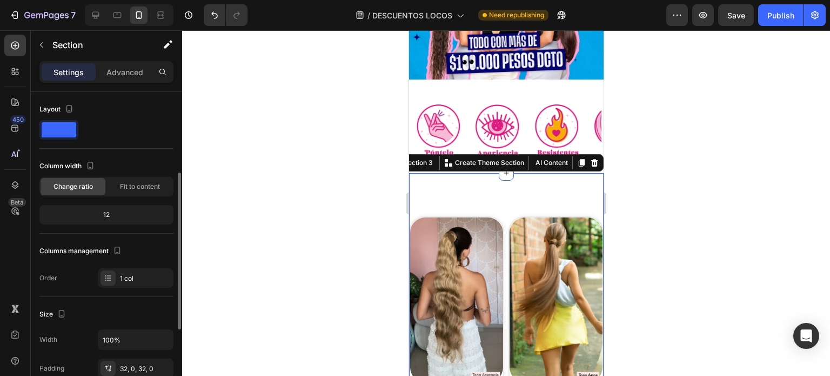
scroll to position [108, 0]
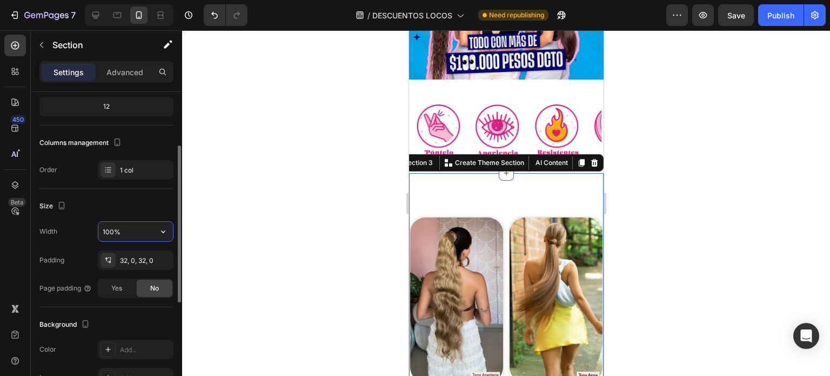
click at [106, 228] on input "100%" at bounding box center [135, 231] width 75 height 19
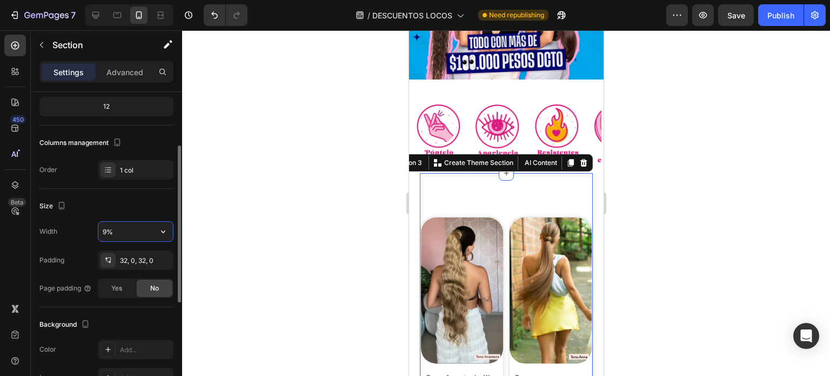
type input "95%"
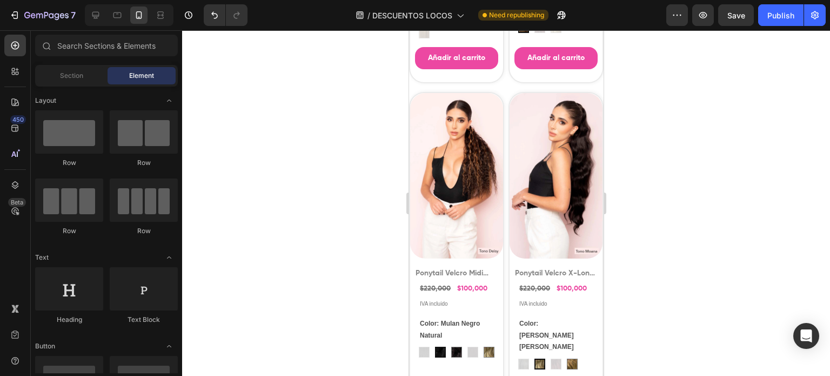
scroll to position [6455, 0]
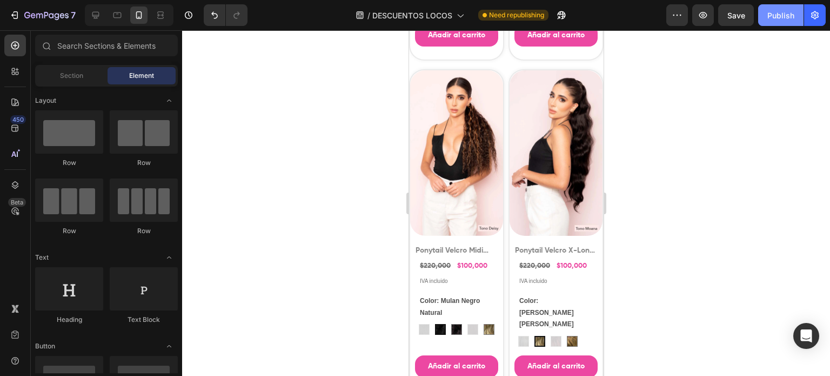
click at [783, 6] on button "Publish" at bounding box center [780, 15] width 45 height 22
click at [26, 3] on div "7 Version history / DESCUENTOS LOCOS Published Preview Save Publish" at bounding box center [415, 15] width 830 height 31
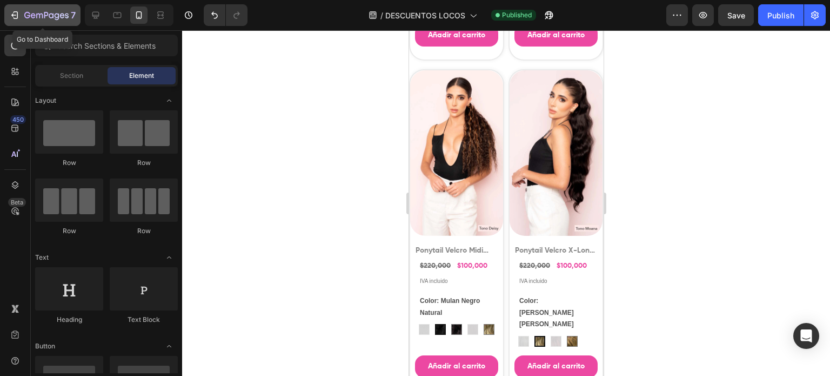
click at [46, 12] on icon "button" at bounding box center [46, 15] width 44 height 9
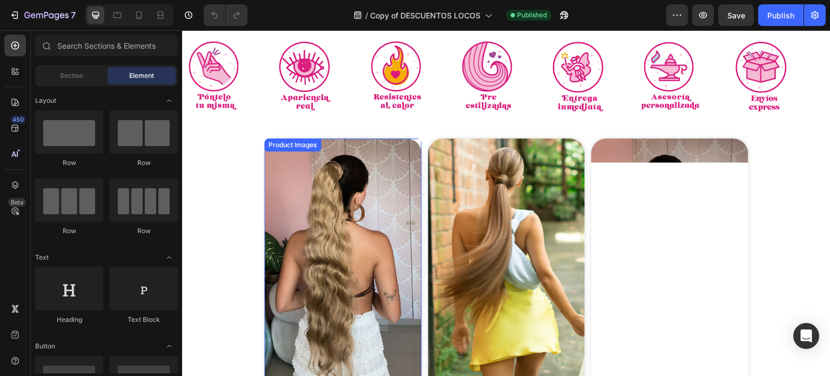
scroll to position [270, 0]
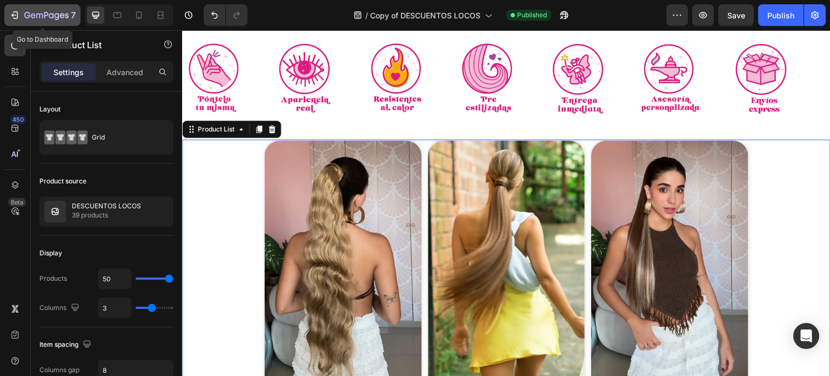
click at [65, 16] on icon "button" at bounding box center [46, 15] width 44 height 9
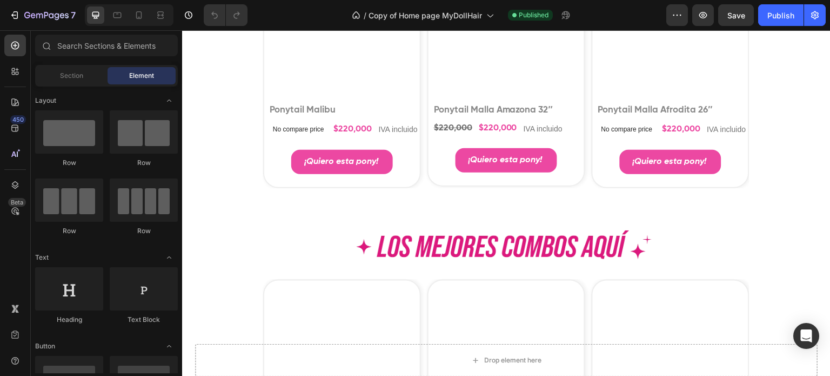
scroll to position [1297, 0]
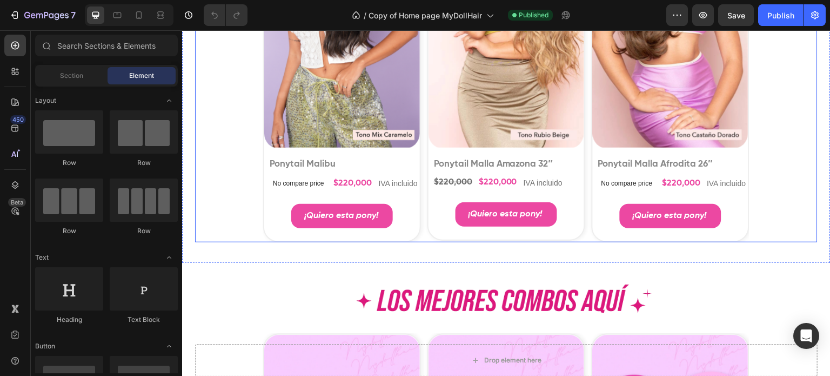
click at [420, 153] on div "Product Images No discount Not be displayed when published Product Badge Ponyta…" at bounding box center [506, 55] width 486 height 373
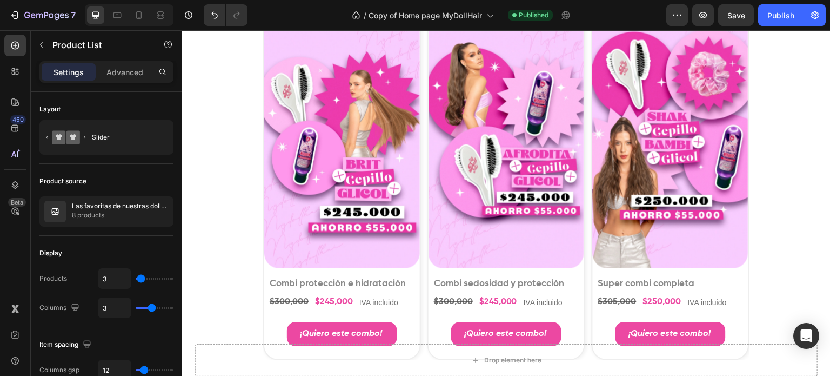
scroll to position [1675, 0]
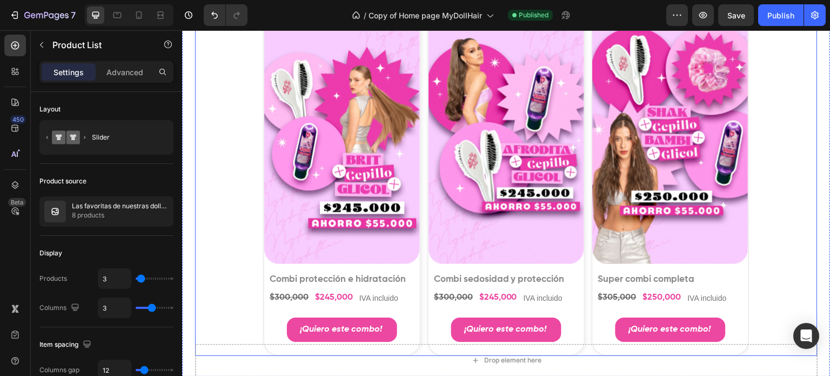
click at [418, 160] on div "Product Images Combi protección e hidratación Product Title $300,000 Product Pr…" at bounding box center [506, 171] width 486 height 370
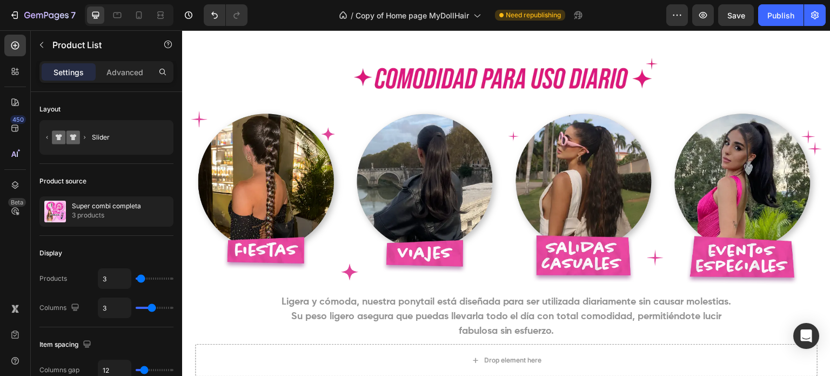
scroll to position [2324, 0]
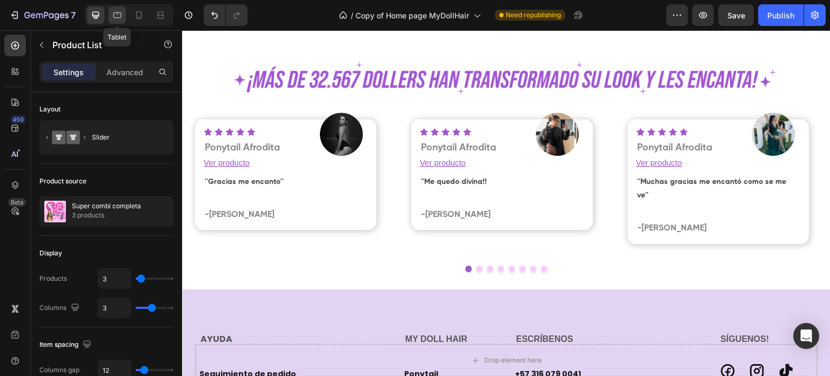
click at [123, 21] on div at bounding box center [117, 14] width 17 height 17
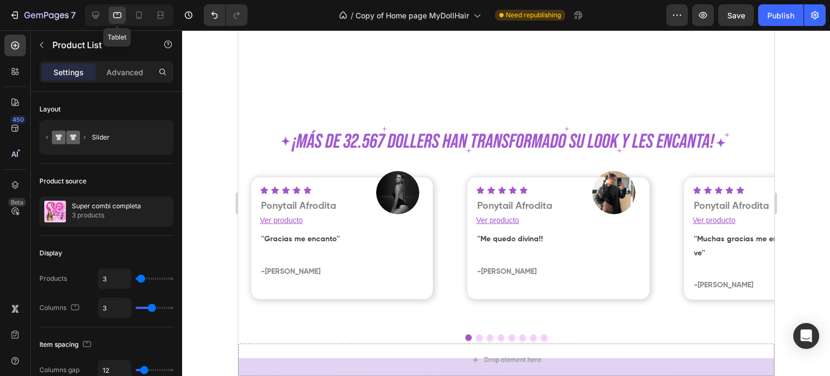
scroll to position [2389, 0]
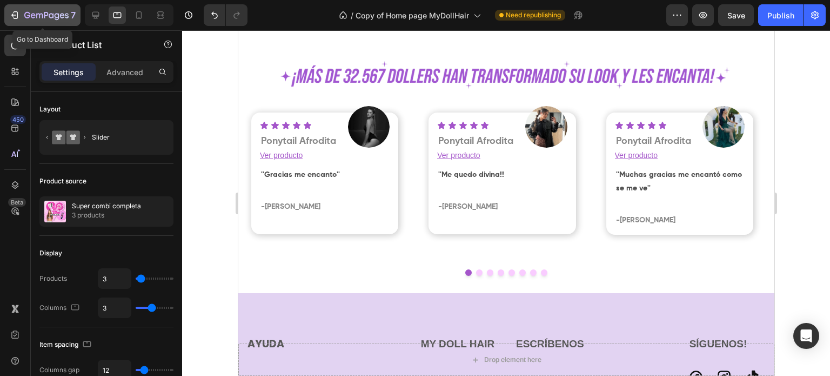
click at [39, 19] on icon "button" at bounding box center [46, 15] width 44 height 9
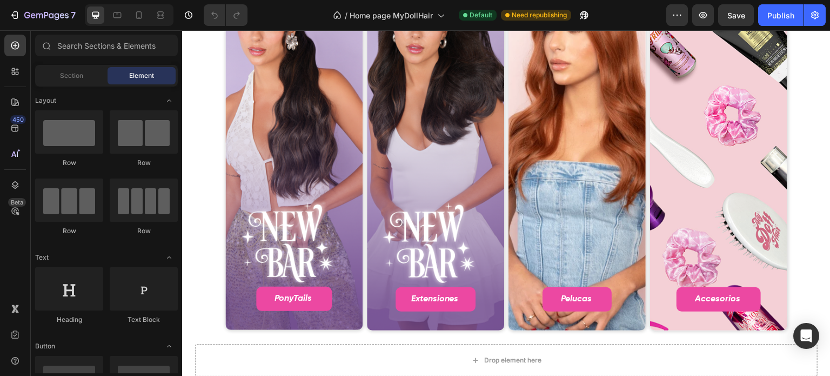
scroll to position [703, 0]
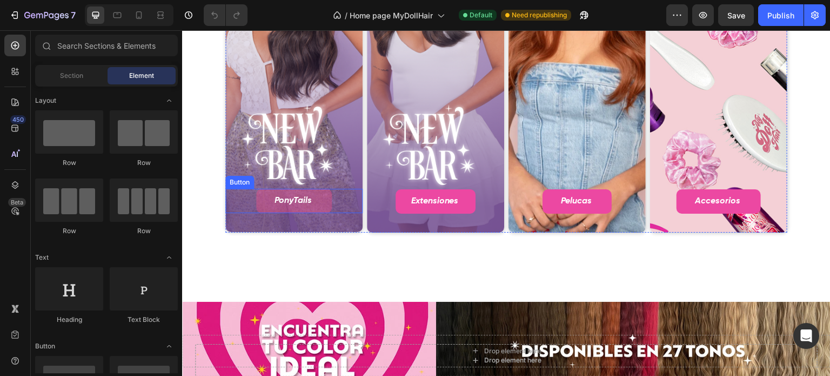
click at [316, 205] on link "ponyTails" at bounding box center [294, 201] width 76 height 24
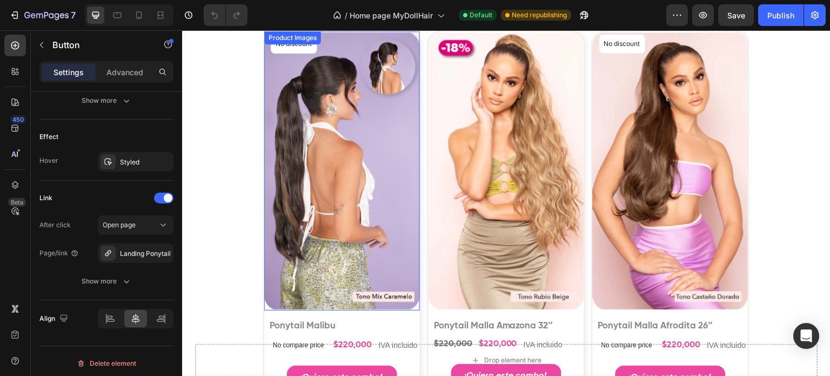
scroll to position [1243, 0]
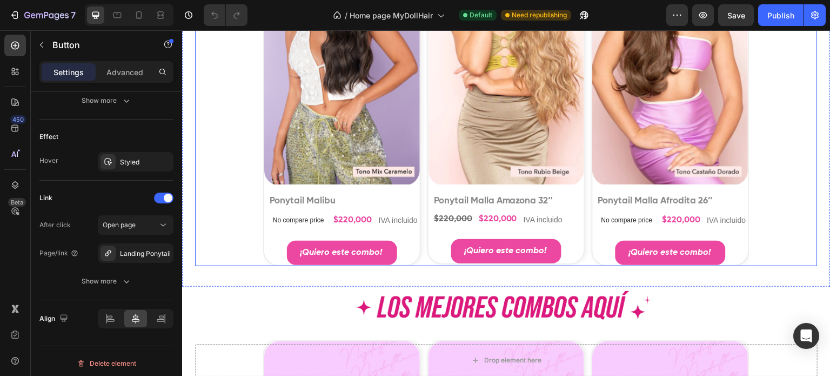
click at [419, 166] on div "Product Images No discount Not be displayed when published Product Badge Ponyta…" at bounding box center [506, 85] width 486 height 360
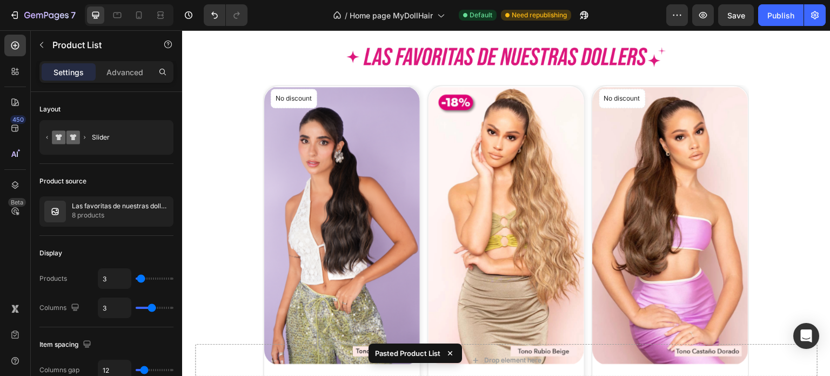
scroll to position [1102, 0]
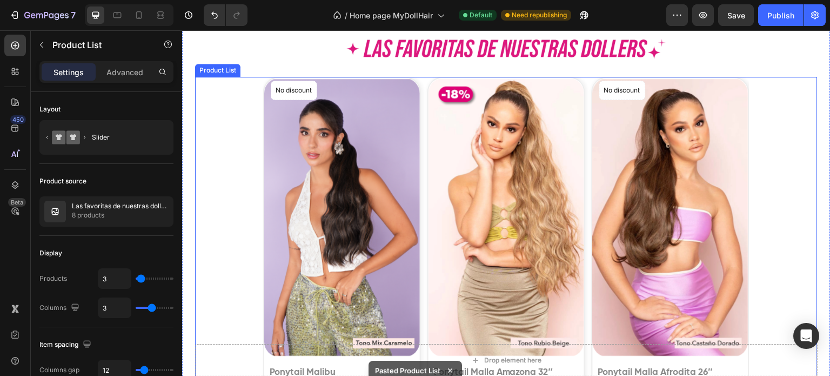
click at [419, 149] on div "Product Images No discount Not be displayed when published Product Badge Ponyta…" at bounding box center [506, 257] width 486 height 360
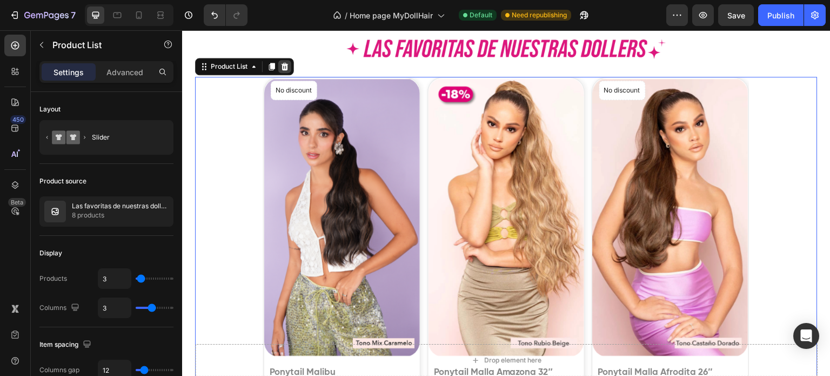
click at [281, 66] on icon at bounding box center [284, 66] width 9 height 9
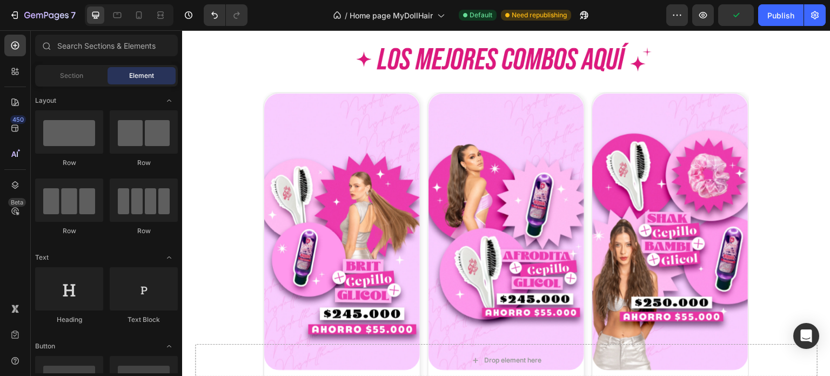
scroll to position [1751, 0]
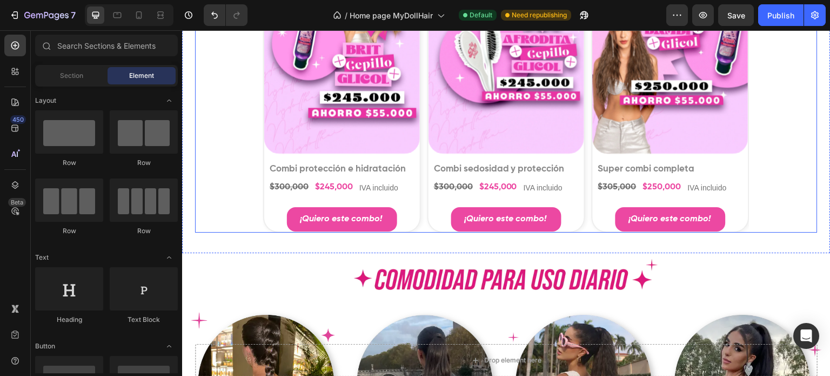
click at [418, 118] on div "Product Images Combi protección e hidratación Product Title $300,000 Product Pr…" at bounding box center [506, 54] width 486 height 357
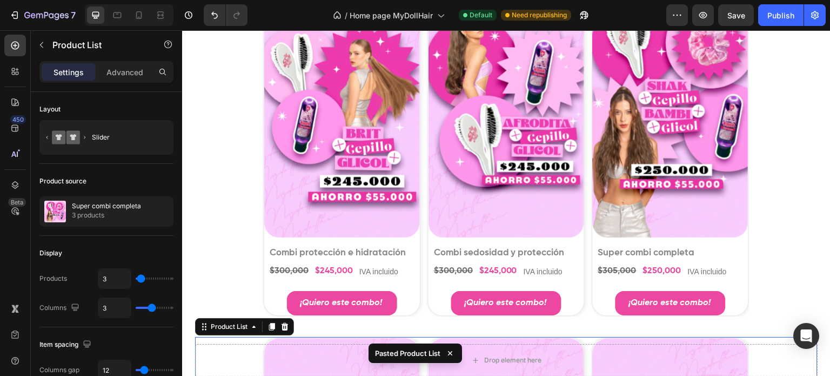
scroll to position [1665, 0]
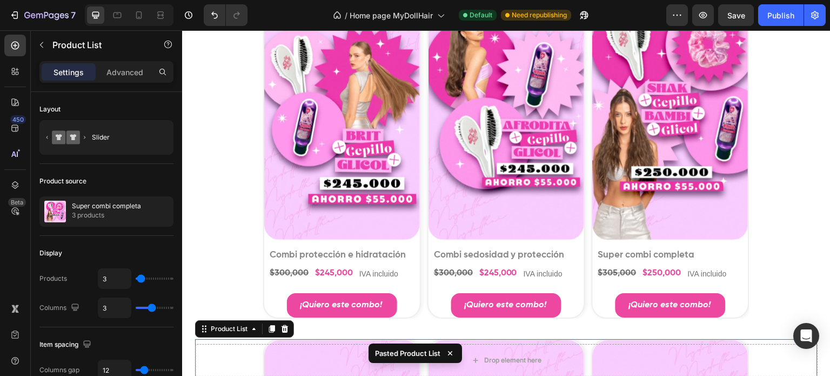
click at [417, 118] on div "Product Images Combi protección e hidratación Product Title $300,000 Product Pr…" at bounding box center [506, 140] width 486 height 357
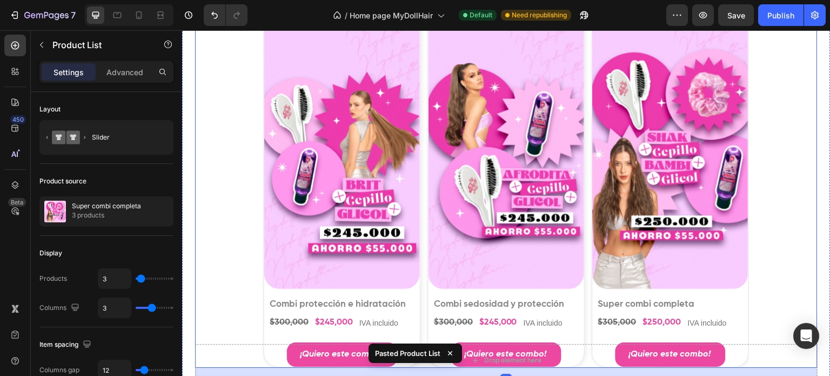
scroll to position [1503, 0]
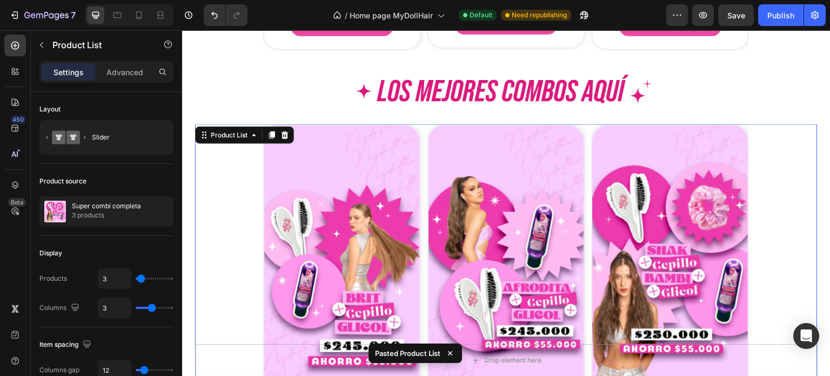
click at [292, 131] on div "Product List" at bounding box center [244, 134] width 99 height 17
click at [283, 136] on icon at bounding box center [285, 135] width 7 height 8
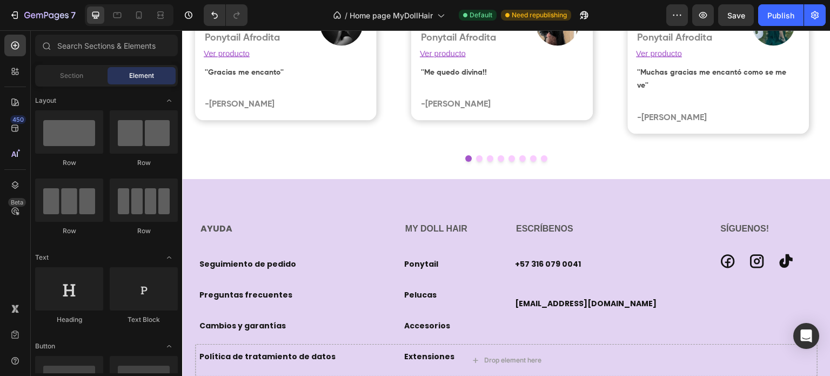
scroll to position [2097, 0]
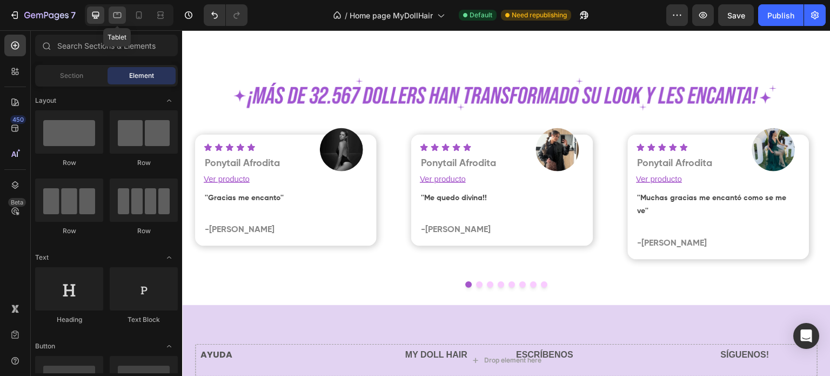
click at [122, 8] on div at bounding box center [117, 14] width 17 height 17
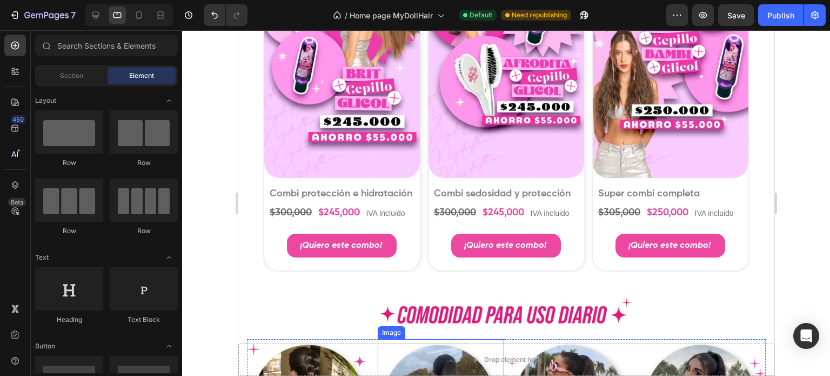
scroll to position [1783, 0]
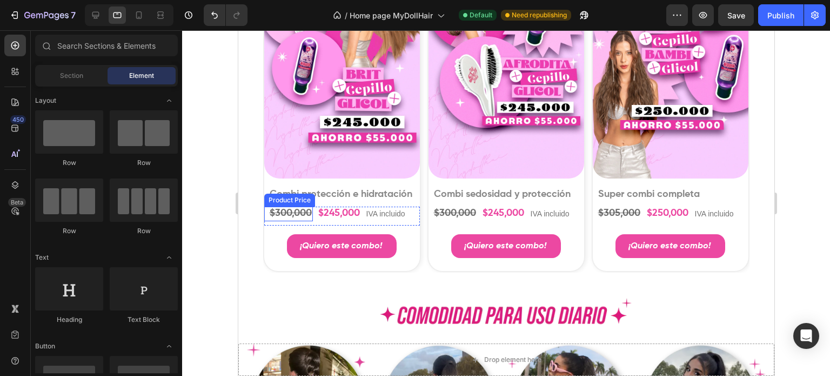
click at [288, 215] on div "$300,000" at bounding box center [290, 213] width 44 height 15
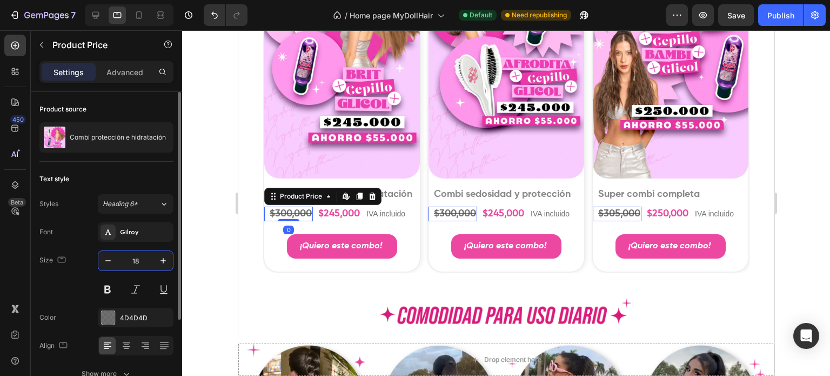
click at [136, 264] on input "18" at bounding box center [136, 260] width 36 height 19
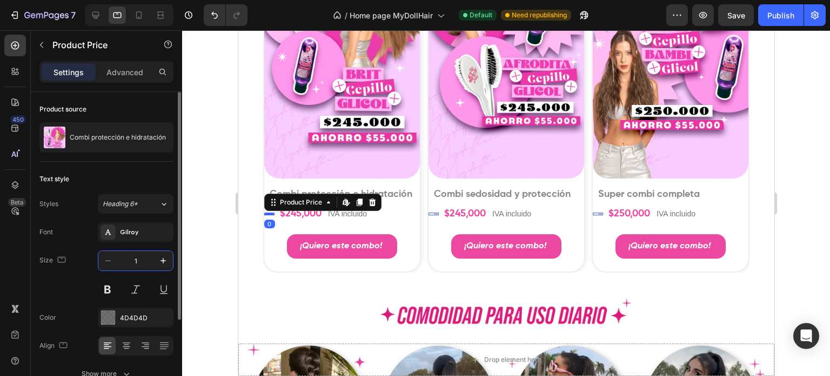
type input "16"
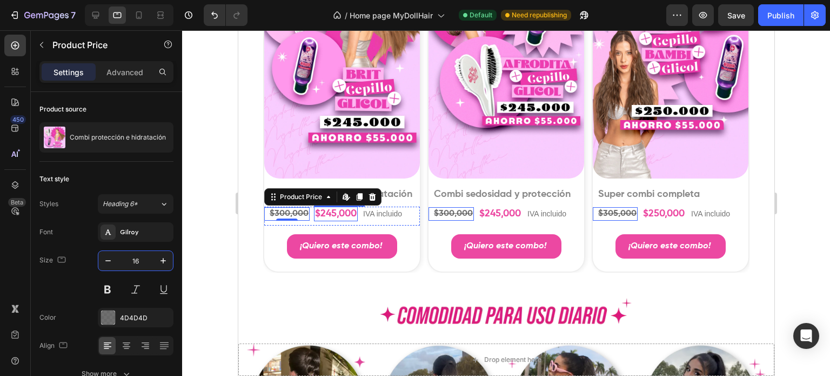
click at [324, 211] on div "$245,000" at bounding box center [335, 213] width 44 height 15
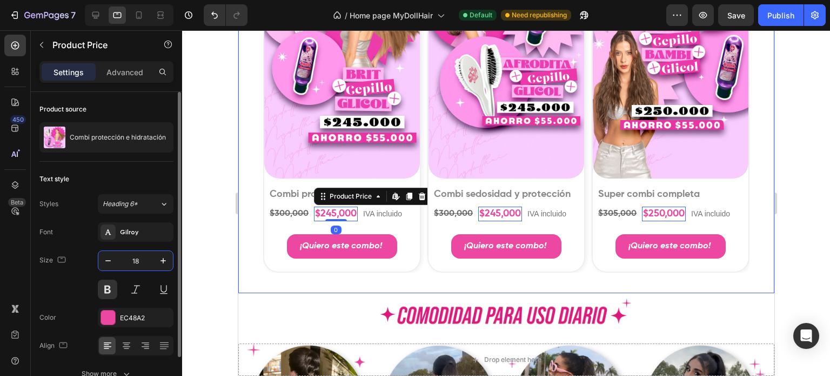
click at [143, 264] on input "18" at bounding box center [136, 260] width 36 height 19
paste input "6"
type input "16"
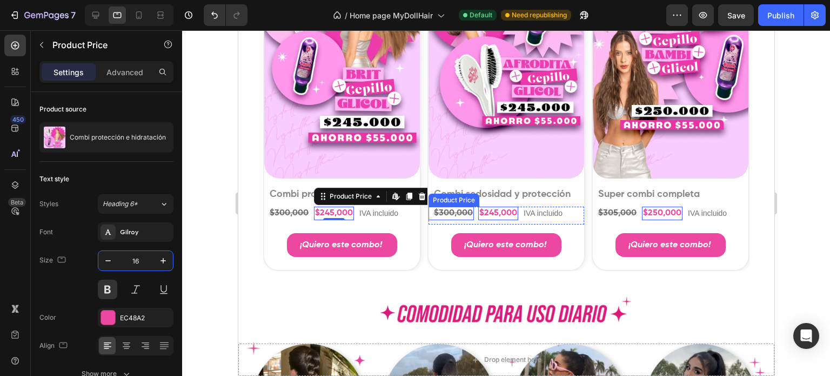
click at [309, 216] on div "$300,000" at bounding box center [288, 213] width 41 height 14
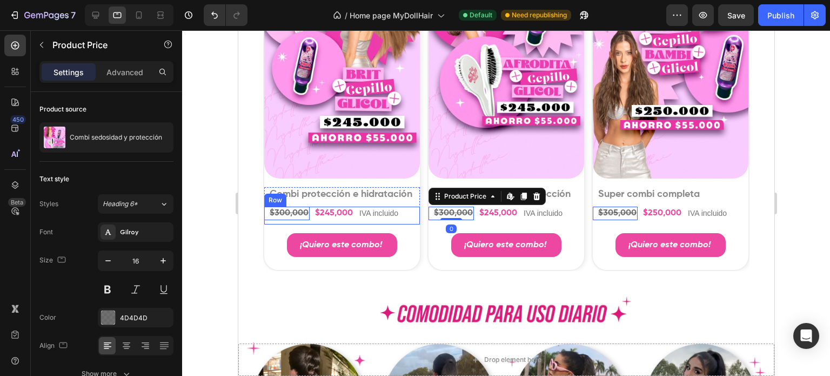
click at [306, 213] on div "$300,000 Product Price Edit content in Shopify 0 Product Price Edit content in …" at bounding box center [342, 215] width 156 height 18
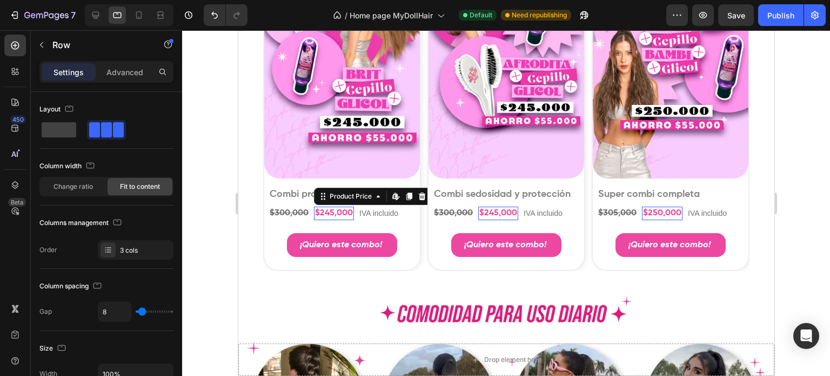
click at [319, 213] on div "$245,000" at bounding box center [333, 213] width 40 height 14
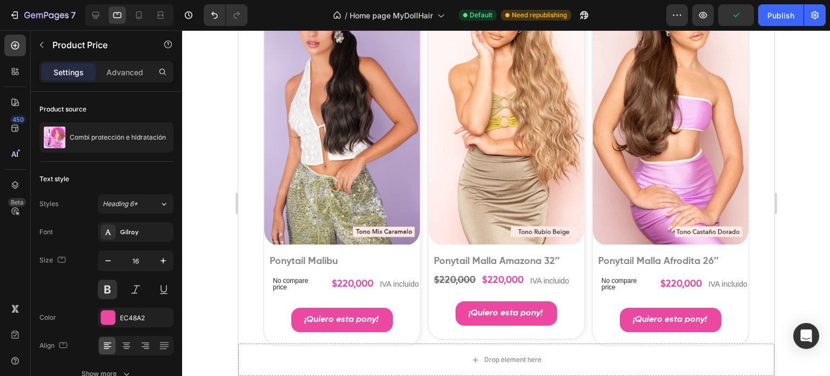
scroll to position [1195, 0]
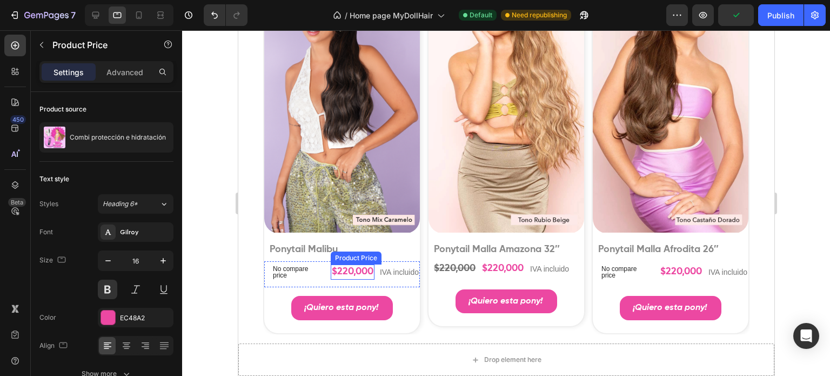
click at [358, 279] on div "$220,000" at bounding box center [352, 271] width 44 height 15
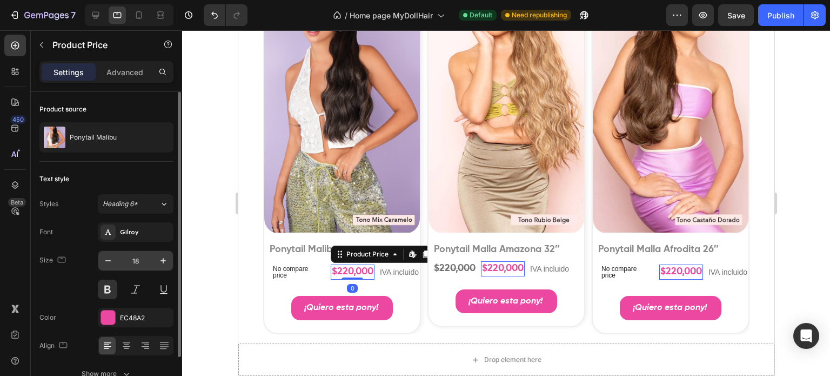
click at [135, 255] on input "18" at bounding box center [136, 260] width 36 height 19
click at [135, 256] on input "18" at bounding box center [136, 260] width 36 height 19
paste input "6"
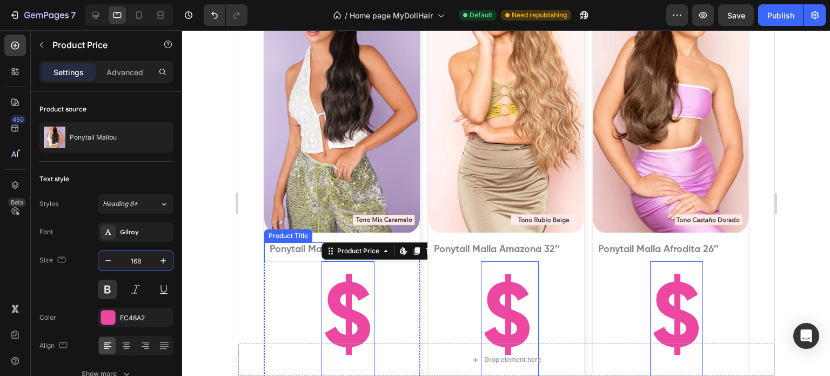
type input "16"
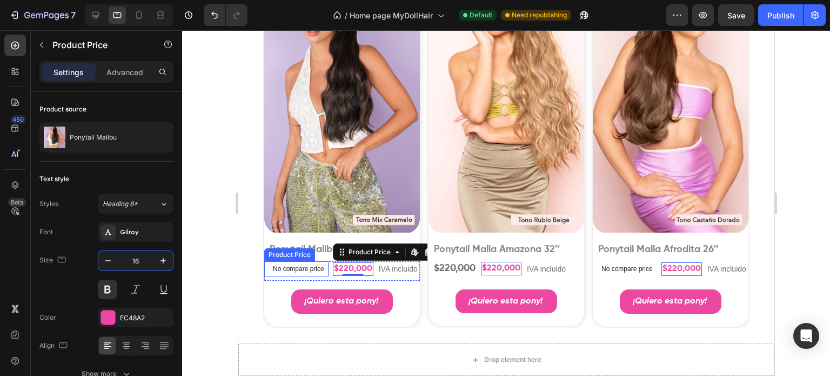
click at [289, 272] on p "No compare price" at bounding box center [297, 268] width 51 height 6
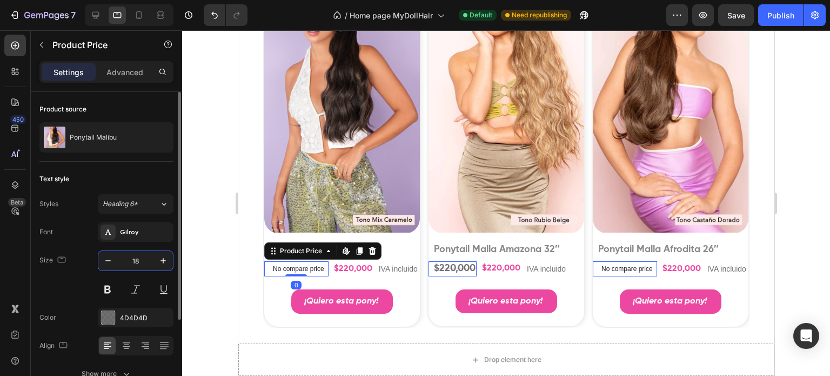
click at [133, 262] on input "18" at bounding box center [136, 260] width 36 height 19
paste input "16"
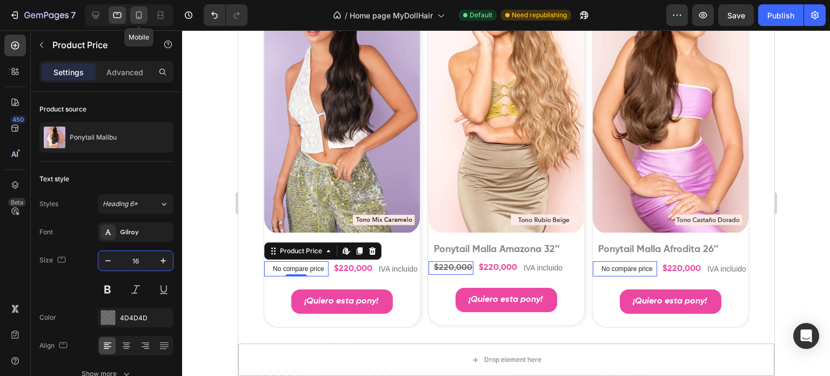
click at [142, 8] on div at bounding box center [138, 14] width 17 height 17
type input "11"
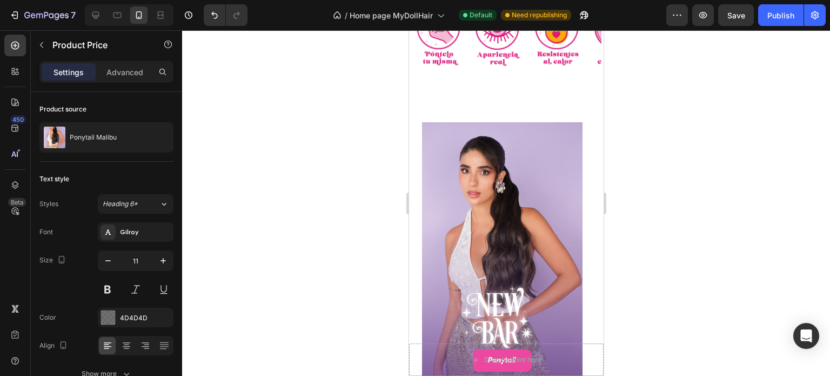
scroll to position [90, 0]
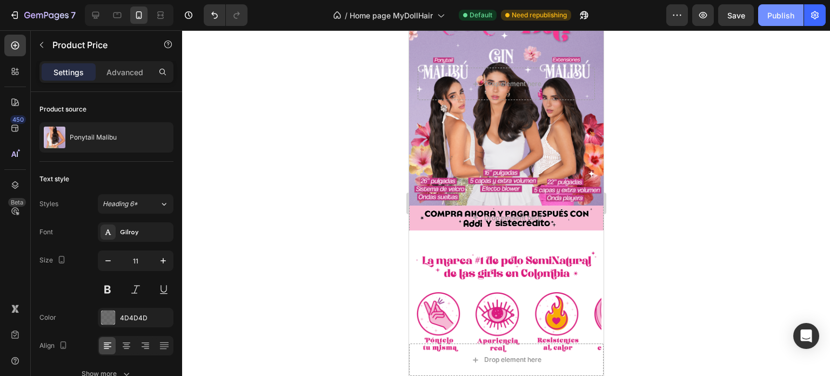
click at [780, 12] on div "Publish" at bounding box center [780, 15] width 27 height 11
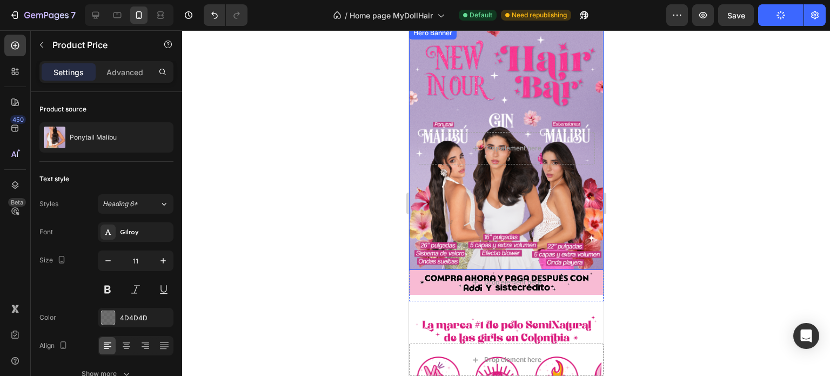
scroll to position [0, 0]
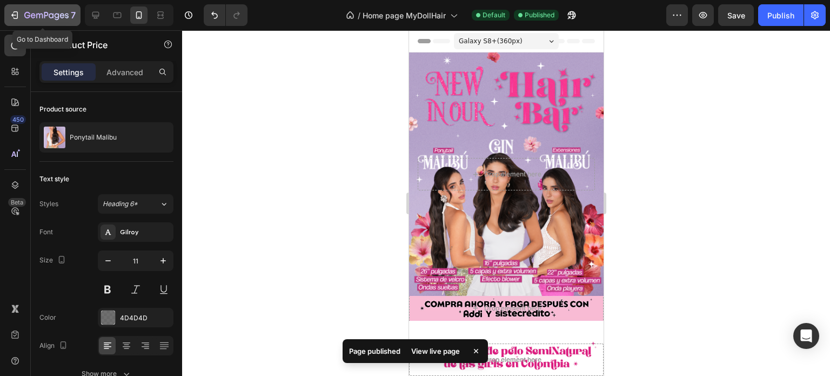
click at [23, 15] on div "7" at bounding box center [42, 15] width 66 height 13
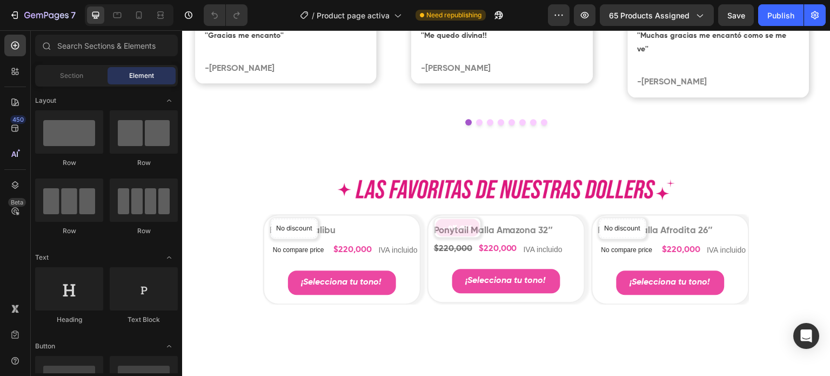
scroll to position [865, 0]
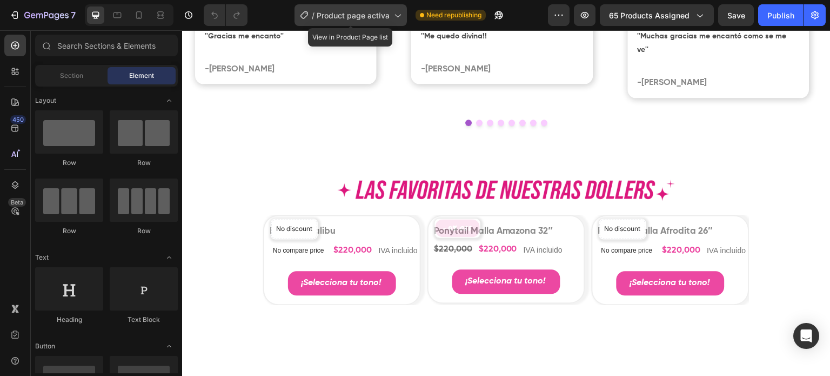
click at [344, 12] on span "Product page activa" at bounding box center [353, 15] width 73 height 11
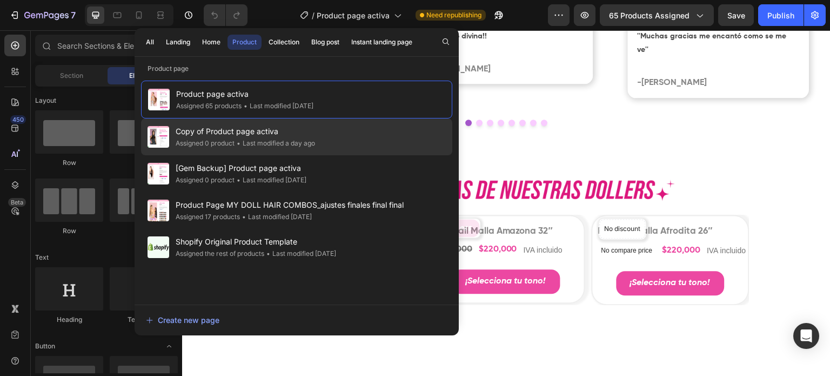
click at [240, 131] on span "Copy of Product page activa" at bounding box center [245, 131] width 139 height 13
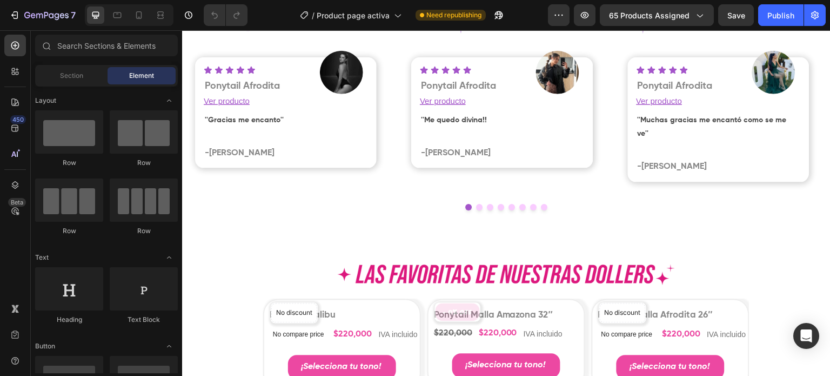
scroll to position [865, 0]
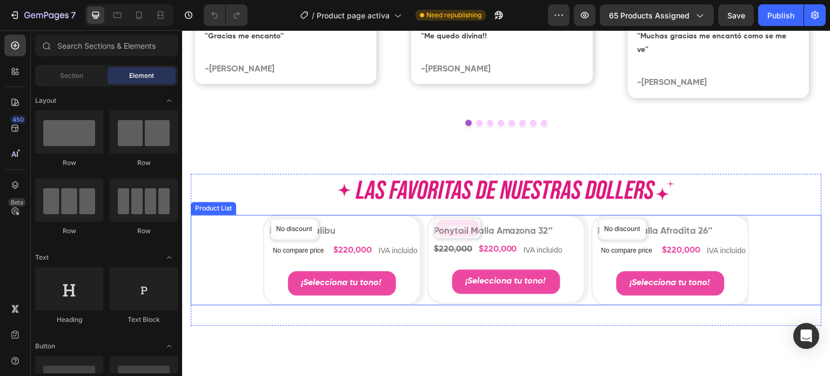
click at [421, 222] on div "No discount Not be displayed when published Product Badge Product Images Ponyta…" at bounding box center [506, 260] width 486 height 90
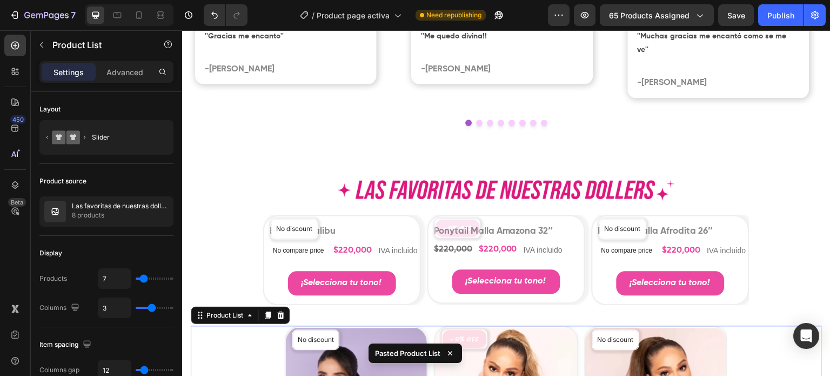
click at [421, 222] on div "No discount Not be displayed when published Product Badge Product Images Ponyta…" at bounding box center [506, 260] width 486 height 90
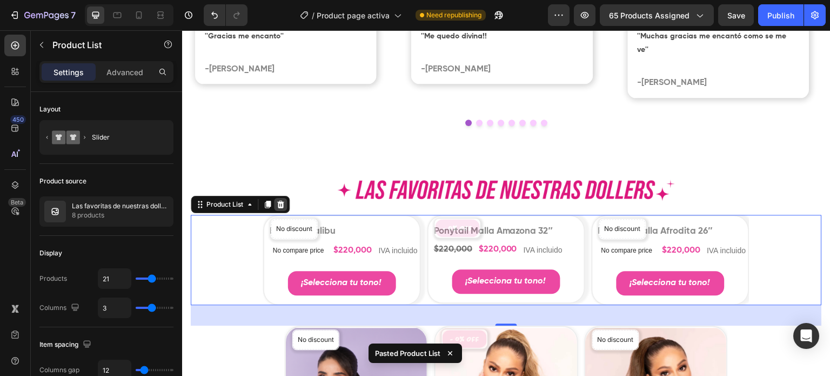
click at [285, 198] on div at bounding box center [280, 204] width 13 height 13
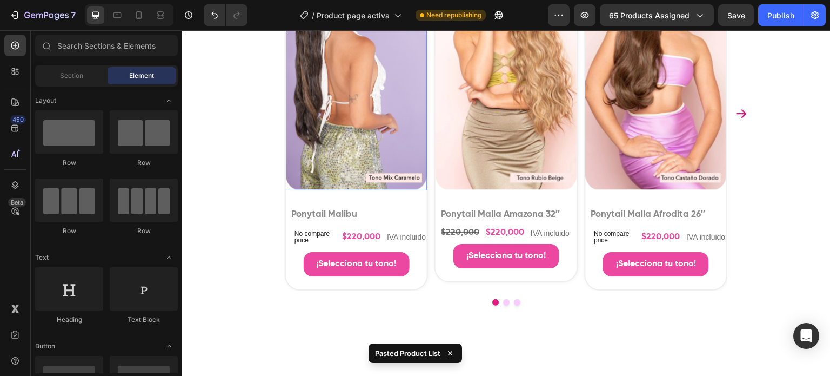
scroll to position [1135, 0]
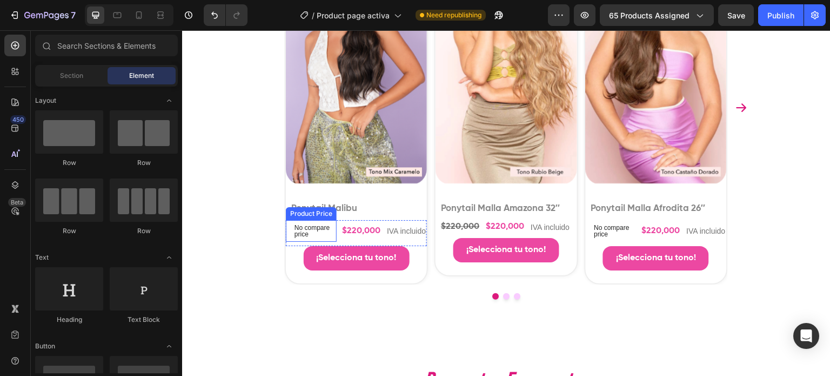
click at [302, 228] on p "No compare price" at bounding box center [314, 230] width 38 height 13
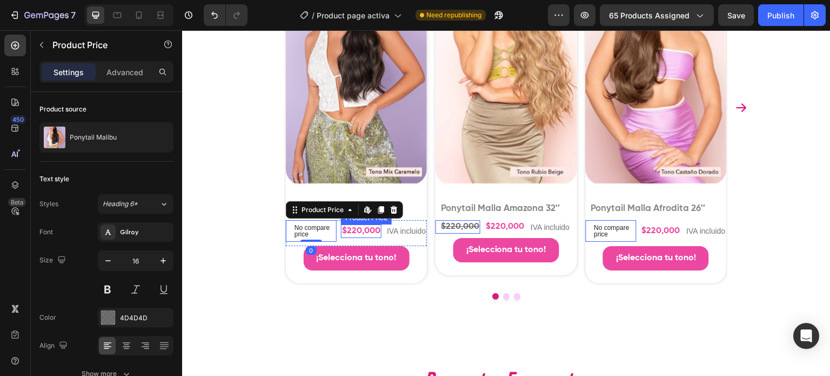
click at [350, 225] on div "$220,000" at bounding box center [361, 231] width 41 height 14
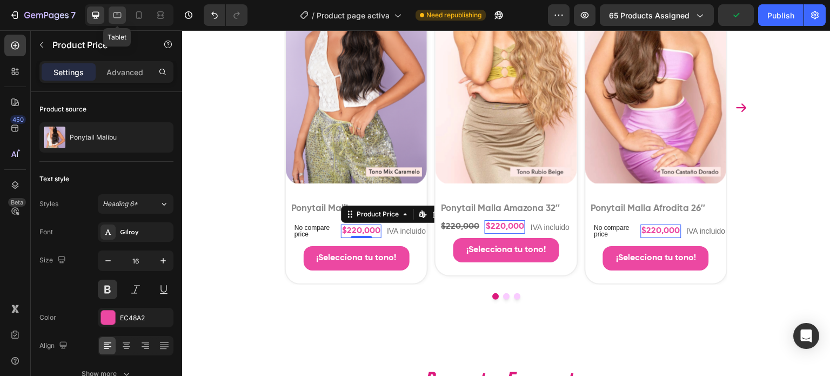
click at [123, 14] on div at bounding box center [117, 14] width 17 height 17
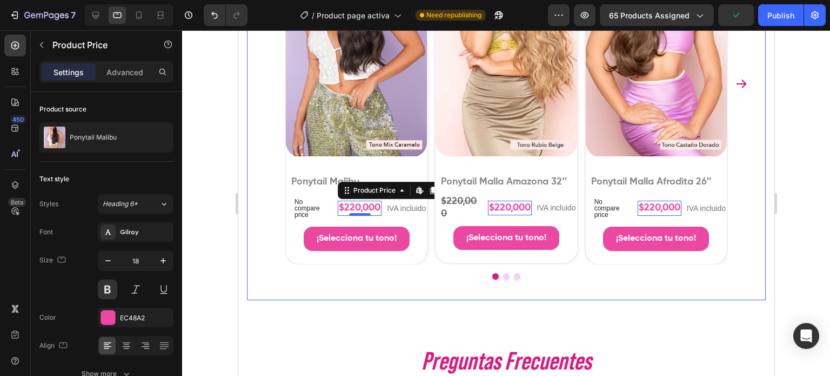
scroll to position [1288, 0]
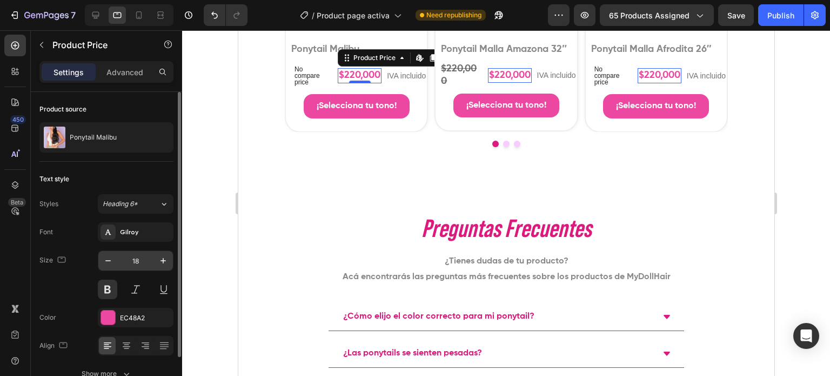
click at [140, 259] on input "18" at bounding box center [136, 260] width 36 height 19
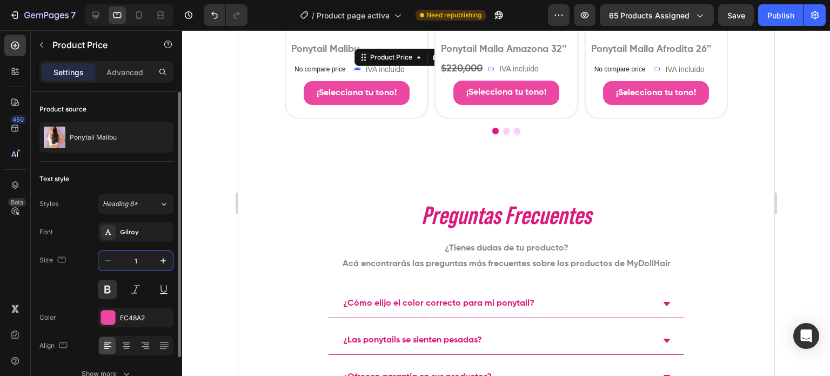
type input "16"
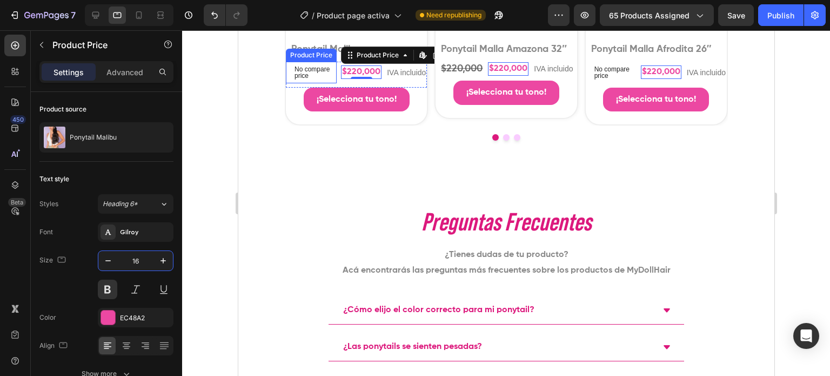
click at [305, 66] on p "No compare price" at bounding box center [313, 72] width 38 height 13
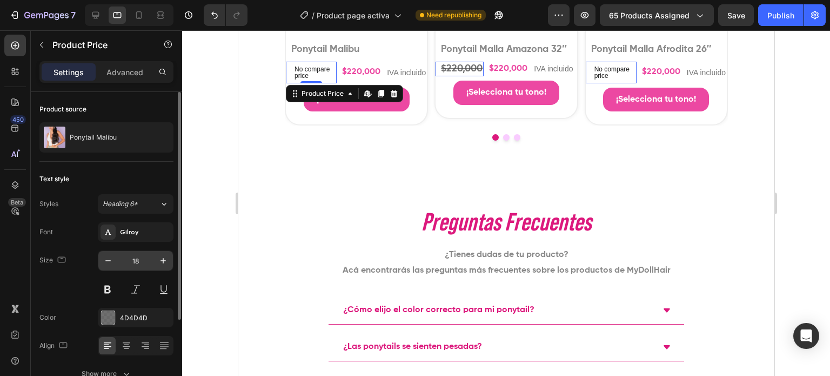
click at [138, 261] on input "18" at bounding box center [136, 260] width 36 height 19
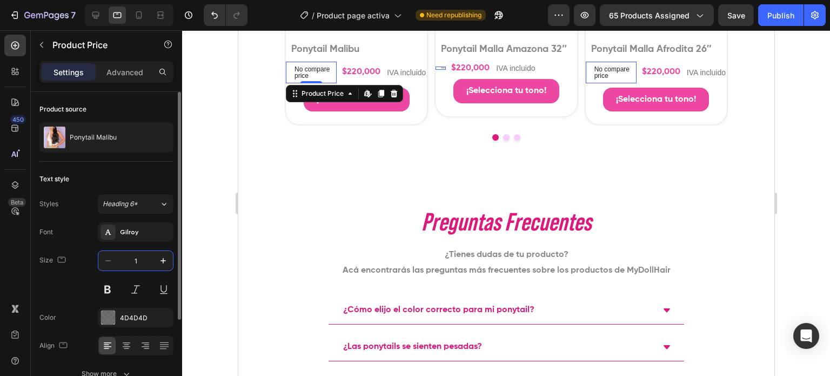
type input "16"
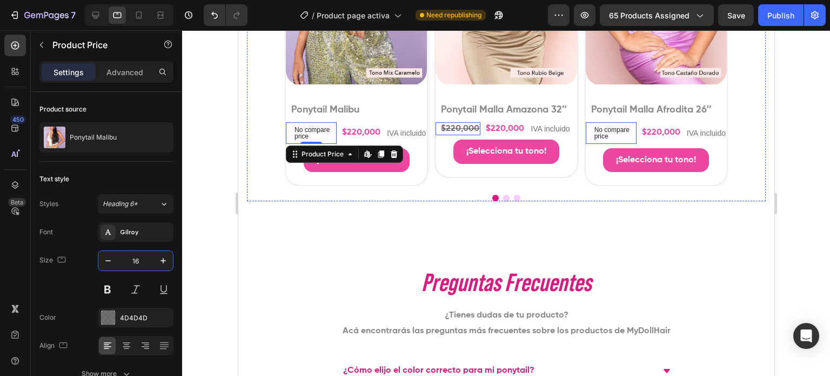
scroll to position [1226, 0]
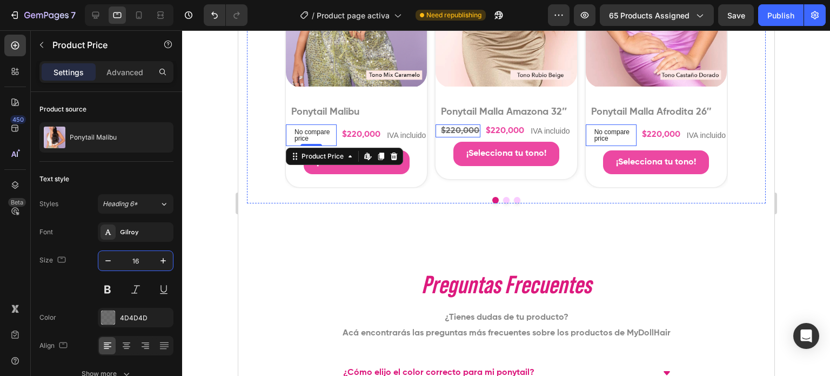
click at [426, 175] on div "¡Selecciona tu tono! Add to Cart" at bounding box center [355, 168] width 141 height 37
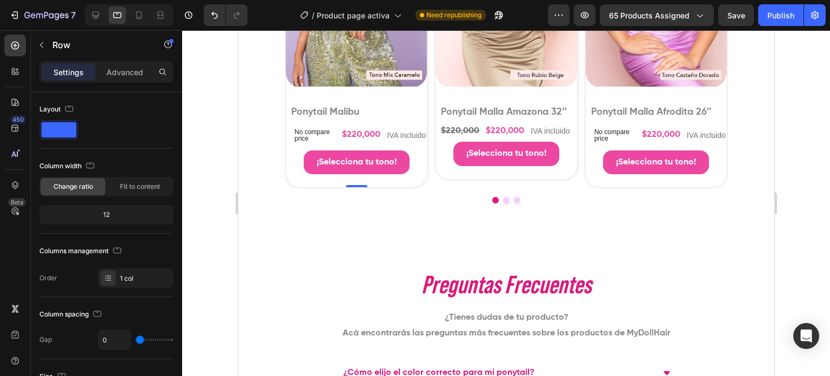
click at [400, 183] on div "¡Selecciona tu tono! Add to Cart" at bounding box center [355, 168] width 141 height 37
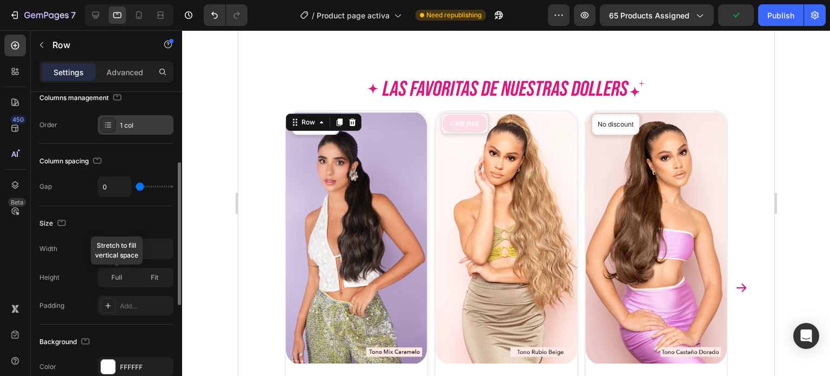
scroll to position [153, 0]
drag, startPoint x: 125, startPoint y: 271, endPoint x: 195, endPoint y: 257, distance: 71.2
click at [125, 271] on div "Full" at bounding box center [117, 277] width 36 height 17
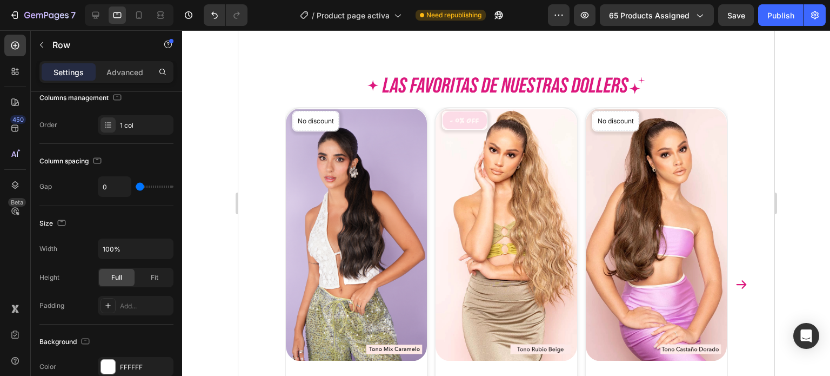
scroll to position [1017, 0]
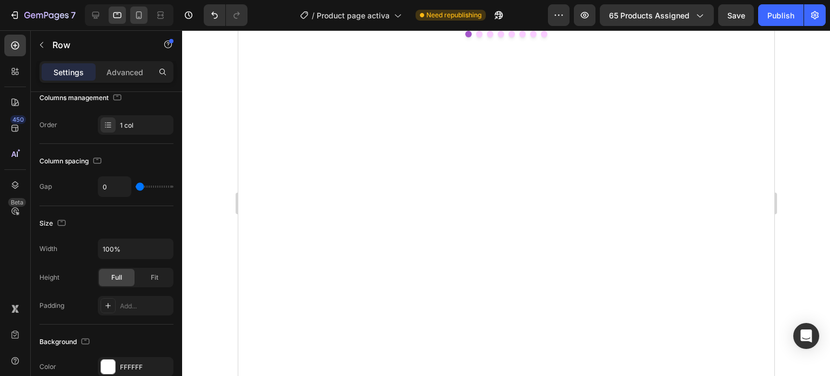
click at [141, 14] on icon at bounding box center [138, 15] width 11 height 11
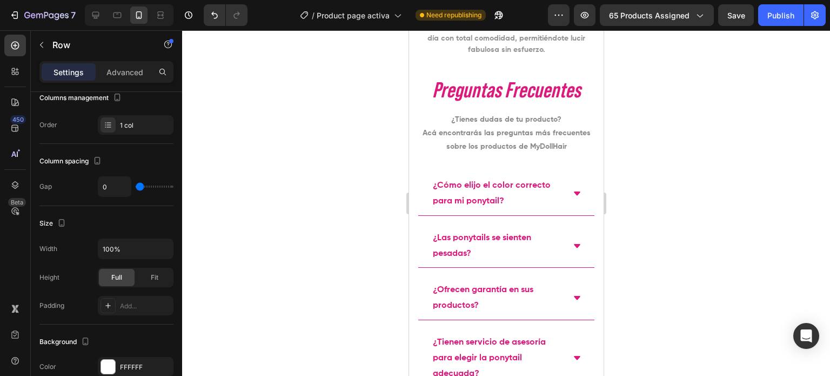
scroll to position [1762, 0]
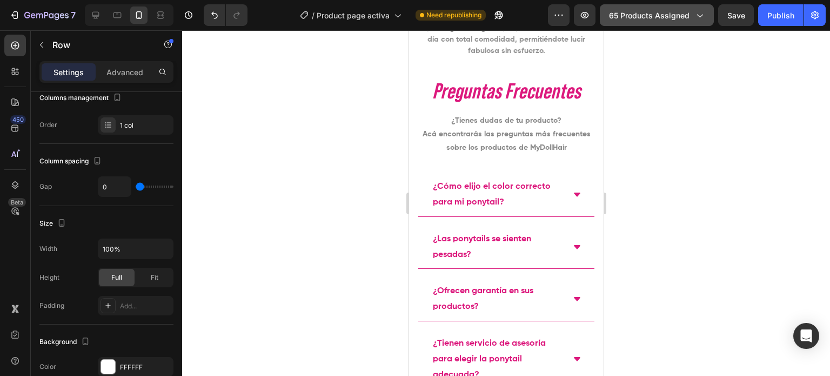
click at [681, 10] on span "65 products assigned" at bounding box center [649, 15] width 81 height 11
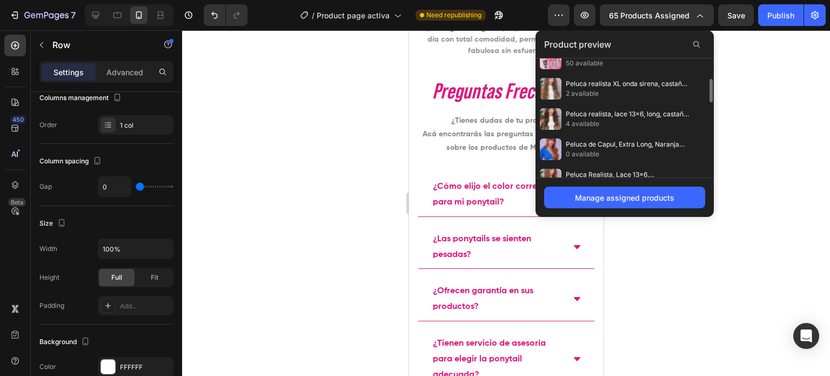
scroll to position [0, 0]
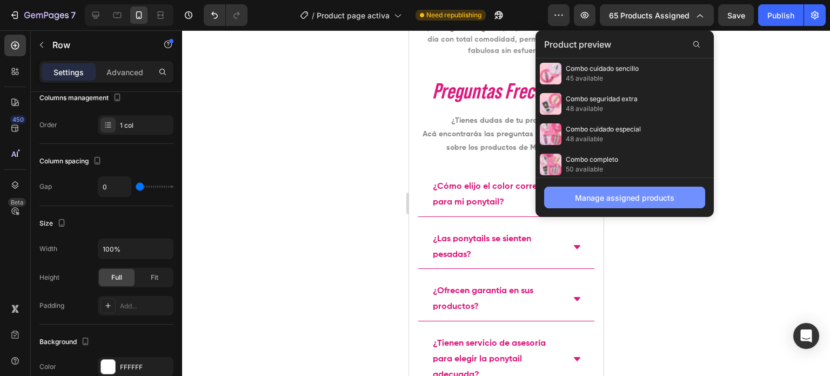
click at [595, 198] on div "Manage assigned products" at bounding box center [624, 197] width 99 height 11
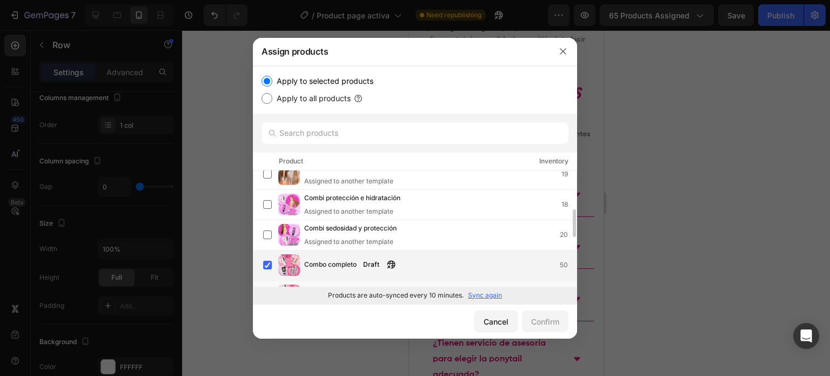
scroll to position [216, 0]
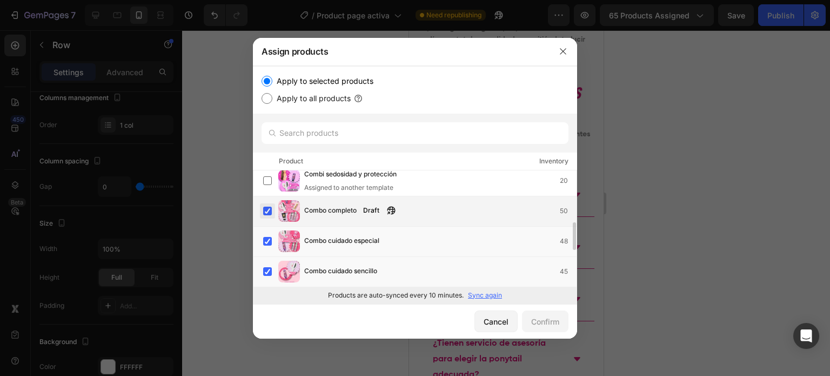
click at [268, 214] on label at bounding box center [267, 210] width 9 height 9
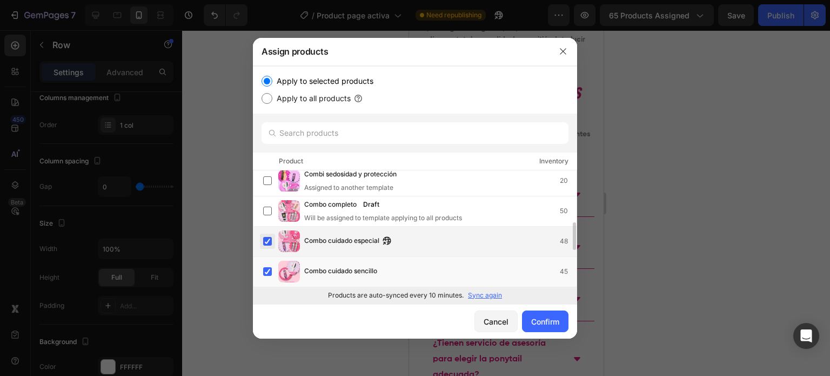
drag, startPoint x: 271, startPoint y: 234, endPoint x: 271, endPoint y: 244, distance: 10.3
click at [271, 237] on label at bounding box center [267, 241] width 9 height 9
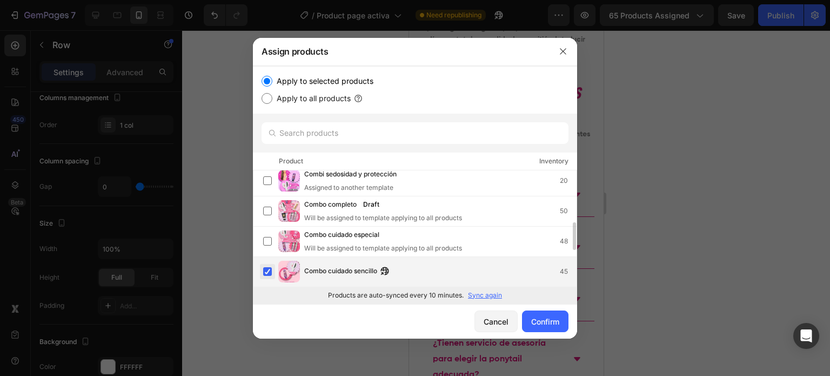
click at [271, 272] on label at bounding box center [267, 271] width 9 height 9
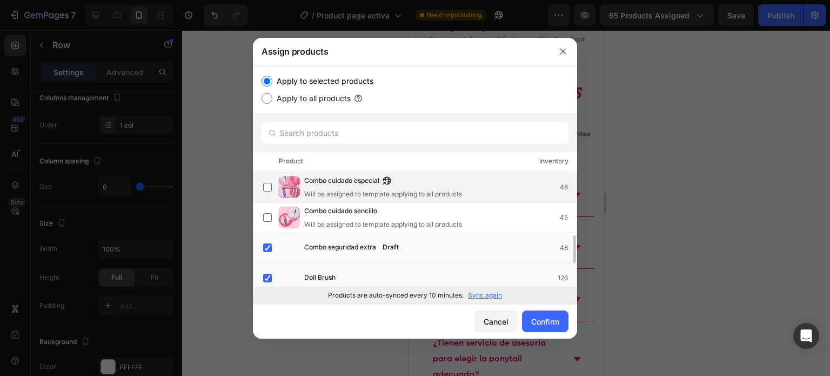
scroll to position [324, 0]
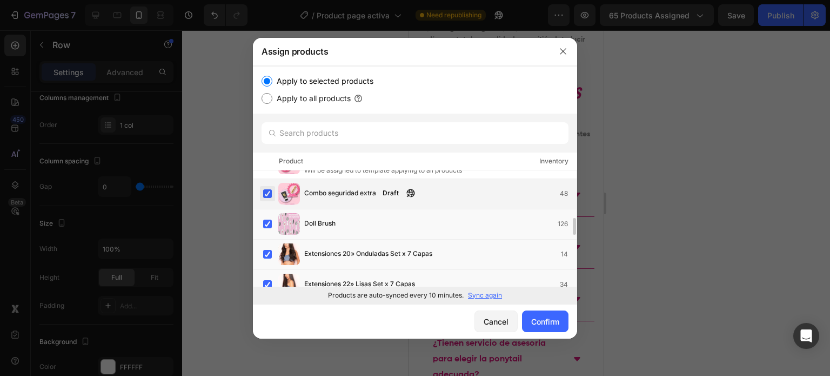
click at [272, 194] on label at bounding box center [267, 193] width 9 height 9
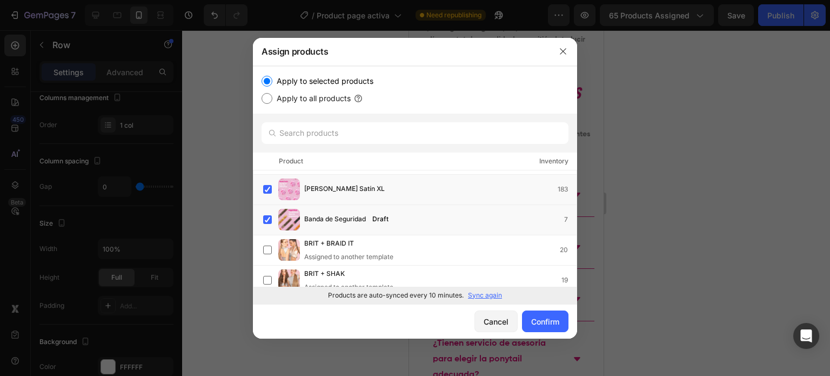
scroll to position [0, 0]
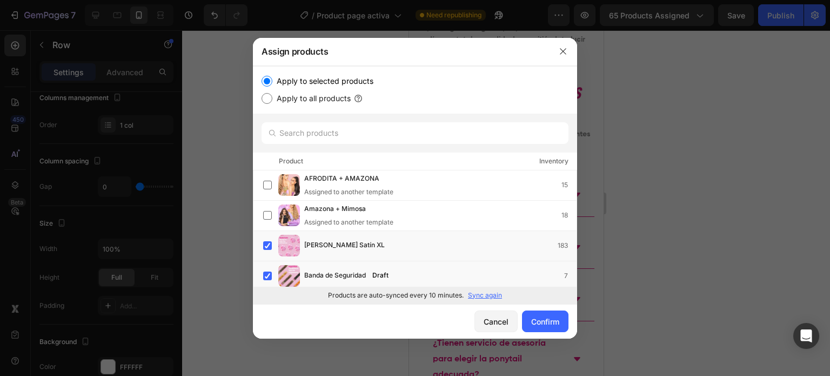
click at [481, 294] on p "Sync again" at bounding box center [485, 295] width 34 height 10
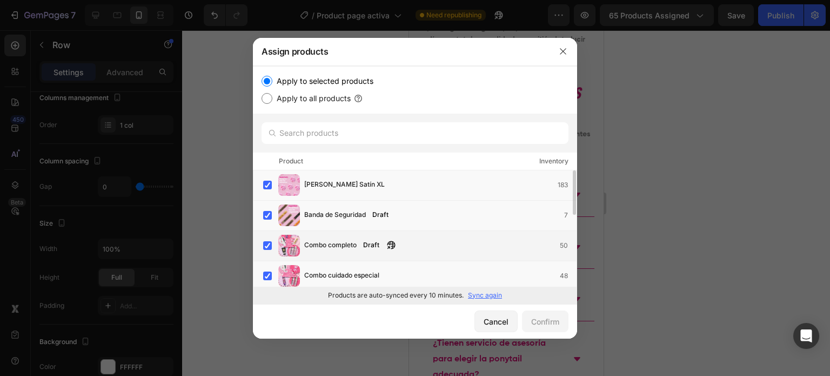
click at [316, 244] on span "Combo completo" at bounding box center [330, 245] width 52 height 12
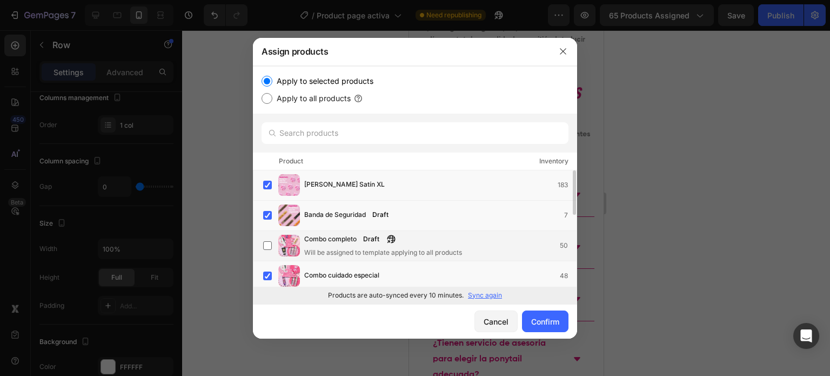
scroll to position [54, 0]
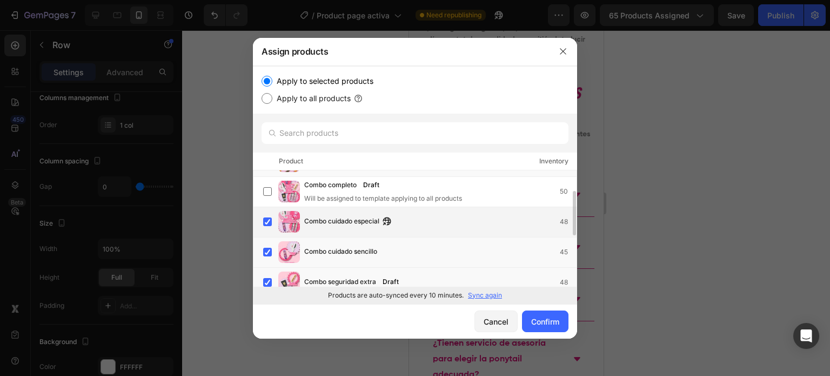
click at [333, 220] on span "Combo cuidado especial" at bounding box center [341, 222] width 75 height 12
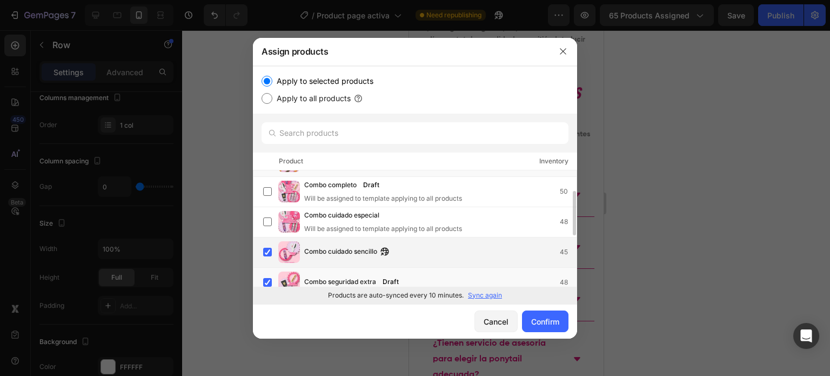
click at [313, 246] on span "Combo cuidado sencillo" at bounding box center [340, 252] width 73 height 12
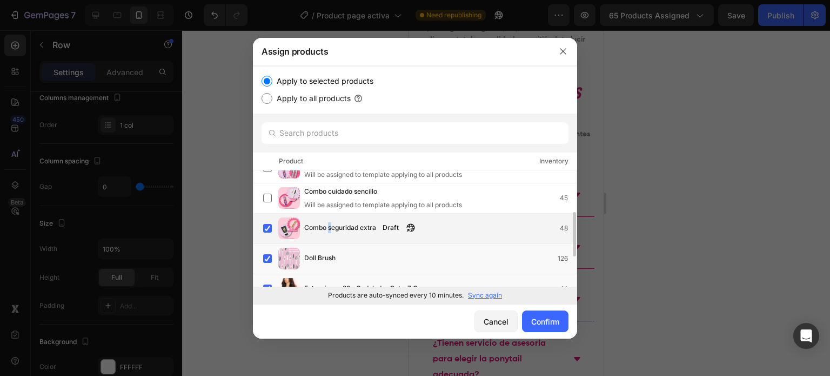
click at [330, 222] on span "Combo seguridad extra" at bounding box center [340, 228] width 72 height 12
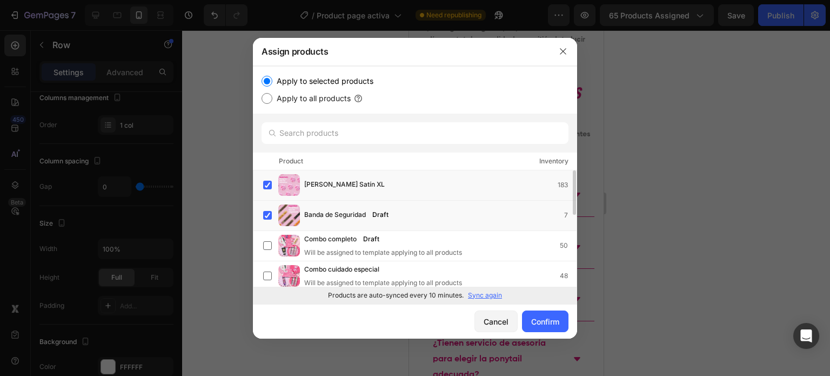
scroll to position [186, 0]
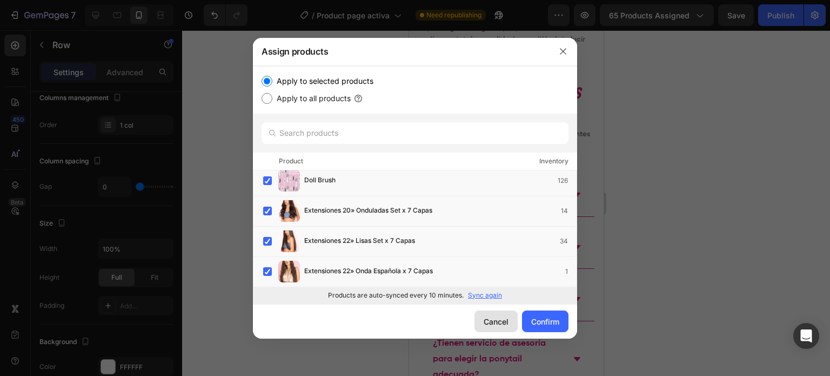
click at [498, 325] on div "Cancel" at bounding box center [496, 321] width 25 height 11
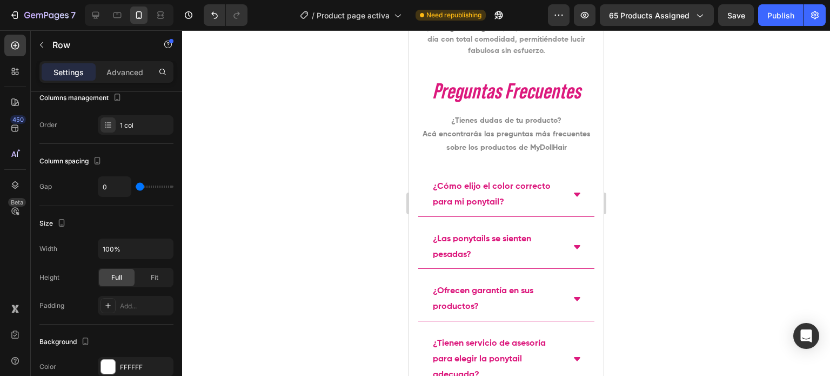
click at [678, 209] on div at bounding box center [506, 202] width 648 height 345
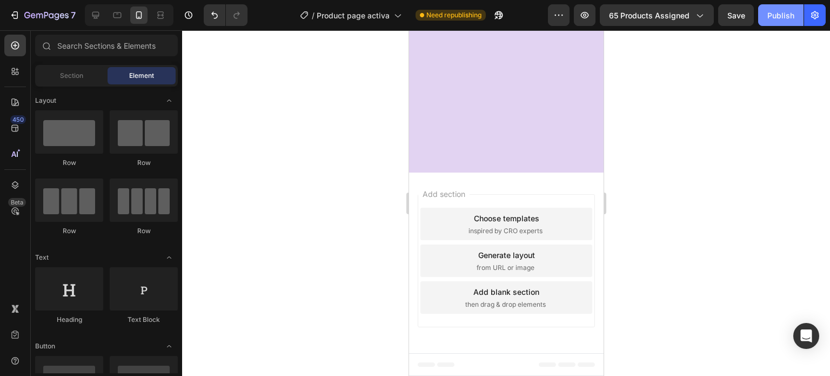
scroll to position [789, 0]
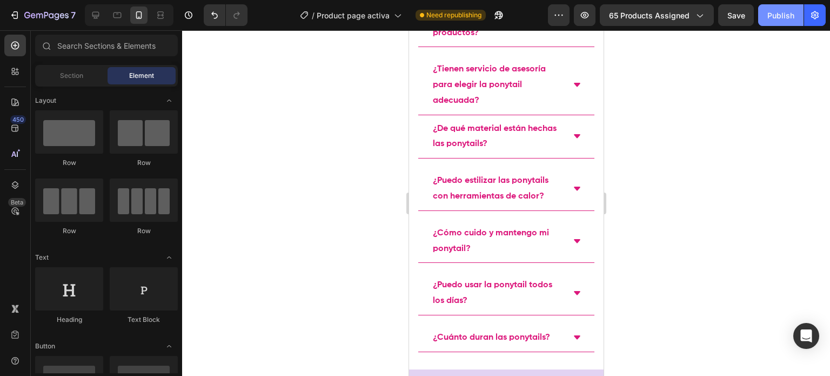
click at [778, 20] on div "Publish" at bounding box center [780, 15] width 27 height 11
click at [642, 16] on span "65 products assigned" at bounding box center [649, 15] width 81 height 11
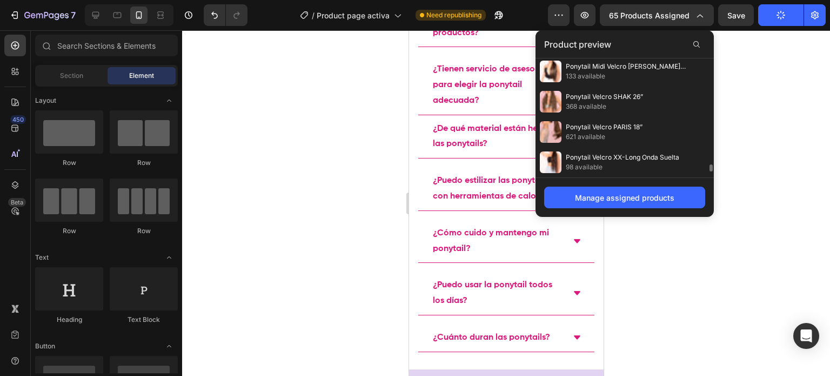
scroll to position [1818, 0]
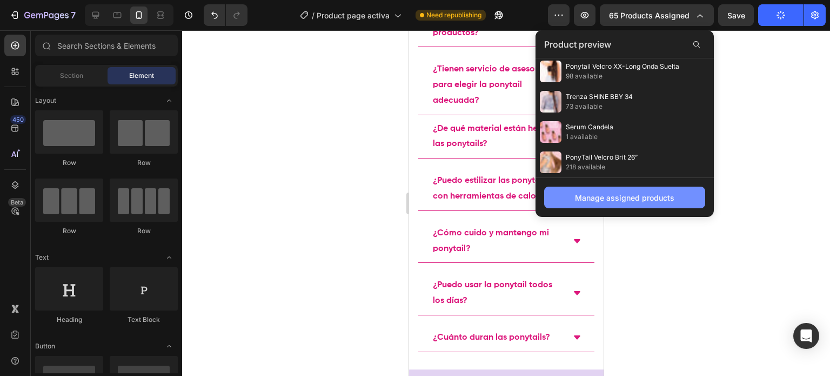
click at [620, 194] on div "Manage assigned products" at bounding box center [624, 197] width 99 height 11
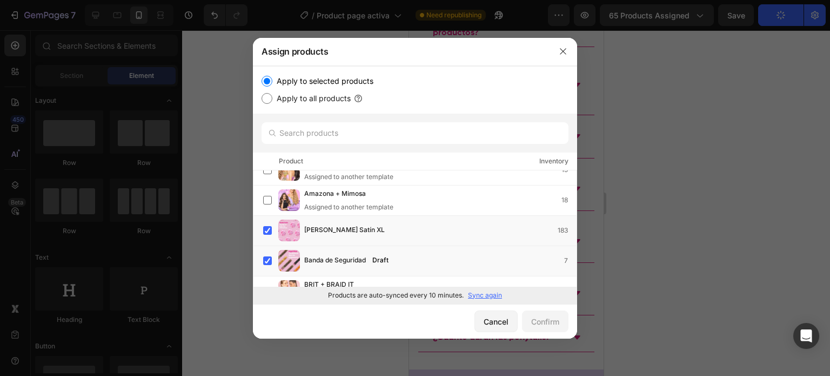
scroll to position [0, 0]
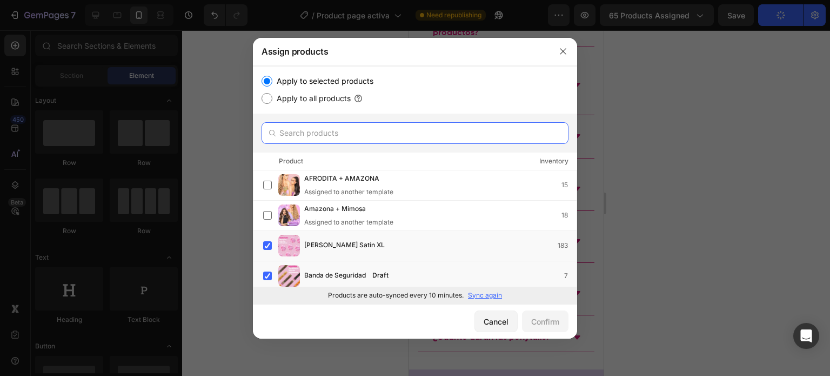
click at [366, 138] on input "text" at bounding box center [415, 133] width 307 height 22
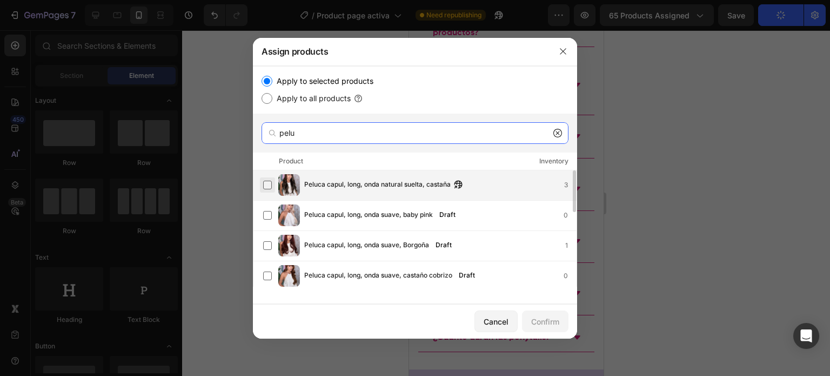
type input "pelu"
click at [272, 184] on label at bounding box center [267, 184] width 9 height 9
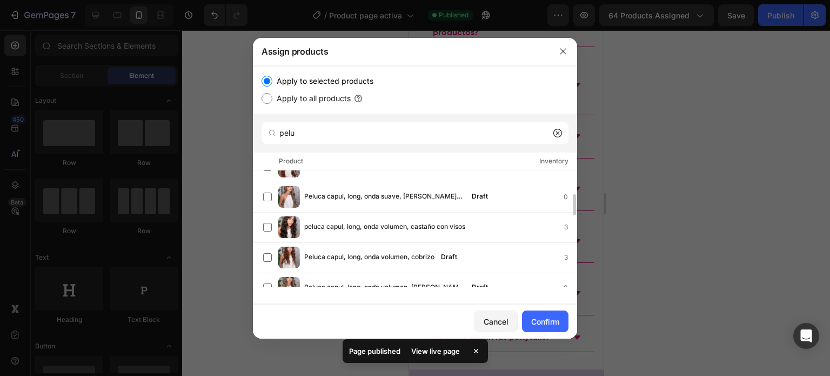
scroll to position [145, 0]
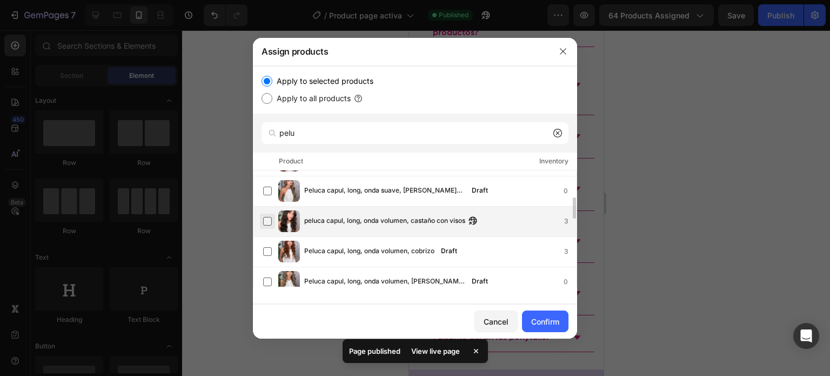
click at [268, 220] on label at bounding box center [267, 221] width 9 height 9
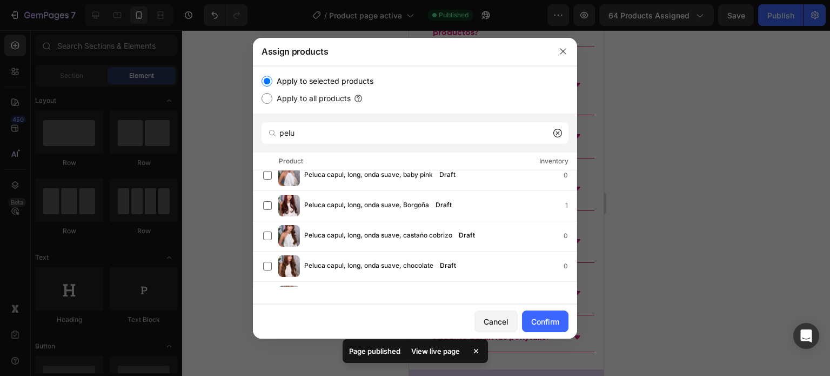
scroll to position [0, 0]
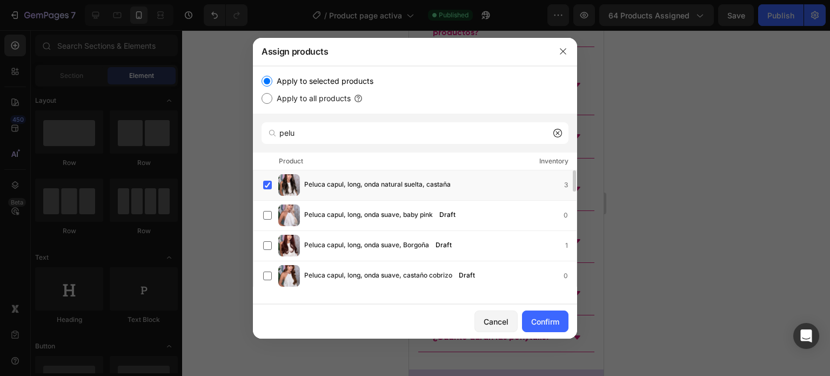
click at [268, 219] on label at bounding box center [267, 215] width 9 height 9
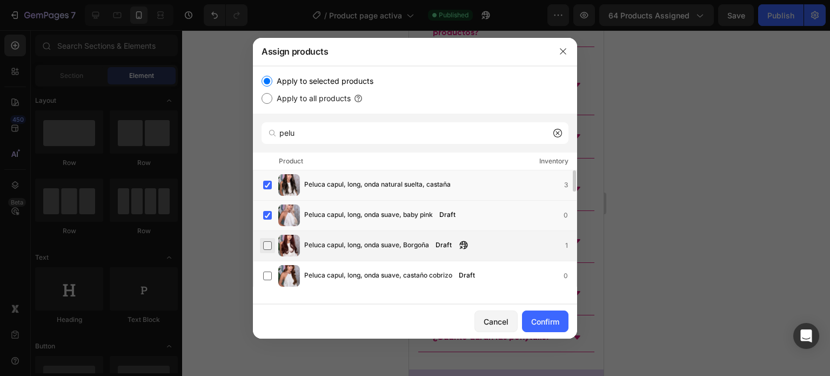
click at [268, 242] on label at bounding box center [267, 245] width 9 height 9
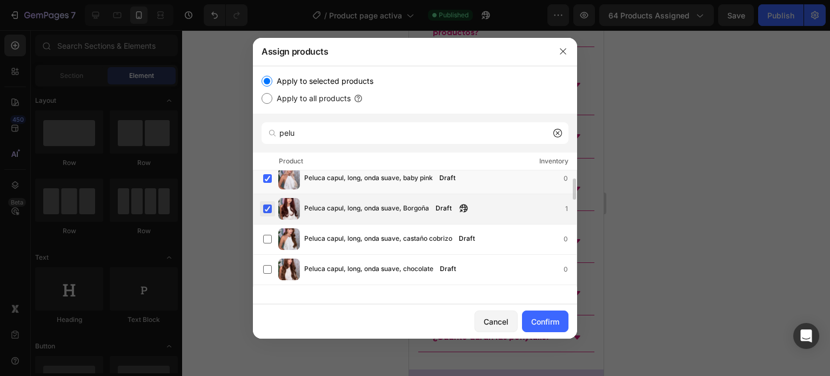
scroll to position [38, 0]
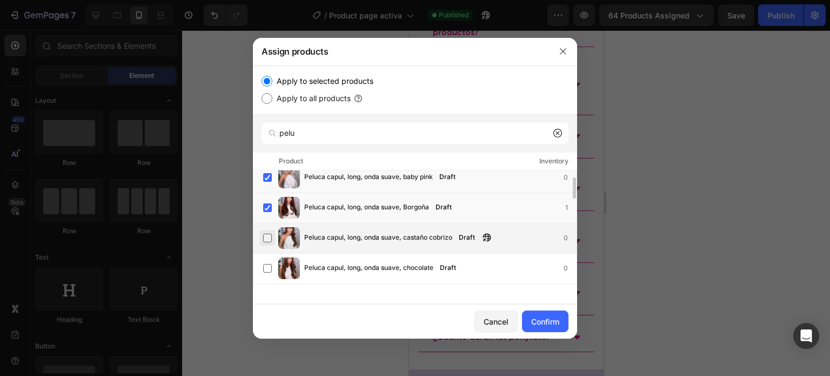
click at [266, 233] on label at bounding box center [267, 237] width 9 height 9
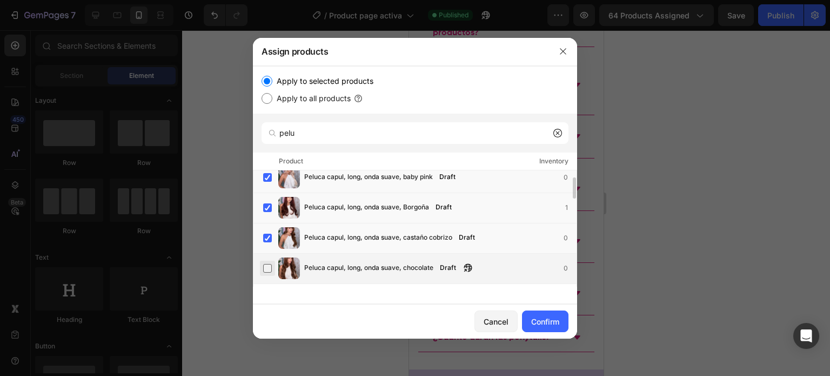
click at [268, 272] on label at bounding box center [267, 268] width 9 height 9
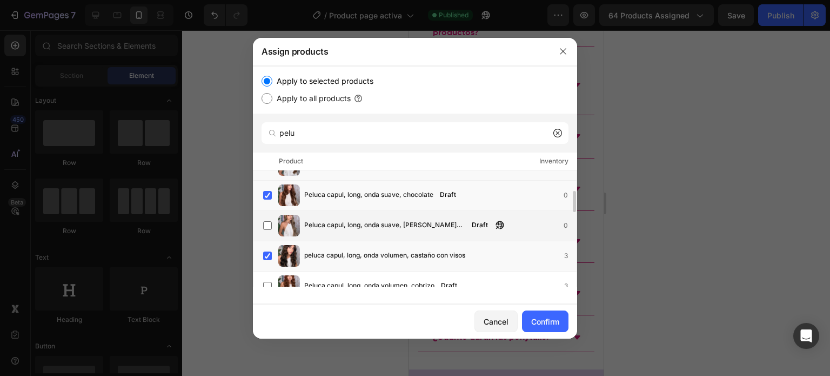
click at [275, 224] on div "Peluca capul, long, onda suave, rubio beige Draft 0" at bounding box center [419, 226] width 313 height 22
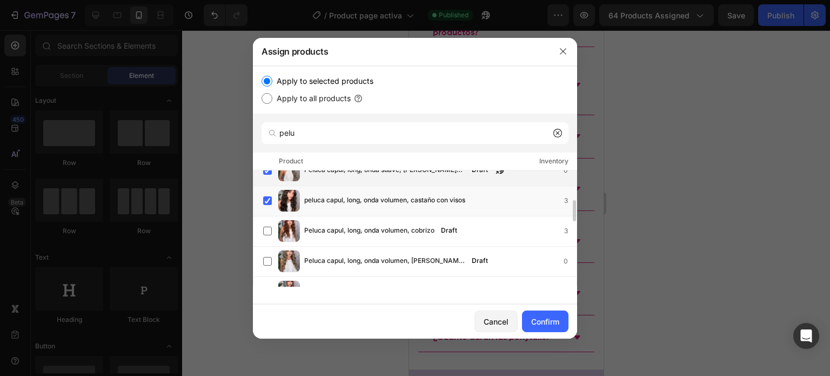
scroll to position [168, 0]
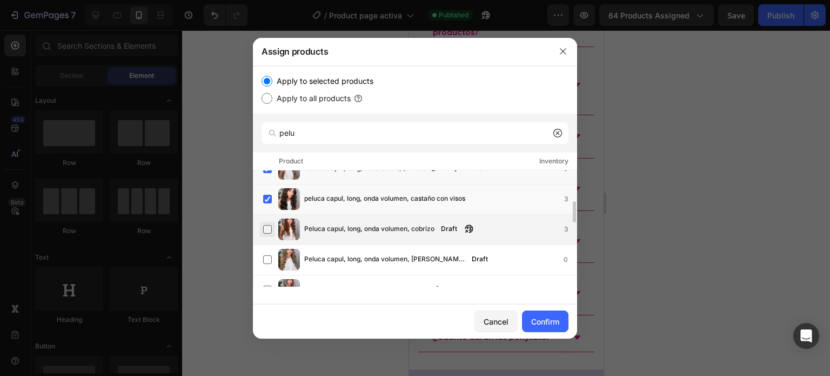
click at [263, 225] on label at bounding box center [267, 229] width 9 height 9
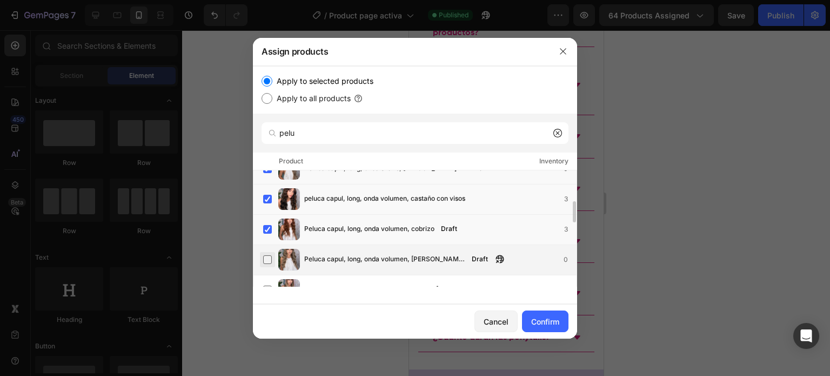
click at [272, 264] on label at bounding box center [267, 259] width 9 height 9
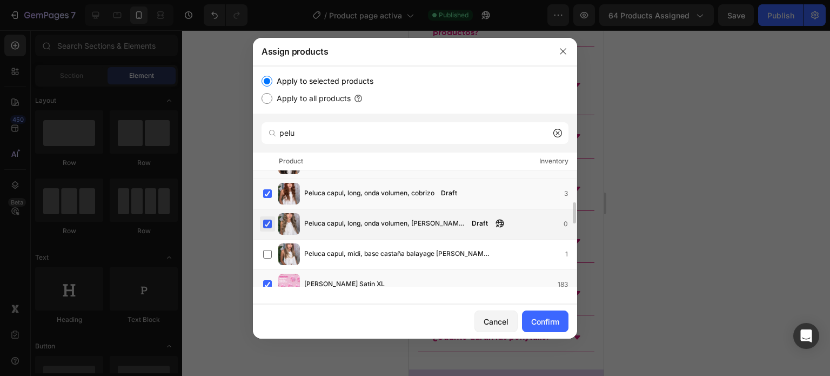
scroll to position [204, 0]
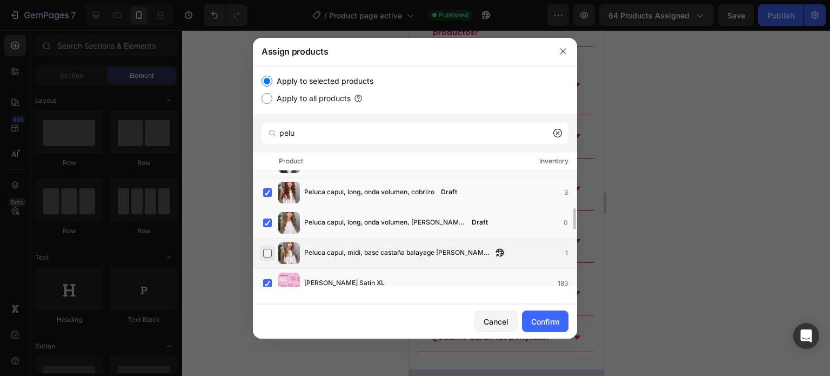
click at [269, 249] on label at bounding box center [267, 253] width 9 height 9
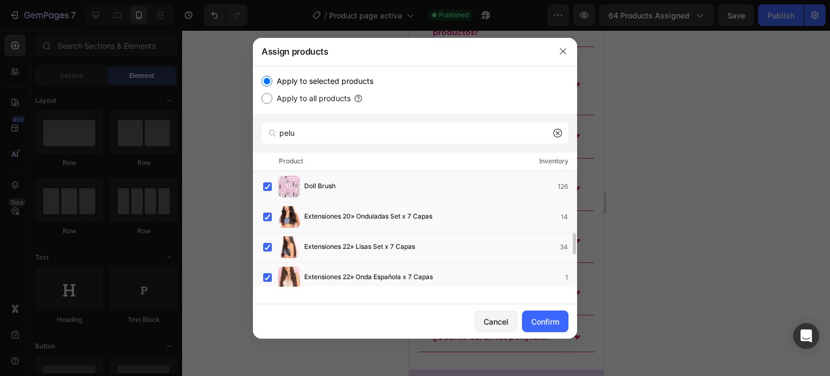
scroll to position [510, 0]
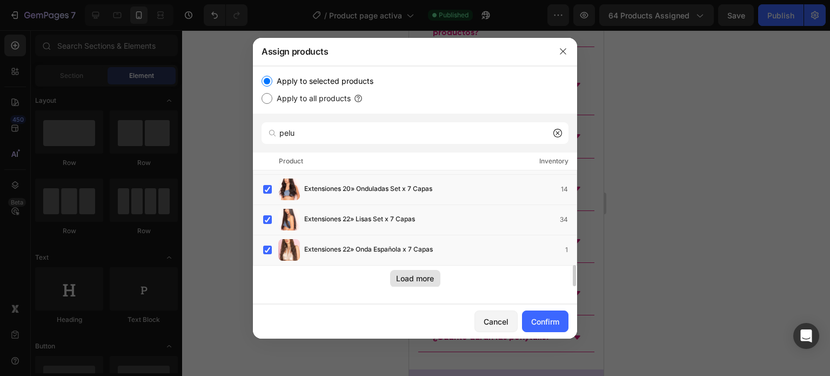
click at [417, 275] on div "Load more" at bounding box center [415, 277] width 38 height 11
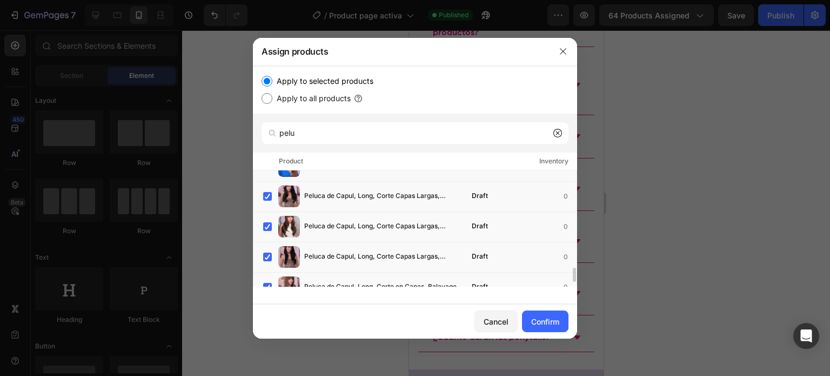
scroll to position [813, 0]
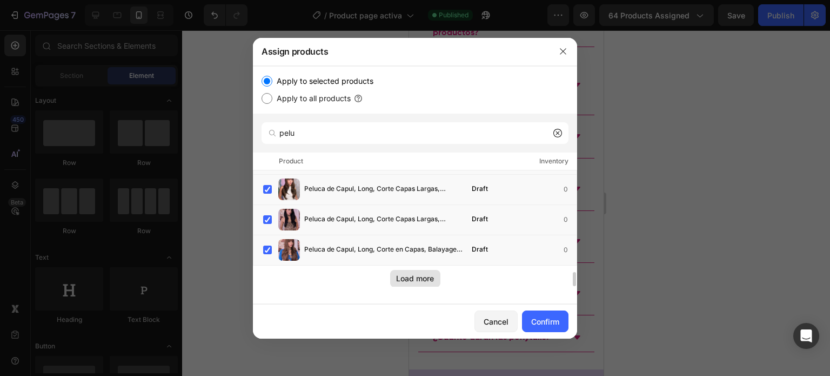
click at [413, 276] on div "Load more" at bounding box center [415, 277] width 38 height 11
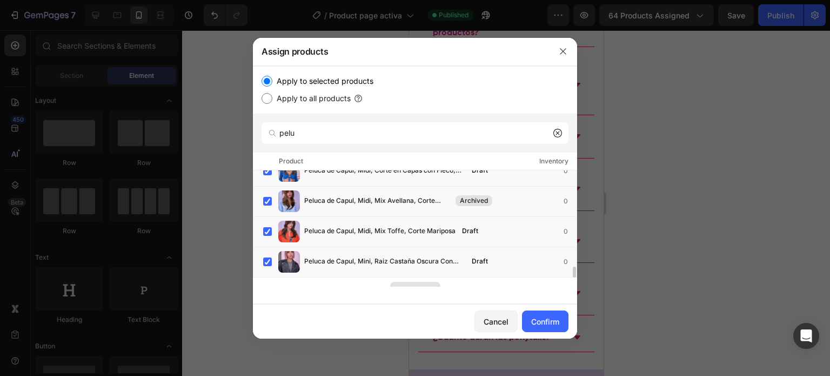
scroll to position [1115, 0]
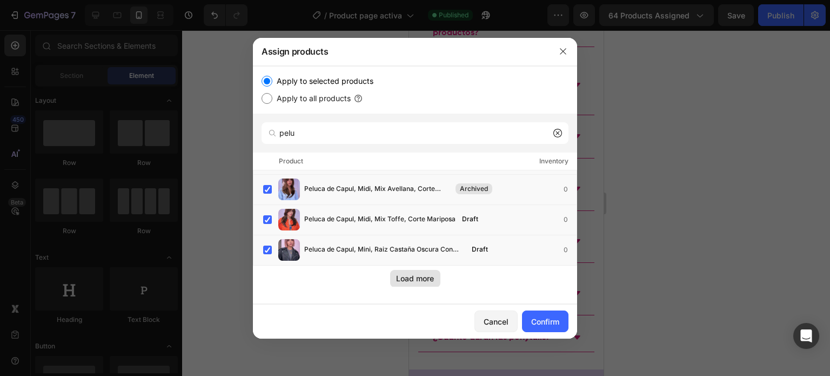
click at [410, 285] on button "Load more" at bounding box center [415, 278] width 50 height 17
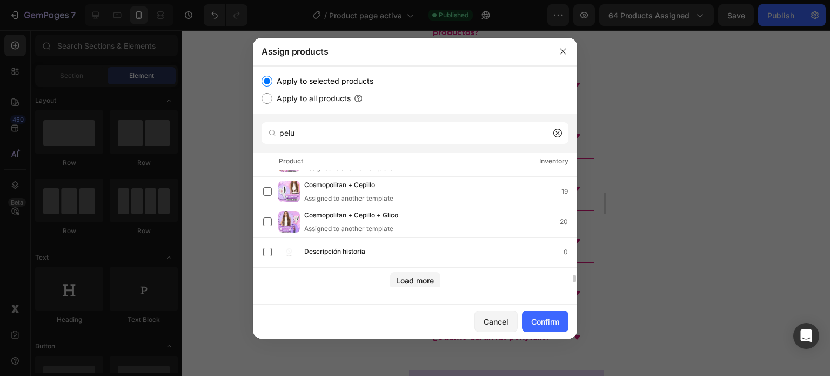
scroll to position [1630, 0]
click at [403, 279] on div "Load more" at bounding box center [415, 277] width 38 height 11
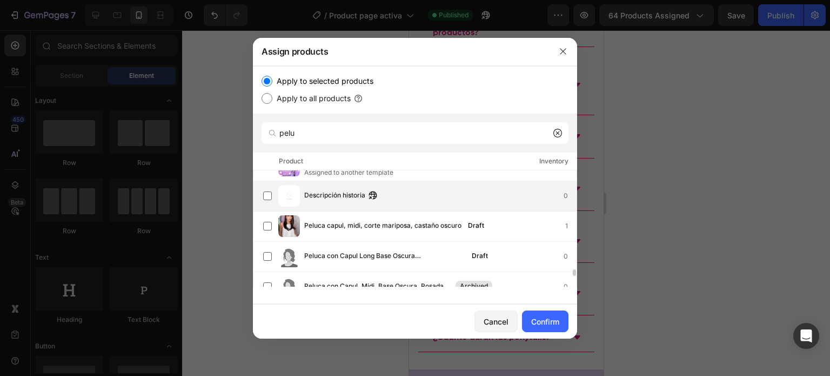
scroll to position [1686, 0]
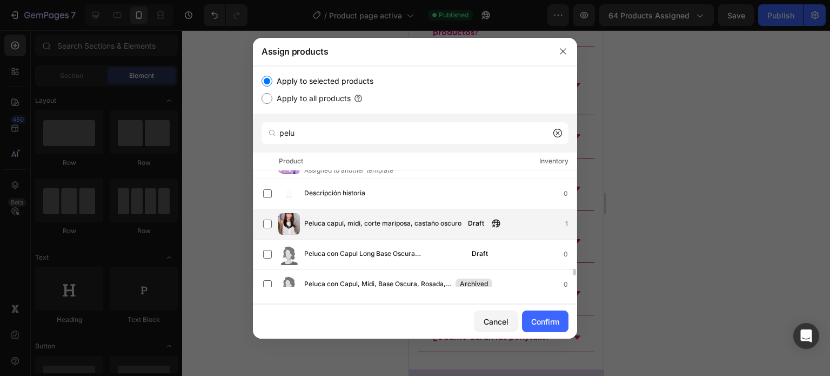
click at [363, 229] on div "Peluca capul, midi, corte mariposa, castaño oscuro Draft 1" at bounding box center [419, 224] width 313 height 22
click at [397, 235] on div "Peluca capul, midi, corte mariposa, castaño oscuro Draft 1" at bounding box center [415, 224] width 324 height 30
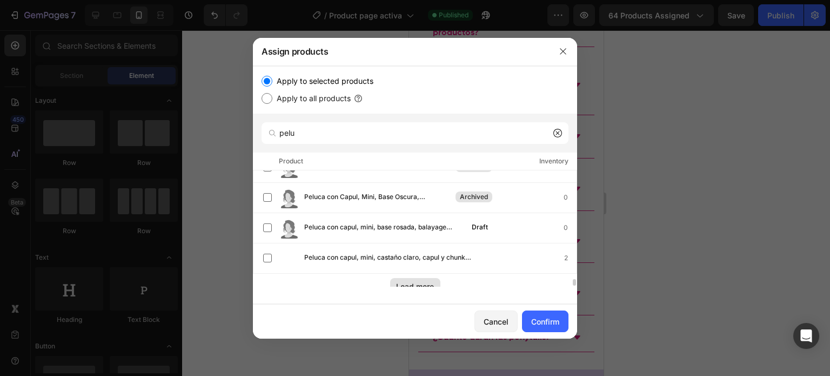
scroll to position [1872, 0]
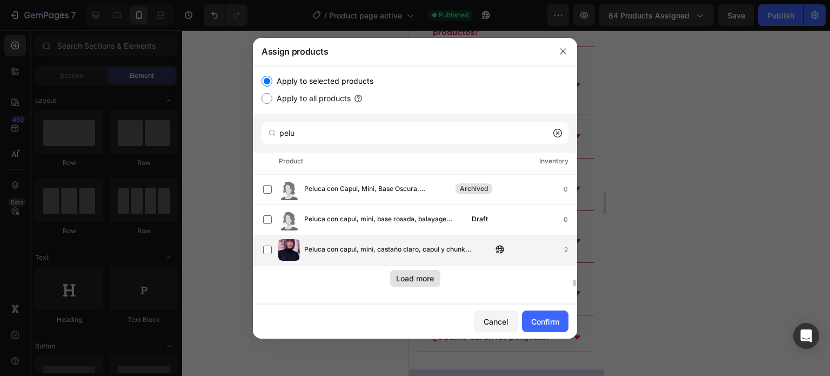
click at [376, 239] on div "Peluca con capul, mini, castaño claro, capul y chunk morado, lisa 2" at bounding box center [419, 250] width 313 height 22
click at [411, 277] on div "Load more" at bounding box center [415, 277] width 38 height 11
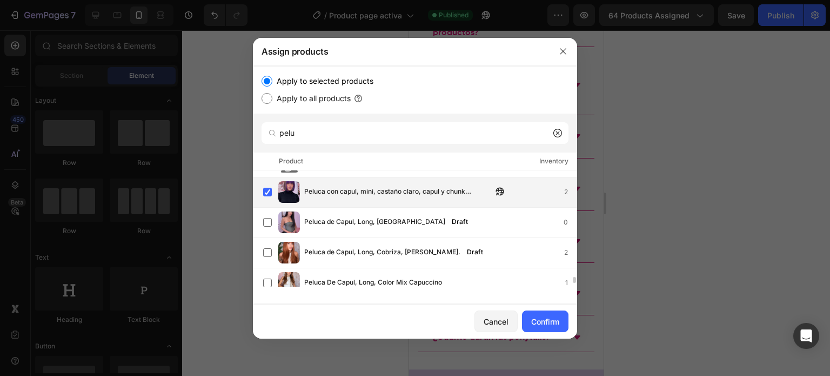
scroll to position [1930, 0]
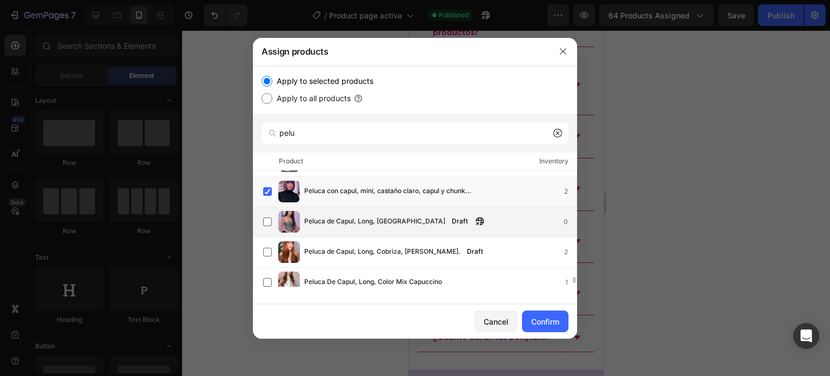
click at [368, 236] on div "Peluca de Capul, Long, Castaño Oscuro Draft 0" at bounding box center [415, 222] width 324 height 30
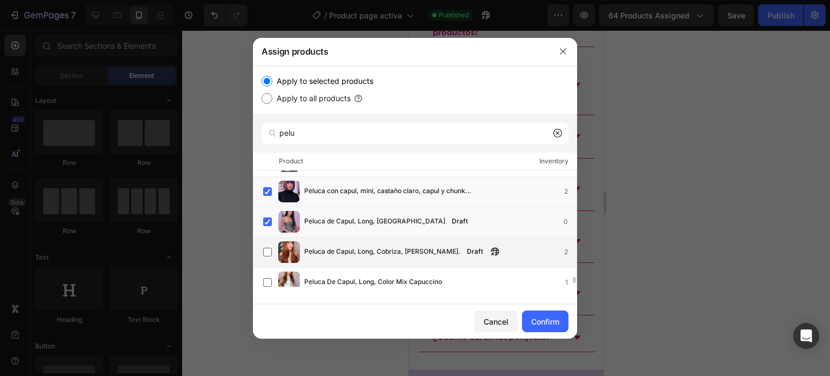
click at [364, 248] on span "Peluca de Capul, Long, Cobriza, [PERSON_NAME]." at bounding box center [382, 252] width 156 height 12
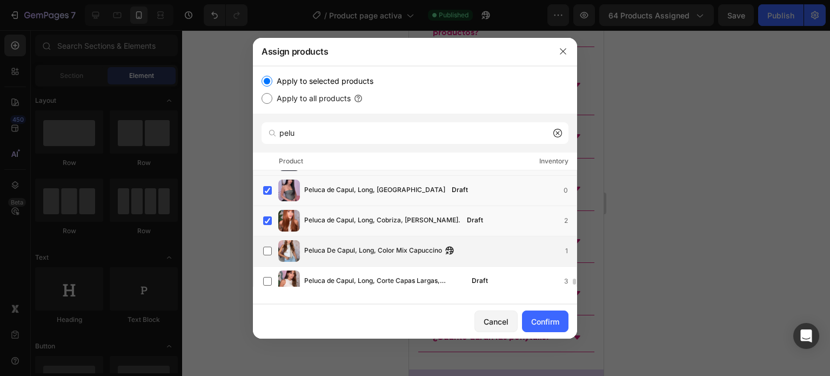
click at [333, 248] on span "Peluca De Capul, Long, Color Mix Capuccino" at bounding box center [373, 251] width 138 height 12
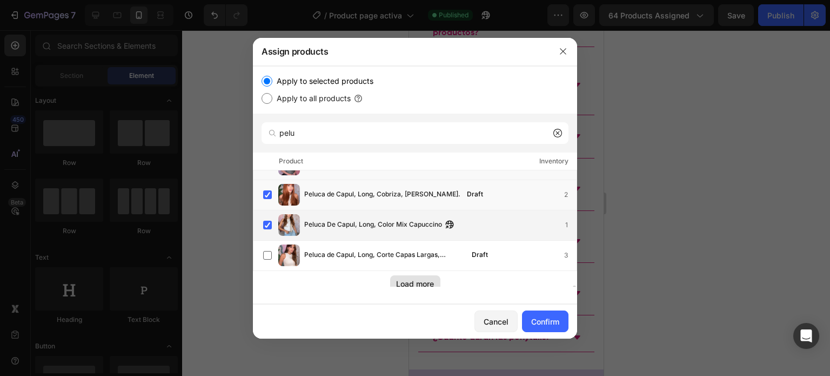
scroll to position [1993, 0]
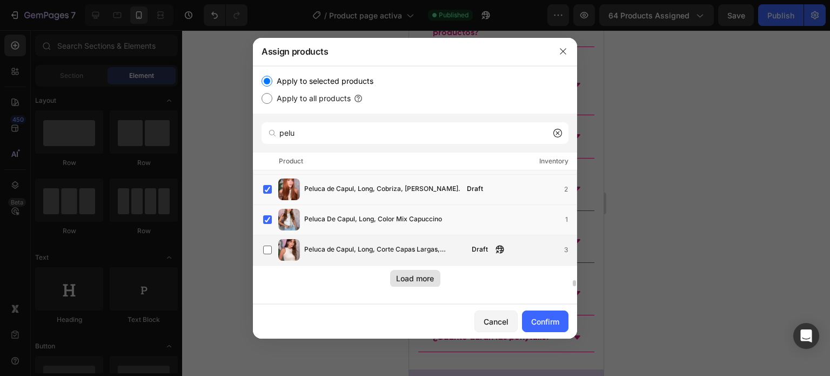
click at [352, 247] on span "Peluca de Capul, Long, Corte Capas Largas, [GEOGRAPHIC_DATA]" at bounding box center [384, 250] width 161 height 12
click at [409, 277] on div "Load more" at bounding box center [415, 277] width 38 height 11
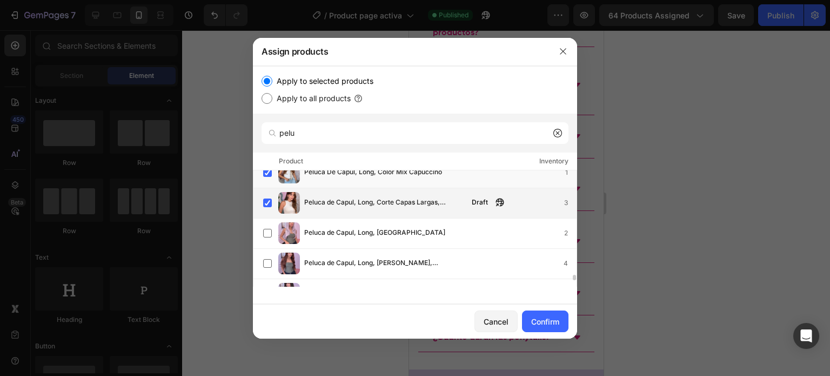
scroll to position [2041, 0]
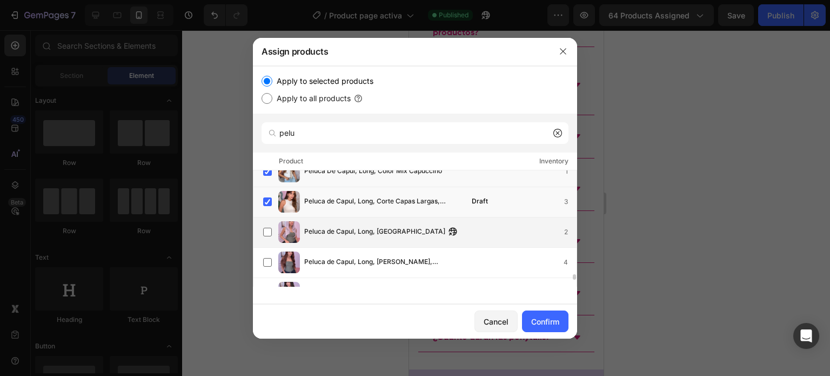
click at [403, 237] on div "Peluca de Capul, Long, Lavanda" at bounding box center [383, 232] width 158 height 12
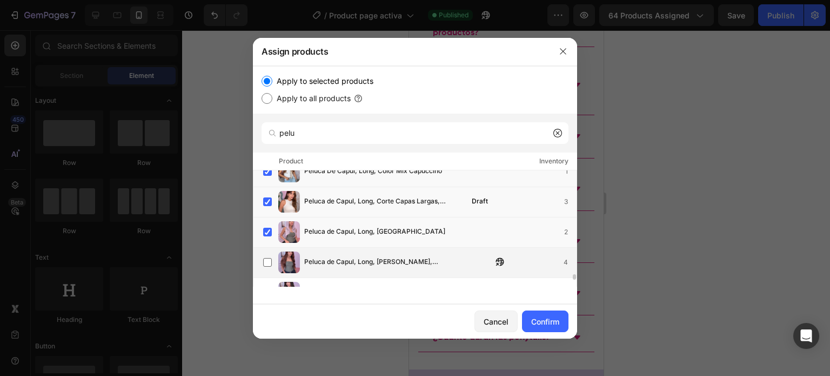
click at [385, 261] on span "Peluca de Capul, Long, Onda Suave, Caoba" at bounding box center [398, 262] width 188 height 12
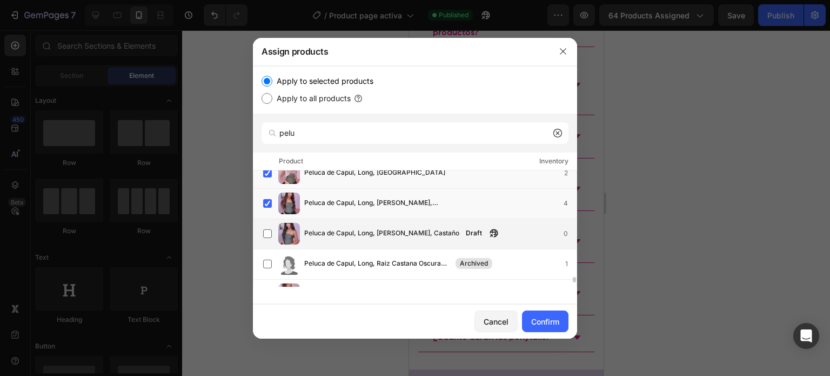
click at [352, 235] on span "Peluca de Capul, Long, Onda Suave, Castaño" at bounding box center [381, 234] width 155 height 12
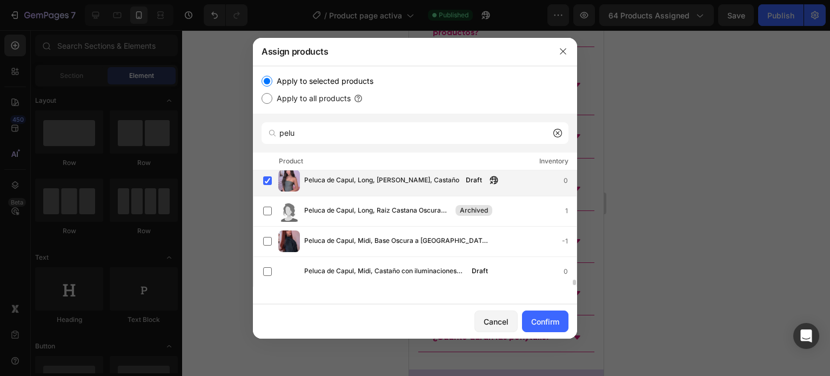
scroll to position [2154, 0]
click at [352, 235] on span "Peluca de Capul, Midi, Base Oscura a Rojiza, Liso, Punta Levantada" at bounding box center [398, 241] width 188 height 12
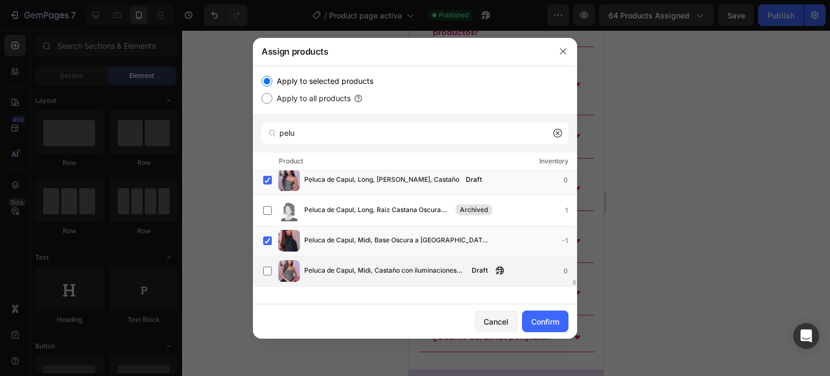
click at [344, 270] on span "Peluca de Capul, Midi, Castaño con iluminaciones Cenizas" at bounding box center [384, 271] width 161 height 12
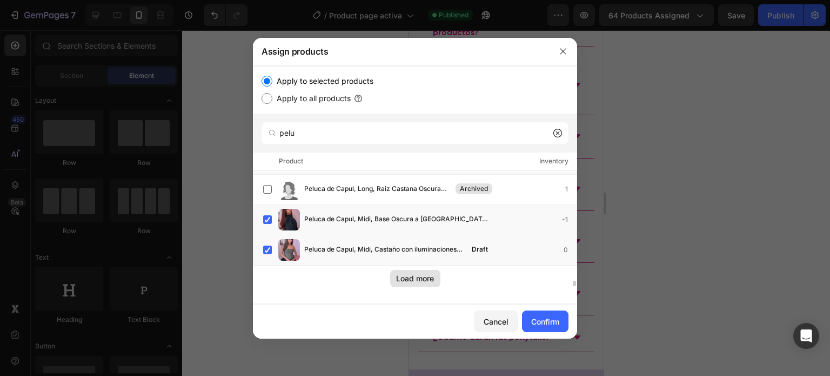
click at [409, 272] on div "Load more" at bounding box center [415, 277] width 38 height 11
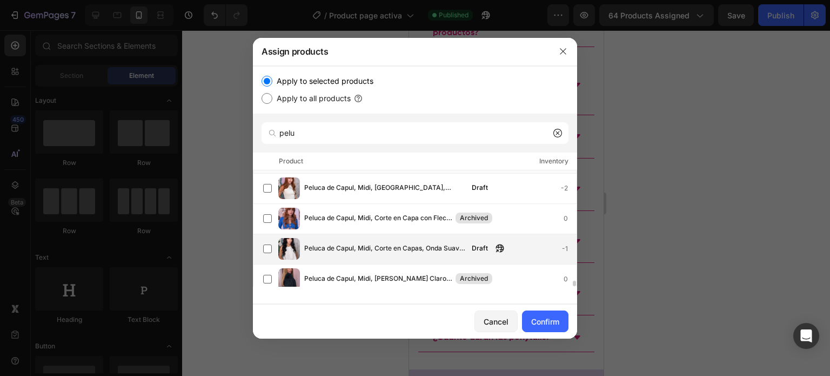
scroll to position [2268, 0]
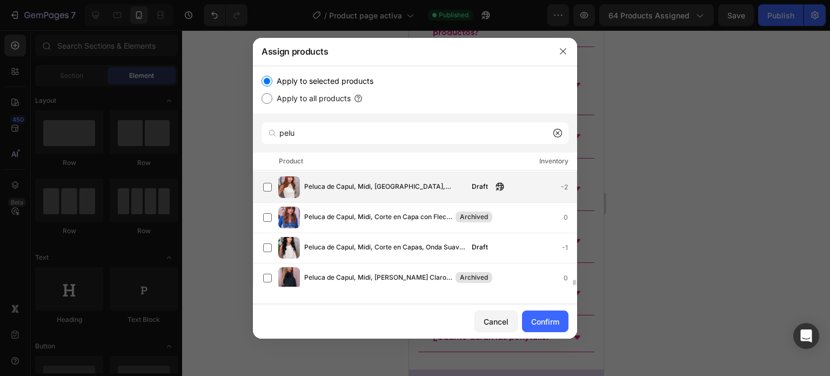
click at [355, 194] on div "Peluca de Capul, Midi, Cobriza, Onda Suave Draft -2" at bounding box center [419, 187] width 313 height 22
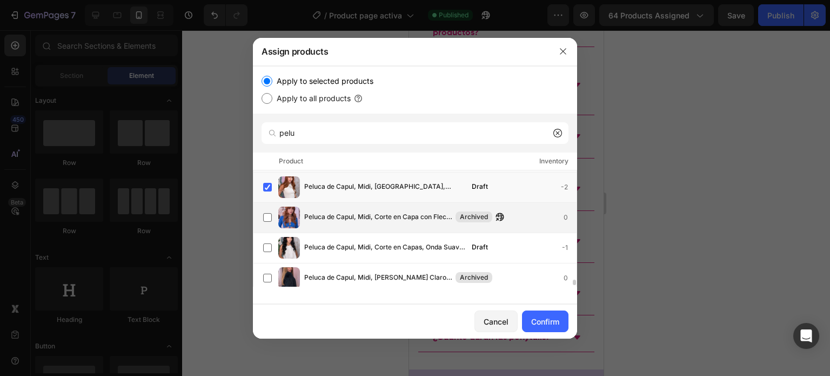
click at [358, 215] on span "Peluca de Capul, Midi, Corte en Capa con Fleco, Cobriza" at bounding box center [378, 217] width 149 height 12
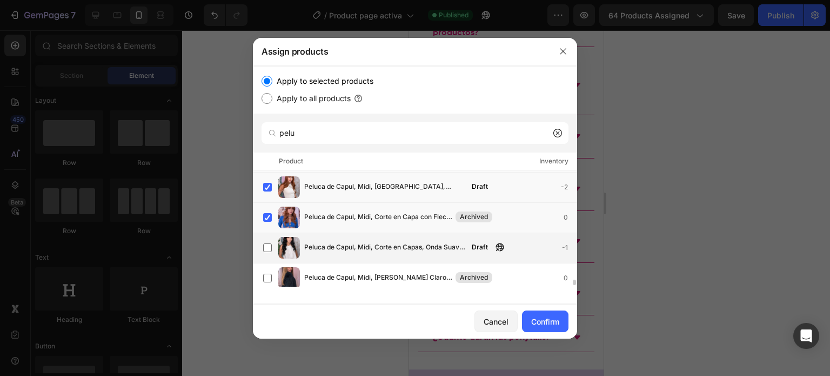
click at [361, 244] on span "Peluca de Capul, Midi, Corte en Capas, Onda Suave, Negro" at bounding box center [384, 248] width 161 height 12
click at [354, 273] on span "Peluca de Capul, Midi, Lisa Rubio Claro Dorado" at bounding box center [378, 278] width 149 height 12
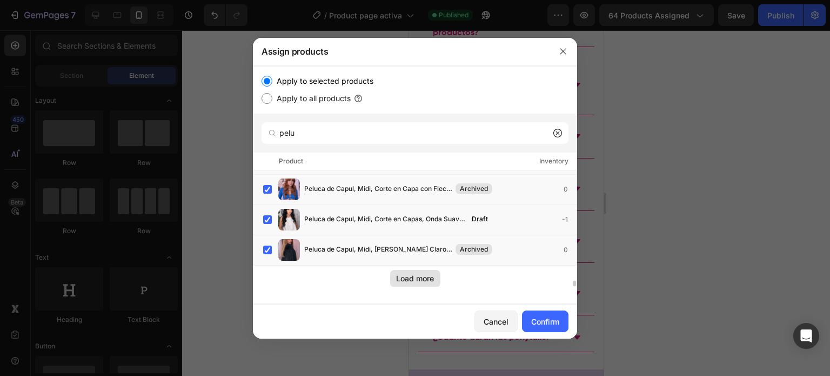
click at [404, 277] on div "Load more" at bounding box center [415, 277] width 38 height 11
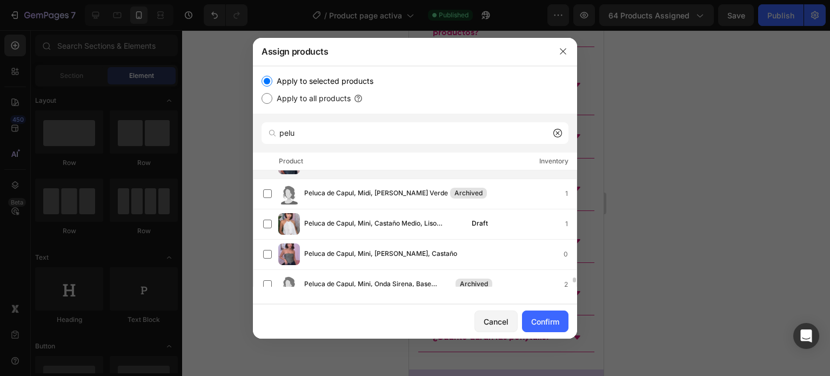
scroll to position [2443, 0]
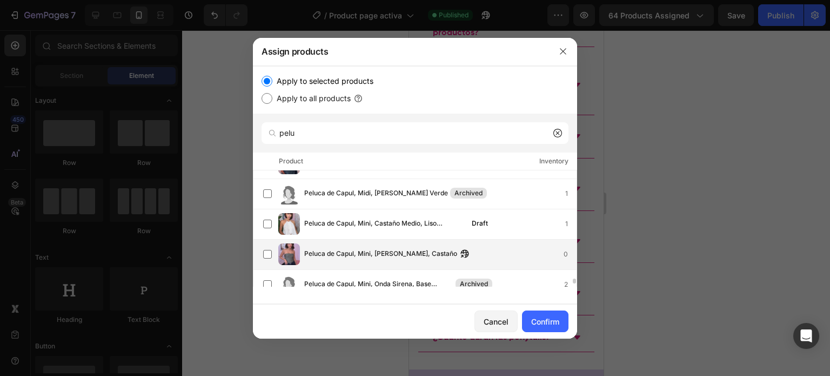
click at [331, 251] on span "Peluca de Capul, Mini, Corte Bob Ondulado, Castaño" at bounding box center [380, 254] width 153 height 12
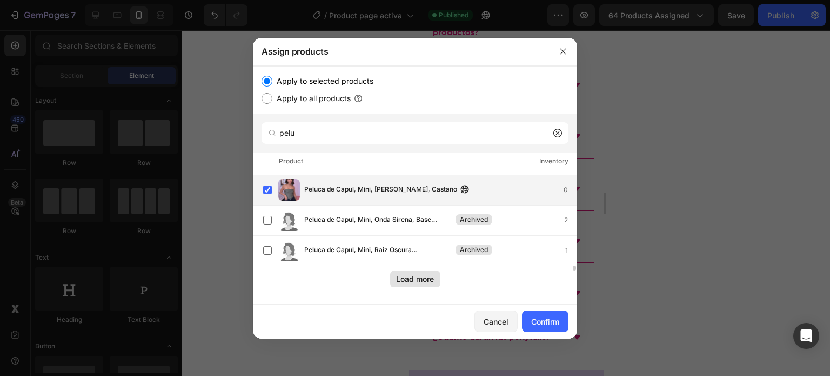
scroll to position [2508, 0]
click at [402, 276] on div "Load more" at bounding box center [415, 277] width 38 height 11
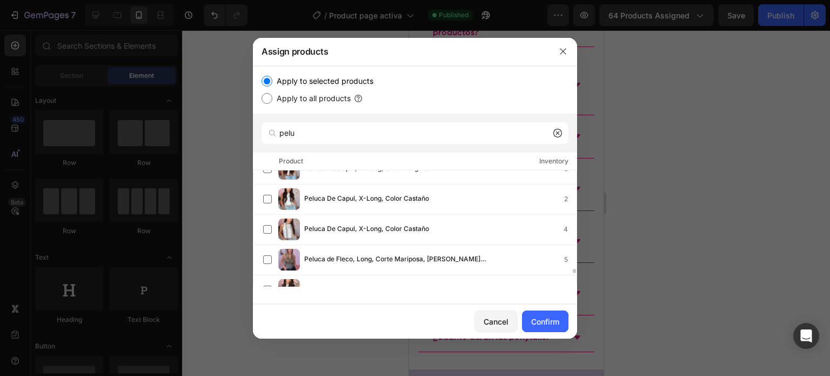
scroll to position [2650, 0]
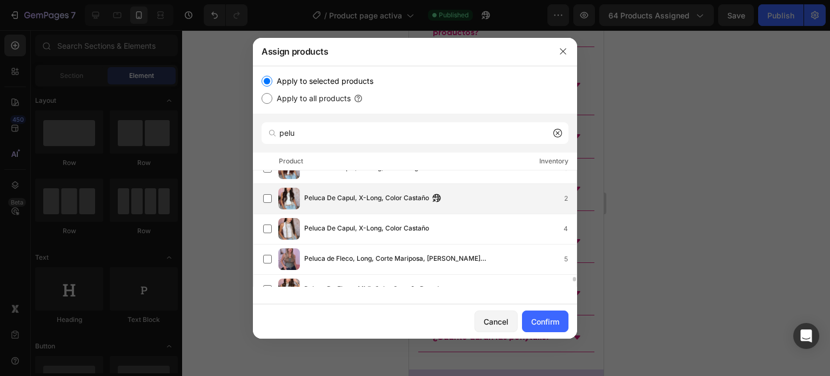
click at [322, 200] on span "Peluca De Capul, X-Long, Color Castaño" at bounding box center [366, 198] width 125 height 12
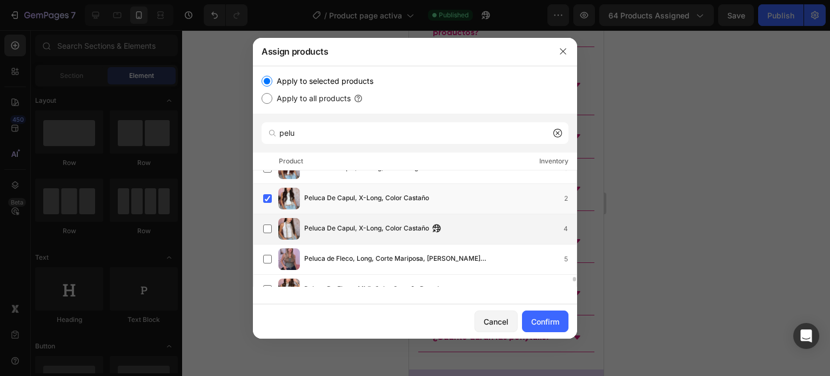
click at [335, 231] on span "Peluca De Capul, X-Long, Color Castaño" at bounding box center [366, 229] width 125 height 12
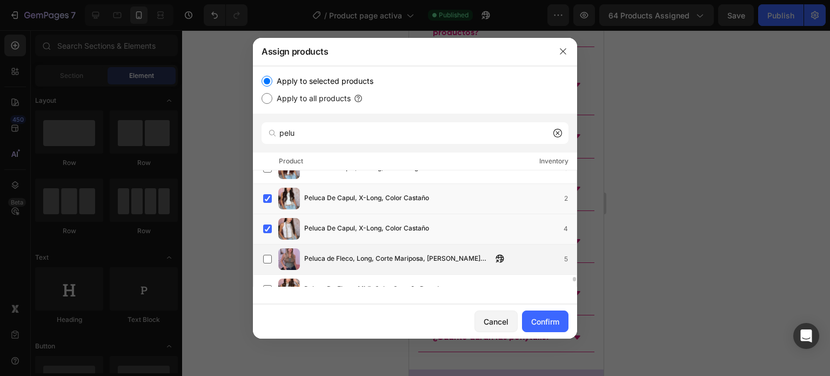
click at [343, 254] on span "Peluca de Fleco, Long, Corte Mariposa, Rubio Natural" at bounding box center [398, 259] width 188 height 12
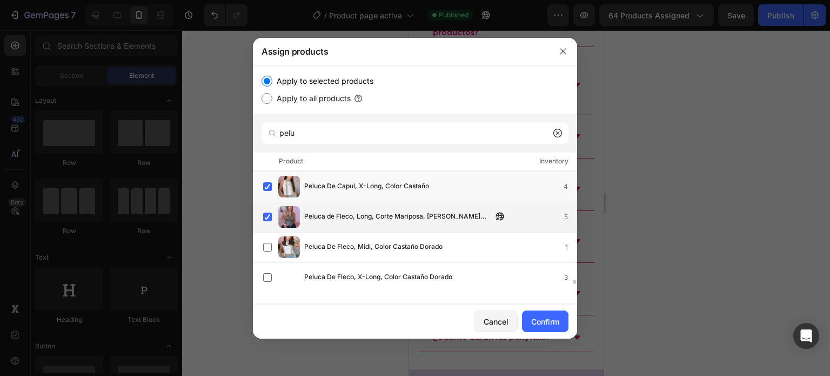
scroll to position [2693, 0]
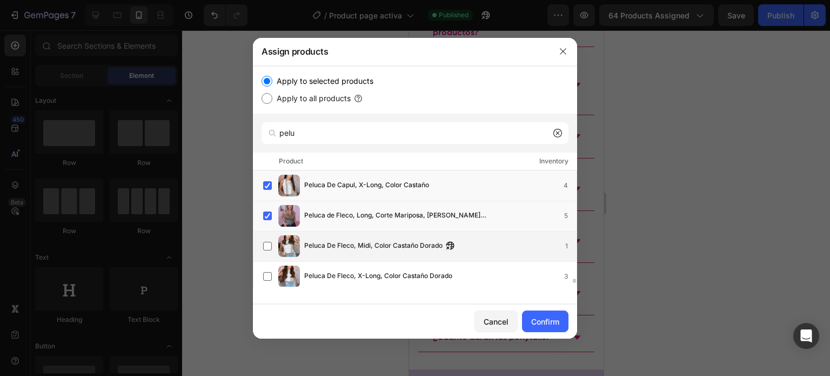
click at [330, 247] on span "Peluca De Fleco, Midi, Color Castaño Dorado" at bounding box center [373, 246] width 138 height 12
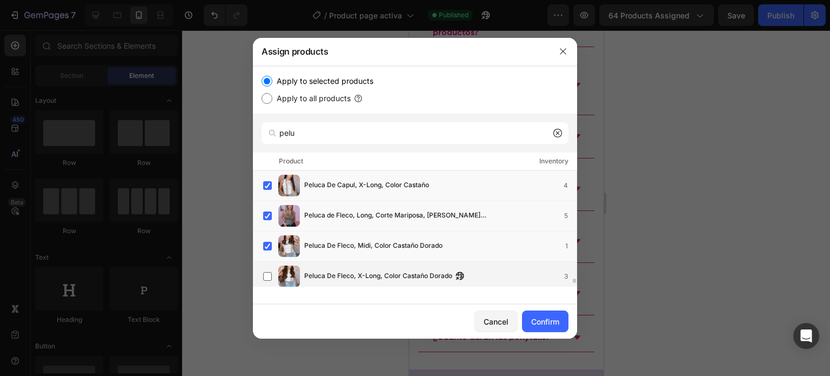
click at [337, 278] on span "Peluca De Fleco, X-Long, Color Castaño Dorado" at bounding box center [378, 276] width 148 height 12
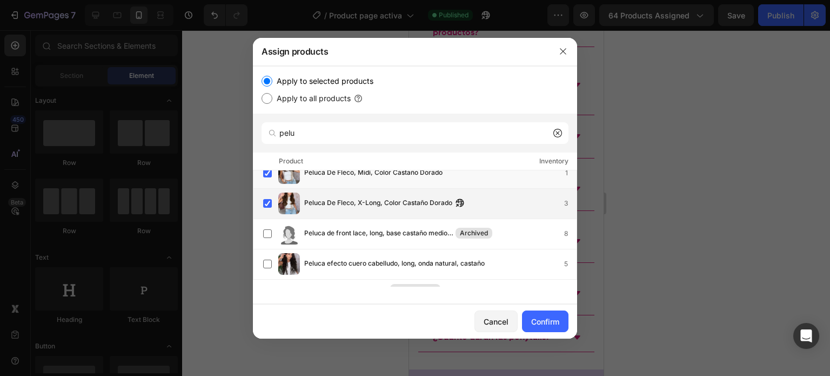
scroll to position [2780, 0]
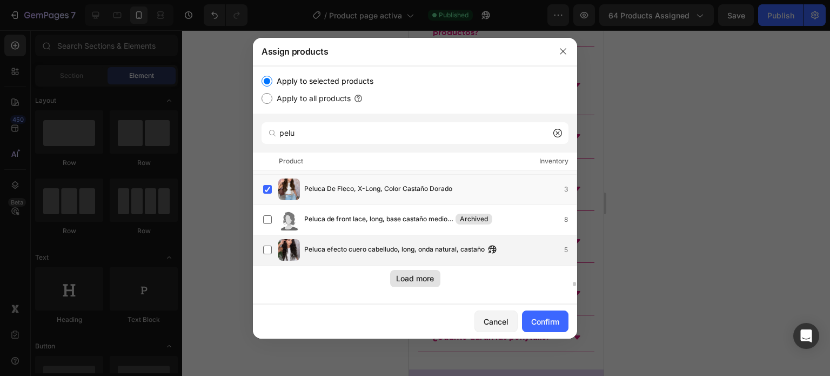
click at [342, 248] on span "Peluca efecto cuero cabelludo, long, onda natural, castaño" at bounding box center [394, 250] width 180 height 12
click at [411, 278] on div "Load more" at bounding box center [415, 277] width 38 height 11
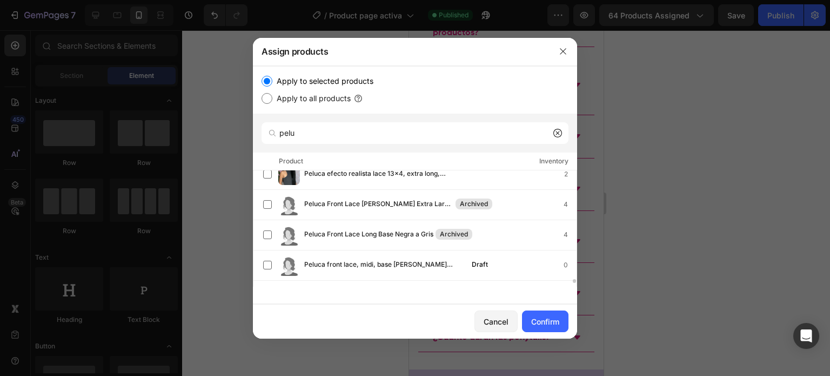
scroll to position [2944, 0]
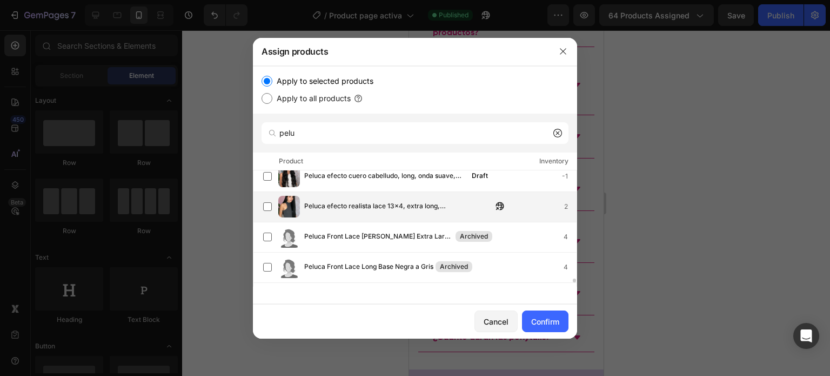
click at [337, 210] on span "Peluca efecto realista lace 13x4, extra long, [PERSON_NAME], negra" at bounding box center [398, 206] width 188 height 12
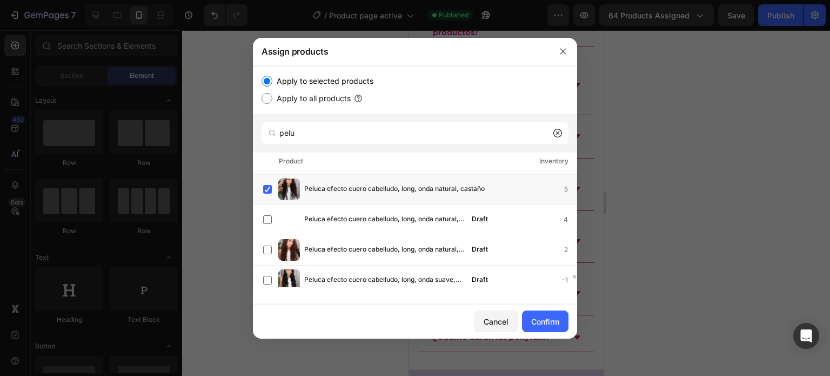
scroll to position [2840, 0]
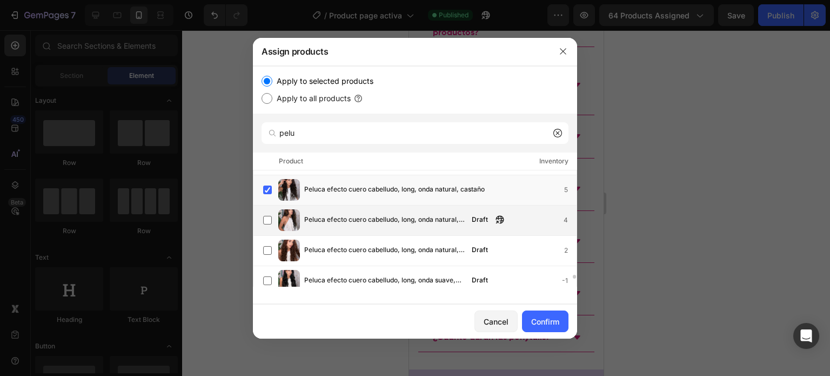
click at [349, 219] on span "Peluca efecto cuero cabelludo, long, onda natural, castaño con visos" at bounding box center [384, 220] width 161 height 12
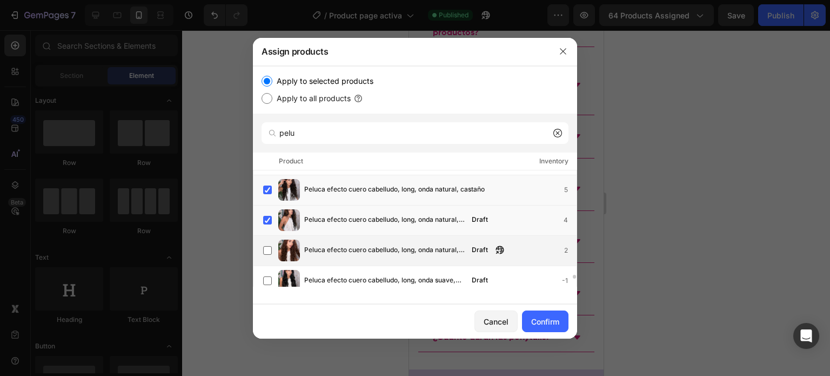
click at [353, 248] on span "Peluca efecto cuero cabelludo, long, onda natural, chocolate" at bounding box center [384, 250] width 161 height 12
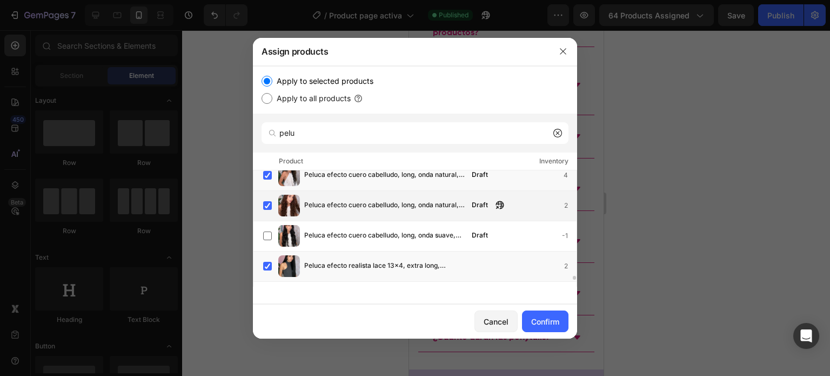
scroll to position [2887, 0]
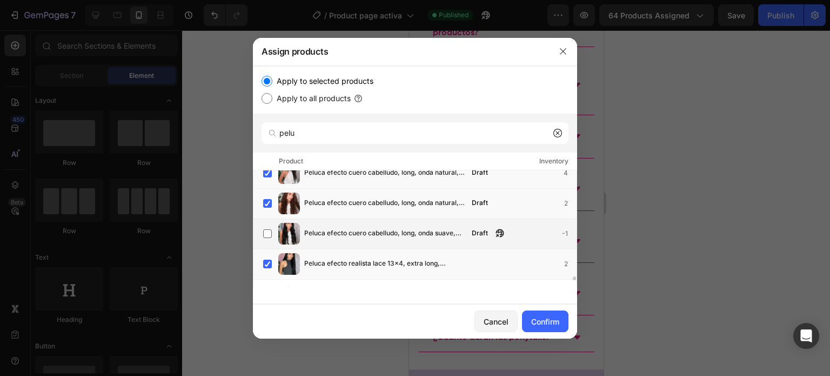
click at [306, 239] on div "Peluca efecto cuero cabelludo, long, onda suave, negro Draft -1" at bounding box center [419, 234] width 313 height 22
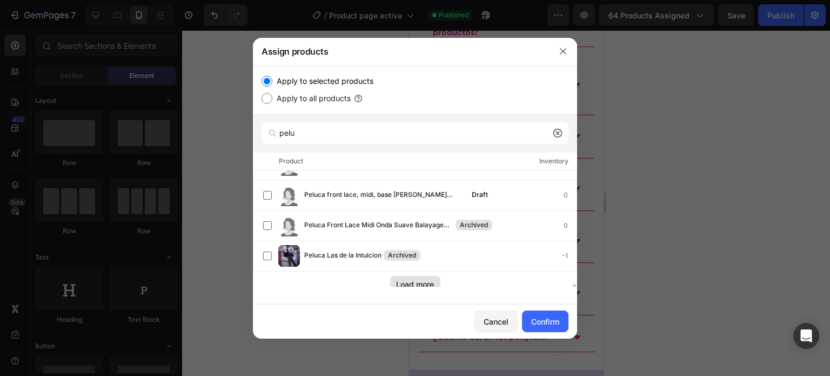
scroll to position [3052, 0]
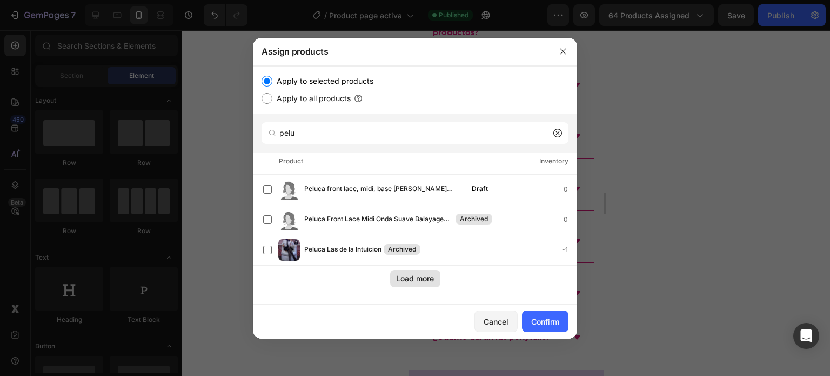
click at [411, 279] on div "Load more" at bounding box center [415, 277] width 38 height 11
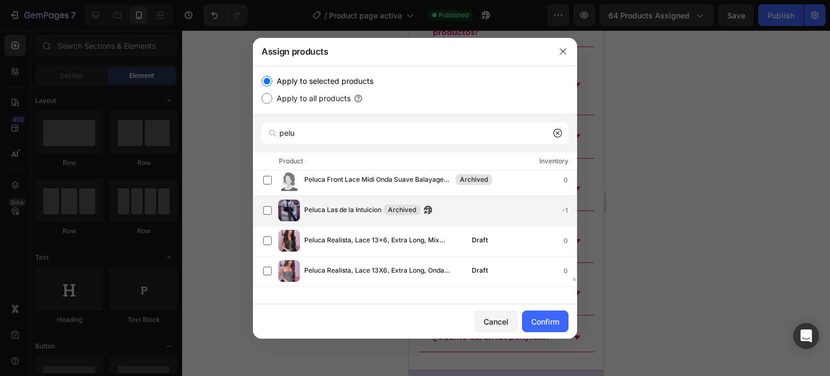
scroll to position [3092, 0]
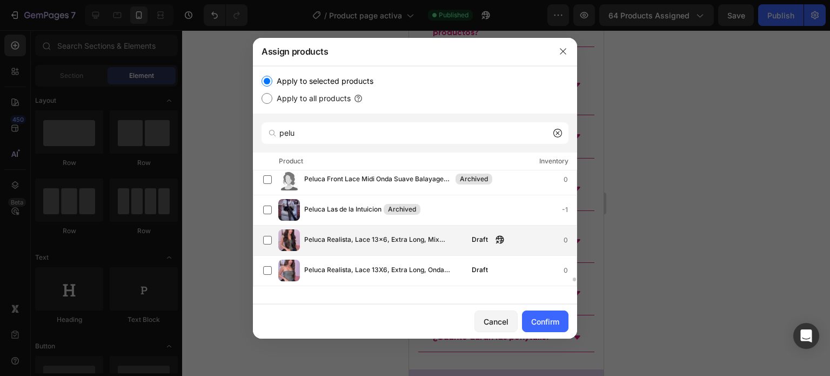
click at [314, 239] on span "Peluca Realista, Lace 13x6, Extra Long, Mix Caramelo, Onda Suelta" at bounding box center [384, 240] width 161 height 12
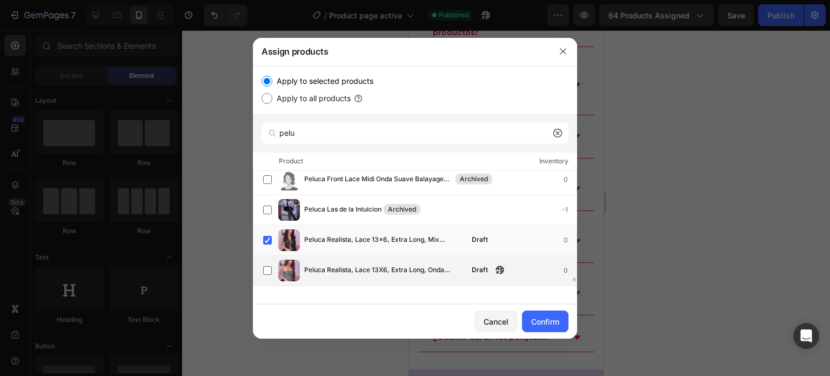
click at [335, 272] on span "Peluca Realista, Lace 13X6, Extra Long, Onda Sirena, Castaño" at bounding box center [384, 270] width 161 height 12
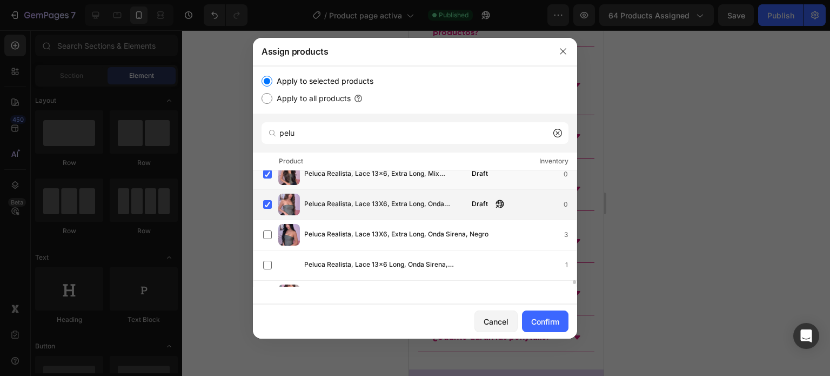
scroll to position [3165, 0]
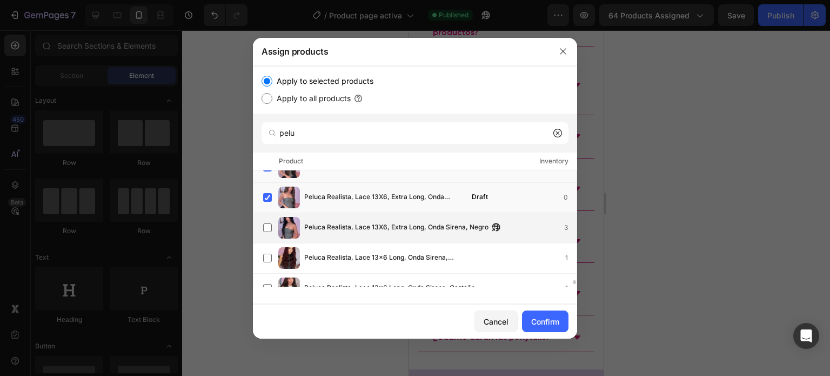
click at [344, 230] on span "Peluca Realista, Lace 13X6, Extra Long, Onda Sirena, Negro" at bounding box center [396, 228] width 184 height 12
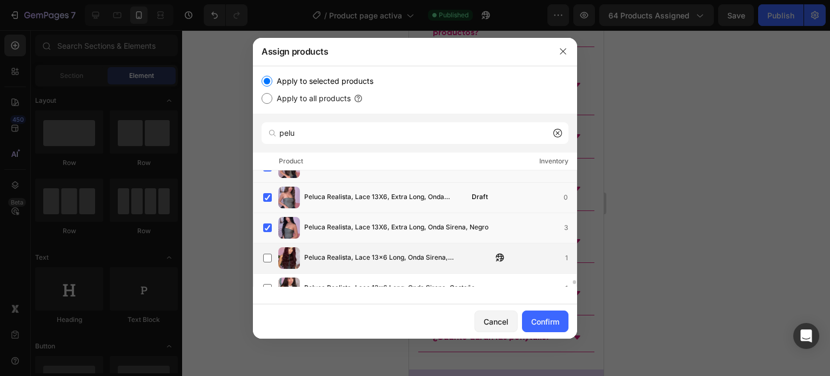
click at [341, 252] on span "Peluca Realista, Lace 13x6 Long, Onda Sirena, [GEOGRAPHIC_DATA]" at bounding box center [398, 258] width 188 height 12
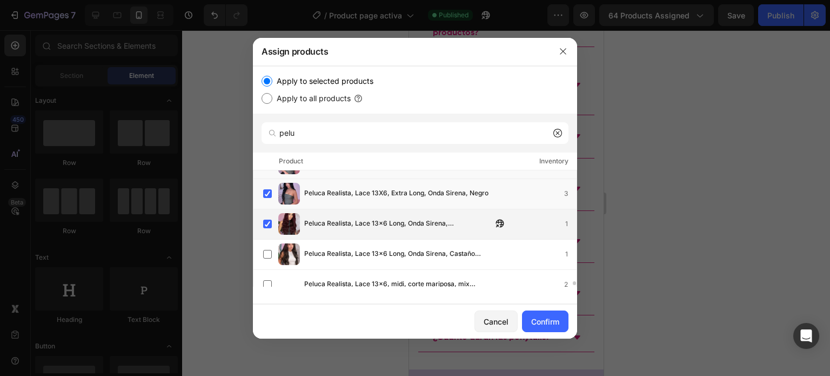
click at [341, 252] on span "Peluca Realista, Lace 13x6 Long, Onda Sirena, Castaño Medio" at bounding box center [398, 254] width 188 height 12
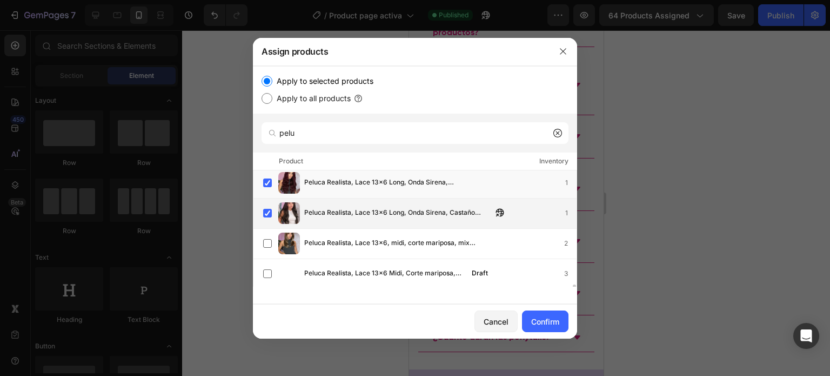
scroll to position [3242, 0]
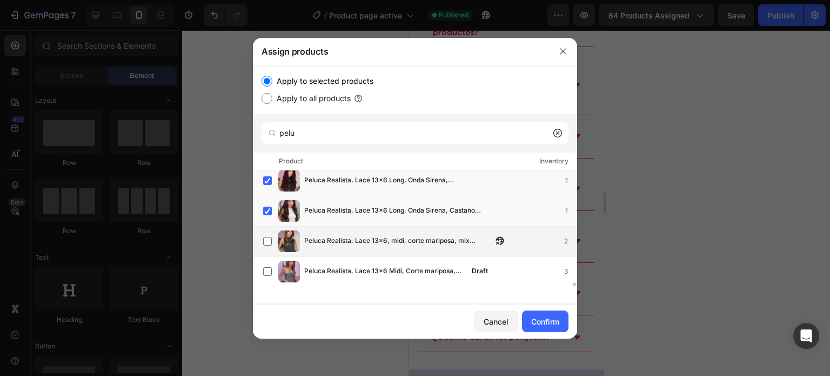
click at [340, 240] on span "Peluca Realista, Lace 13x6, midi, corte mariposa, mix capuccino" at bounding box center [398, 241] width 188 height 12
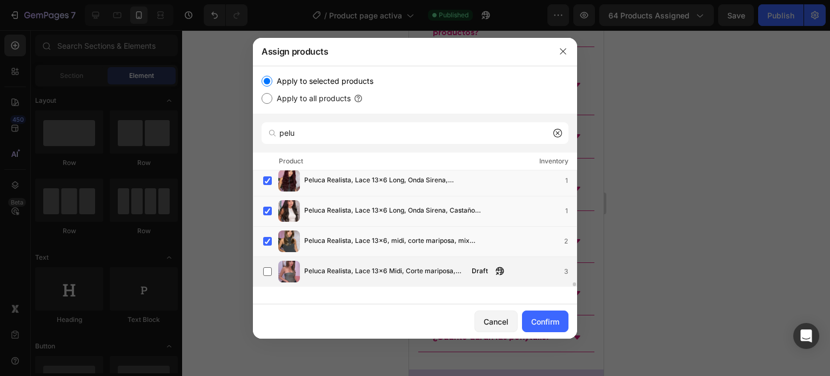
click at [350, 269] on span "Peluca Realista, Lace 13x6 Midi, Corte mariposa, Rubio Miel" at bounding box center [384, 271] width 161 height 12
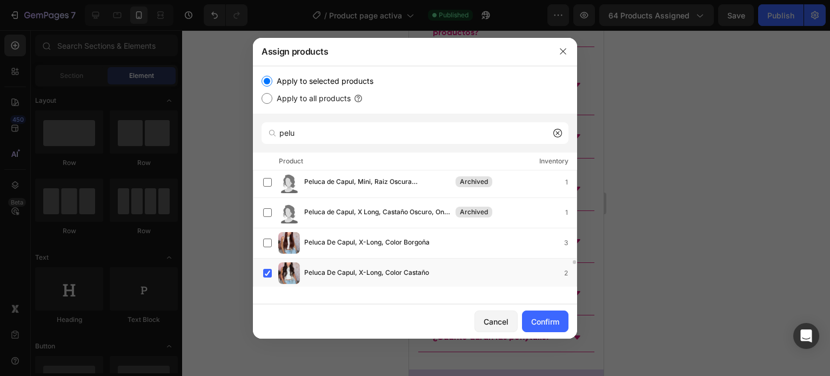
scroll to position [2580, 0]
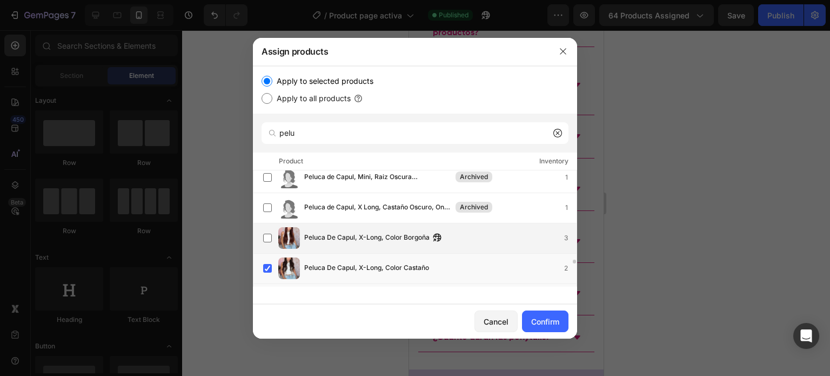
click at [360, 228] on div "Peluca De Capul, X-Long, Color Borgoña 3" at bounding box center [419, 238] width 313 height 22
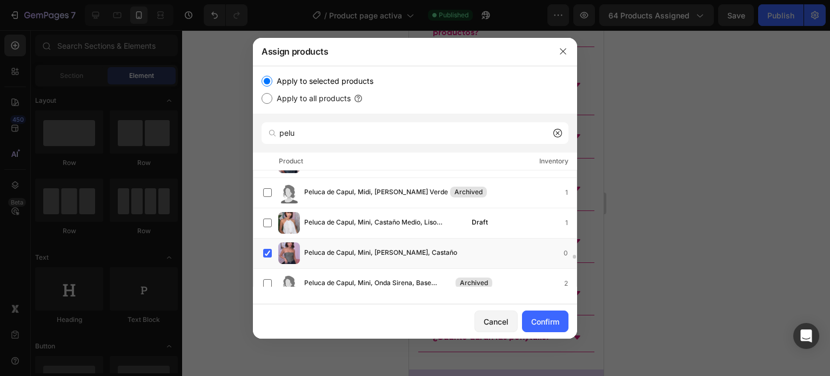
click at [360, 228] on span "Peluca de Capul, Mini, Castaño Medio, Liso (Bob)" at bounding box center [384, 223] width 161 height 12
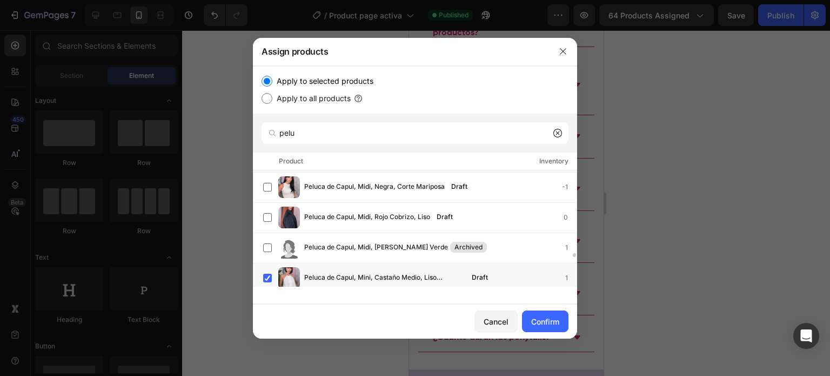
click at [360, 228] on div "Peluca de Capul, Midi, Rojo Cobrizo, Liso Draft 0" at bounding box center [415, 218] width 324 height 30
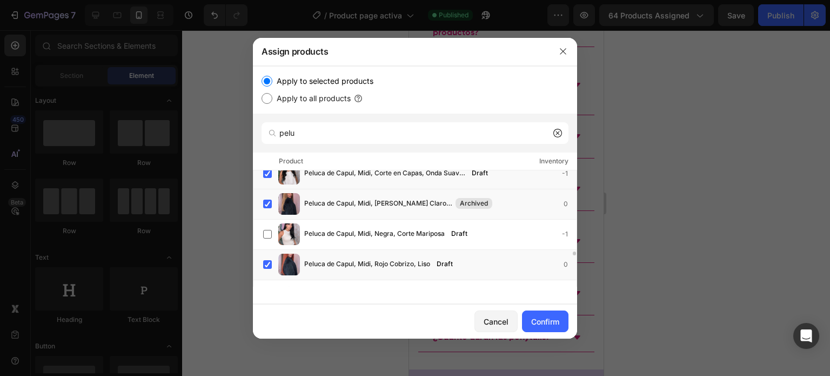
click at [360, 228] on span "Peluca de Capul, Midi, Negra, Corte Mariposa" at bounding box center [374, 234] width 141 height 12
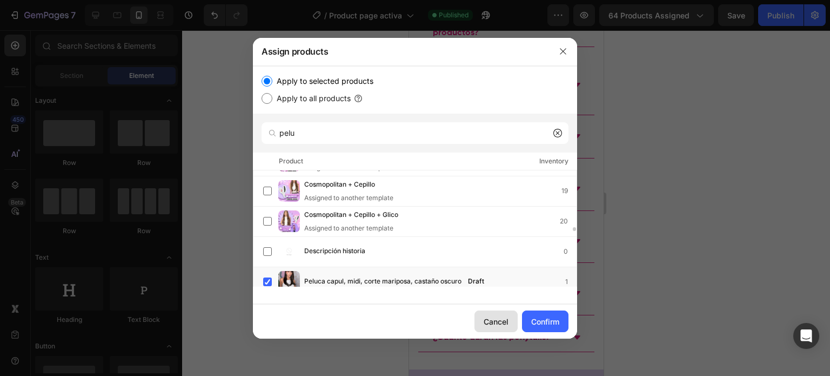
scroll to position [1628, 0]
click at [503, 327] on button "Cancel" at bounding box center [495, 321] width 43 height 22
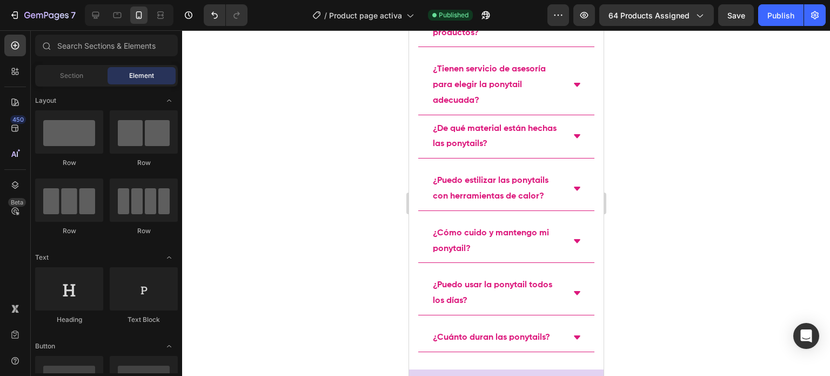
click at [674, 190] on div at bounding box center [506, 202] width 648 height 345
click at [54, 23] on button "7" at bounding box center [42, 15] width 76 height 22
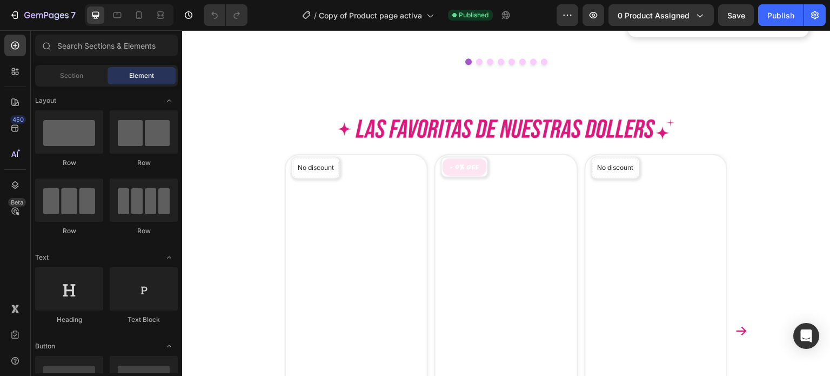
scroll to position [973, 0]
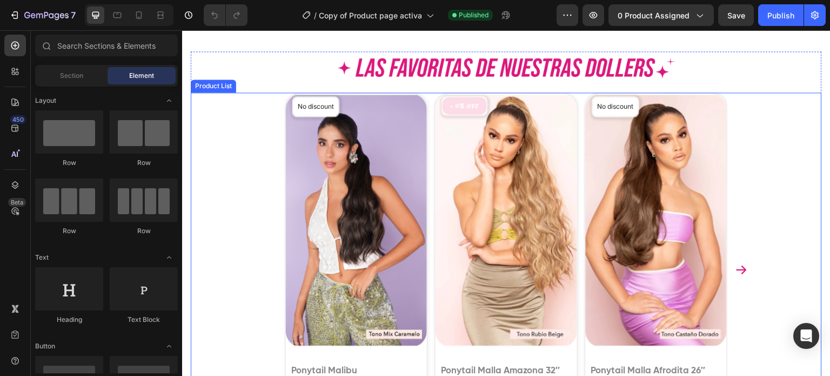
click at [428, 118] on div "Product Images No discount Not be displayed when published Product Badge Produc…" at bounding box center [506, 269] width 443 height 354
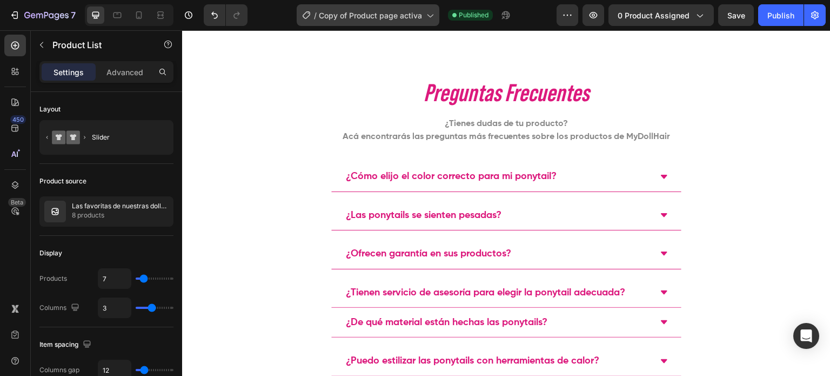
scroll to position [1390, 0]
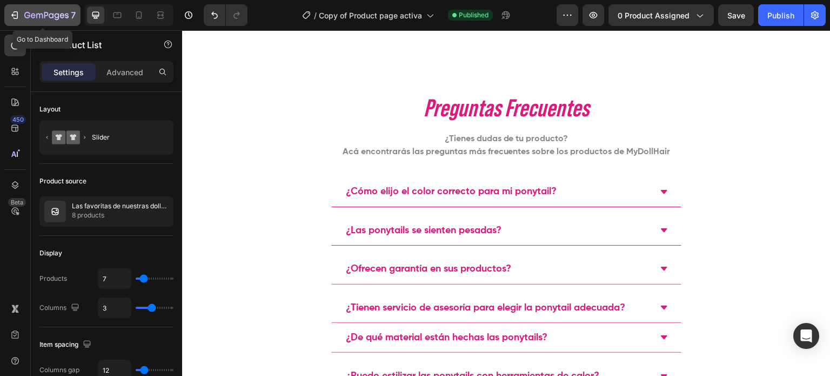
click at [48, 19] on icon "button" at bounding box center [46, 15] width 44 height 9
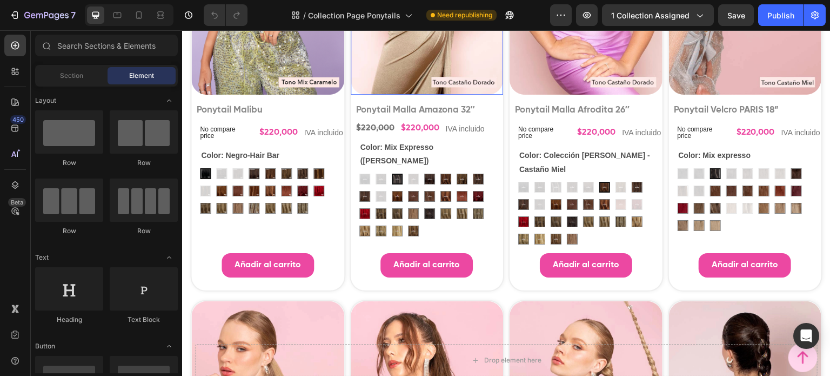
scroll to position [594, 0]
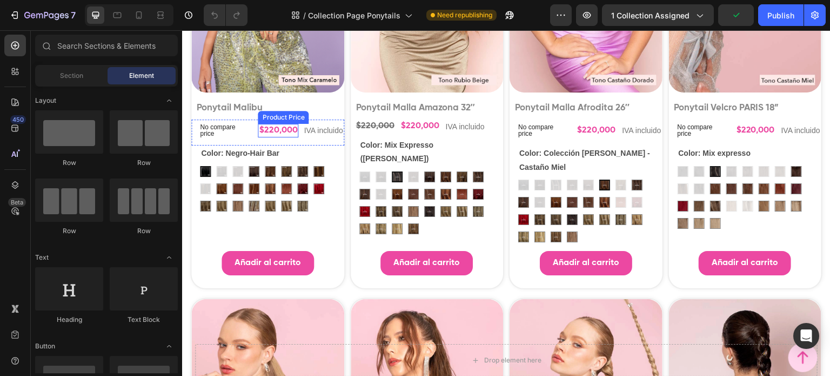
click at [285, 124] on div "$220,000" at bounding box center [278, 131] width 41 height 14
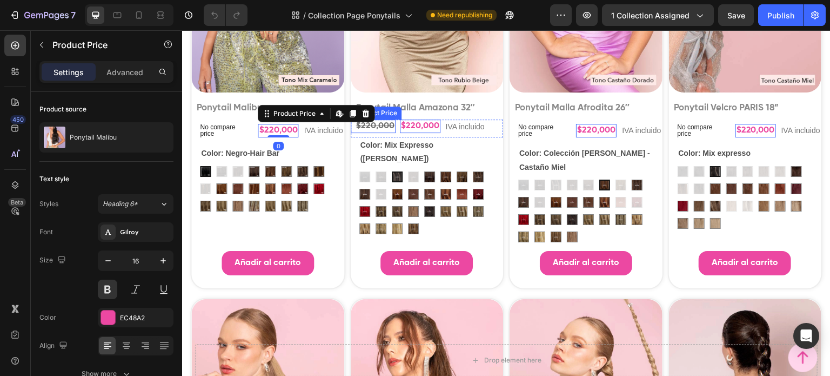
click at [373, 120] on div "$220,000" at bounding box center [375, 126] width 41 height 14
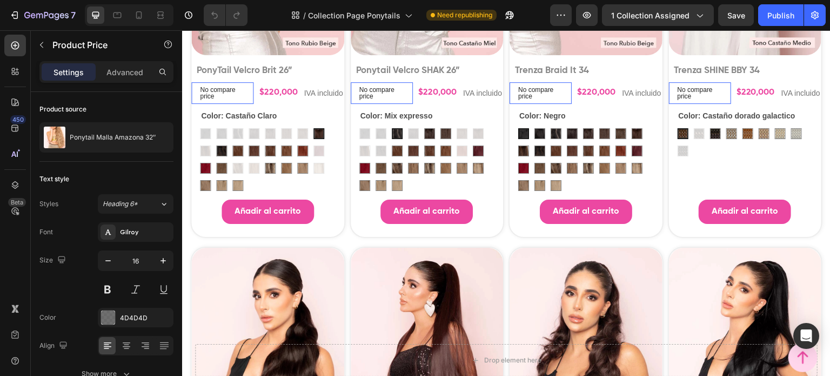
scroll to position [1135, 0]
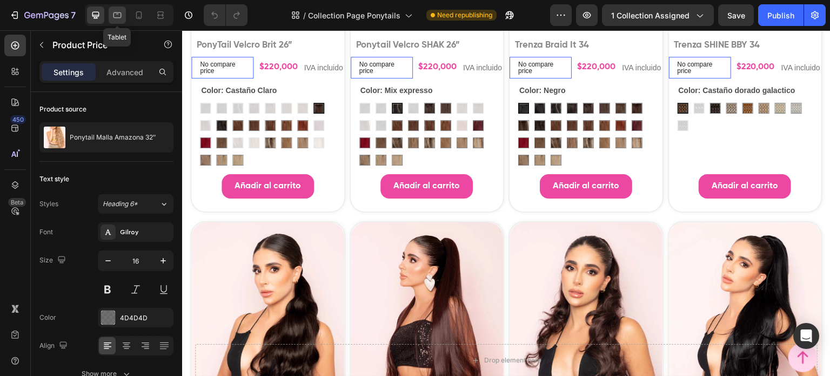
click at [125, 17] on div at bounding box center [117, 14] width 17 height 17
type input "18"
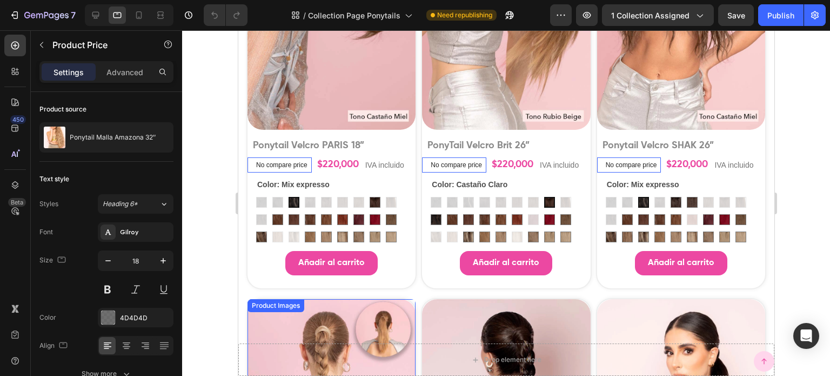
scroll to position [1077, 0]
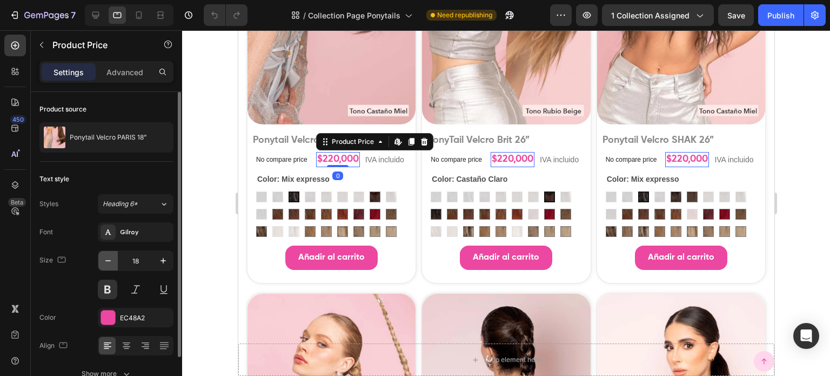
click at [116, 260] on button "button" at bounding box center [107, 260] width 19 height 19
type input "16"
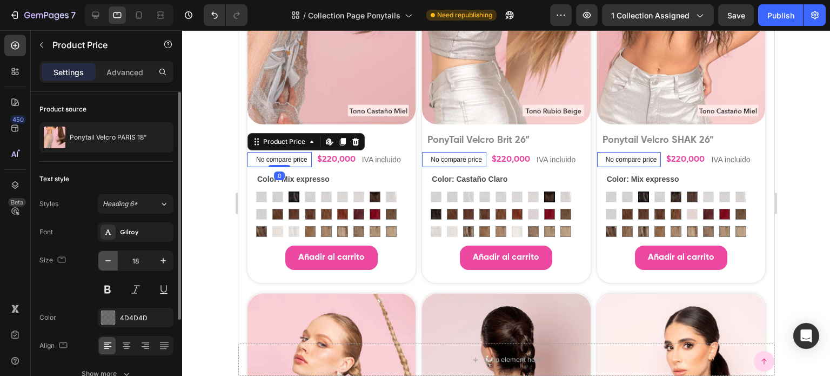
click at [110, 255] on icon "button" at bounding box center [108, 260] width 11 height 11
type input "16"
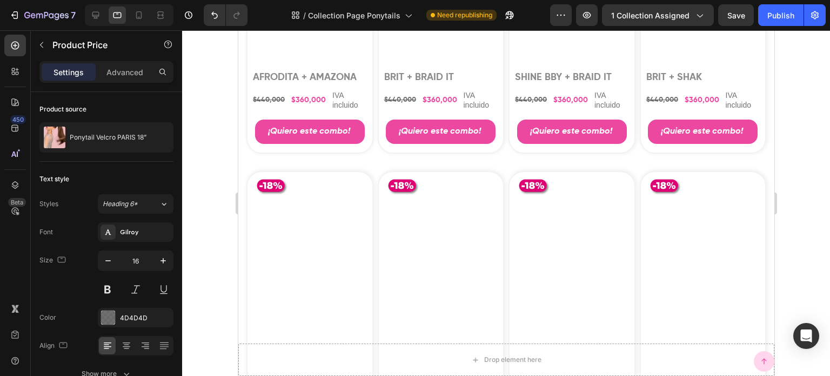
scroll to position [8160, 0]
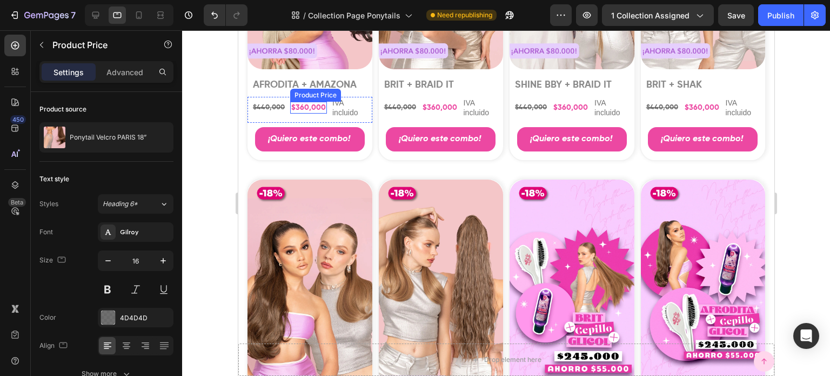
click at [302, 113] on div "$360,000" at bounding box center [308, 108] width 37 height 12
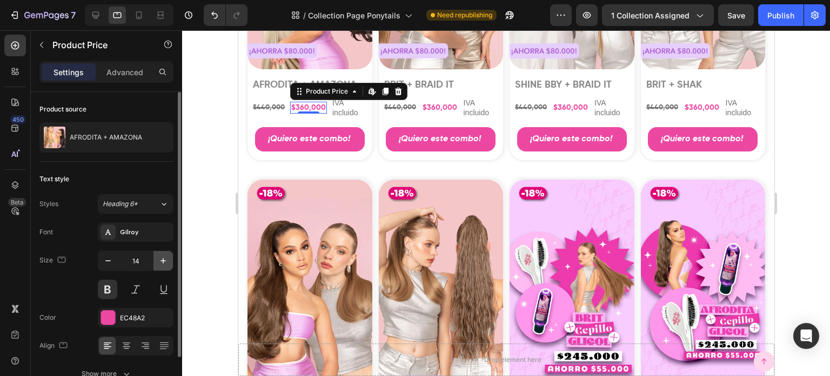
click at [158, 260] on icon "button" at bounding box center [163, 260] width 11 height 11
click at [110, 265] on icon "button" at bounding box center [108, 260] width 11 height 11
type input "14"
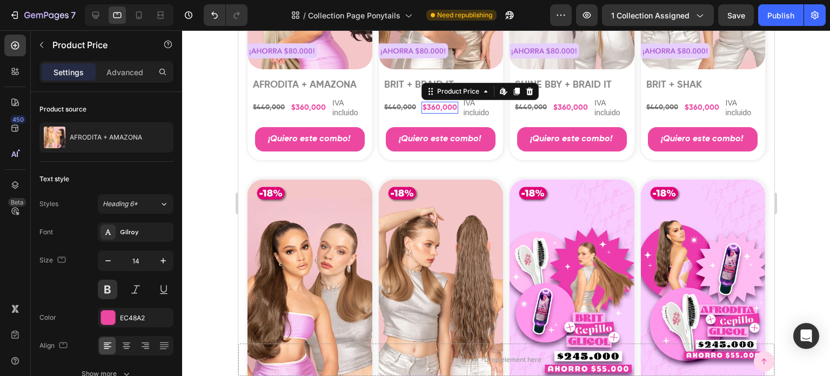
click at [437, 113] on div "$360,000" at bounding box center [439, 108] width 37 height 12
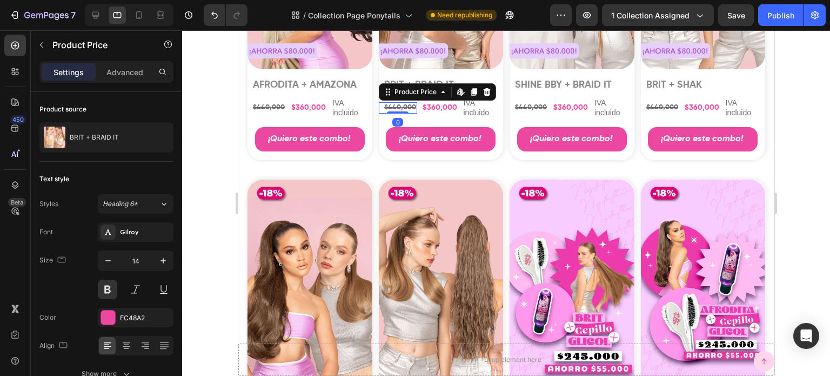
click at [391, 113] on div "$440,000" at bounding box center [400, 107] width 34 height 11
click at [262, 113] on div "$440,000" at bounding box center [268, 107] width 34 height 11
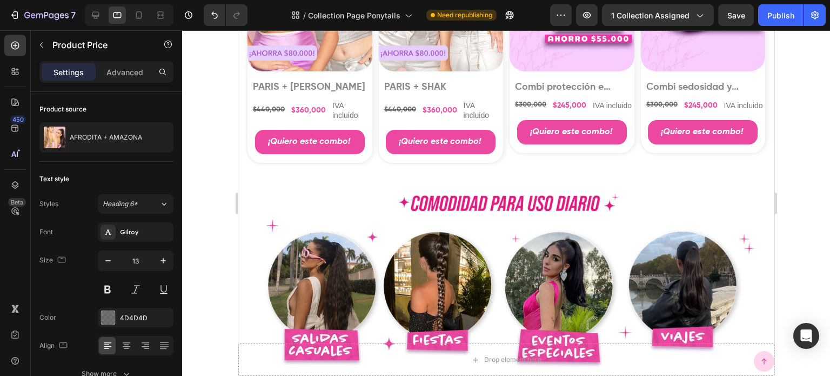
scroll to position [8268, 0]
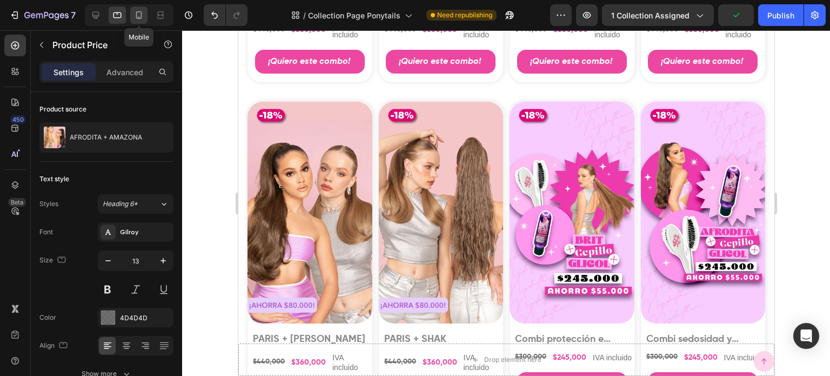
click at [139, 12] on icon at bounding box center [138, 15] width 11 height 11
type input "12"
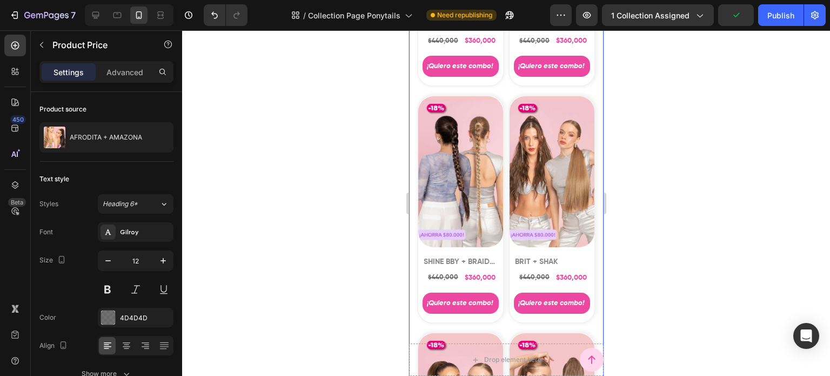
scroll to position [8053, 0]
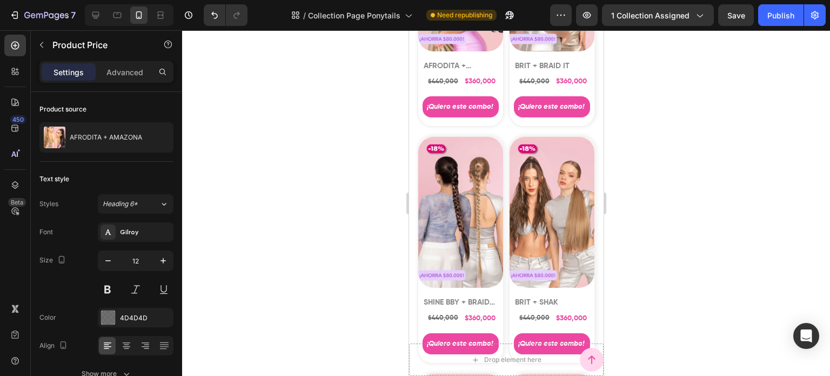
click at [434, 77] on div "$440,000" at bounding box center [442, 82] width 32 height 11
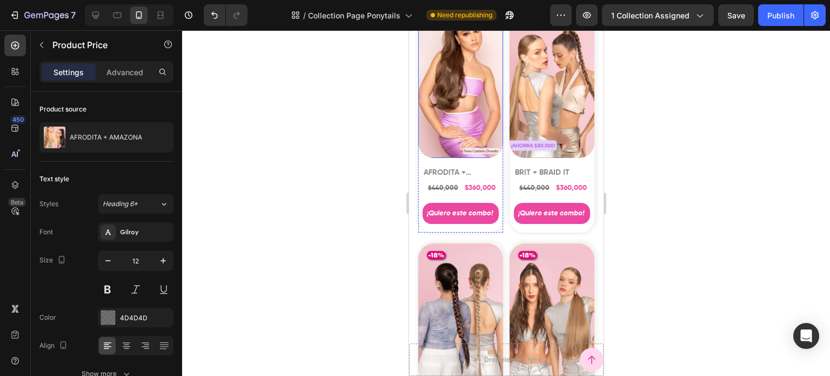
scroll to position [7945, 0]
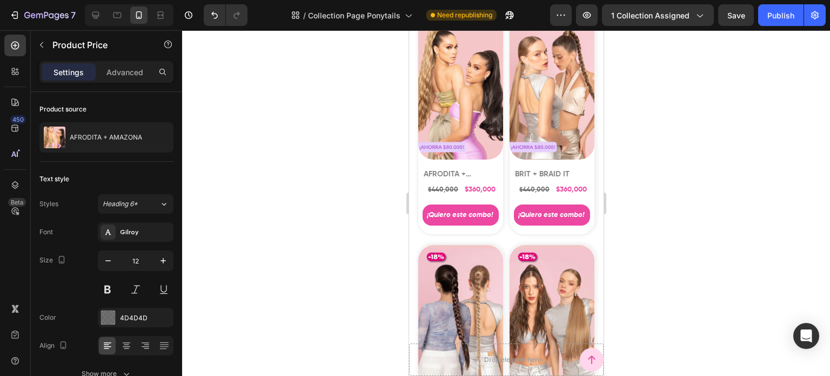
click at [431, 186] on div "$440,000" at bounding box center [442, 190] width 32 height 11
click at [450, 185] on div "$440,000" at bounding box center [442, 190] width 32 height 11
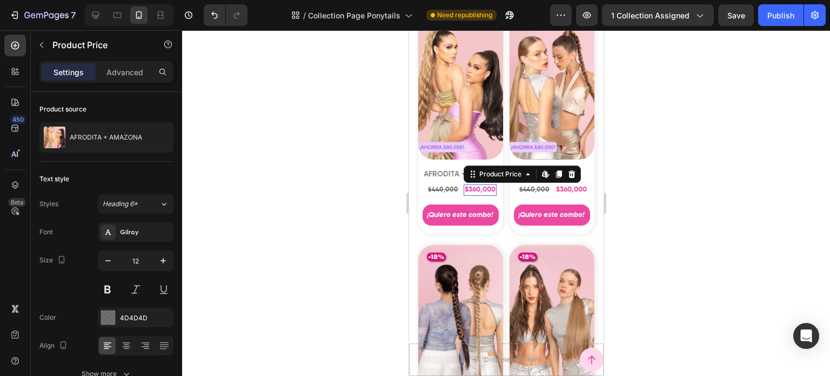
click at [476, 186] on div "$360,000" at bounding box center [479, 189] width 33 height 11
click at [431, 185] on div "$440,000" at bounding box center [442, 190] width 32 height 11
click at [470, 184] on div "$360,000" at bounding box center [479, 189] width 33 height 11
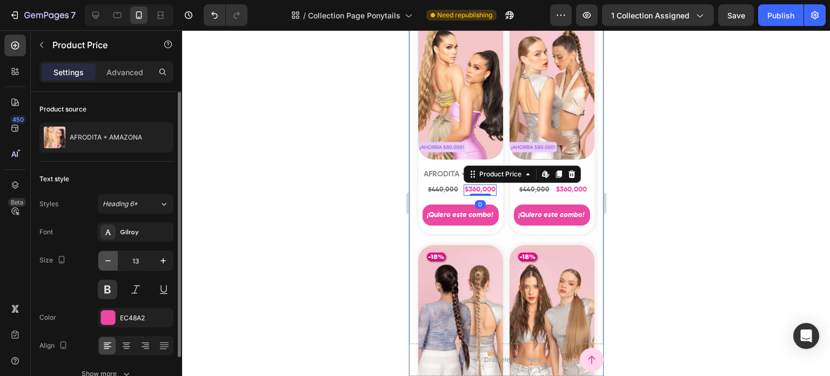
click at [104, 257] on icon "button" at bounding box center [108, 260] width 11 height 11
type input "12"
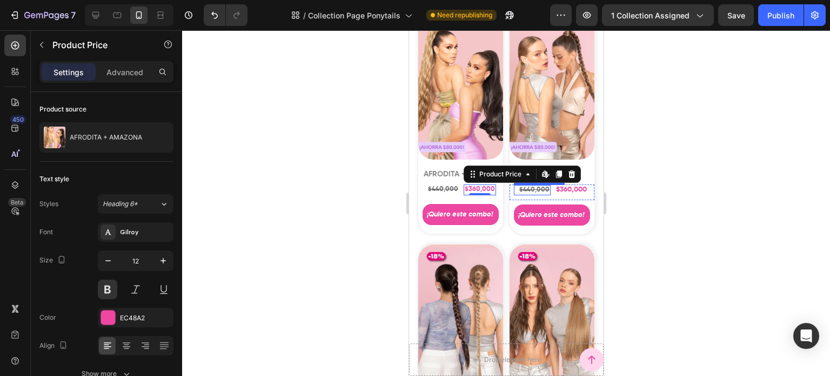
click at [528, 185] on div "$440,000" at bounding box center [534, 190] width 32 height 11
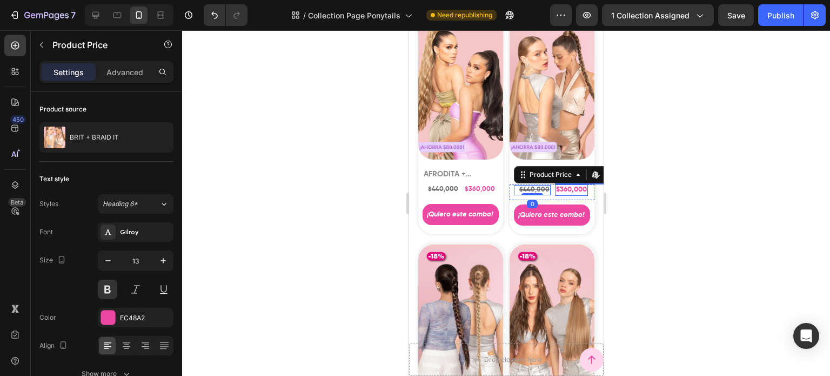
click at [560, 184] on div "$360,000" at bounding box center [570, 189] width 33 height 11
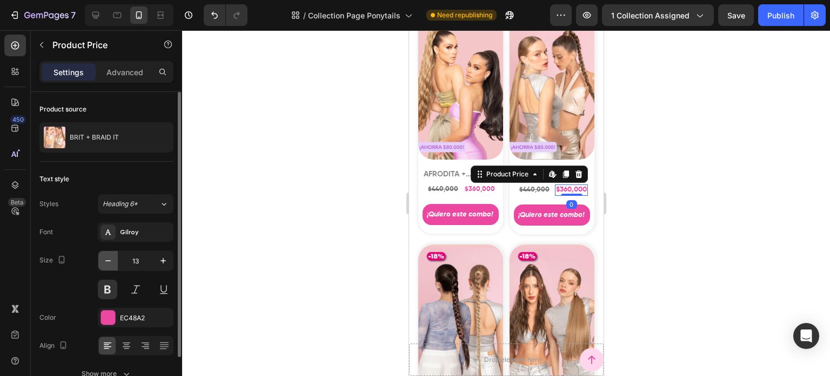
click at [113, 261] on icon "button" at bounding box center [108, 260] width 11 height 11
type input "12"
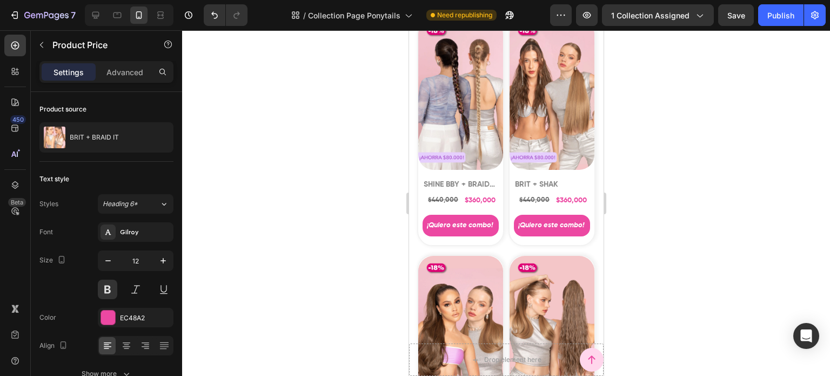
scroll to position [8269, 0]
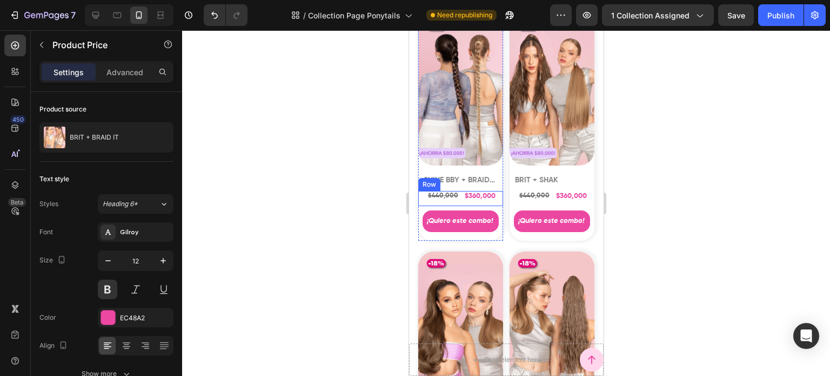
click at [485, 191] on div "$360,000" at bounding box center [479, 196] width 33 height 11
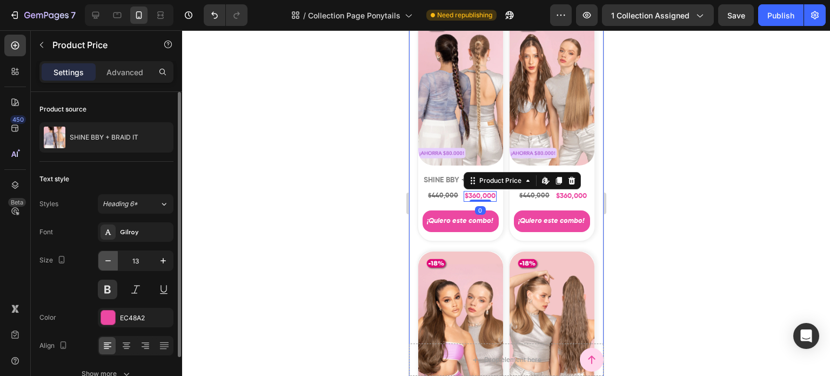
click at [109, 259] on icon "button" at bounding box center [108, 260] width 11 height 11
type input "12"
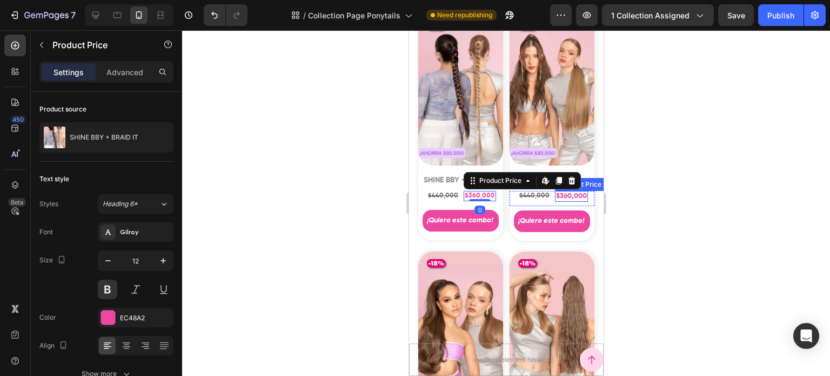
click at [565, 191] on div "$360,000" at bounding box center [570, 196] width 33 height 11
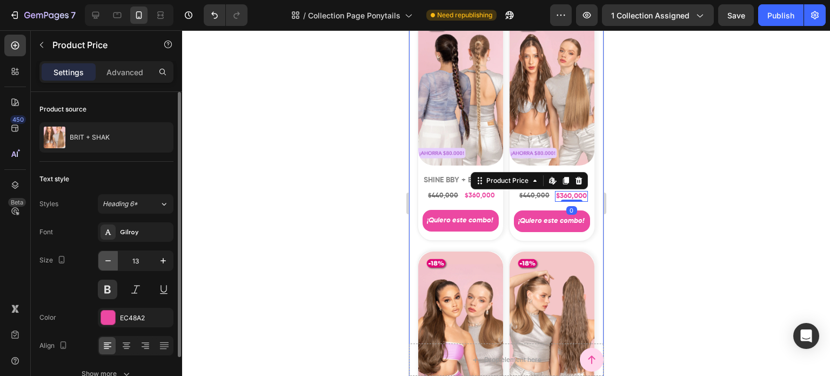
click at [104, 258] on icon "button" at bounding box center [108, 260] width 11 height 11
type input "12"
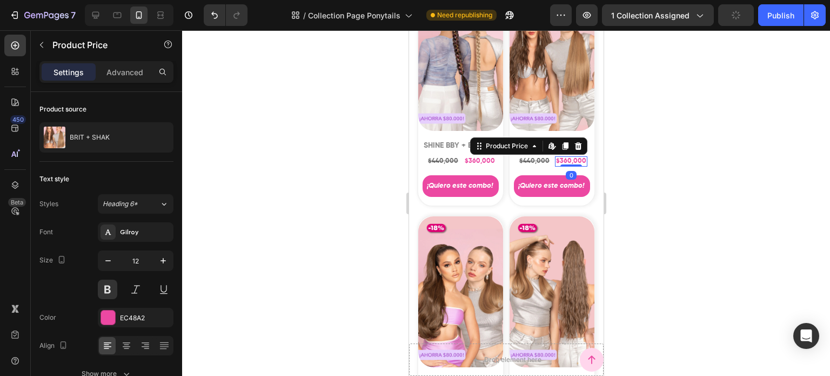
scroll to position [8485, 0]
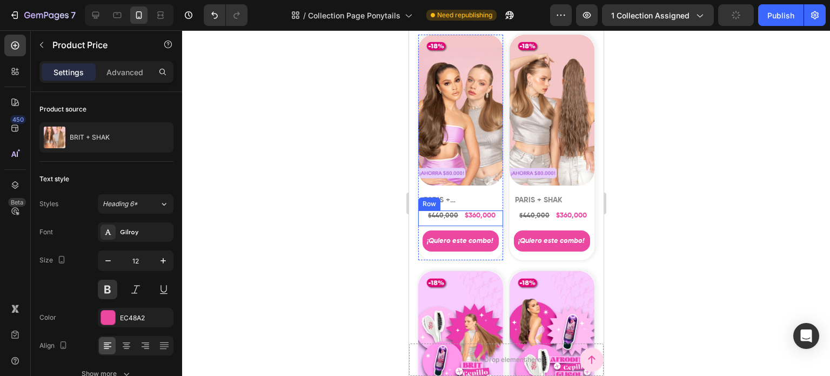
click at [476, 210] on div "$360,000" at bounding box center [479, 215] width 33 height 11
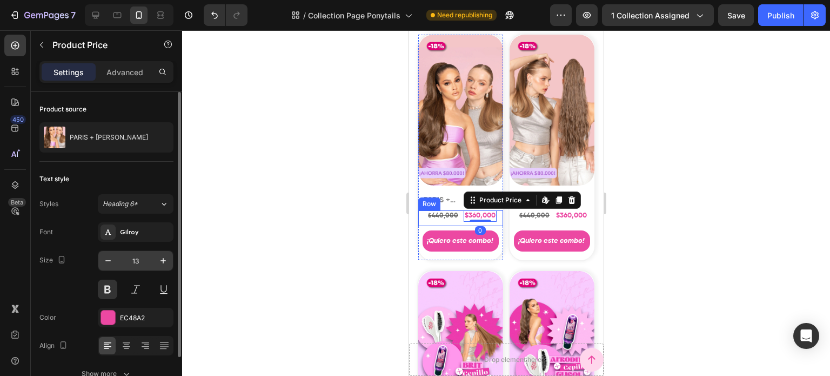
click at [119, 256] on input "13" at bounding box center [136, 260] width 36 height 19
click at [112, 259] on icon "button" at bounding box center [108, 260] width 11 height 11
type input "12"
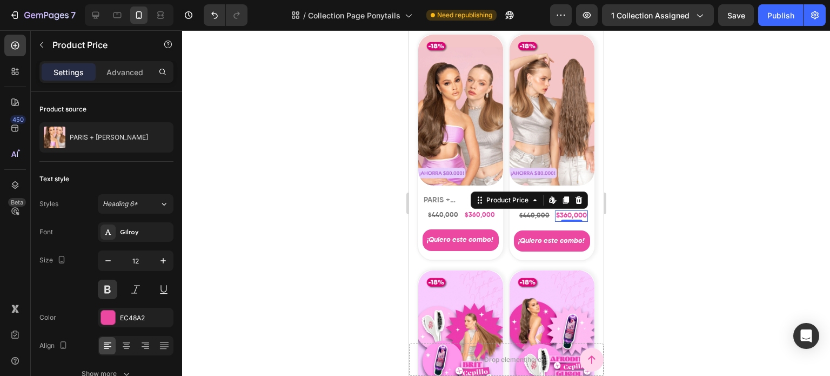
click at [563, 210] on div "$360,000" at bounding box center [570, 215] width 33 height 11
click at [111, 254] on button "button" at bounding box center [107, 260] width 19 height 19
type input "12"
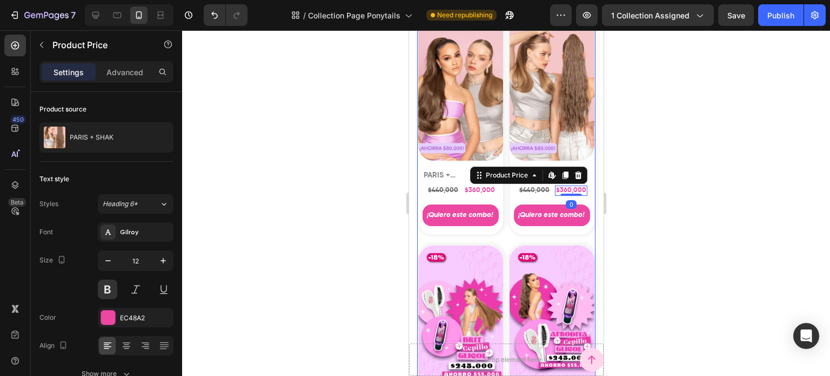
scroll to position [8701, 0]
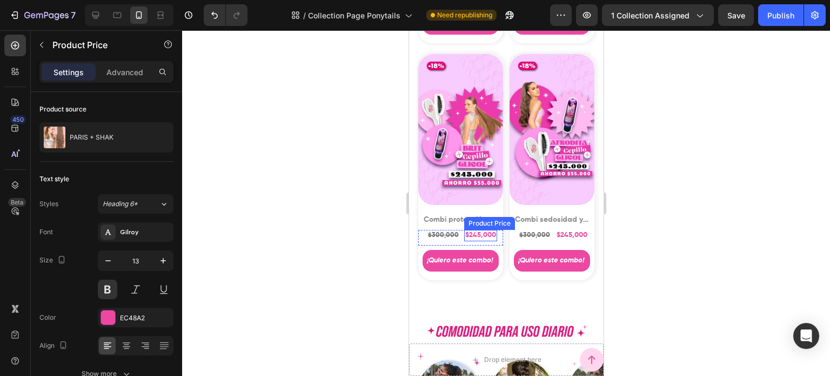
click at [484, 230] on div "$245,000" at bounding box center [480, 235] width 33 height 11
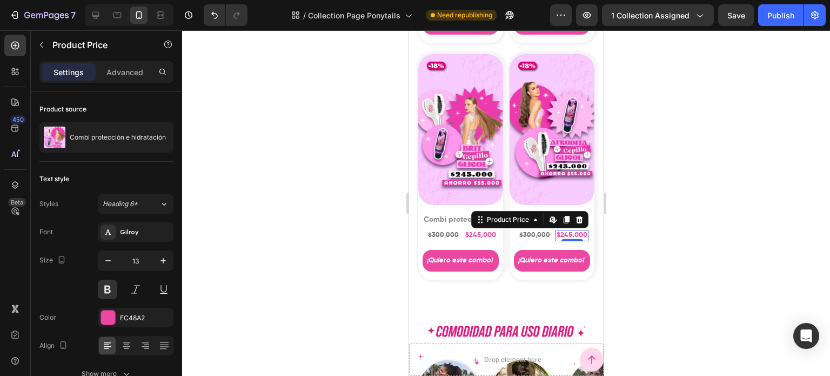
click at [559, 230] on div "$245,000" at bounding box center [571, 235] width 33 height 11
click at [528, 230] on div "$300,000" at bounding box center [534, 235] width 33 height 11
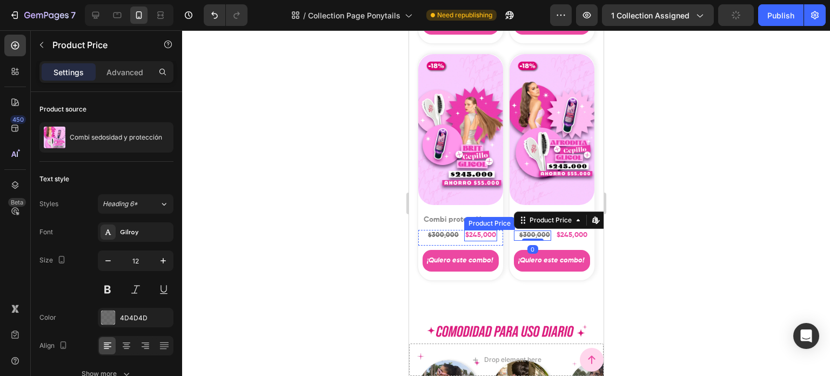
click at [489, 230] on div "$245,000" at bounding box center [480, 235] width 33 height 11
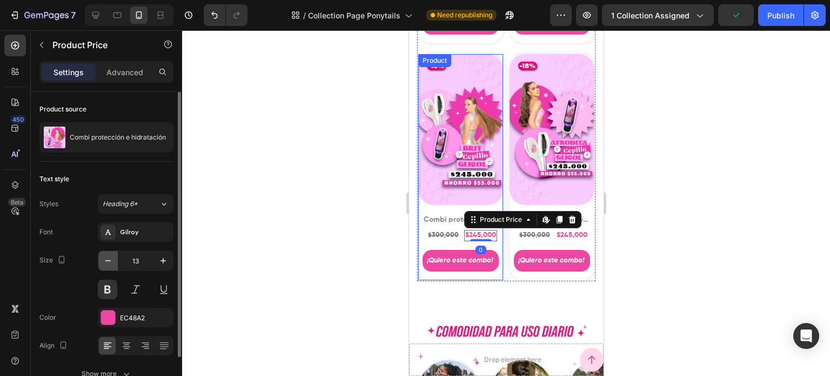
click at [111, 258] on icon "button" at bounding box center [108, 260] width 11 height 11
type input "12"
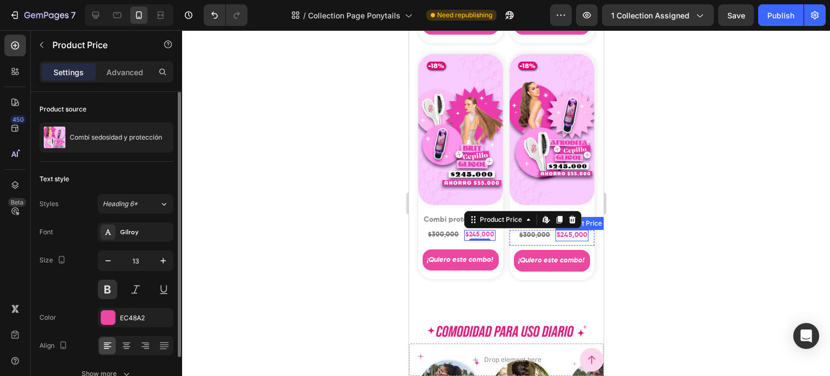
click at [576, 230] on div "$245,000" at bounding box center [571, 235] width 33 height 11
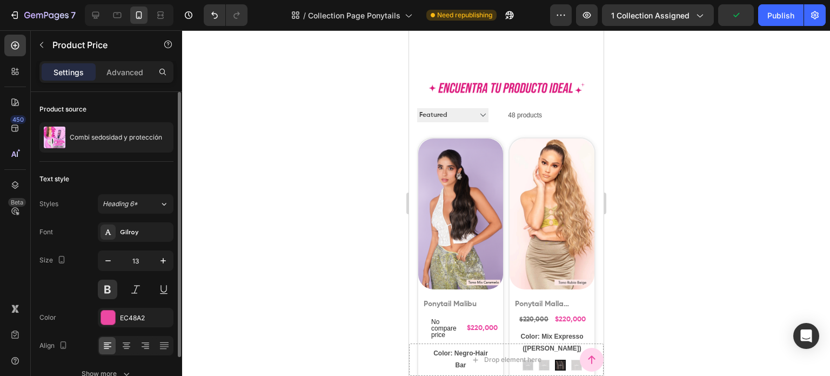
scroll to position [432, 0]
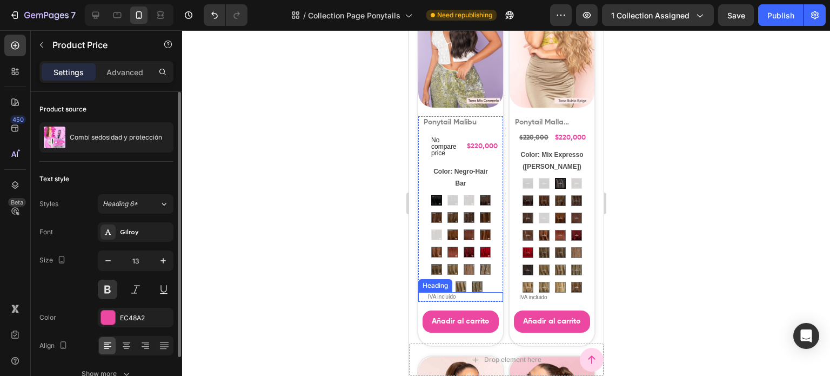
click at [465, 292] on h2 "IVA incluido" at bounding box center [464, 296] width 76 height 9
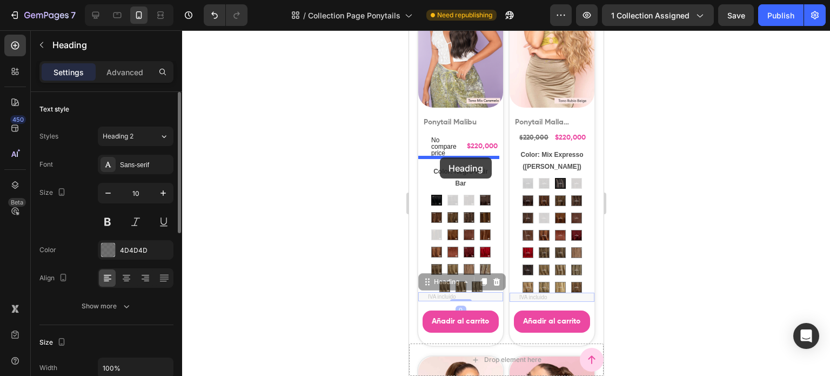
drag, startPoint x: 422, startPoint y: 270, endPoint x: 439, endPoint y: 157, distance: 113.7
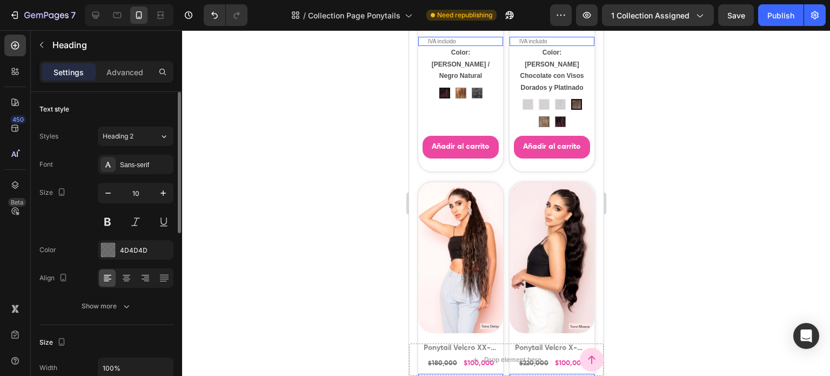
scroll to position [4377, 0]
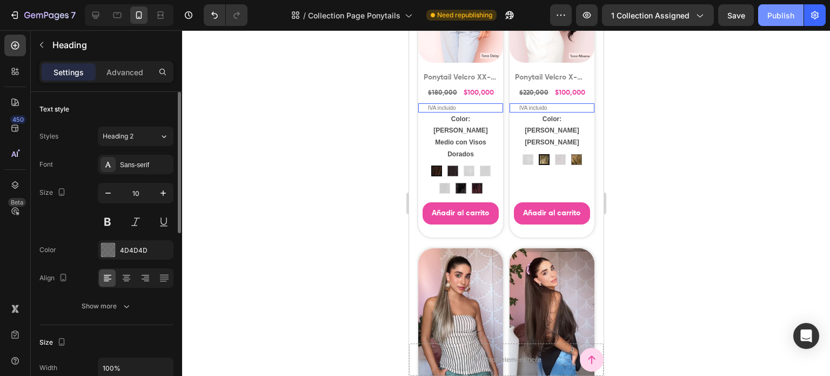
click at [778, 18] on div "Publish" at bounding box center [780, 15] width 27 height 11
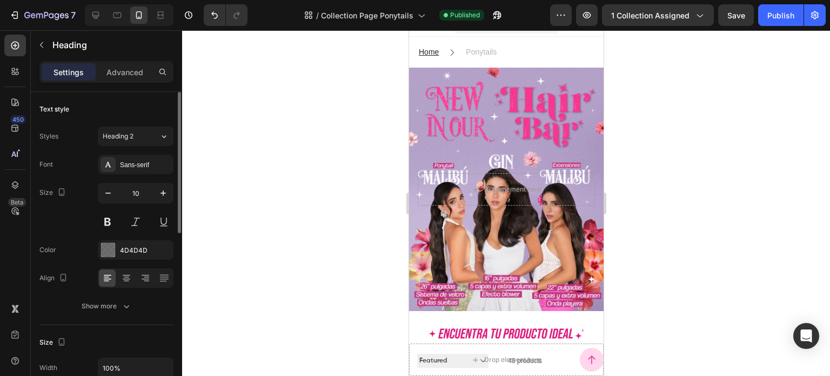
scroll to position [0, 0]
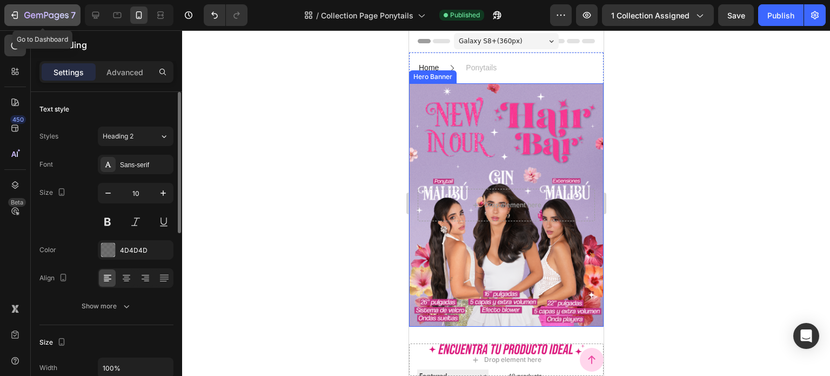
click at [12, 20] on icon "button" at bounding box center [14, 15] width 11 height 11
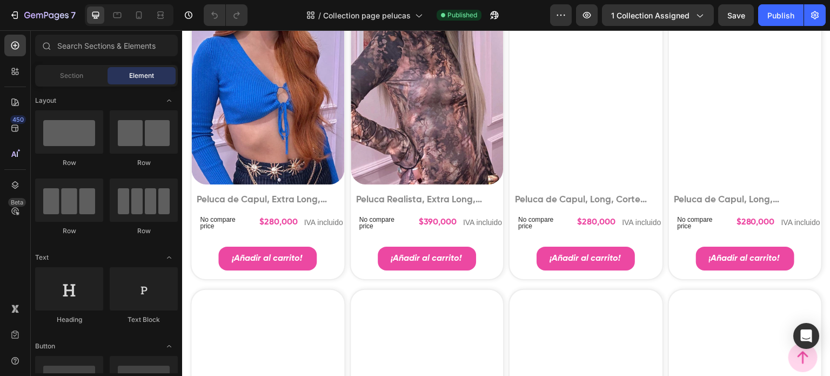
scroll to position [486, 0]
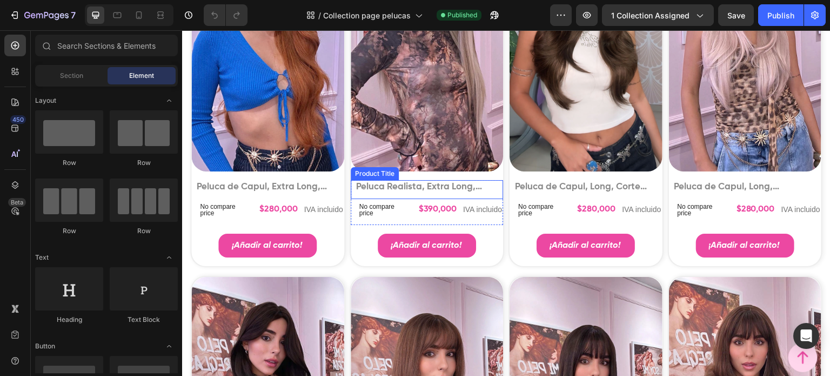
click at [345, 208] on div "Product Images Peluca Realista, Extra Long, [PERSON_NAME], Base Oscura, [PERSON…" at bounding box center [267, 83] width 155 height 368
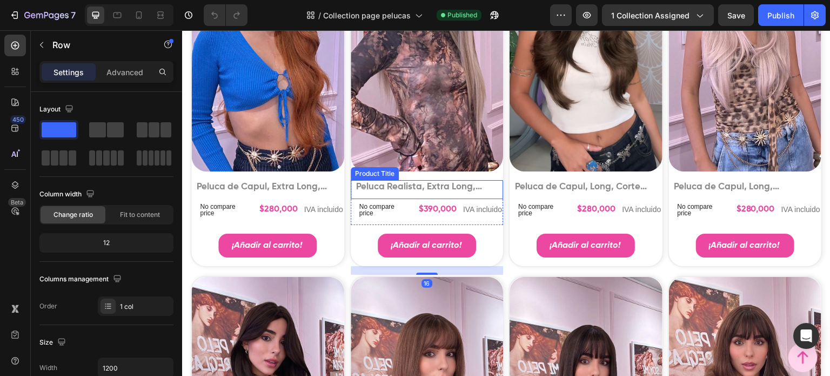
click at [340, 194] on h1 "Peluca Realista, Extra Long, [PERSON_NAME], Base Oscura, [PERSON_NAME] con Ilum…" at bounding box center [268, 187] width 144 height 14
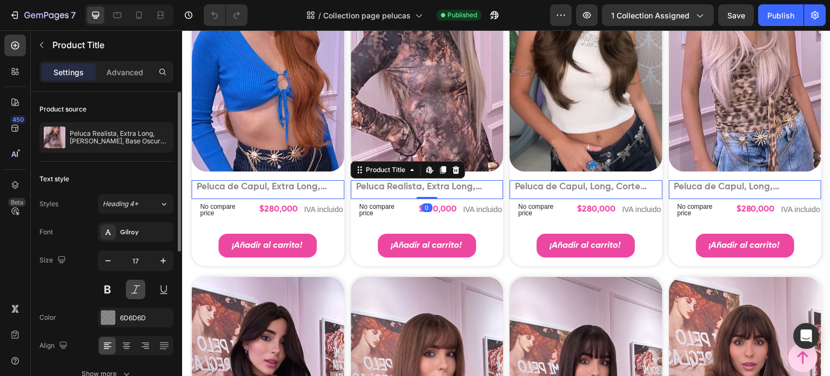
scroll to position [216, 0]
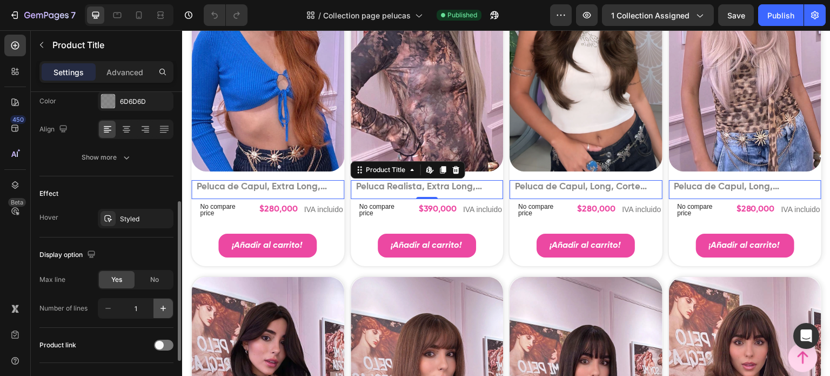
click at [163, 310] on icon "button" at bounding box center [163, 308] width 11 height 11
type input "2"
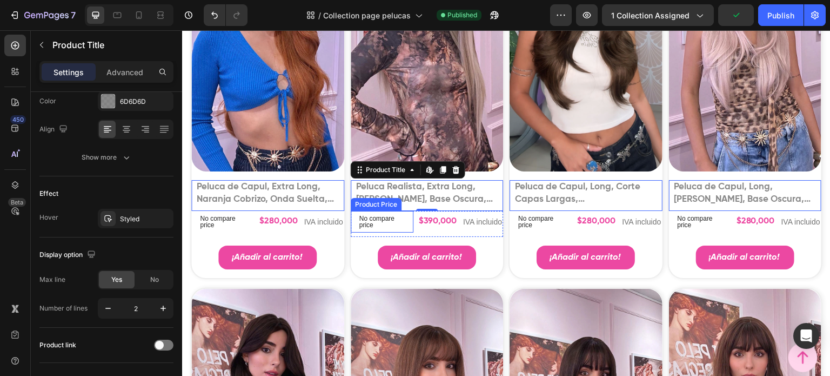
click at [249, 228] on p "No compare price" at bounding box center [224, 221] width 49 height 13
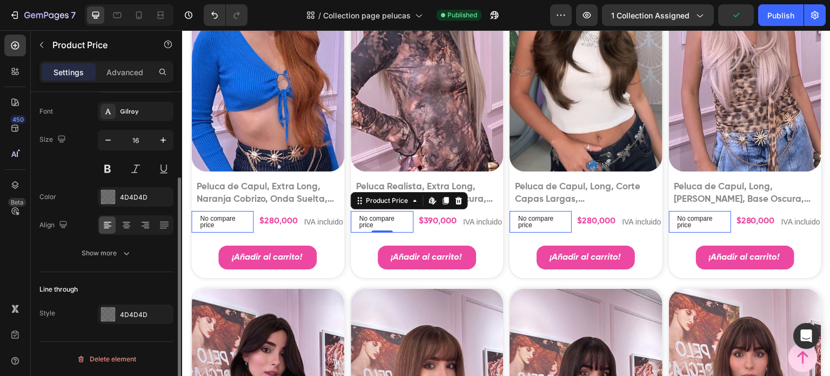
scroll to position [0, 0]
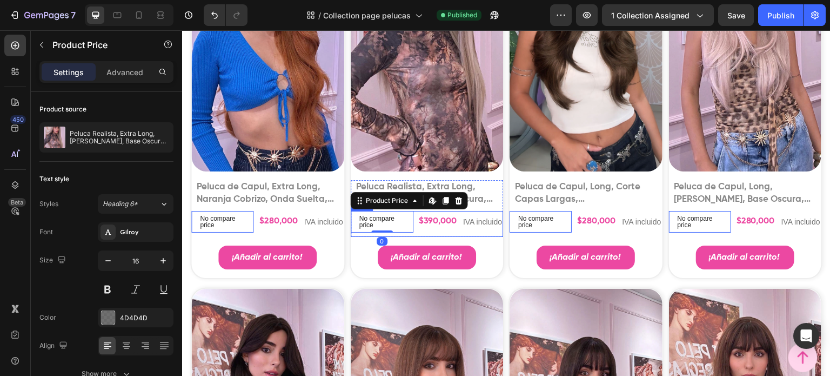
click at [298, 228] on div "$390,000" at bounding box center [278, 222] width 41 height 14
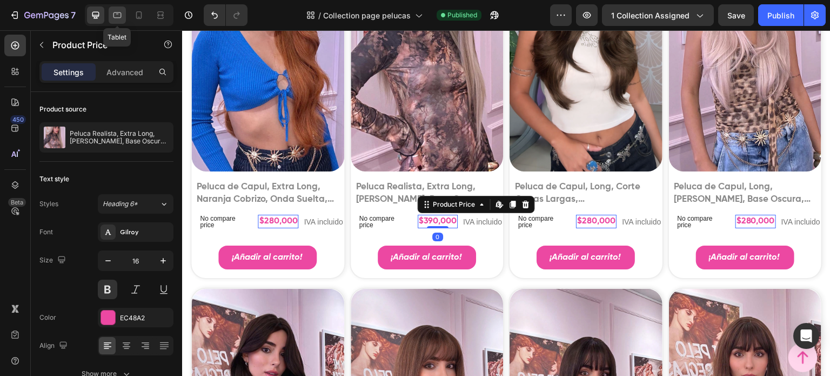
click at [117, 17] on icon at bounding box center [117, 15] width 8 height 6
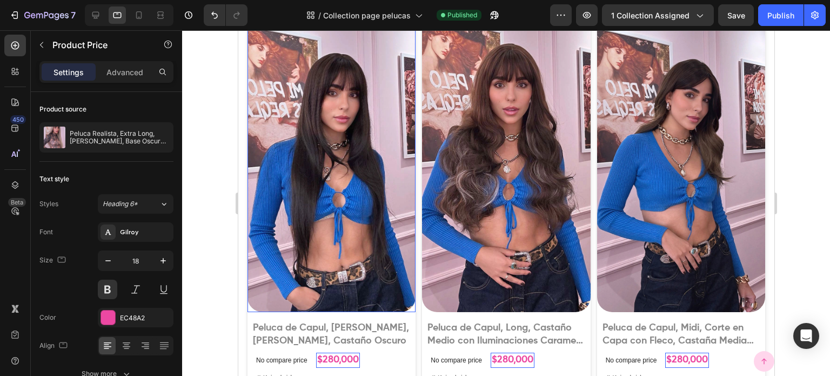
scroll to position [1249, 0]
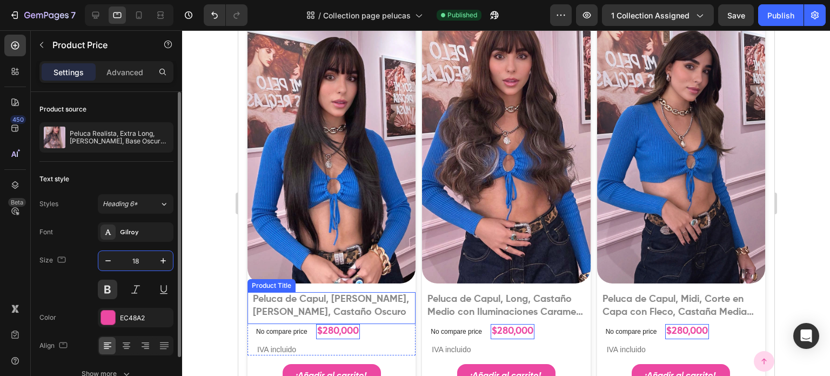
click at [139, 262] on input "18" at bounding box center [136, 260] width 36 height 19
type input "16"
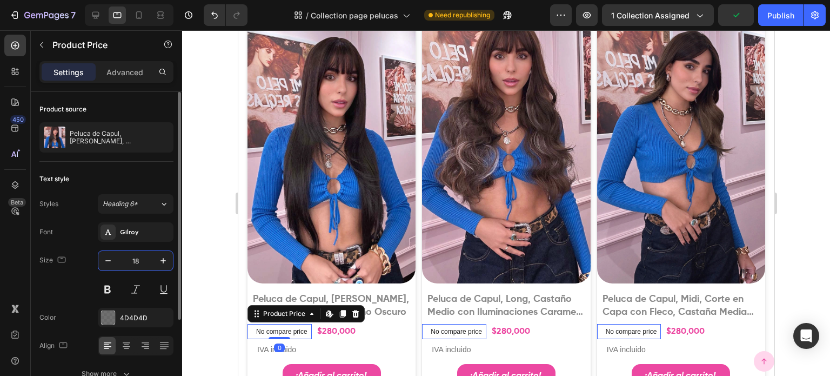
click at [137, 258] on input "18" at bounding box center [136, 260] width 36 height 19
type input "16"
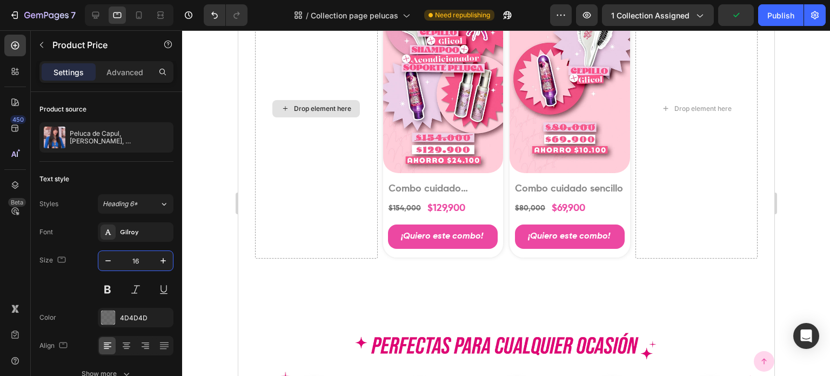
scroll to position [7626, 0]
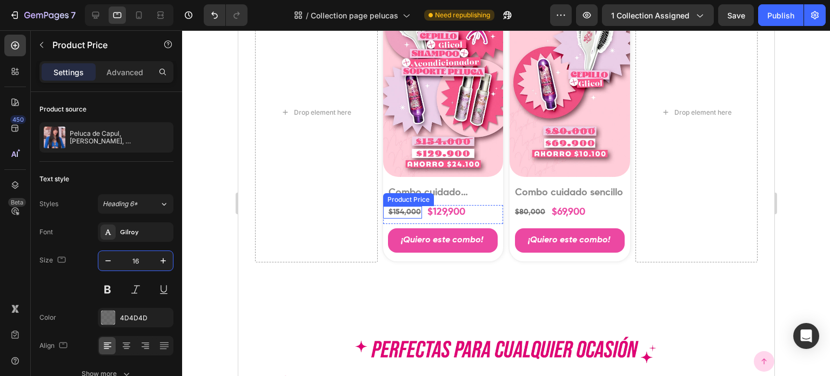
click at [410, 218] on div "$154,000" at bounding box center [404, 212] width 35 height 12
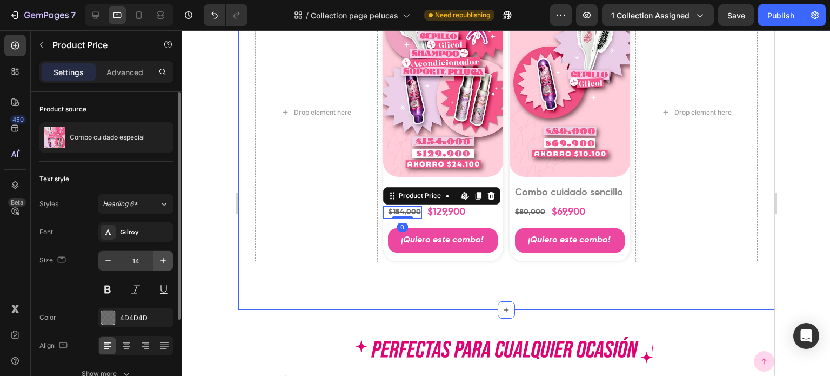
click at [154, 265] on button "button" at bounding box center [162, 260] width 19 height 19
type input "16"
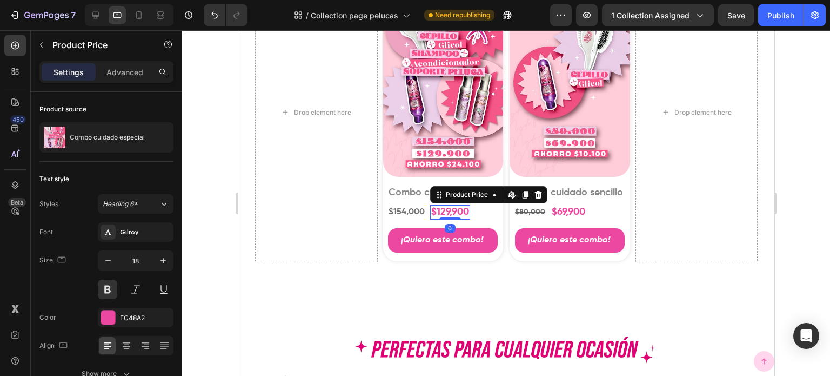
click at [460, 219] on div "$129,900" at bounding box center [450, 212] width 40 height 15
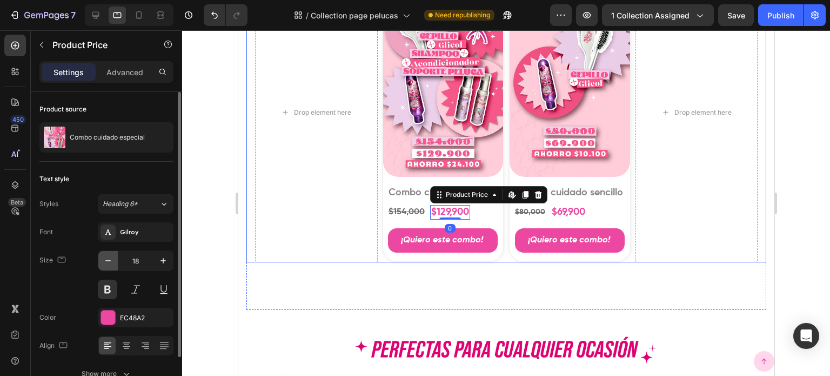
click at [107, 266] on button "button" at bounding box center [107, 260] width 19 height 19
type input "16"
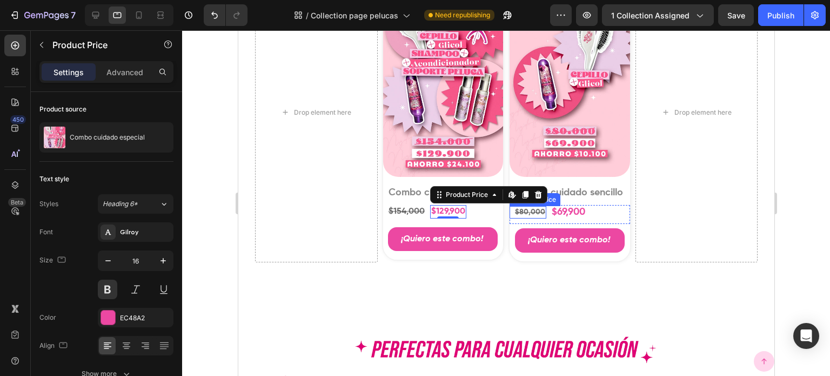
click at [535, 218] on div "$80,000" at bounding box center [529, 212] width 32 height 12
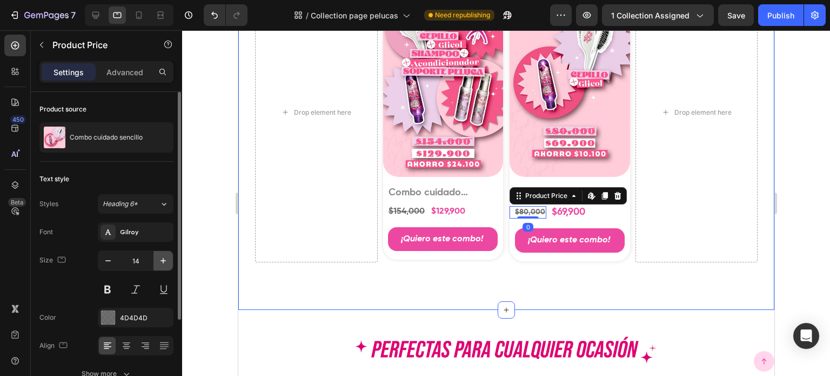
click at [164, 252] on button "button" at bounding box center [162, 260] width 19 height 19
click at [165, 251] on button "button" at bounding box center [162, 260] width 19 height 19
type input "16"
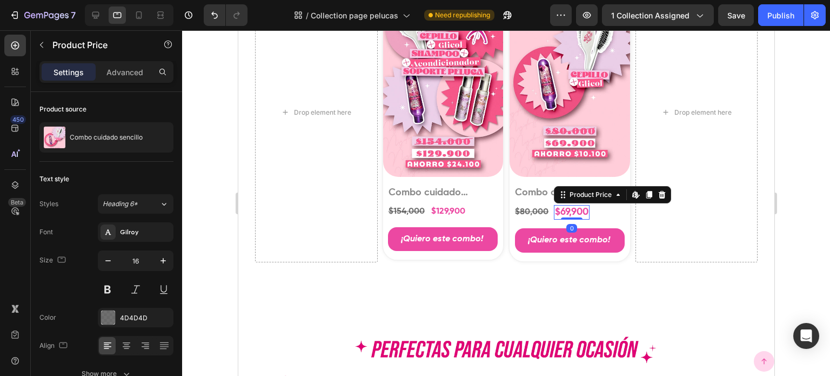
click at [562, 219] on div "$69,900" at bounding box center [571, 212] width 36 height 15
click at [109, 261] on icon "button" at bounding box center [108, 260] width 11 height 11
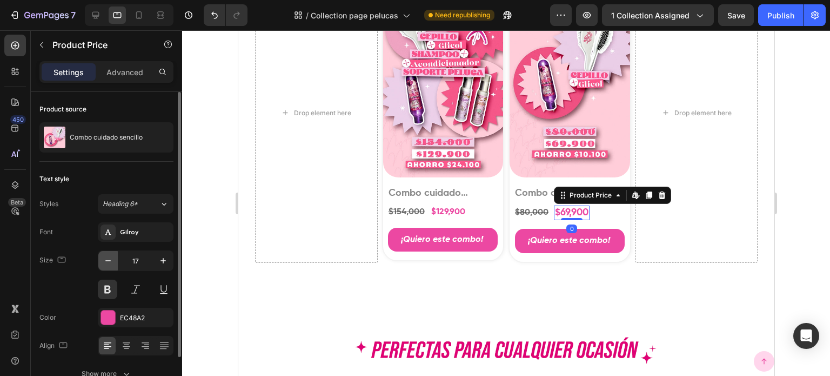
click at [110, 261] on icon "button" at bounding box center [108, 260] width 11 height 11
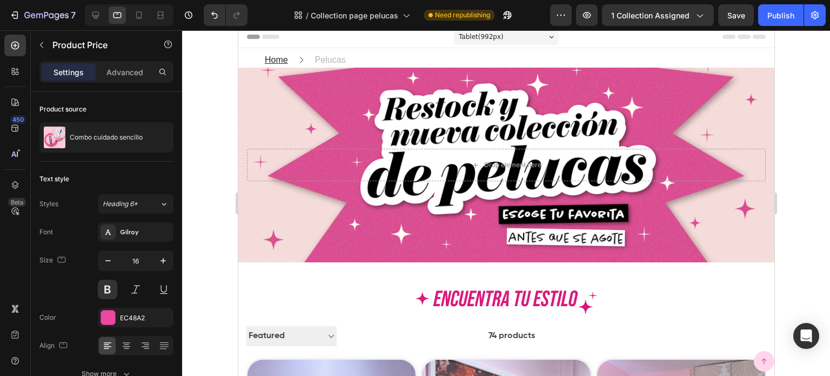
scroll to position [0, 0]
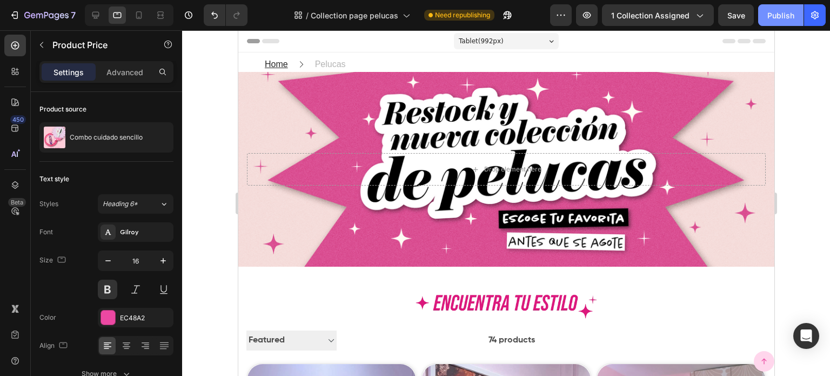
click at [775, 13] on div "Publish" at bounding box center [780, 15] width 27 height 11
click at [140, 16] on icon at bounding box center [138, 15] width 11 height 11
type input "13"
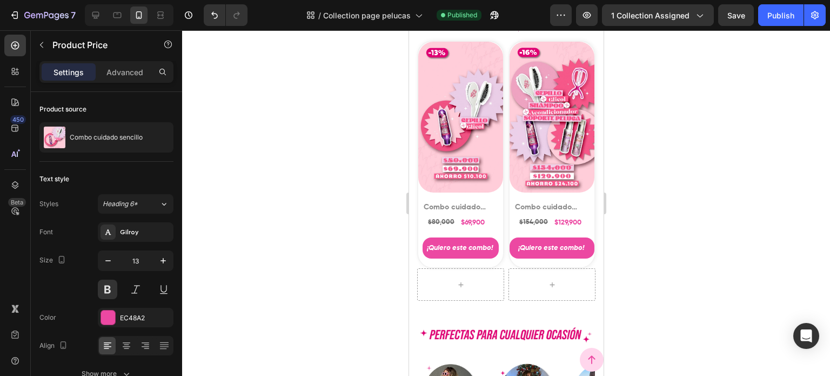
scroll to position [6863, 0]
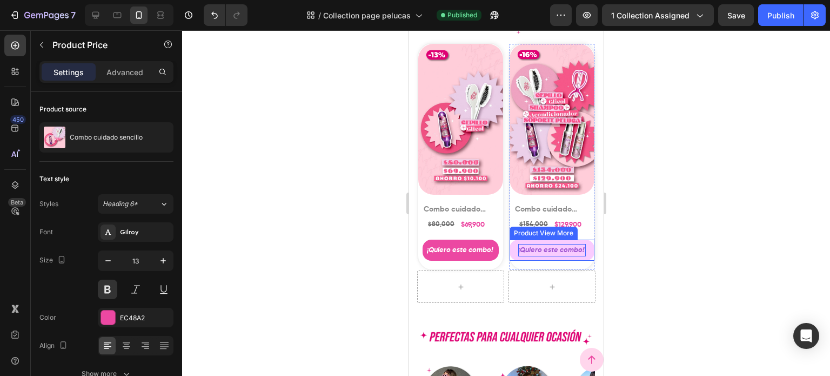
click at [518, 246] on div "¡Quiero este combo!" at bounding box center [552, 250] width 68 height 12
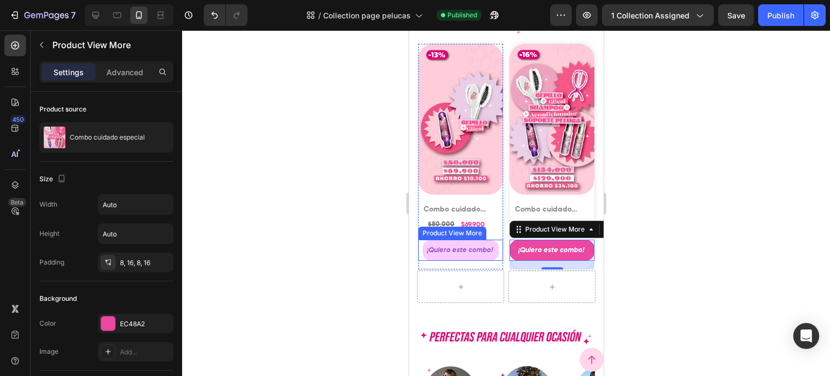
click at [466, 249] on button "¡Quiero este combo!" at bounding box center [460, 249] width 76 height 21
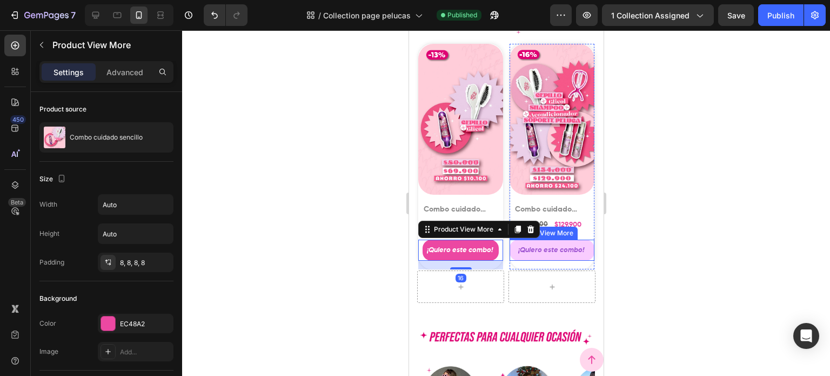
click at [509, 252] on button "¡Quiero este combo!" at bounding box center [551, 249] width 85 height 21
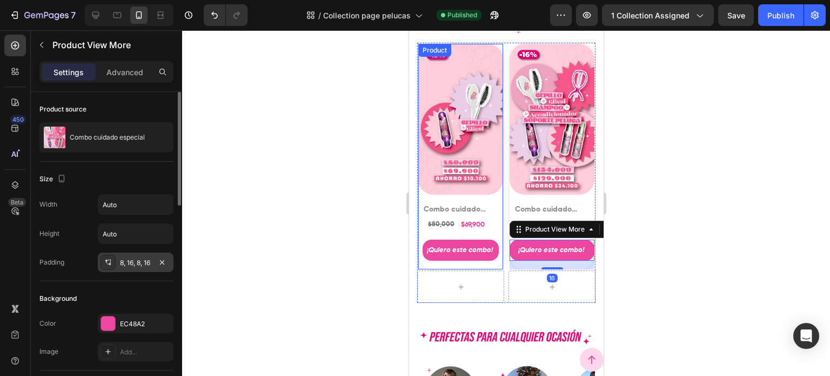
click at [132, 258] on div "8, 16, 8, 16" at bounding box center [135, 263] width 31 height 10
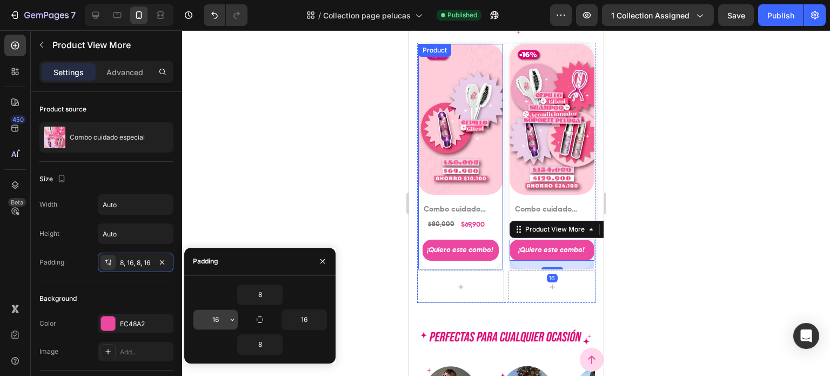
click at [218, 315] on input "16" at bounding box center [215, 319] width 44 height 19
click at [232, 322] on icon "button" at bounding box center [232, 319] width 9 height 9
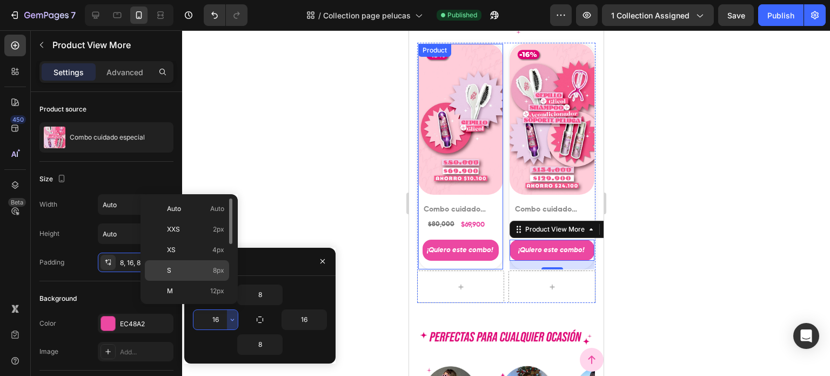
click at [216, 273] on span "8px" at bounding box center [218, 270] width 11 height 10
type input "8"
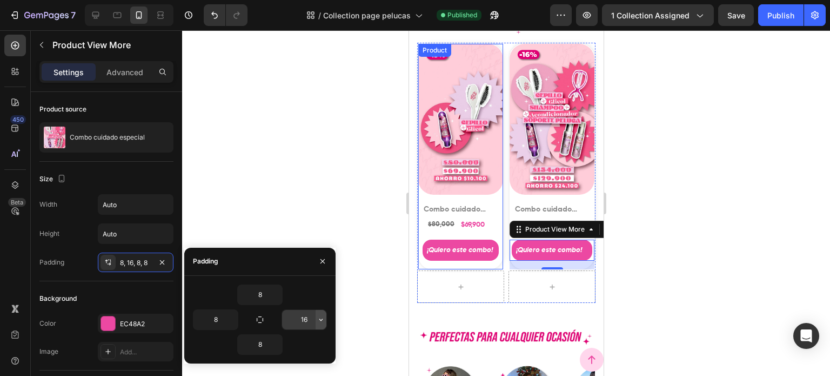
click at [318, 319] on icon "button" at bounding box center [321, 319] width 9 height 9
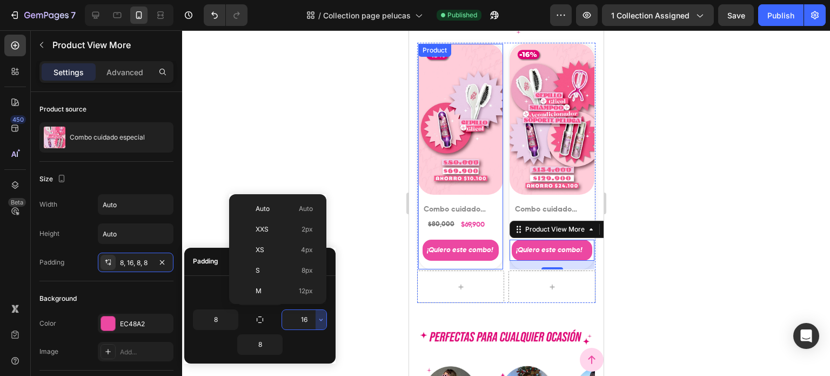
click at [303, 265] on span "8px" at bounding box center [307, 270] width 11 height 10
type input "8"
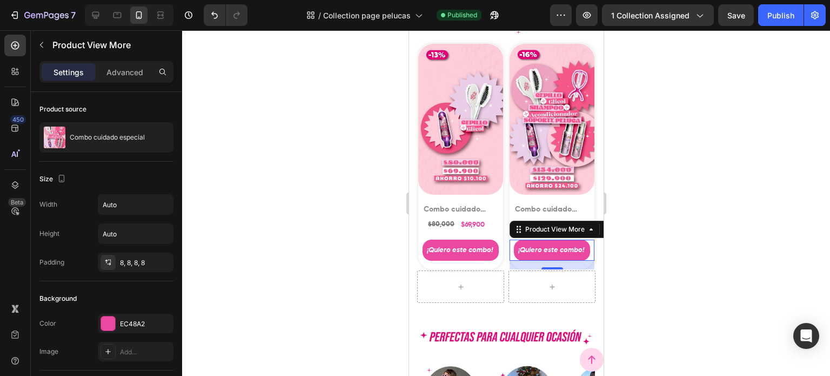
click at [666, 291] on div at bounding box center [506, 202] width 648 height 345
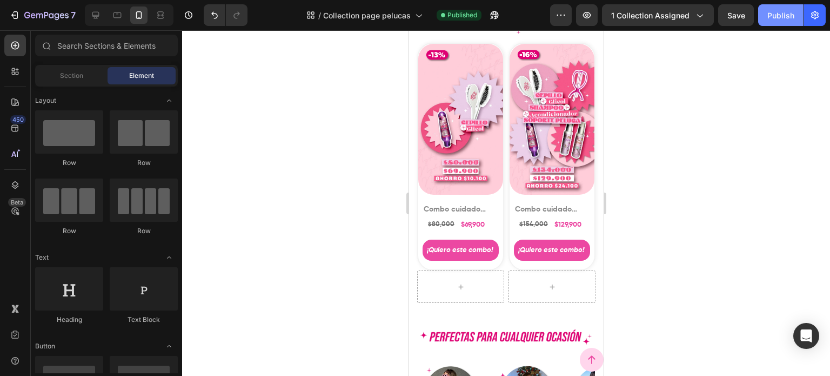
click at [779, 17] on div "Publish" at bounding box center [780, 15] width 27 height 11
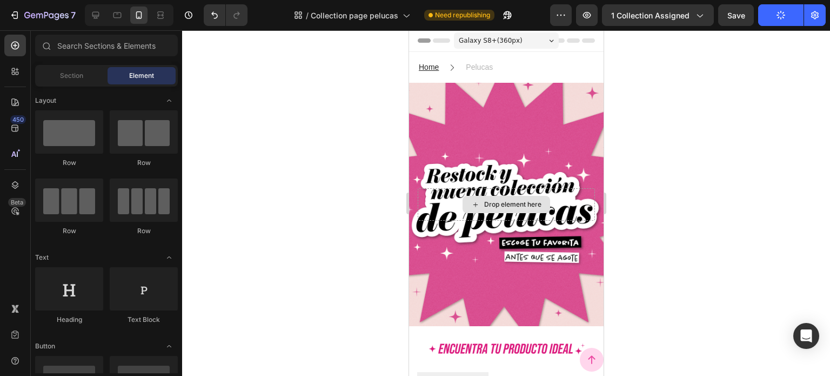
scroll to position [0, 0]
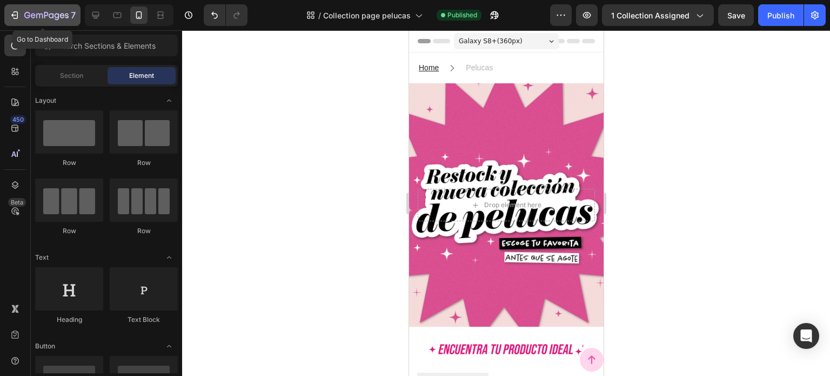
click at [39, 13] on icon "button" at bounding box center [46, 15] width 44 height 9
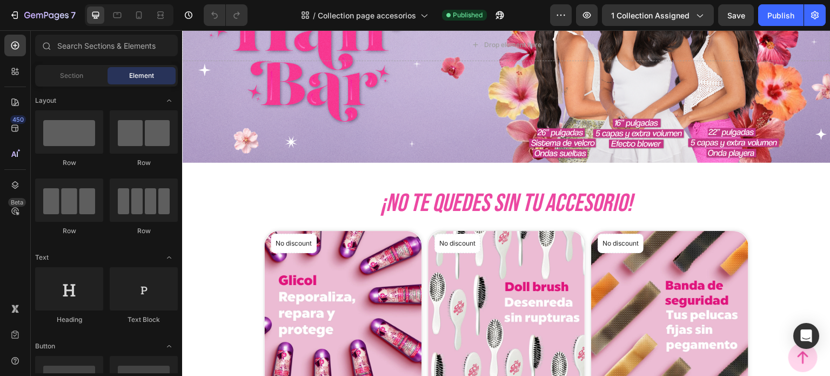
scroll to position [162, 0]
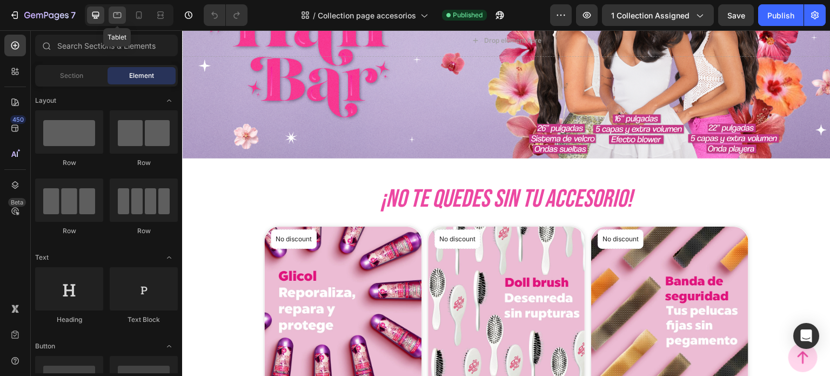
click at [112, 11] on icon at bounding box center [117, 15] width 11 height 11
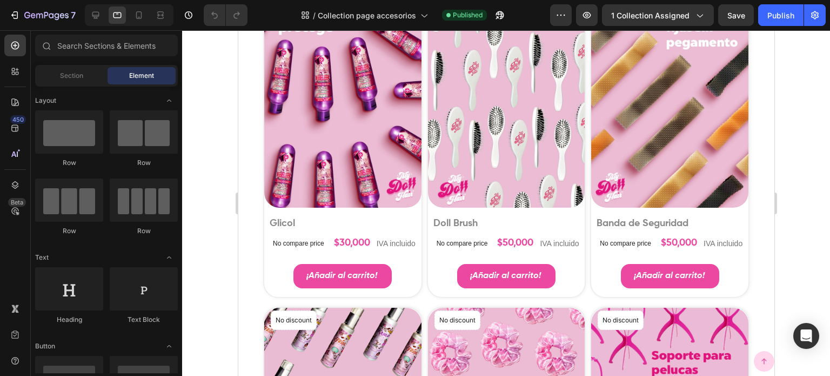
scroll to position [486, 0]
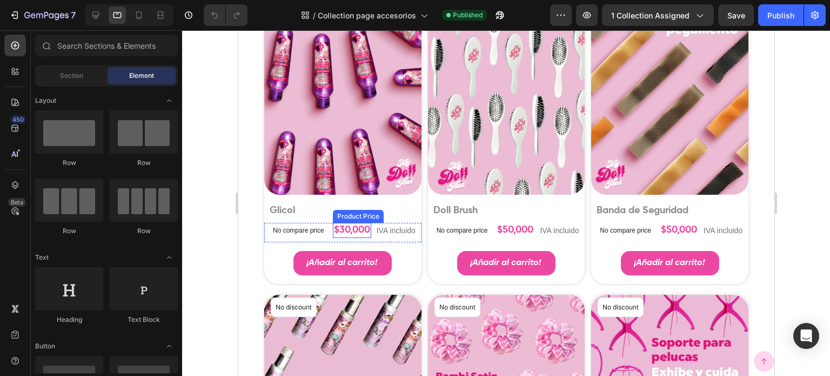
click at [343, 229] on div "$30,000" at bounding box center [351, 230] width 38 height 15
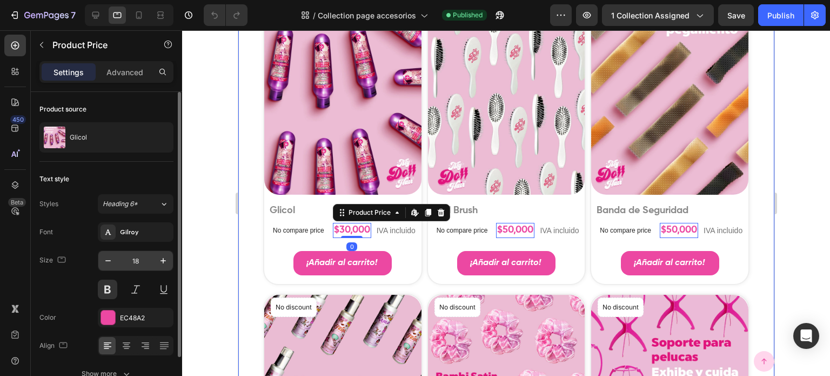
click at [138, 258] on input "18" at bounding box center [136, 260] width 36 height 19
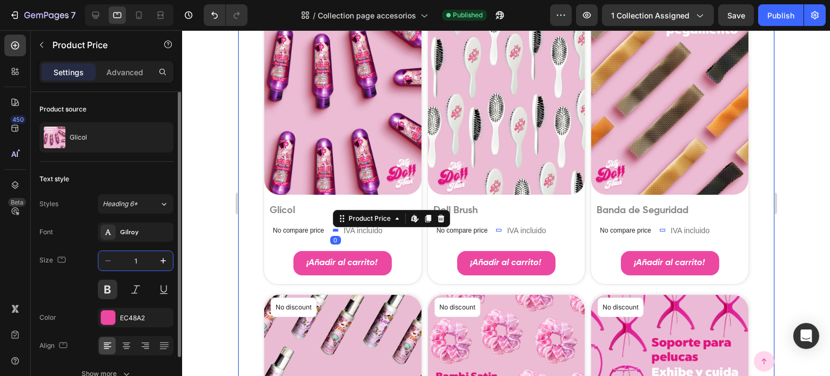
type input "16"
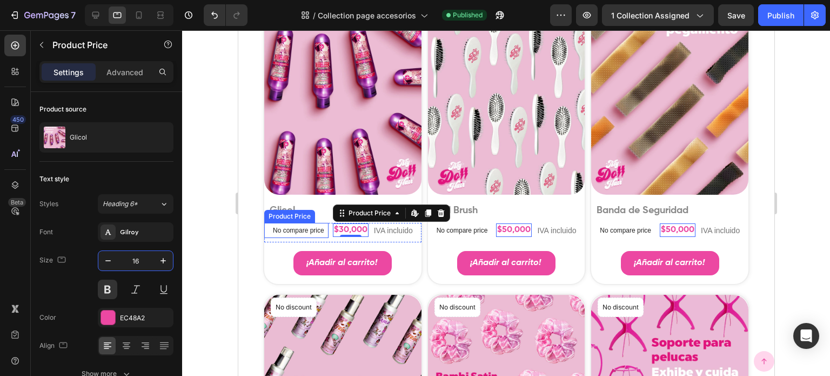
click at [317, 231] on p "No compare price" at bounding box center [297, 230] width 51 height 6
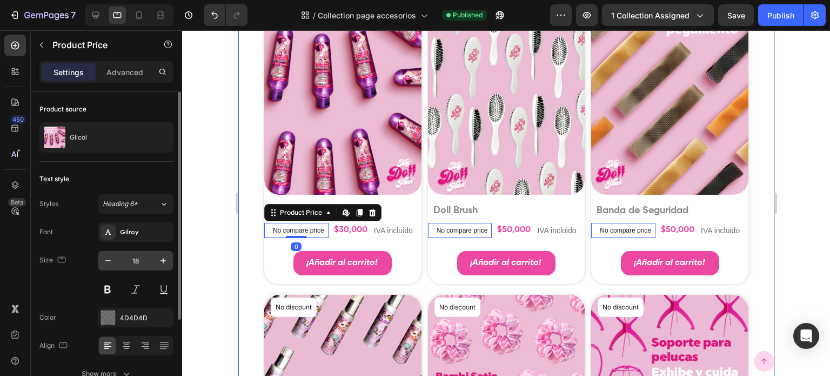
click at [141, 251] on input "18" at bounding box center [136, 260] width 36 height 19
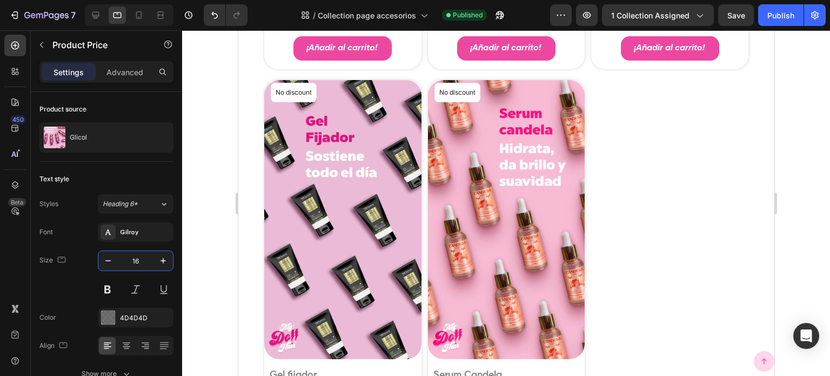
scroll to position [1081, 0]
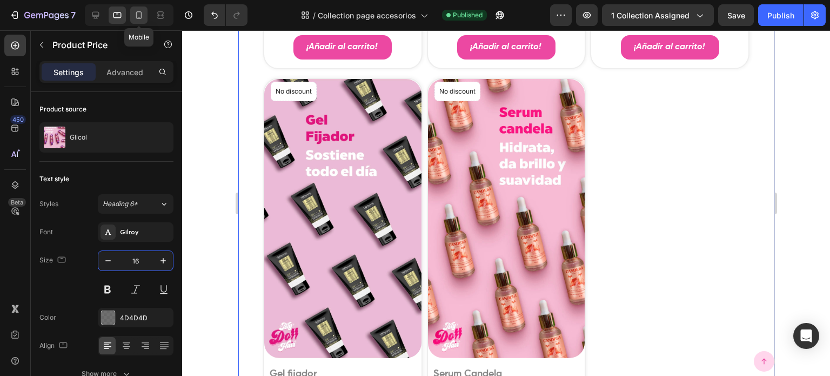
click at [134, 20] on div at bounding box center [138, 14] width 17 height 17
type input "14"
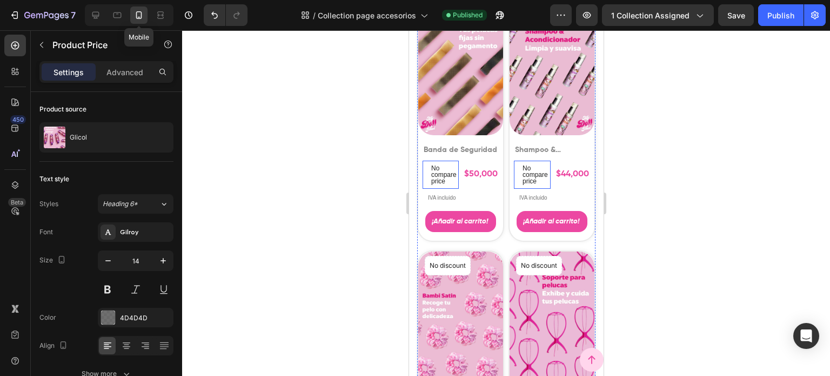
scroll to position [634, 0]
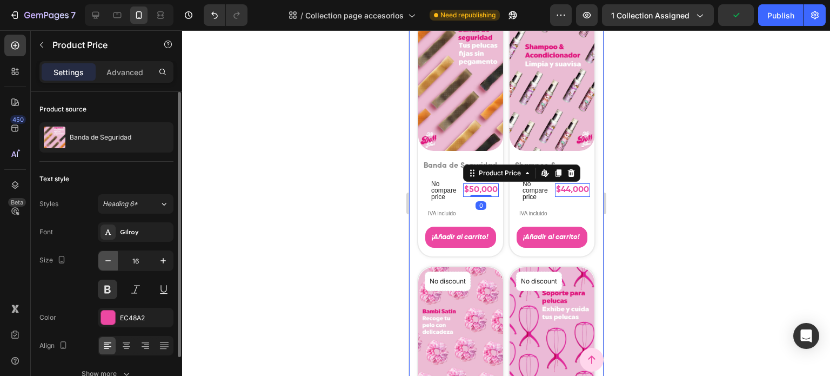
click at [110, 261] on icon "button" at bounding box center [108, 260] width 11 height 11
type input "14"
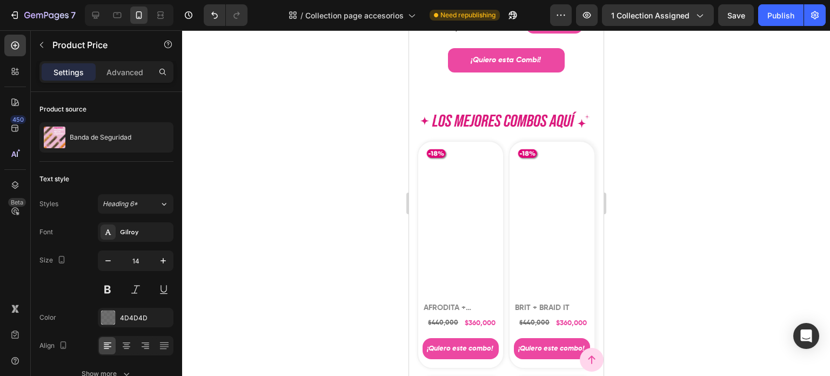
scroll to position [1948, 0]
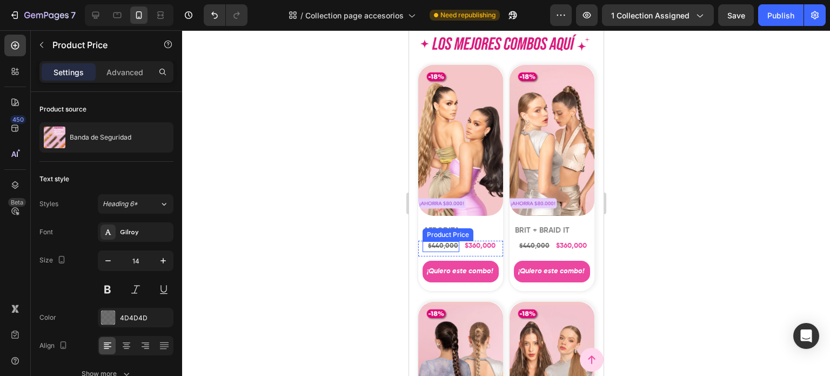
click at [465, 241] on div "$360,000" at bounding box center [479, 245] width 33 height 11
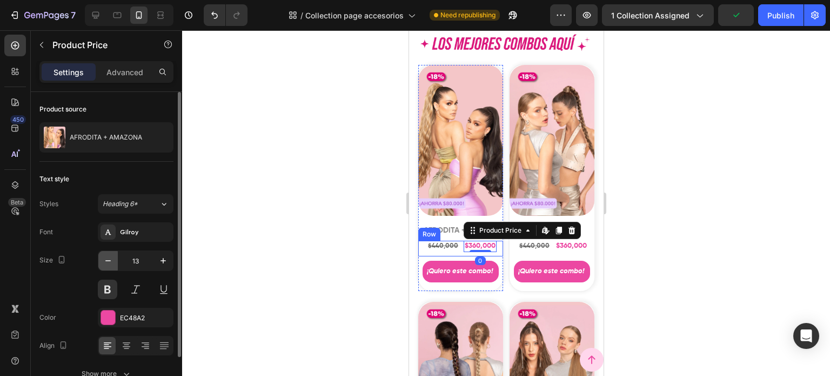
click at [108, 264] on icon "button" at bounding box center [108, 260] width 11 height 11
type input "12"
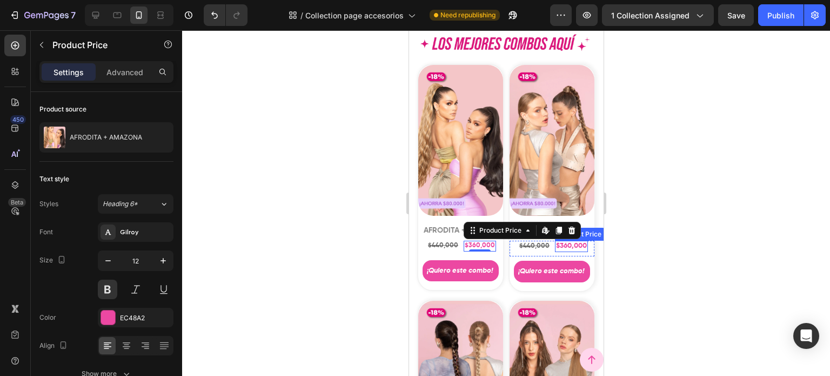
click at [560, 244] on div "$360,000" at bounding box center [570, 245] width 33 height 11
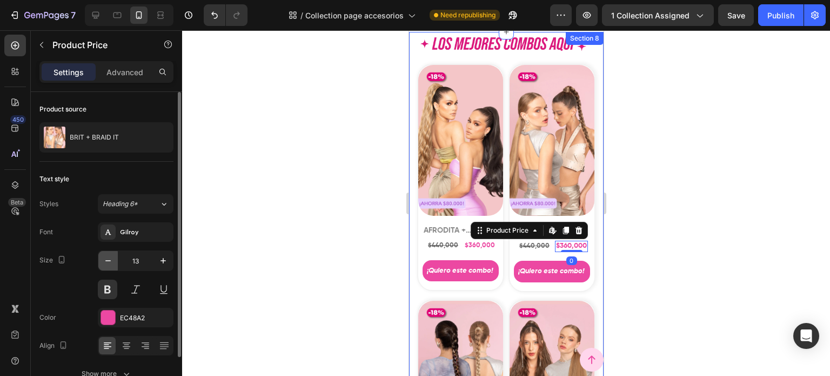
click at [114, 265] on button "button" at bounding box center [107, 260] width 19 height 19
type input "12"
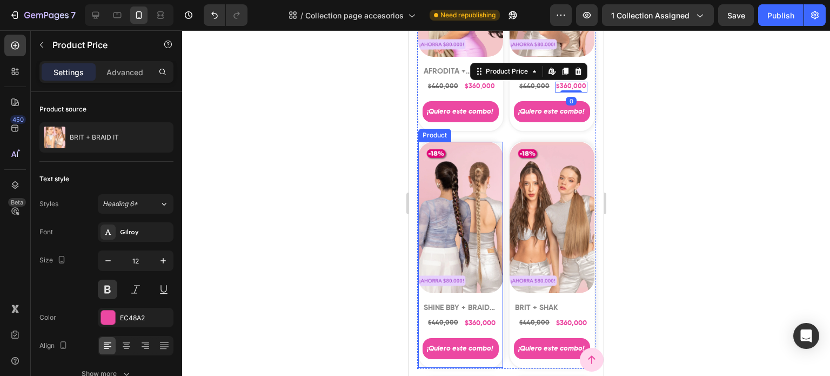
scroll to position [2110, 0]
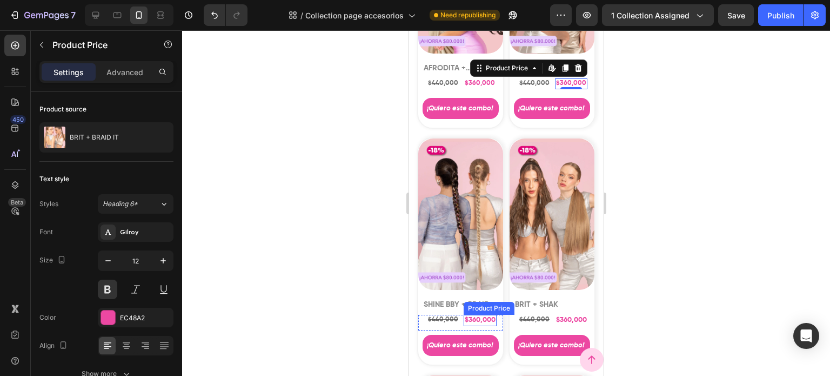
click at [473, 315] on div "$360,000" at bounding box center [479, 320] width 33 height 11
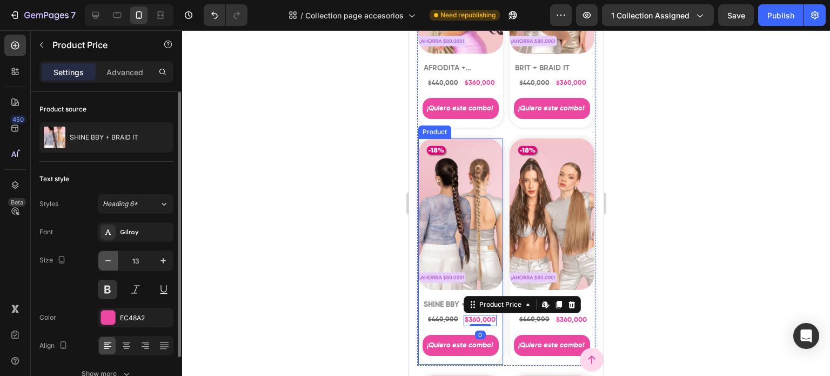
click at [103, 263] on icon "button" at bounding box center [108, 260] width 11 height 11
type input "12"
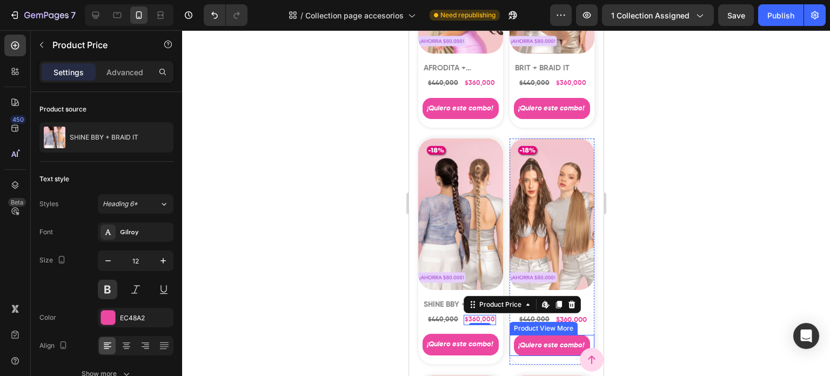
click at [567, 315] on div "$360,000 Product Price Product Price" at bounding box center [570, 320] width 33 height 11
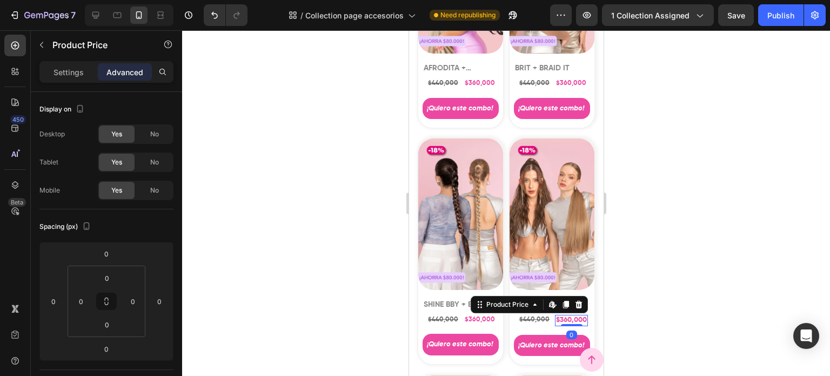
click at [567, 315] on div "$360,000" at bounding box center [570, 320] width 33 height 11
click at [78, 73] on p "Settings" at bounding box center [69, 71] width 30 height 11
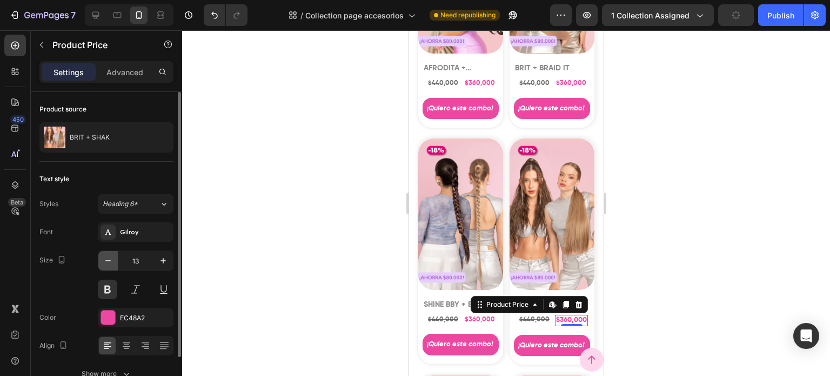
click at [107, 261] on icon "button" at bounding box center [108, 260] width 11 height 11
type input "12"
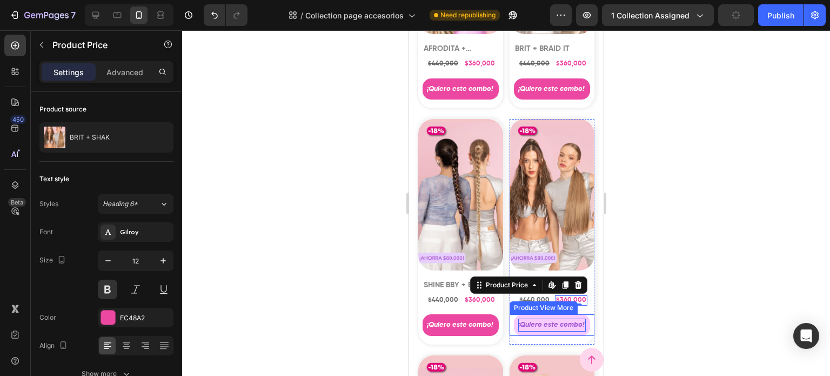
scroll to position [2326, 0]
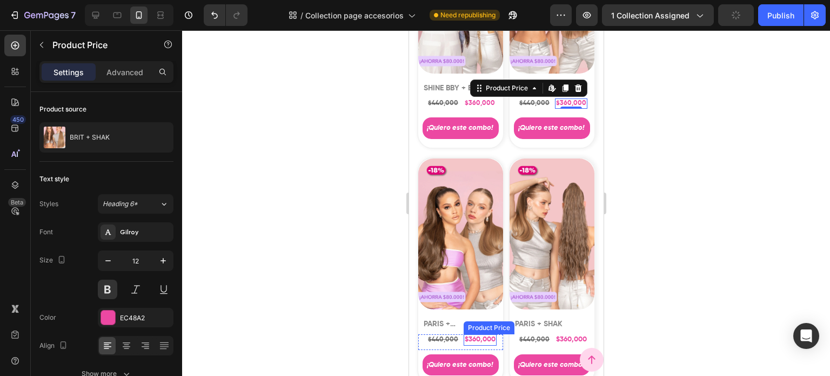
click at [476, 334] on div "$360,000" at bounding box center [479, 339] width 33 height 11
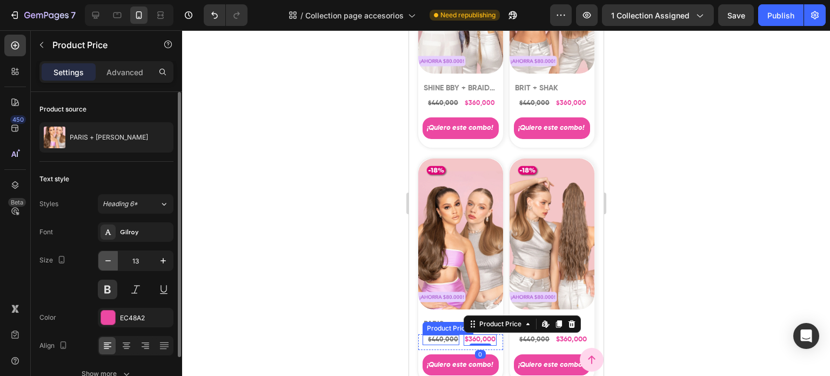
click at [112, 264] on icon "button" at bounding box center [108, 260] width 11 height 11
type input "12"
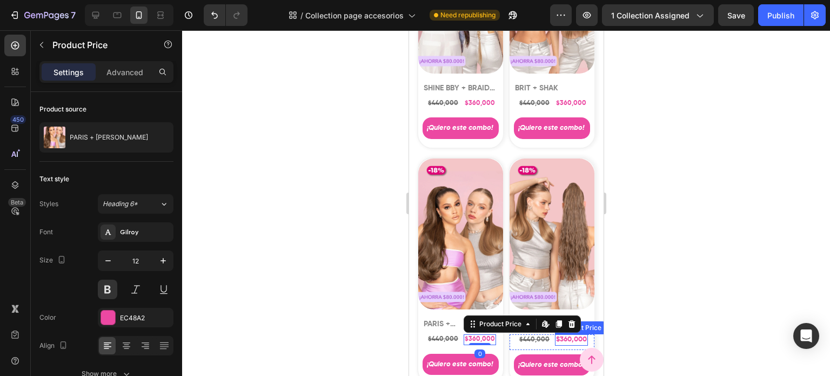
click at [560, 334] on div "$360,000" at bounding box center [570, 339] width 33 height 11
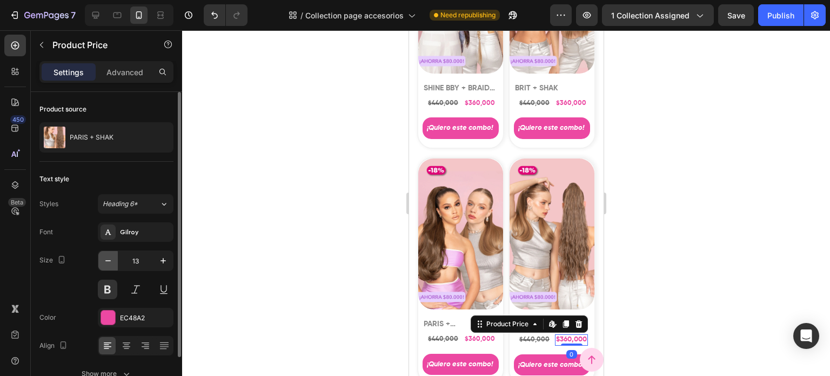
click at [107, 254] on button "button" at bounding box center [107, 260] width 19 height 19
type input "12"
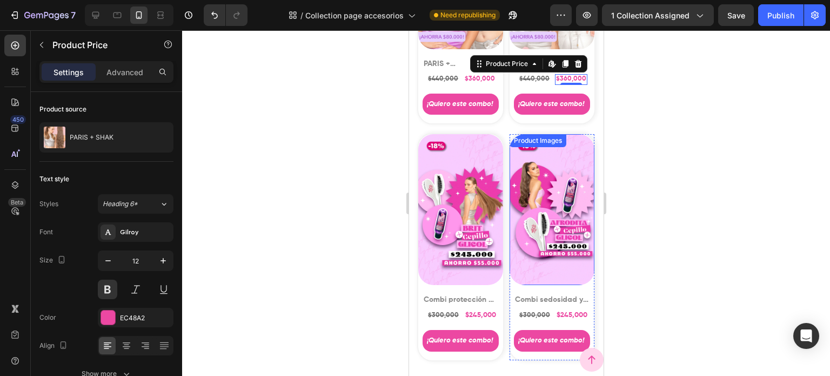
scroll to position [2596, 0]
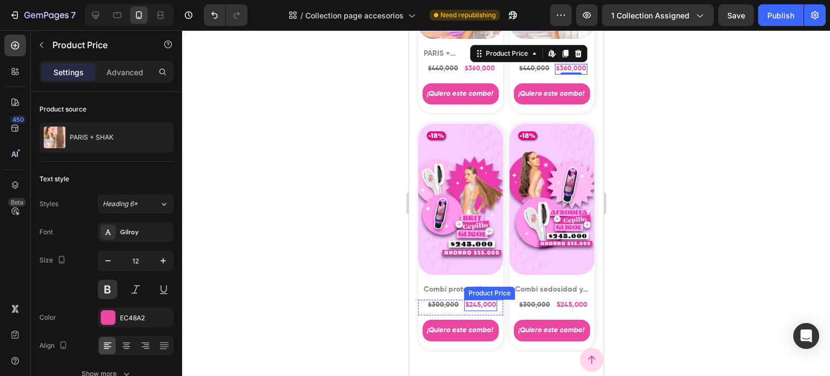
click at [482, 299] on div "$245,000 Product Price Product Price" at bounding box center [480, 304] width 33 height 11
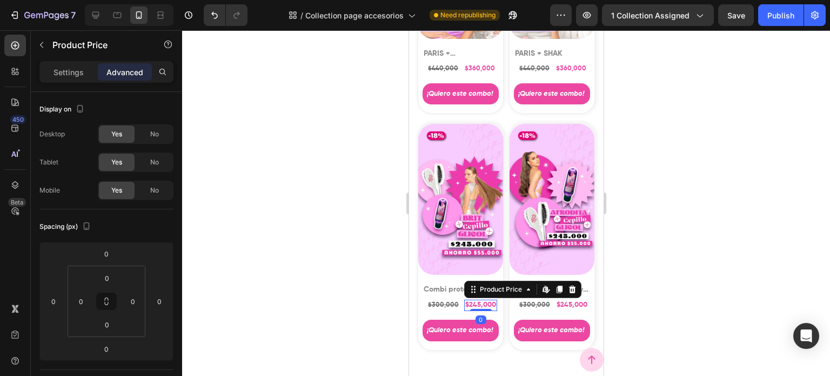
click at [78, 71] on p "Settings" at bounding box center [69, 71] width 30 height 11
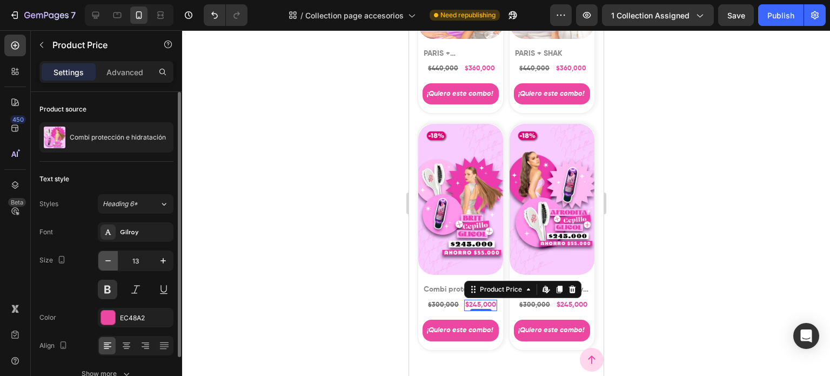
click at [103, 259] on icon "button" at bounding box center [108, 260] width 11 height 11
type input "12"
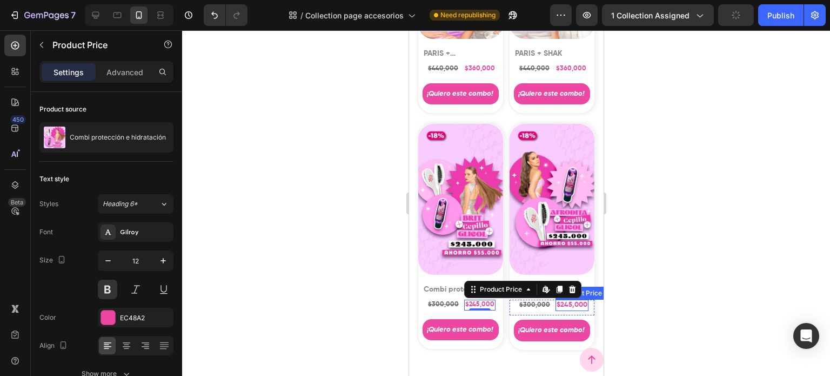
click at [565, 299] on div "$245,000" at bounding box center [571, 304] width 33 height 11
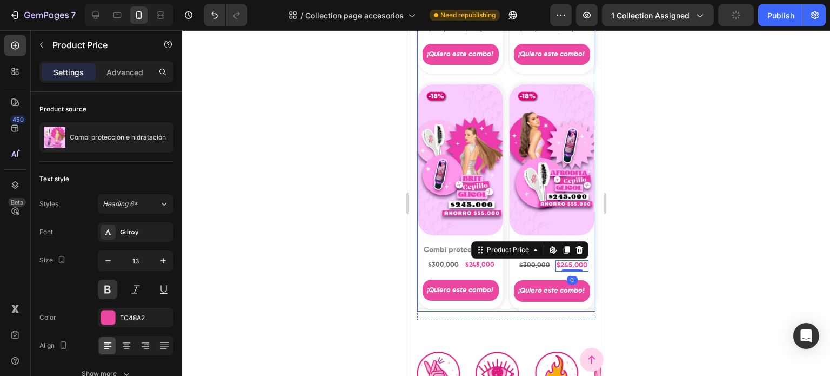
scroll to position [2866, 0]
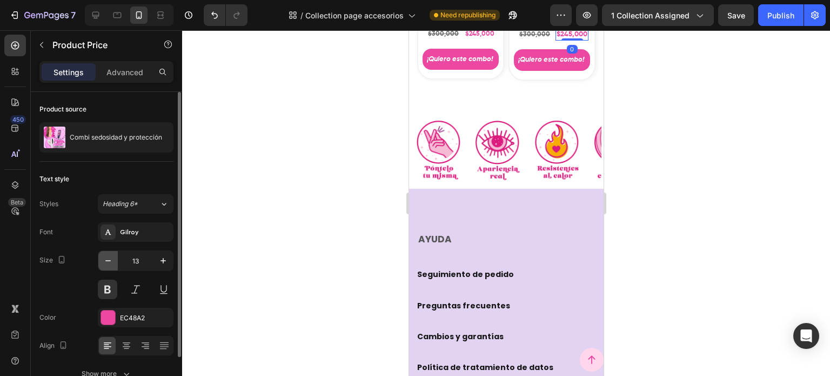
click at [110, 254] on button "button" at bounding box center [107, 260] width 19 height 19
type input "12"
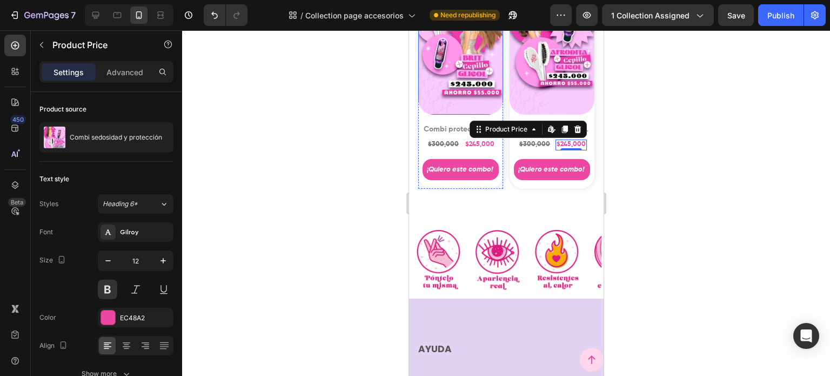
scroll to position [2758, 0]
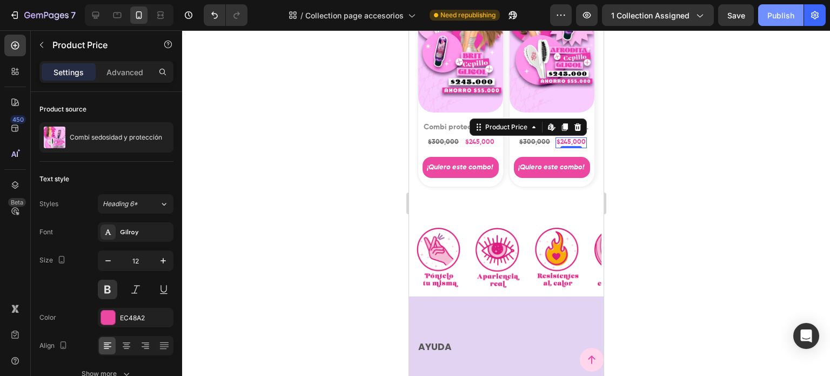
click at [777, 18] on div "Publish" at bounding box center [780, 15] width 27 height 11
click at [244, 140] on div at bounding box center [506, 202] width 648 height 345
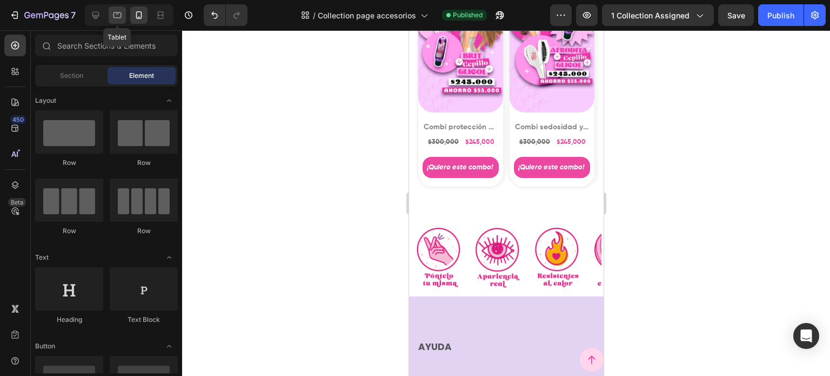
click at [123, 12] on div at bounding box center [117, 14] width 17 height 17
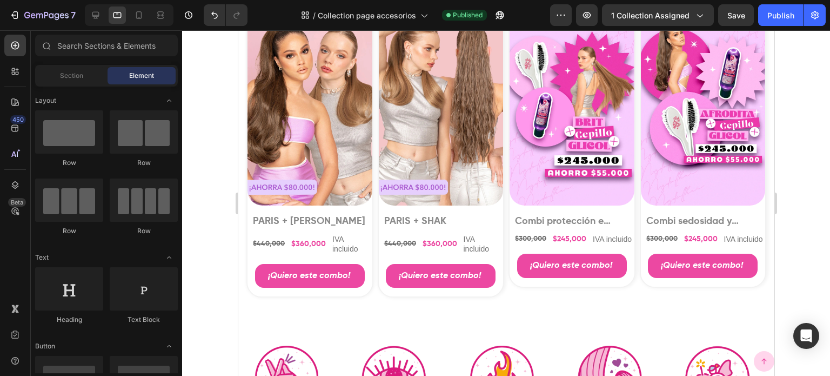
scroll to position [1018, 0]
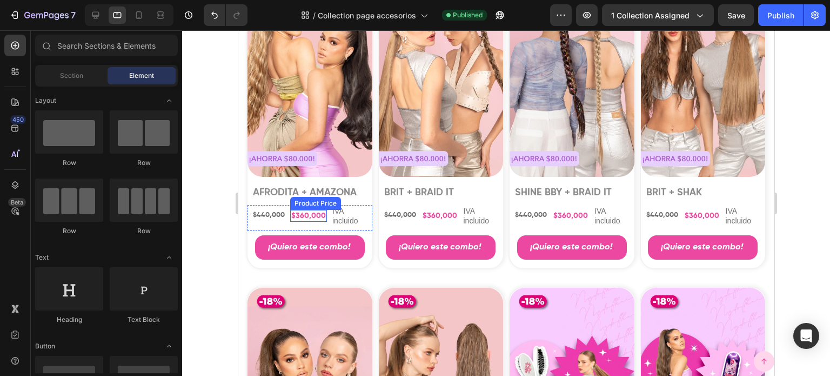
click at [309, 210] on div "$360,000" at bounding box center [308, 216] width 37 height 12
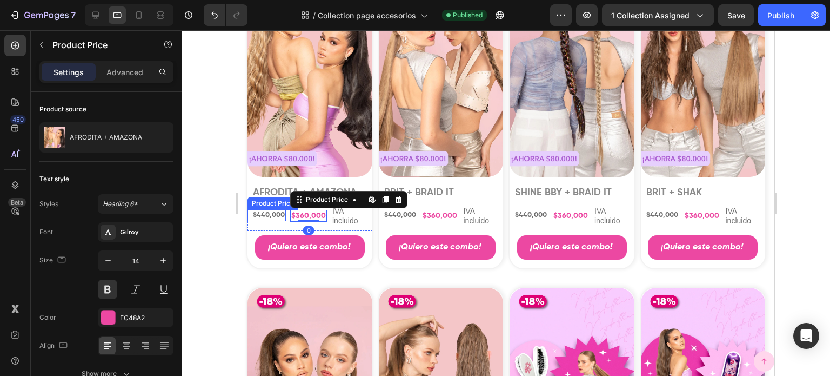
click at [267, 210] on div "$440,000" at bounding box center [268, 215] width 34 height 11
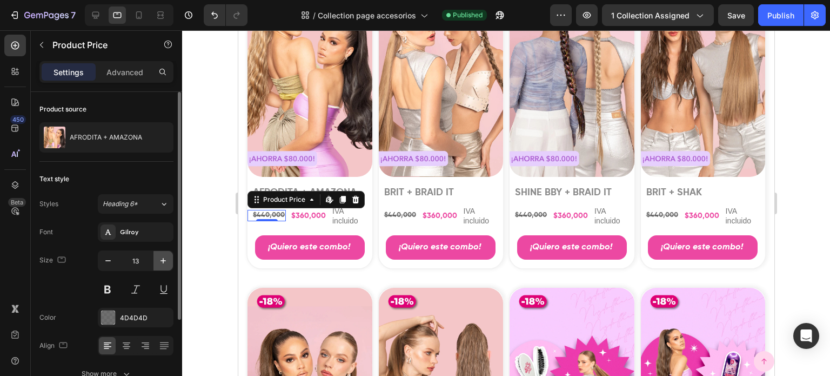
click at [160, 260] on icon "button" at bounding box center [163, 260] width 11 height 11
type input "14"
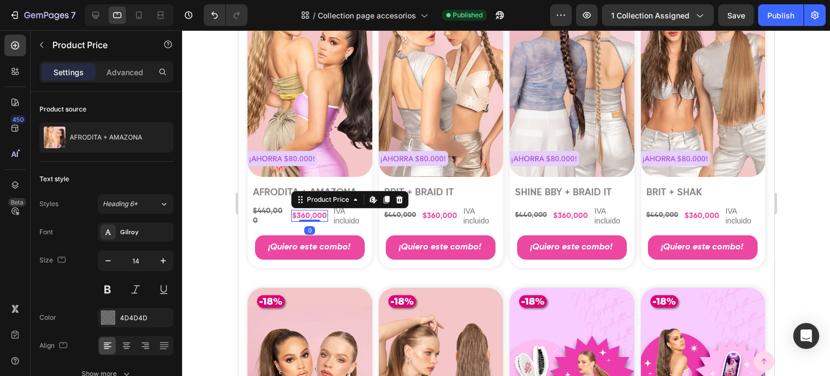
click at [306, 213] on div "$360,000" at bounding box center [309, 216] width 37 height 12
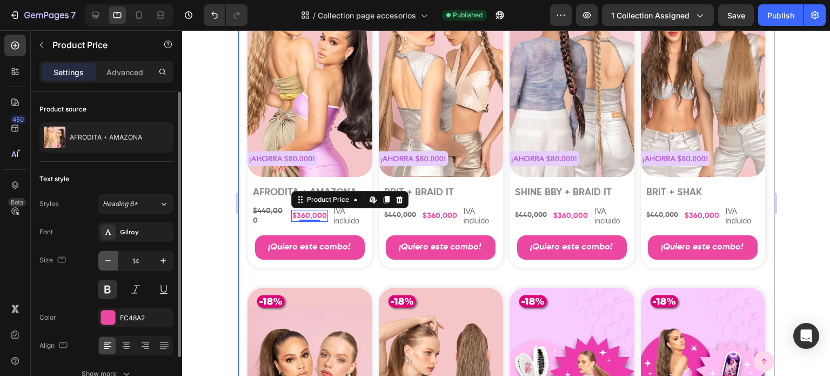
click at [115, 257] on button "button" at bounding box center [107, 260] width 19 height 19
type input "13"
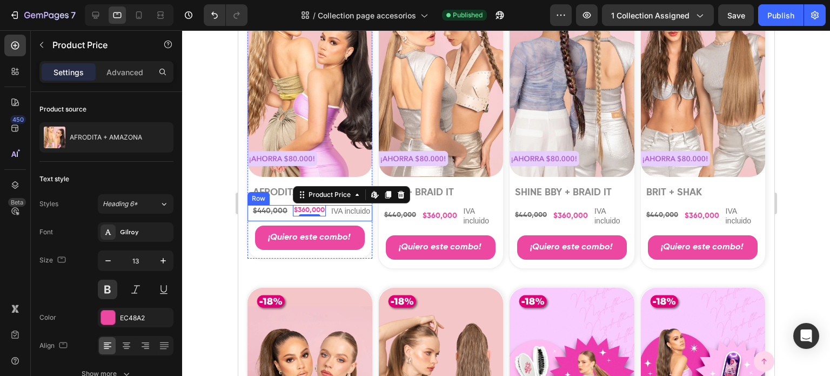
click at [271, 208] on div "$440,000" at bounding box center [269, 211] width 37 height 12
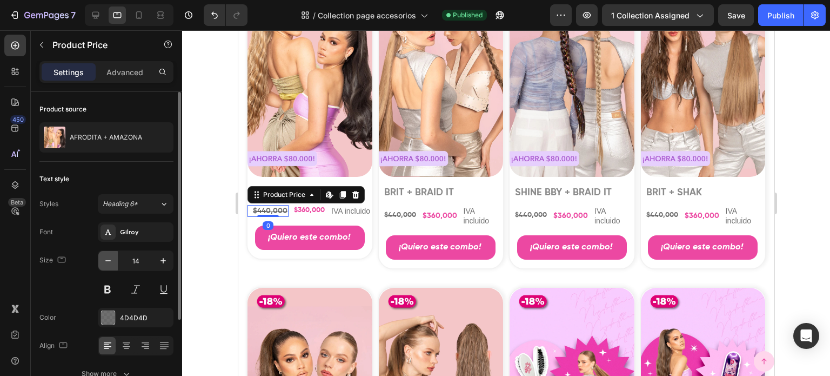
click at [106, 257] on icon "button" at bounding box center [108, 260] width 11 height 11
type input "13"
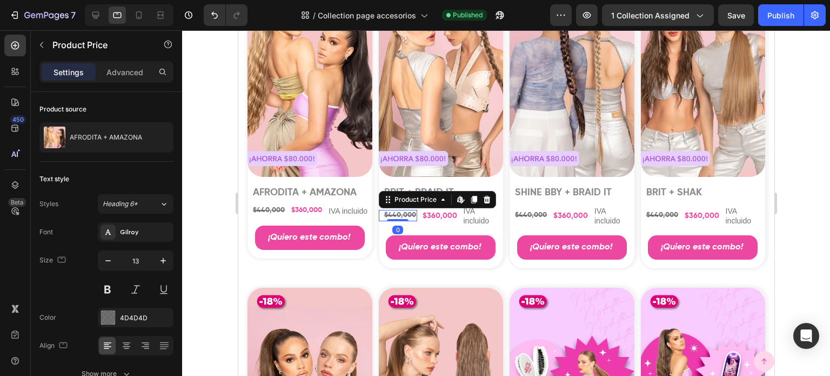
click at [400, 210] on div "$440,000" at bounding box center [400, 215] width 34 height 11
click at [439, 210] on div "$360,000" at bounding box center [439, 216] width 37 height 12
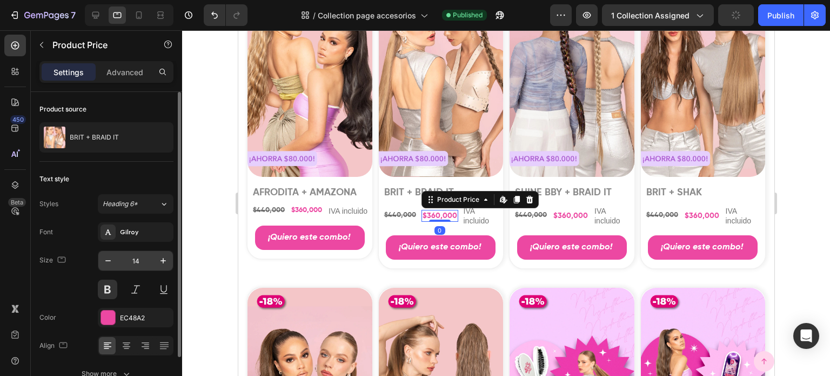
click at [137, 265] on input "14" at bounding box center [136, 260] width 36 height 19
type input "13"
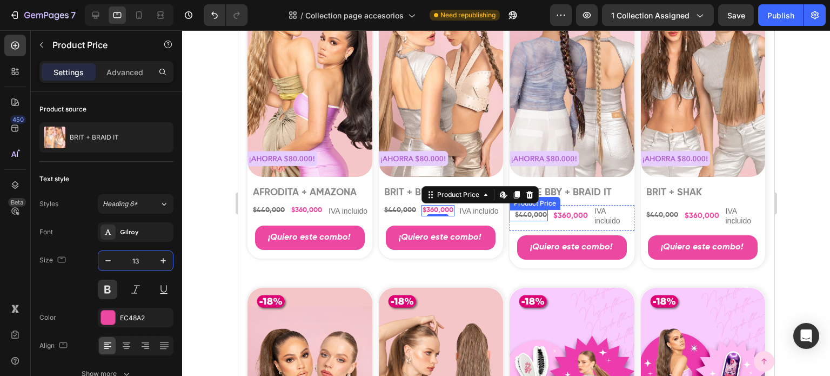
click at [551, 200] on div "Product Images Product Badge SHINE BBY + BRAID IT Product Title $440,000 Produc…" at bounding box center [571, 112] width 127 height 315
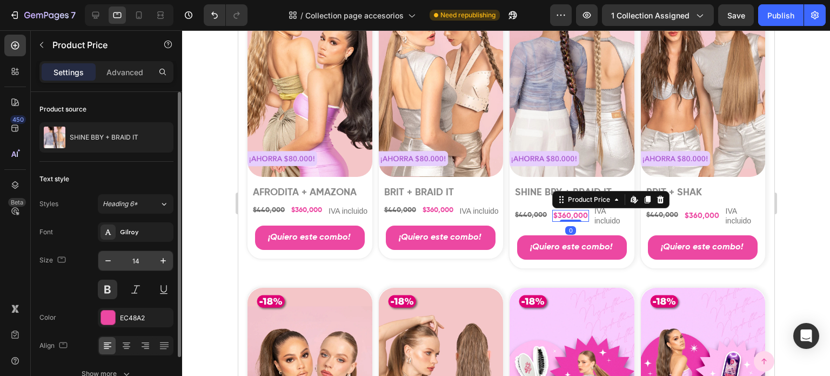
click at [134, 255] on input "14" at bounding box center [136, 260] width 36 height 19
type input "13"
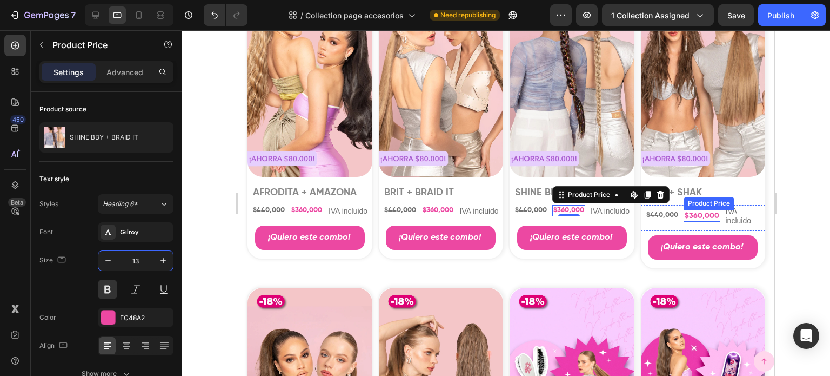
click at [695, 210] on div "$360,000" at bounding box center [701, 216] width 37 height 12
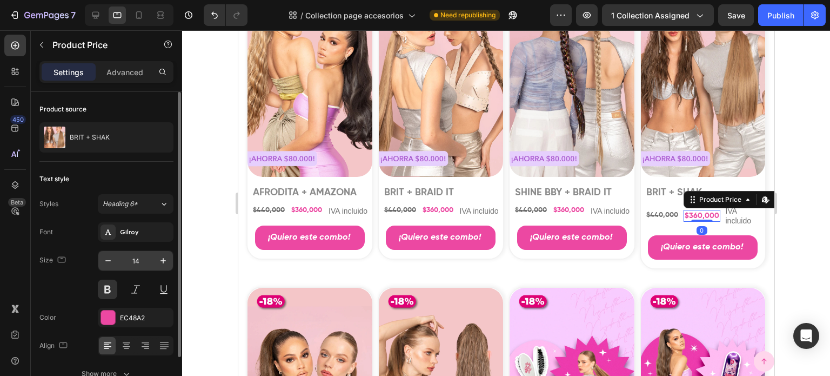
click at [136, 252] on input "14" at bounding box center [136, 260] width 36 height 19
type input "13"
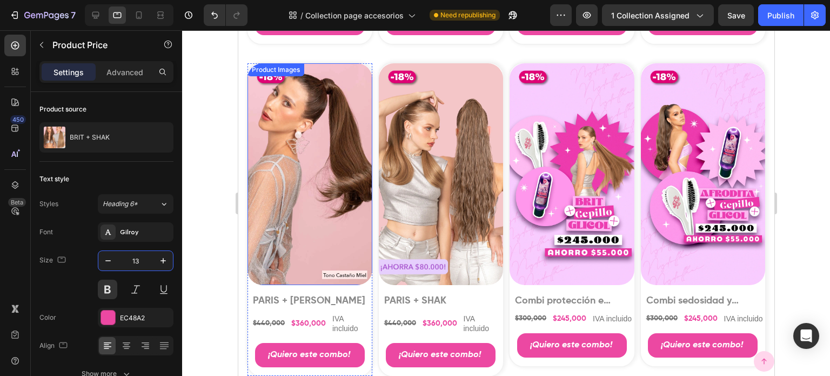
scroll to position [1342, 0]
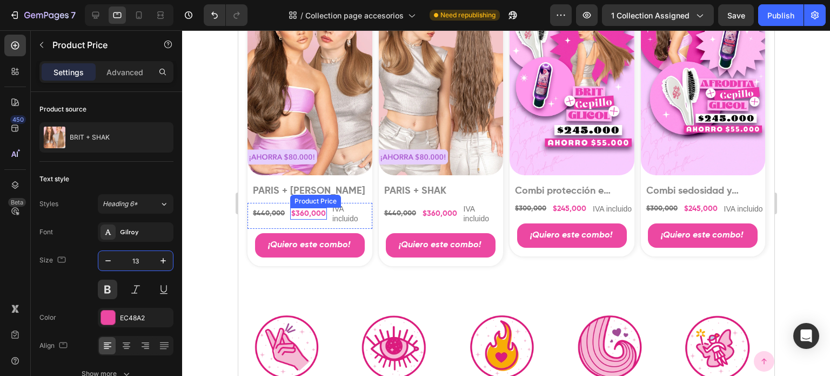
click at [310, 208] on div "$360,000" at bounding box center [308, 214] width 37 height 12
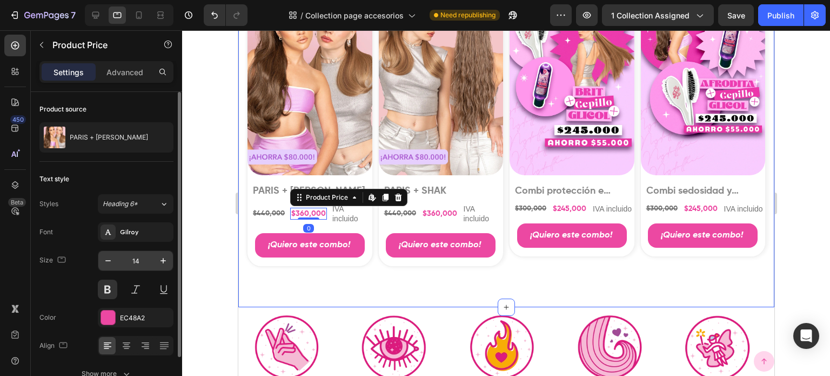
click at [143, 256] on input "14" at bounding box center [136, 260] width 36 height 19
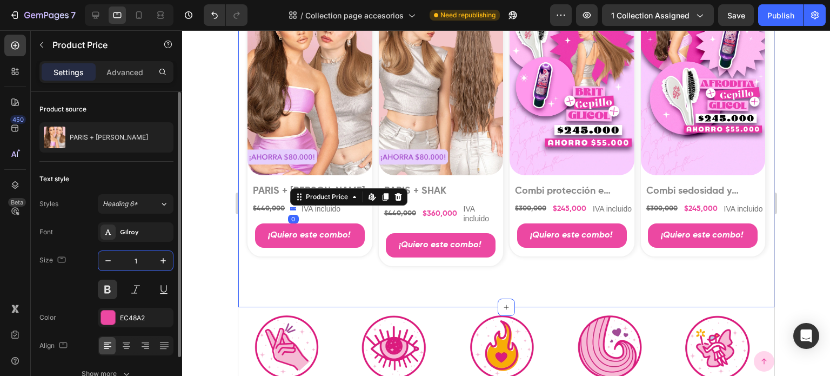
type input "13"
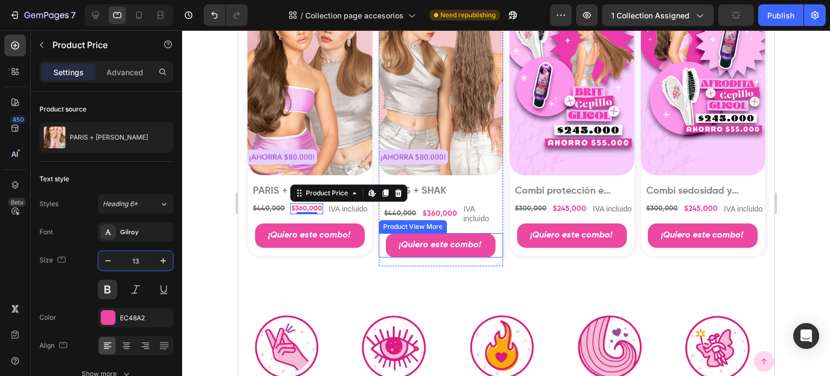
click at [437, 208] on div "$360,000" at bounding box center [439, 214] width 37 height 12
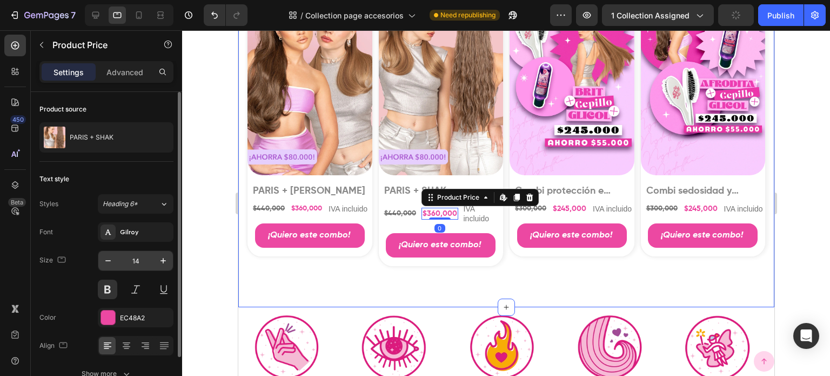
click at [132, 252] on input "14" at bounding box center [136, 260] width 36 height 19
click at [132, 253] on input "14" at bounding box center [136, 260] width 36 height 19
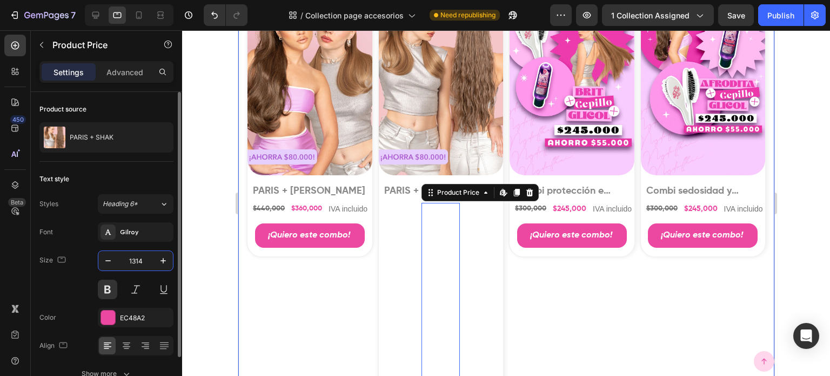
click at [149, 257] on input "1314" at bounding box center [136, 260] width 36 height 19
type input "13"
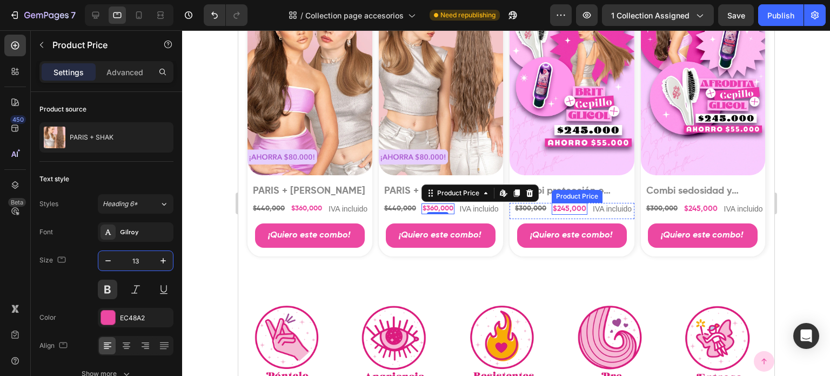
click at [560, 203] on div "$245,000" at bounding box center [569, 209] width 36 height 12
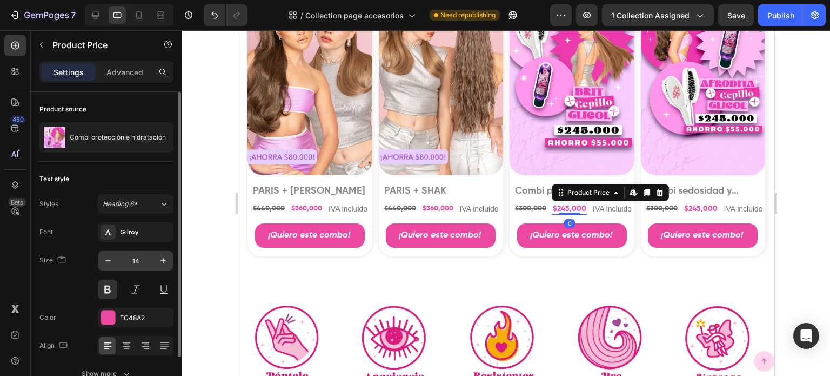
click at [136, 259] on input "14" at bounding box center [136, 260] width 36 height 19
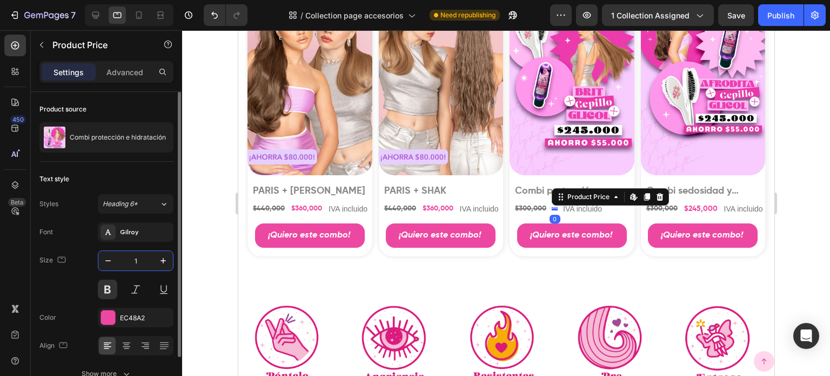
type input "13"
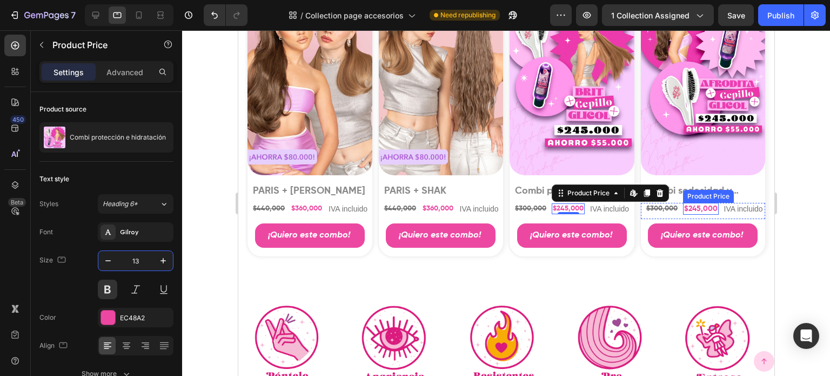
click at [696, 203] on div "$245,000" at bounding box center [701, 209] width 36 height 12
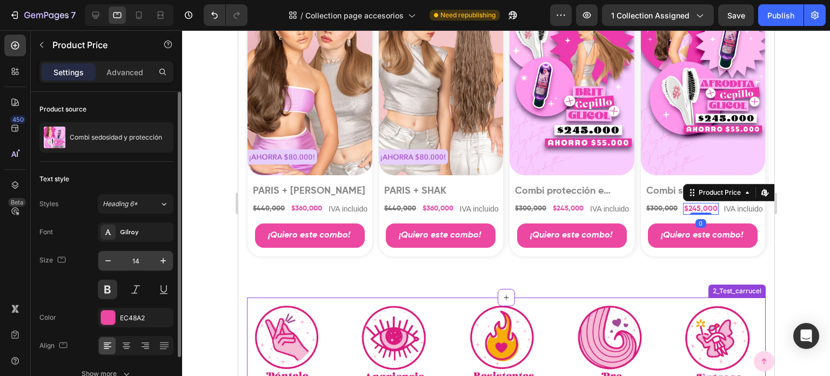
click at [137, 258] on input "14" at bounding box center [136, 260] width 36 height 19
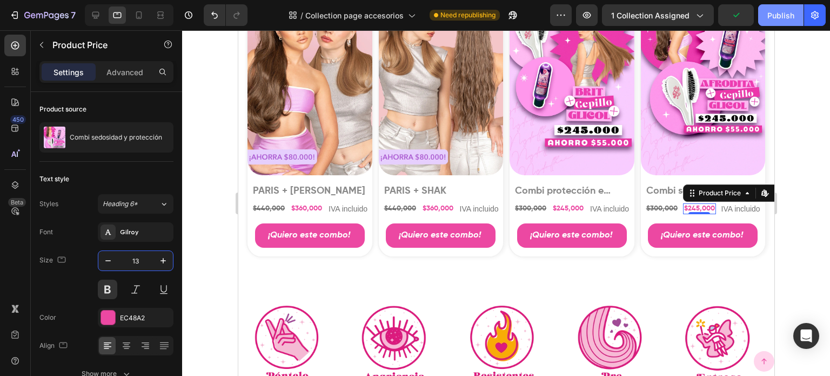
click at [777, 18] on div "Publish" at bounding box center [780, 15] width 27 height 11
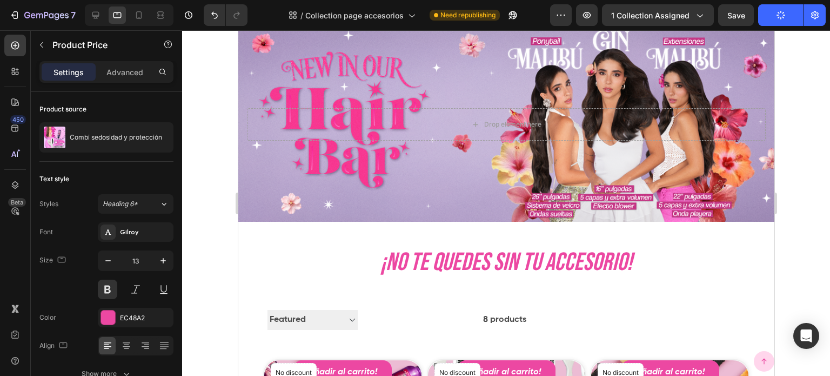
scroll to position [0, 0]
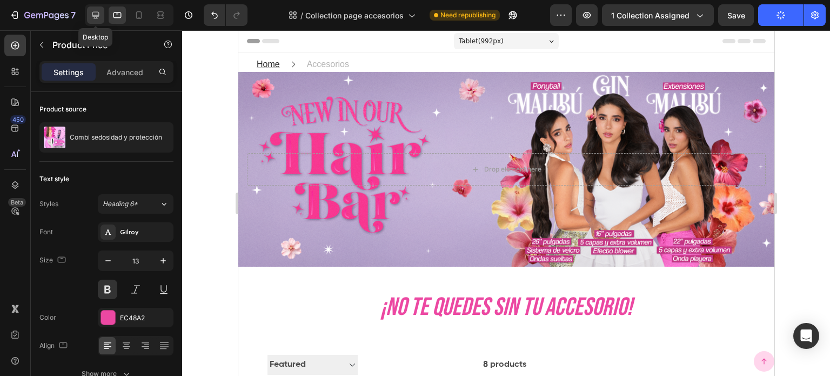
click at [93, 10] on icon at bounding box center [95, 15] width 11 height 11
type input "16"
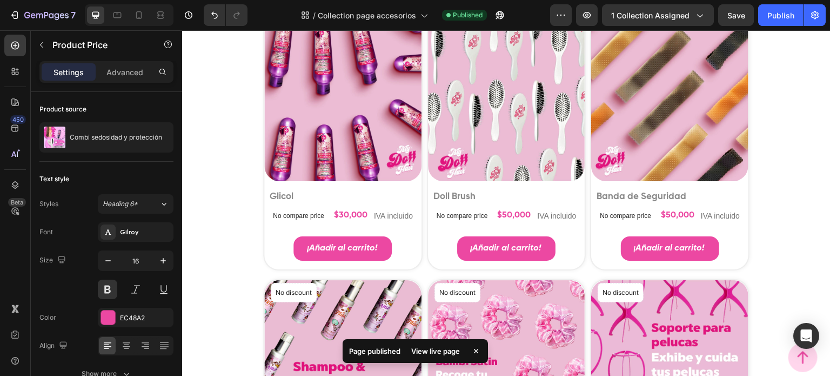
scroll to position [486, 0]
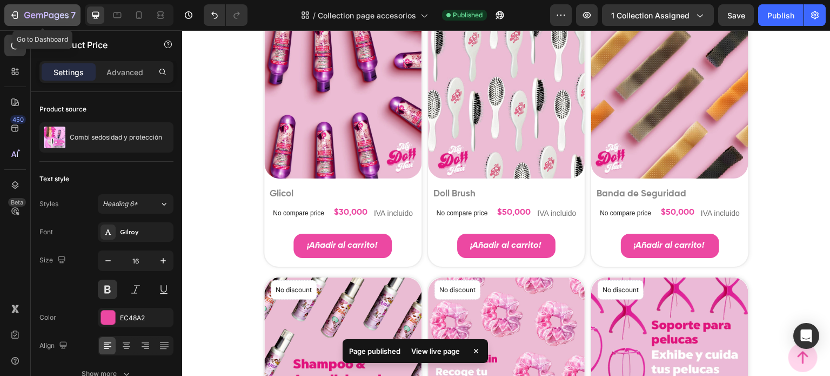
click at [15, 6] on button "7" at bounding box center [42, 15] width 76 height 22
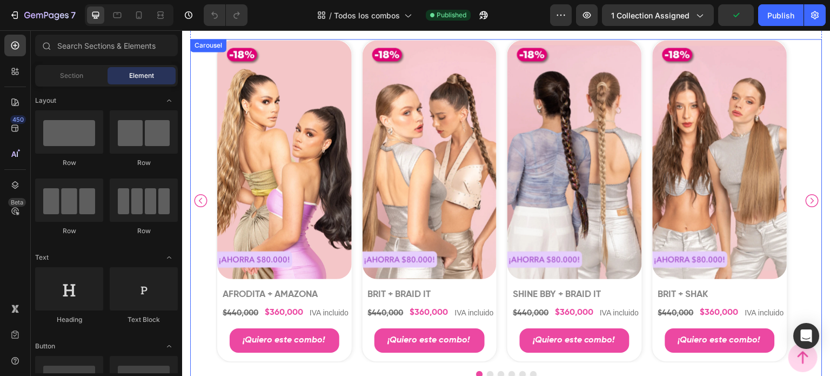
scroll to position [378, 0]
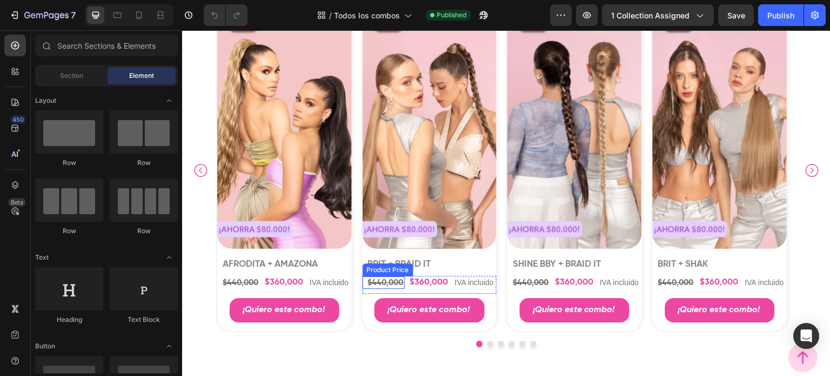
click at [390, 279] on div "$440,000" at bounding box center [386, 282] width 38 height 13
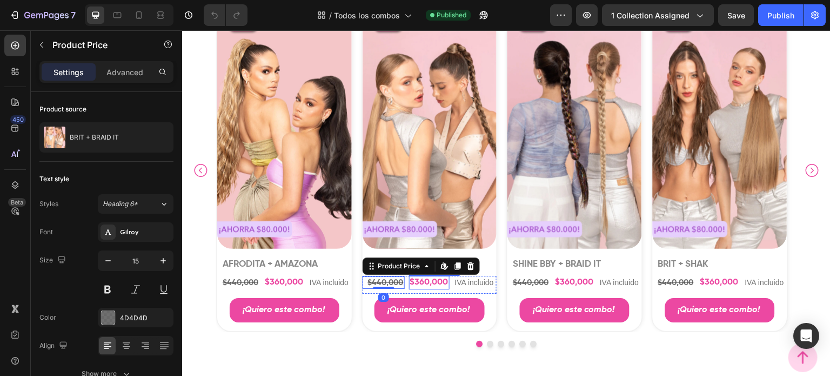
click at [419, 282] on div "$360,000" at bounding box center [429, 283] width 41 height 14
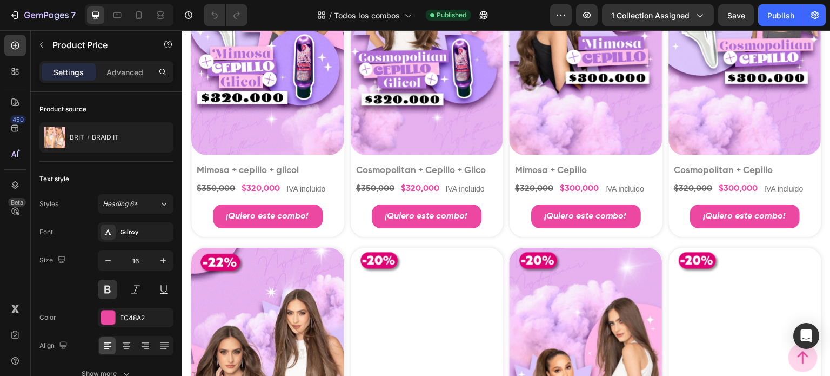
scroll to position [1329, 0]
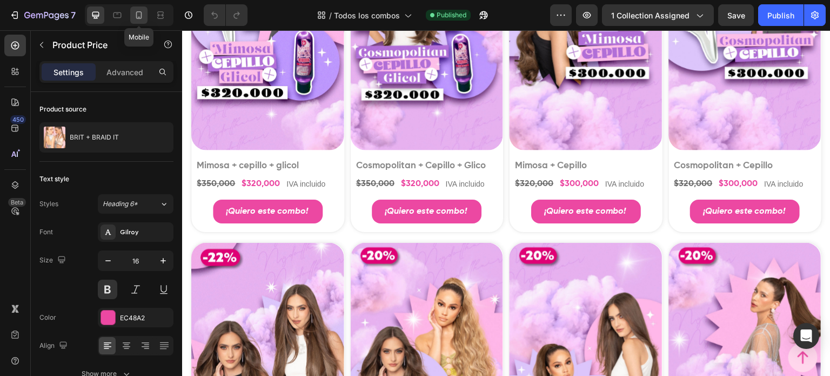
click at [133, 16] on icon at bounding box center [138, 15] width 11 height 11
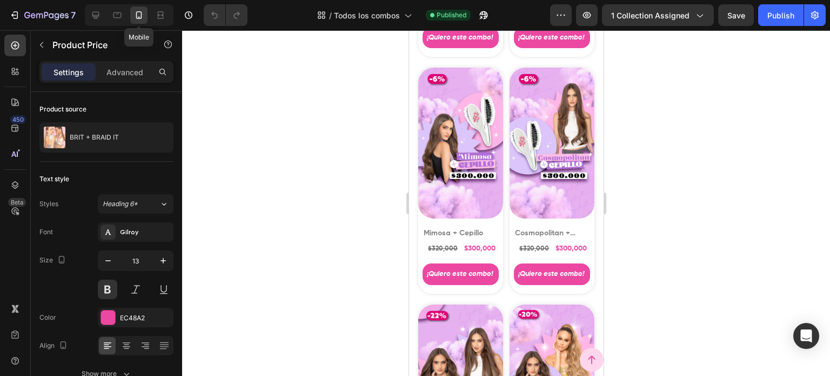
scroll to position [1325, 0]
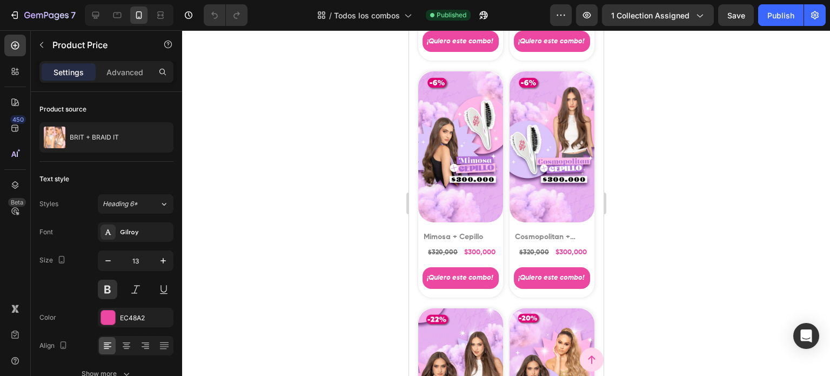
click at [127, 17] on div at bounding box center [129, 15] width 89 height 22
click at [124, 20] on div at bounding box center [117, 14] width 17 height 17
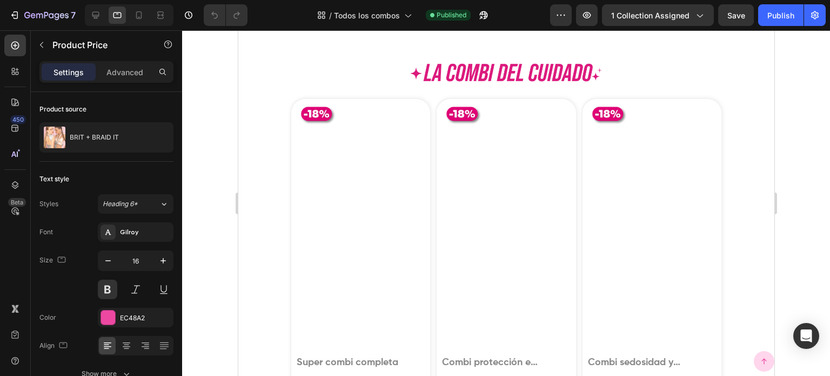
scroll to position [504, 0]
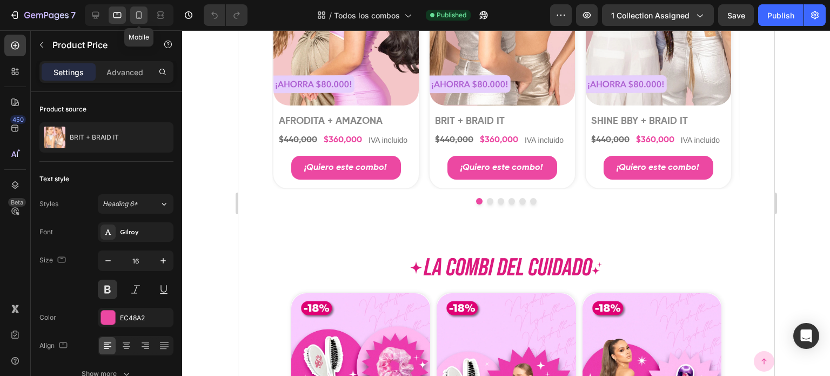
click at [143, 20] on icon at bounding box center [138, 15] width 11 height 11
type input "13"
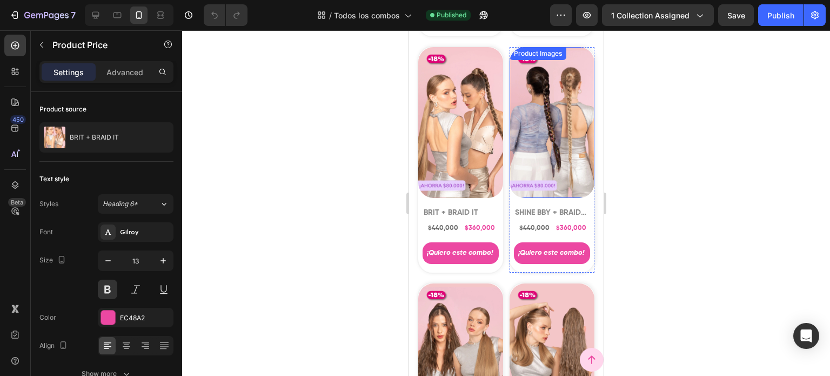
scroll to position [540, 0]
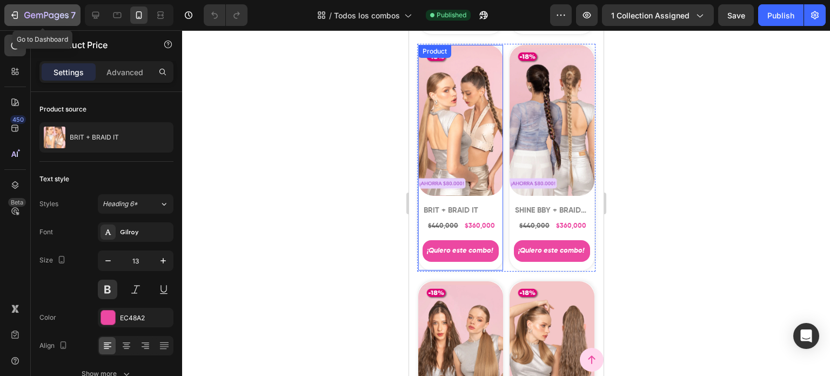
click at [24, 9] on div "7" at bounding box center [42, 15] width 66 height 13
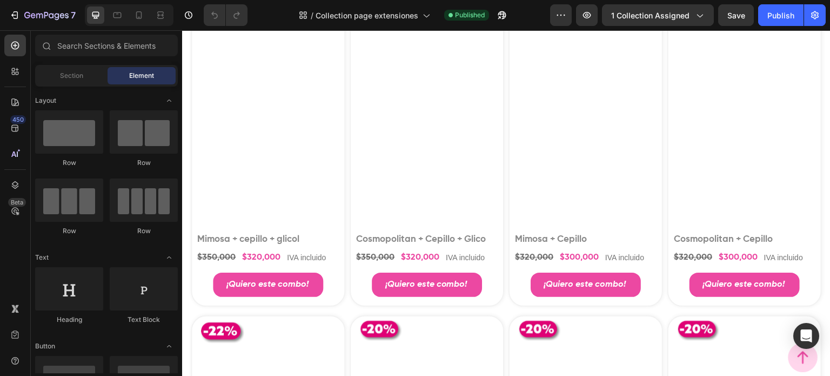
scroll to position [1459, 0]
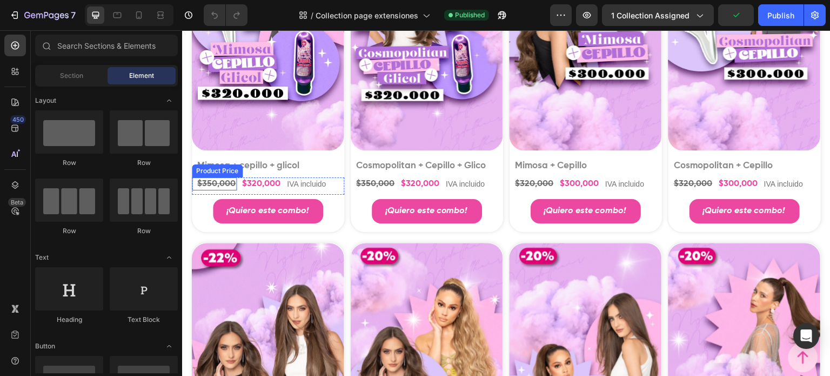
click at [220, 191] on div "$350,000" at bounding box center [216, 184] width 41 height 14
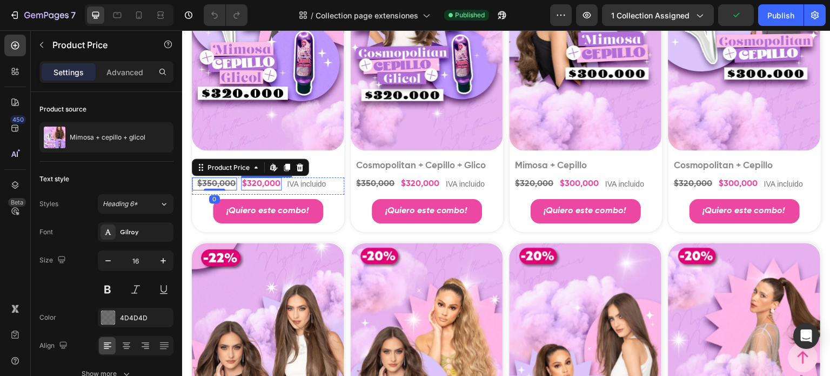
click at [252, 191] on div "$320,000" at bounding box center [261, 184] width 41 height 14
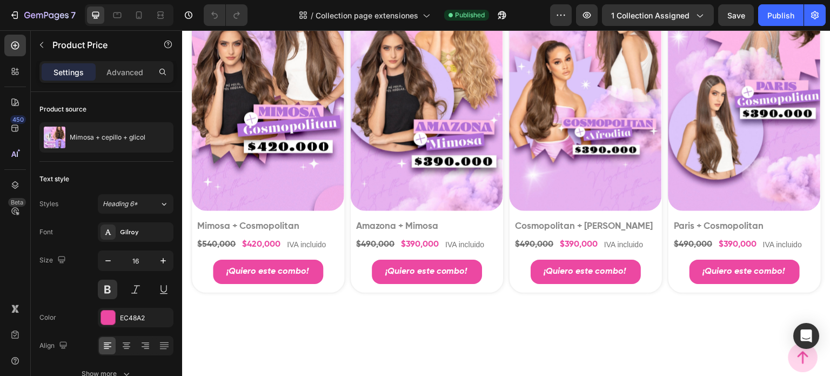
scroll to position [1783, 0]
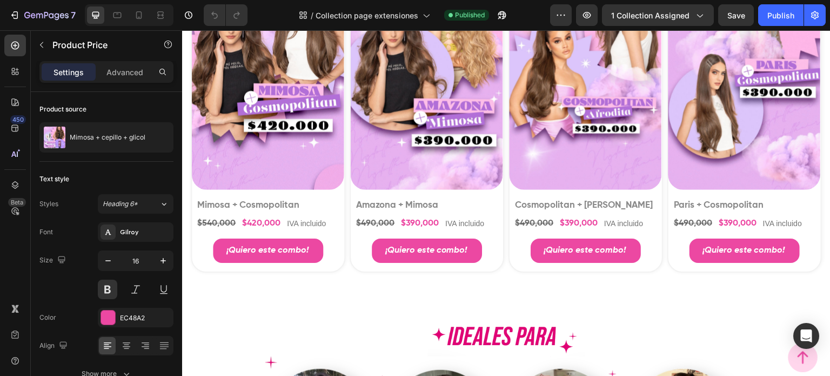
click at [126, 12] on div at bounding box center [129, 15] width 89 height 22
click at [117, 17] on icon at bounding box center [117, 15] width 11 height 11
type input "18"
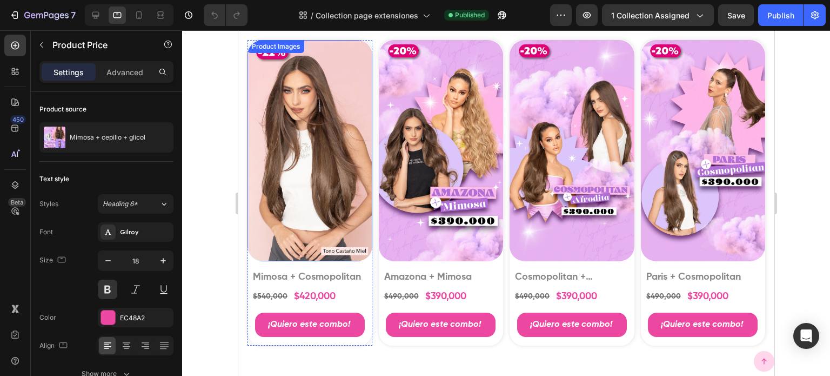
scroll to position [1734, 0]
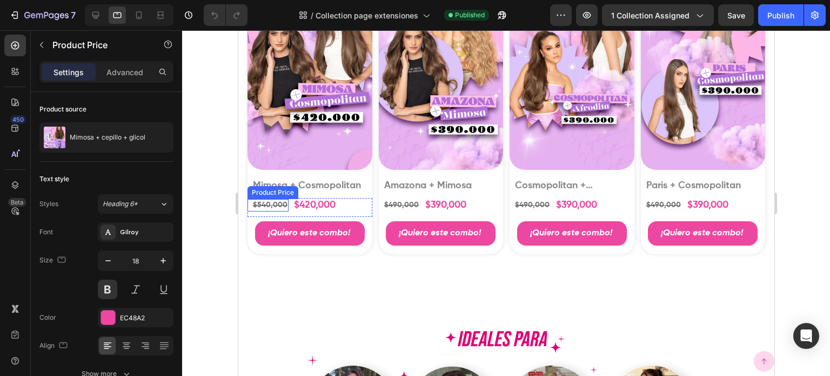
click at [266, 211] on div "$540,000" at bounding box center [269, 205] width 37 height 12
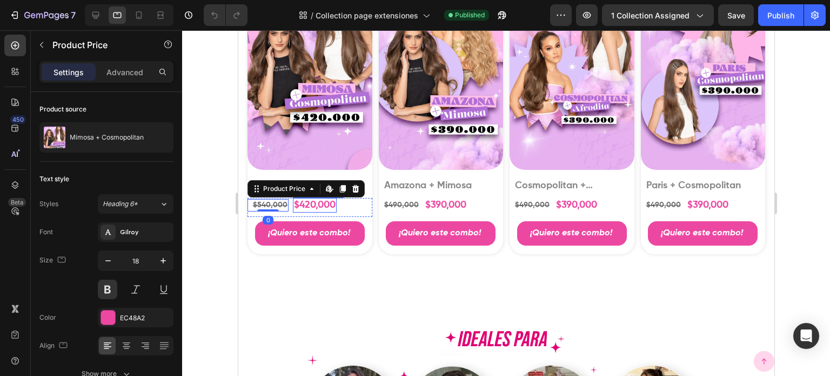
click at [302, 212] on div "$420,000" at bounding box center [314, 205] width 44 height 15
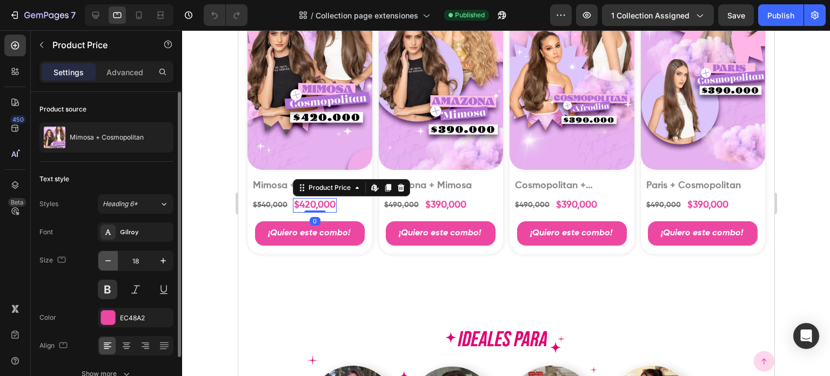
click at [112, 260] on icon "button" at bounding box center [108, 260] width 11 height 11
type input "16"
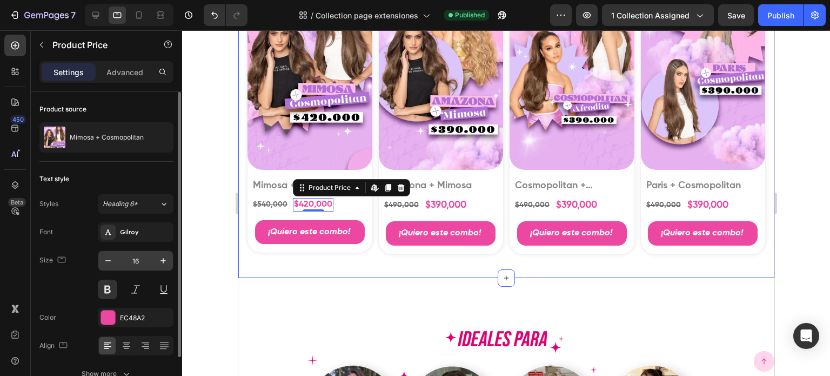
click at [135, 259] on input "16" at bounding box center [136, 260] width 36 height 19
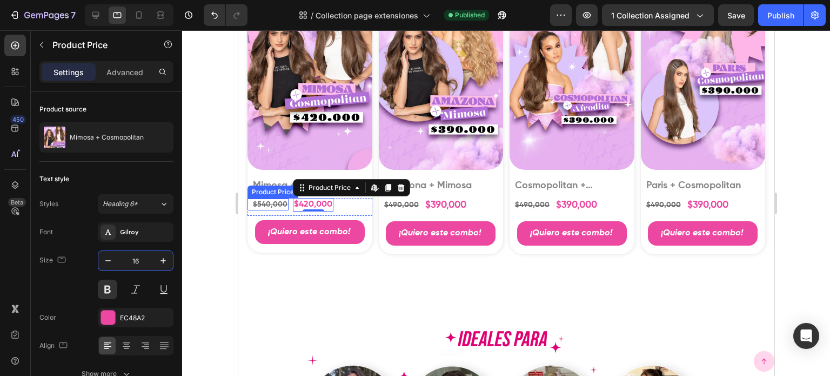
click at [260, 210] on div "$540,000" at bounding box center [269, 204] width 37 height 12
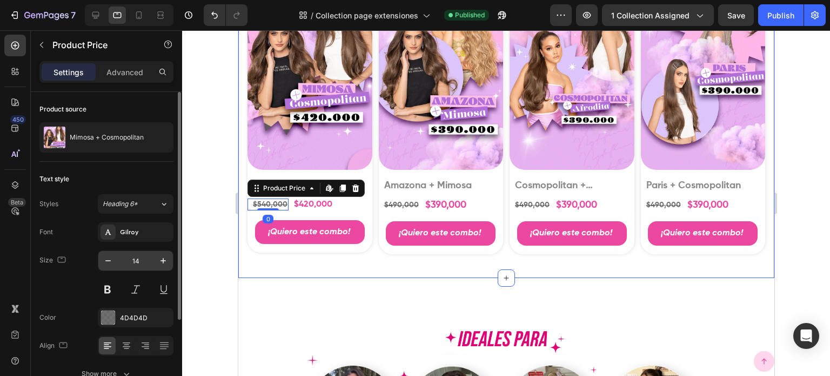
click at [128, 261] on input "14" at bounding box center [136, 260] width 36 height 19
paste input "16"
type input "16"
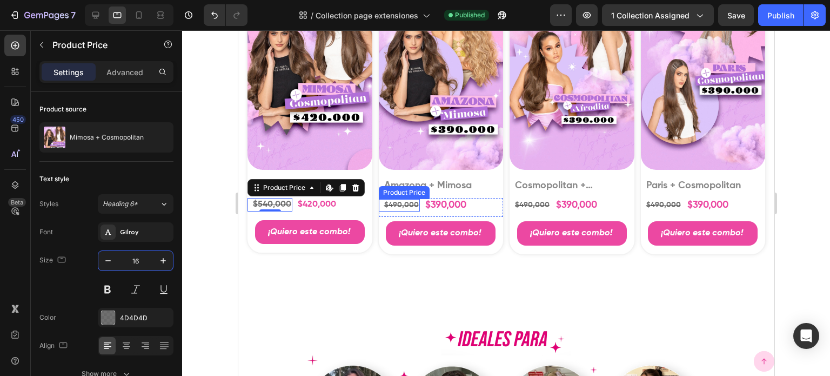
click at [395, 211] on div "$490,000" at bounding box center [401, 205] width 37 height 12
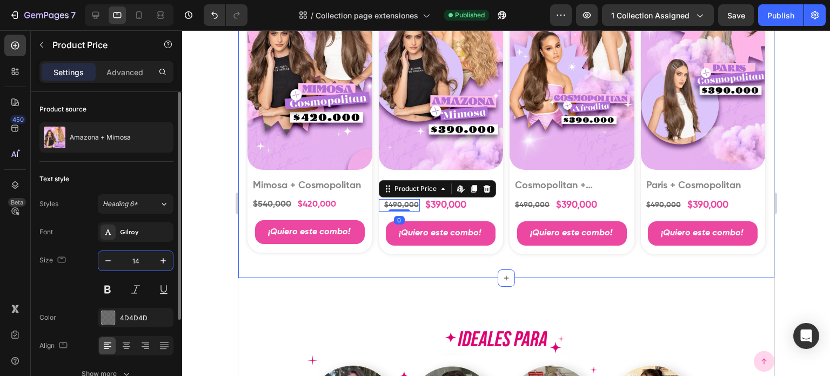
click at [138, 259] on input "14" at bounding box center [136, 260] width 36 height 19
paste input "16"
type input "16"
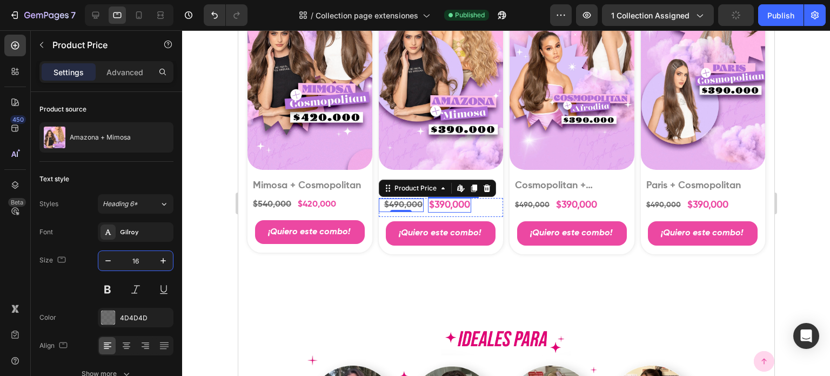
click at [443, 212] on div "$390,000" at bounding box center [448, 205] width 43 height 15
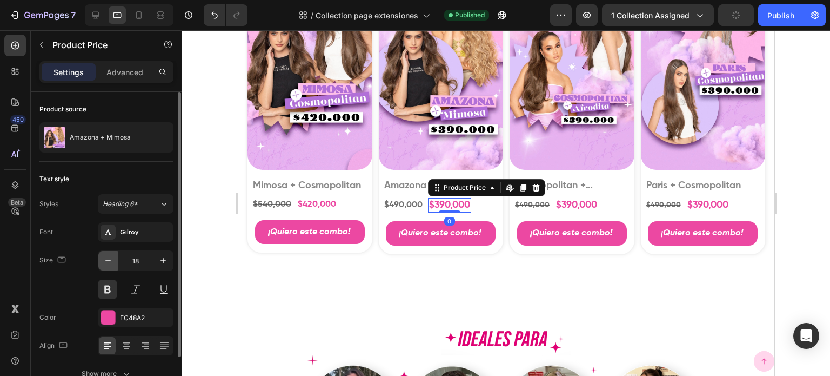
click at [108, 261] on icon "button" at bounding box center [108, 260] width 11 height 11
type input "16"
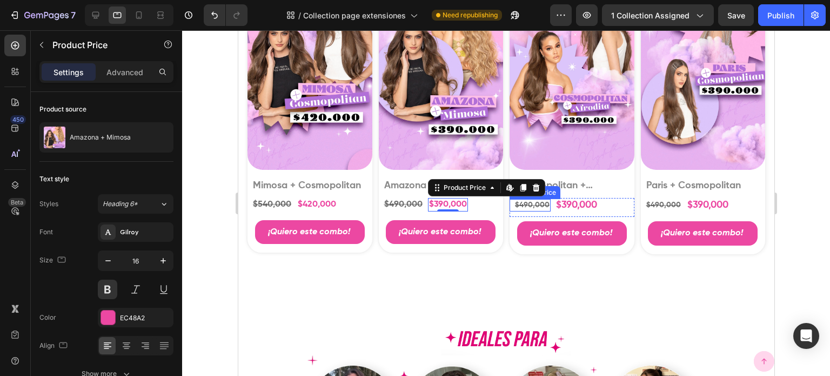
click at [530, 211] on div "$490,000" at bounding box center [531, 205] width 37 height 12
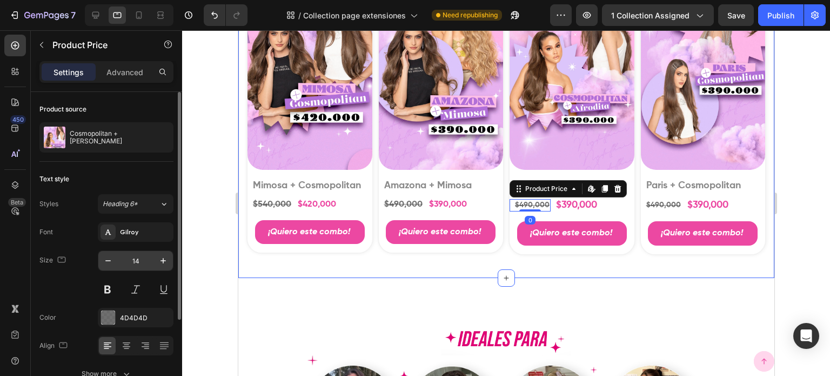
click at [134, 263] on input "14" at bounding box center [136, 260] width 36 height 19
paste input "16"
type input "16"
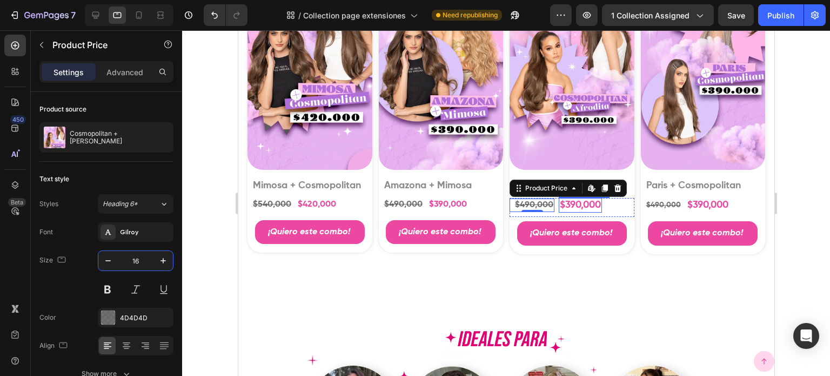
click at [581, 212] on div "$390,000" at bounding box center [579, 205] width 43 height 15
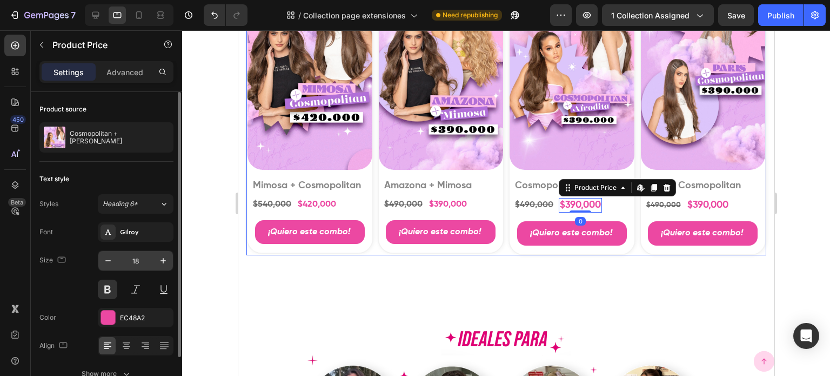
click at [142, 261] on input "18" at bounding box center [136, 260] width 36 height 19
paste input "16"
type input "16"
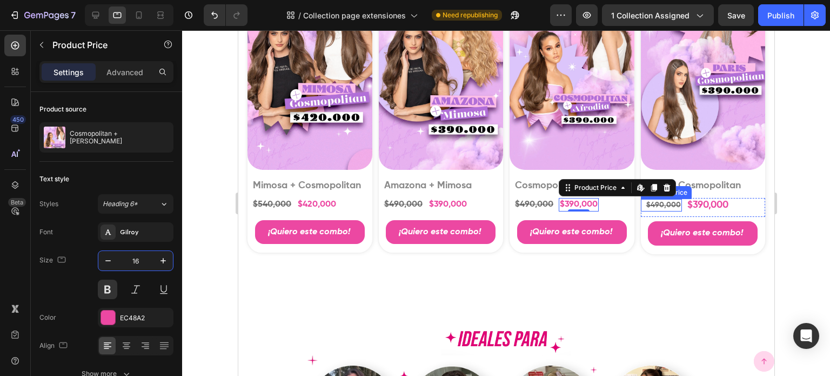
click at [660, 211] on div "$490,000" at bounding box center [663, 205] width 37 height 12
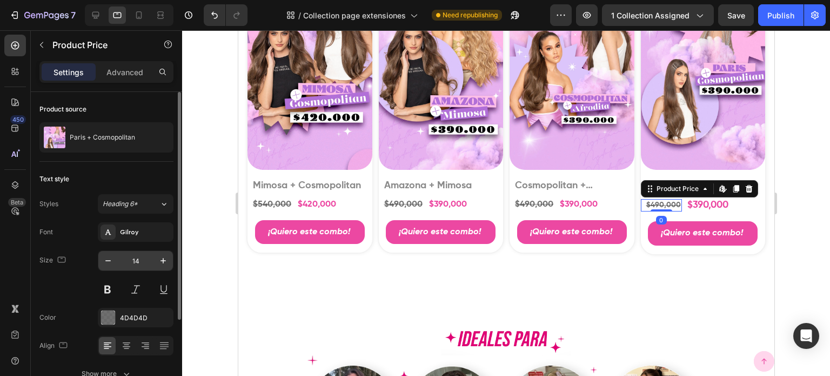
click at [137, 259] on input "14" at bounding box center [136, 260] width 36 height 19
paste input "16"
type input "16"
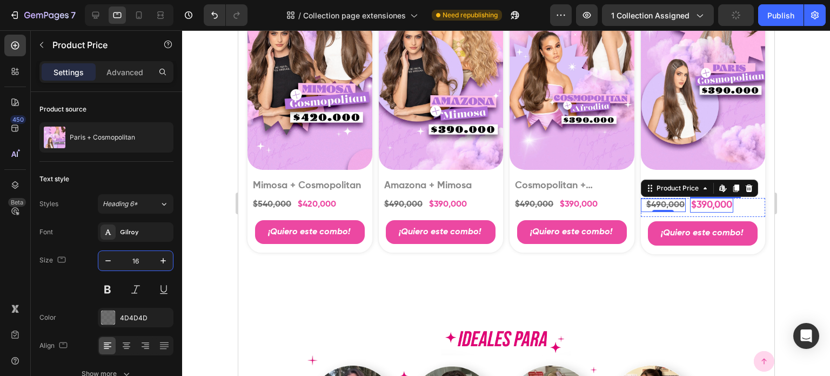
click at [693, 212] on div "$390,000" at bounding box center [711, 205] width 43 height 15
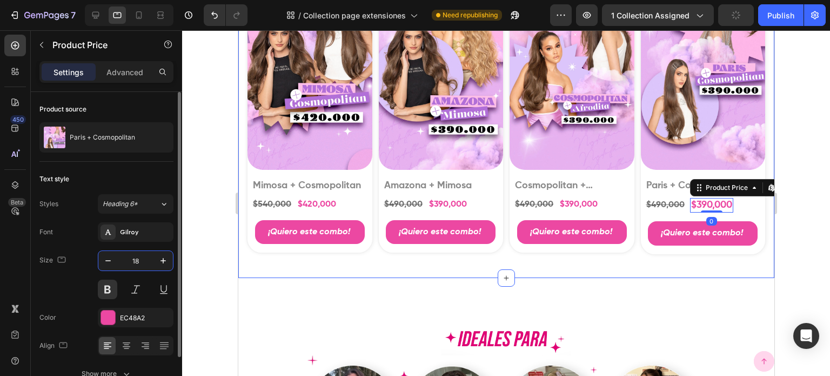
click at [138, 263] on input "18" at bounding box center [136, 260] width 36 height 19
paste input "16"
type input "16"
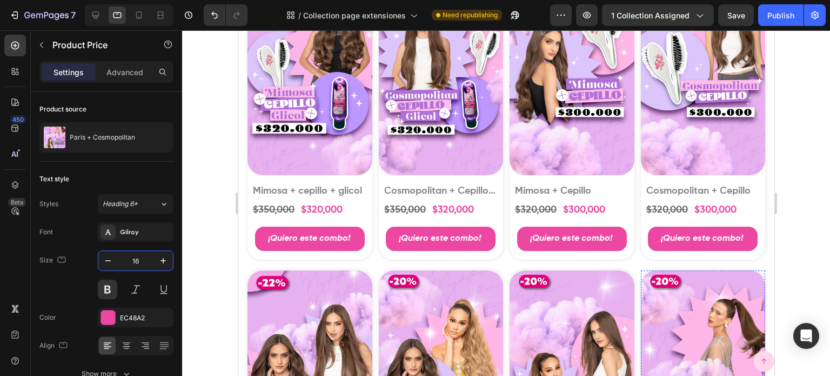
scroll to position [1412, 0]
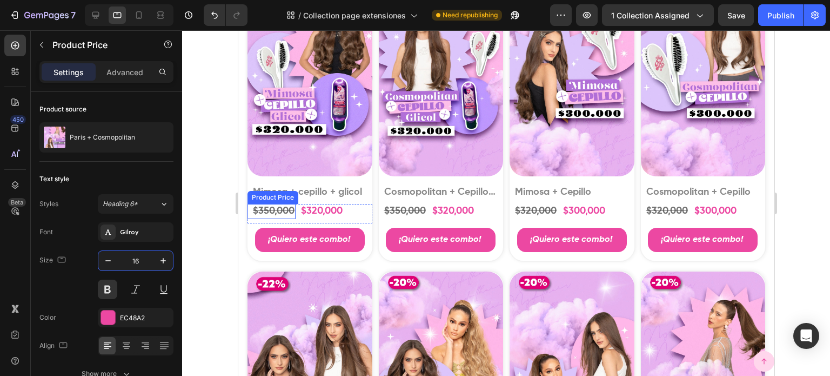
click at [274, 218] on div "$350,000" at bounding box center [273, 211] width 44 height 15
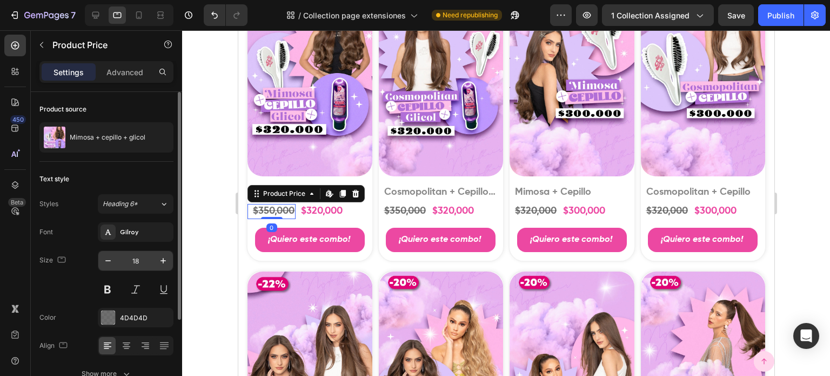
click at [140, 266] on input "18" at bounding box center [136, 260] width 36 height 19
paste input "16"
type input "16"
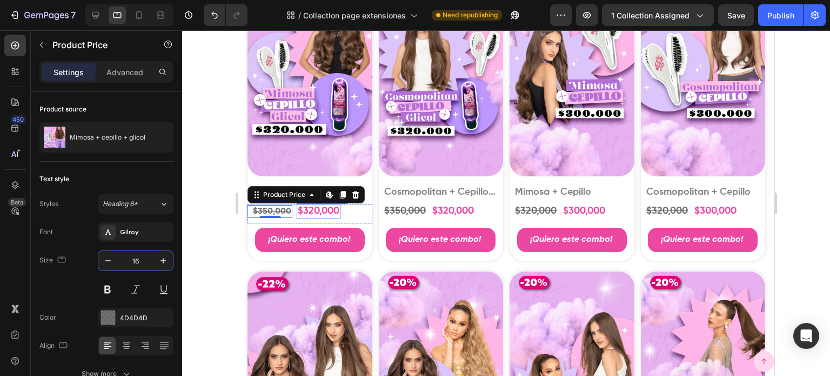
click at [315, 218] on div "$320,000" at bounding box center [318, 211] width 44 height 15
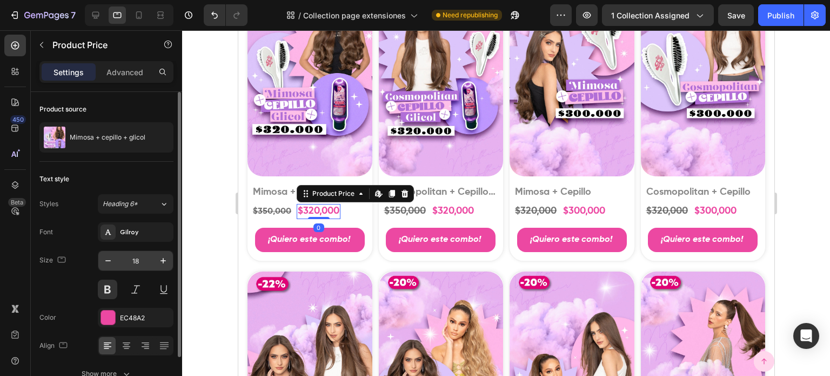
click at [141, 261] on input "18" at bounding box center [136, 260] width 36 height 19
paste input "16"
type input "16"
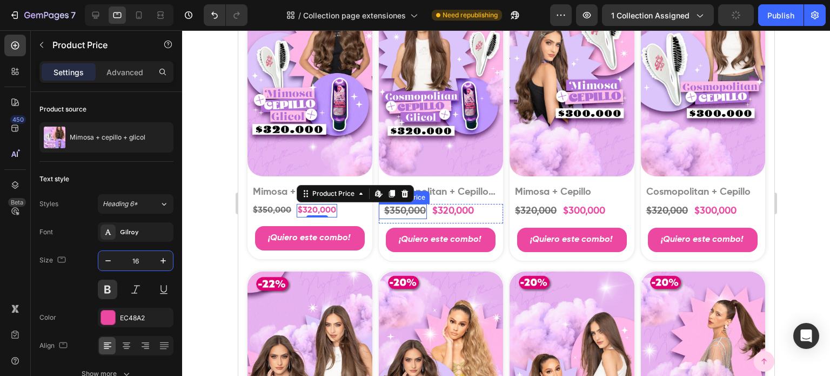
click at [414, 218] on div "$350,000" at bounding box center [405, 211] width 44 height 15
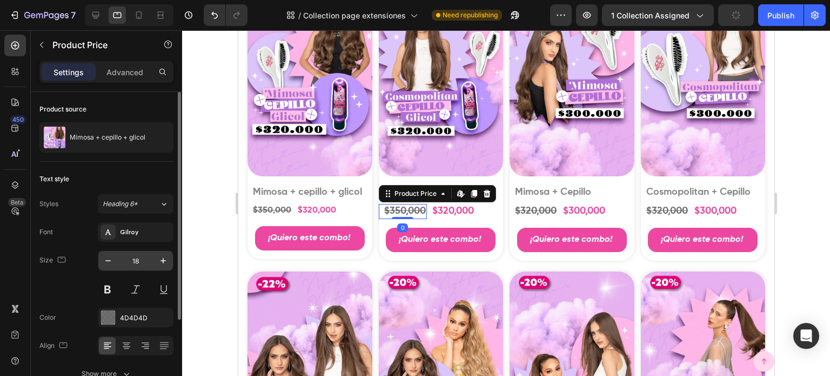
click at [138, 264] on input "18" at bounding box center [136, 260] width 36 height 19
paste input "16"
type input "16"
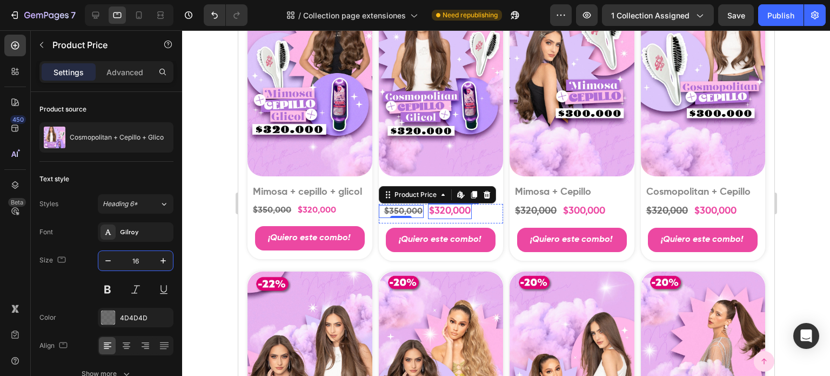
click at [445, 218] on div "$320,000" at bounding box center [449, 211] width 44 height 15
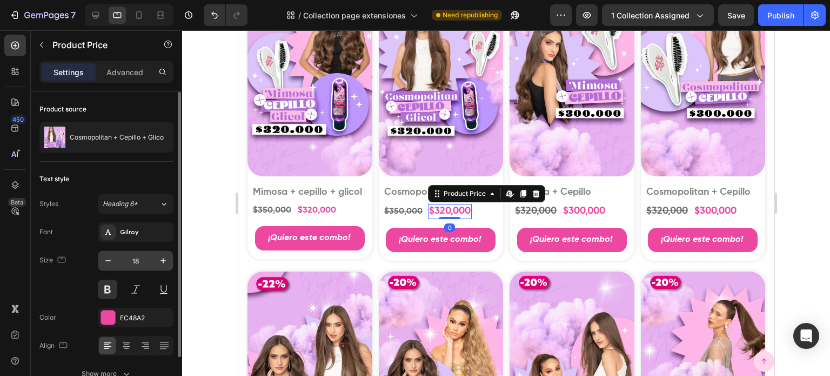
click at [137, 263] on input "18" at bounding box center [136, 260] width 36 height 19
paste input "6"
type input "16"
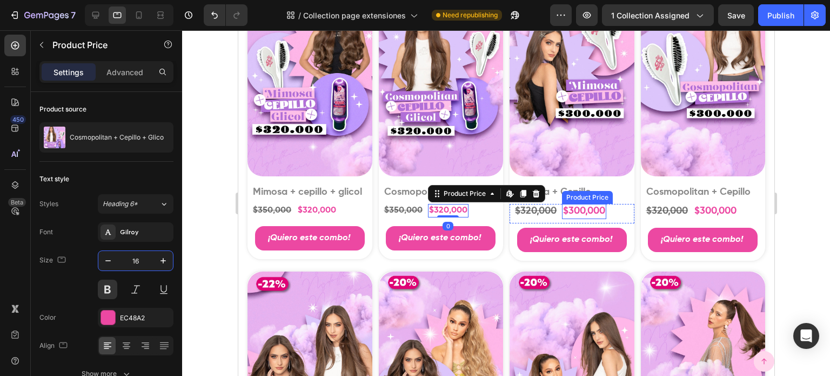
click at [578, 218] on div "$300,000" at bounding box center [583, 211] width 44 height 15
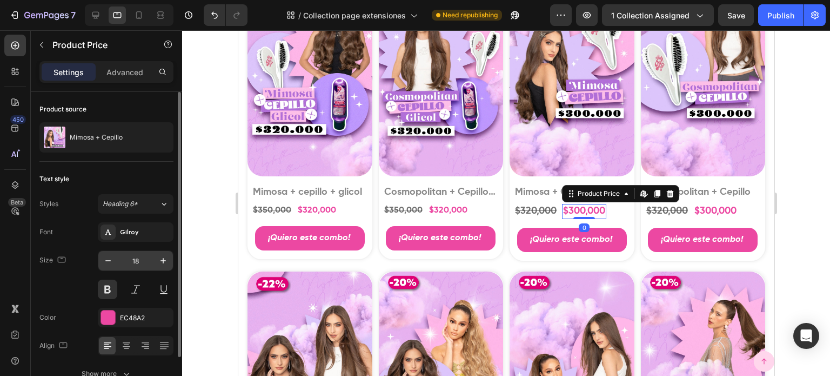
click at [138, 261] on input "18" at bounding box center [136, 260] width 36 height 19
paste input "6"
type input "16"
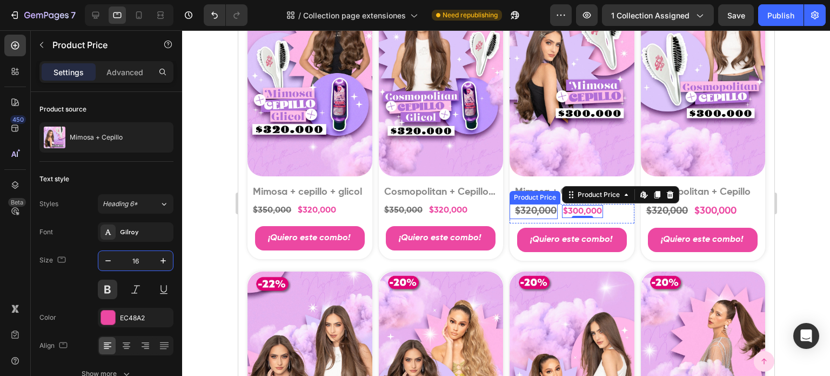
click at [521, 218] on div "$320,000" at bounding box center [535, 211] width 44 height 15
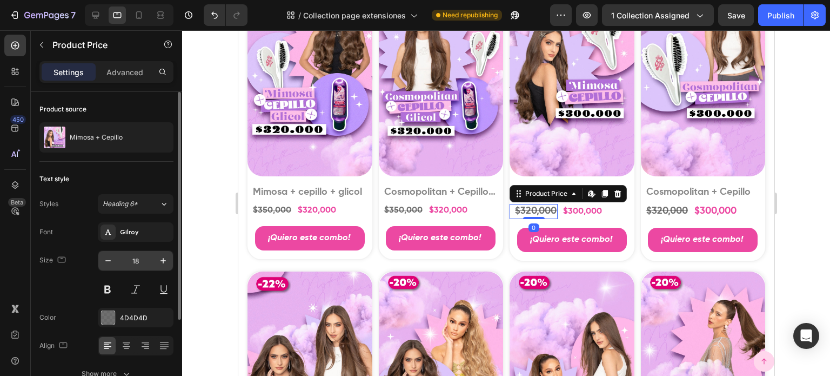
click at [134, 252] on input "18" at bounding box center [136, 260] width 36 height 19
paste input "6"
type input "16"
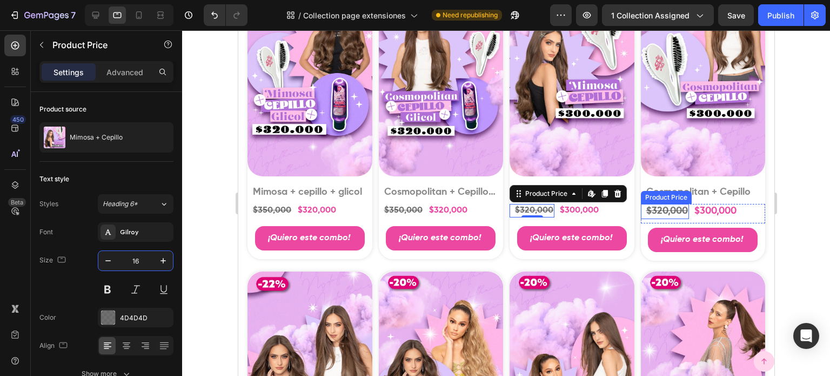
click at [650, 218] on div "$320,000" at bounding box center [667, 211] width 44 height 15
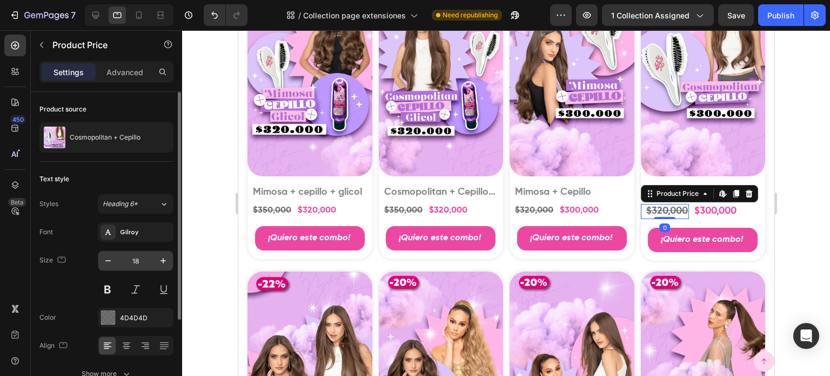
click at [144, 263] on input "18" at bounding box center [136, 260] width 36 height 19
click at [145, 263] on input "18" at bounding box center [136, 260] width 36 height 19
paste input "6"
type input "16"
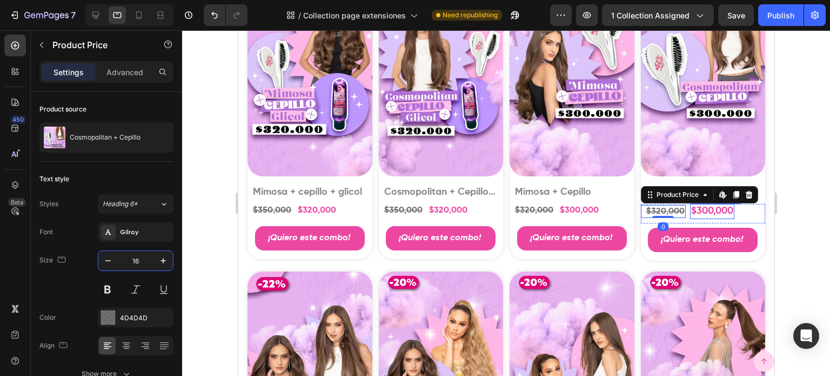
click at [719, 218] on div "$300,000" at bounding box center [712, 211] width 44 height 15
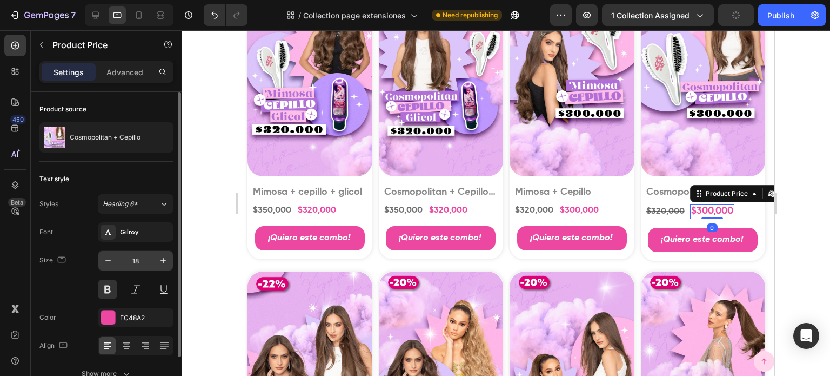
click at [130, 257] on input "18" at bounding box center [136, 260] width 36 height 19
paste input "6"
type input "16"
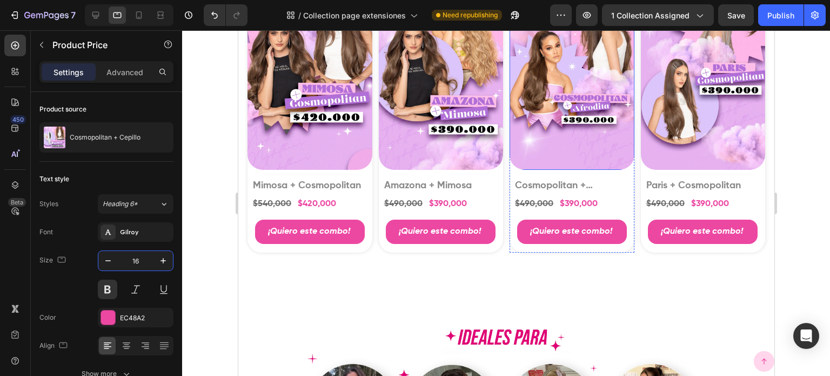
scroll to position [1736, 0]
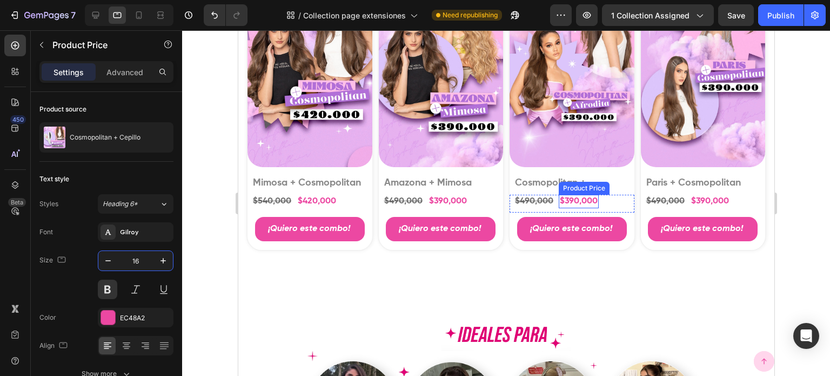
click at [583, 208] on div "$390,000" at bounding box center [578, 202] width 40 height 14
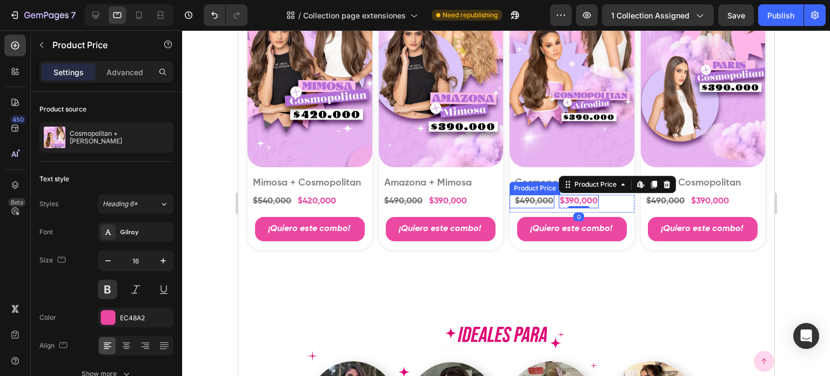
click at [539, 208] on div "$490,000" at bounding box center [533, 202] width 41 height 14
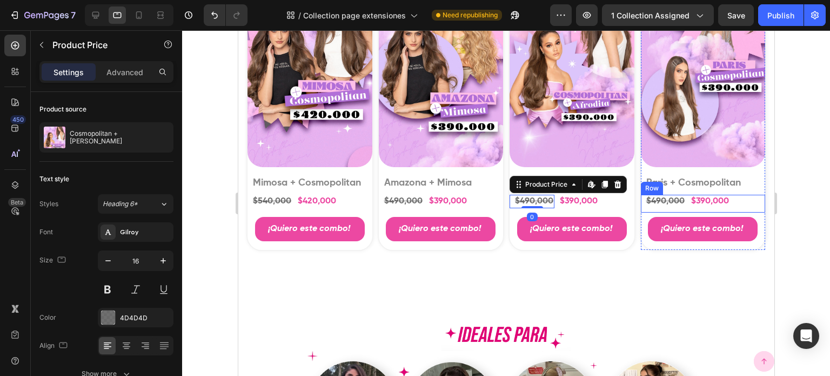
click at [663, 208] on div "$490,000" at bounding box center [665, 202] width 41 height 14
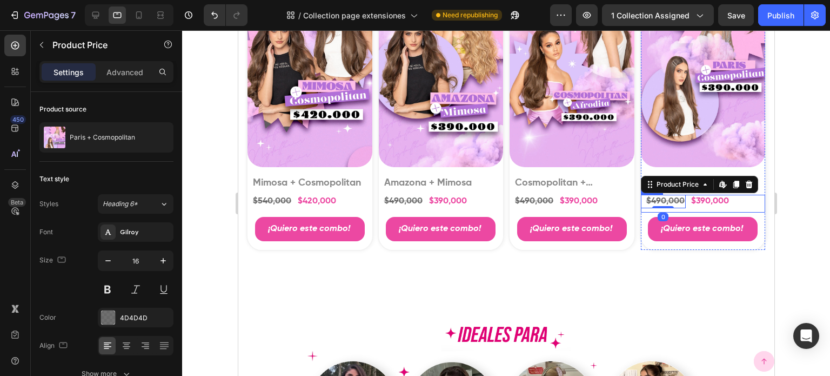
click at [734, 212] on div "$490,000 Product Price Edit content in Shopify 0 Product Price Edit content in …" at bounding box center [702, 204] width 125 height 18
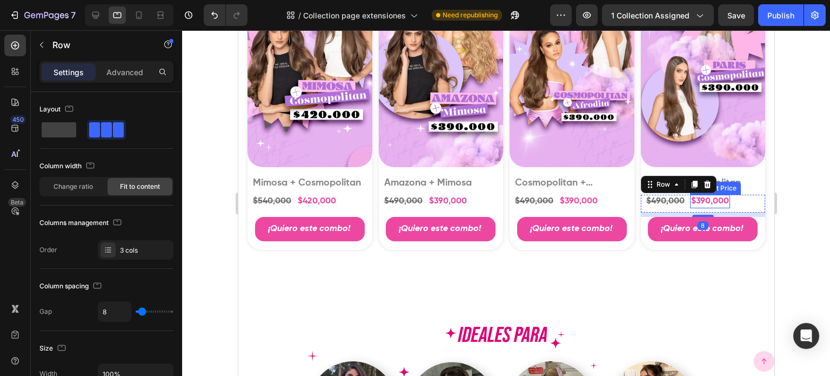
click at [690, 208] on div "$390,000" at bounding box center [710, 202] width 40 height 14
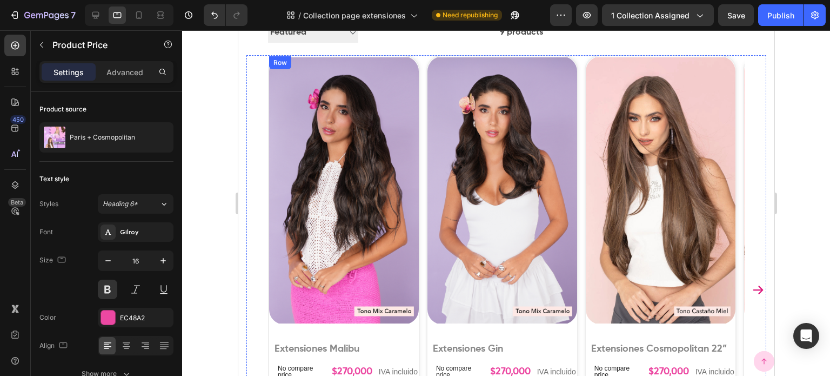
scroll to position [439, 0]
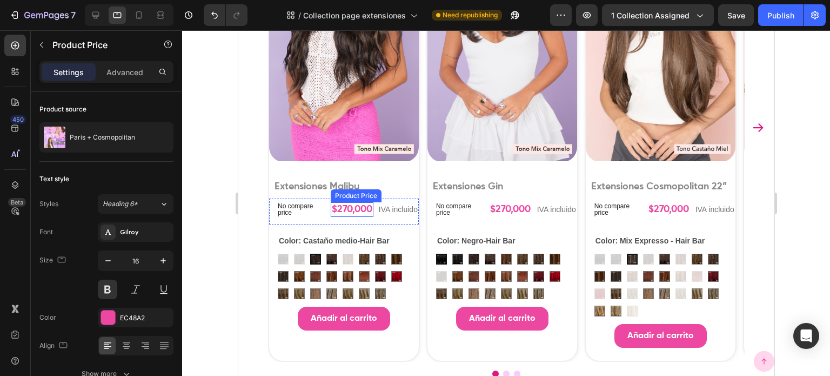
click at [364, 217] on div "$270,000" at bounding box center [351, 209] width 43 height 15
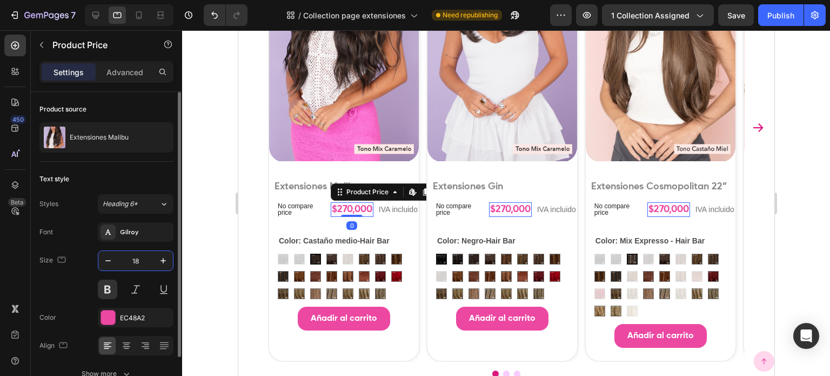
click at [131, 258] on input "18" at bounding box center [136, 260] width 36 height 19
paste input "6"
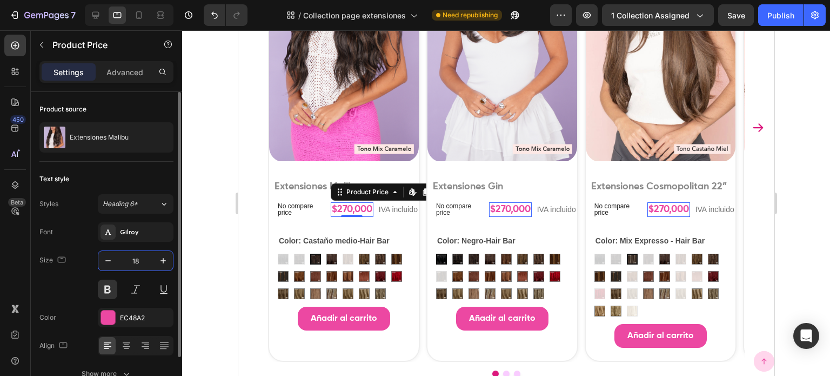
type input "16"
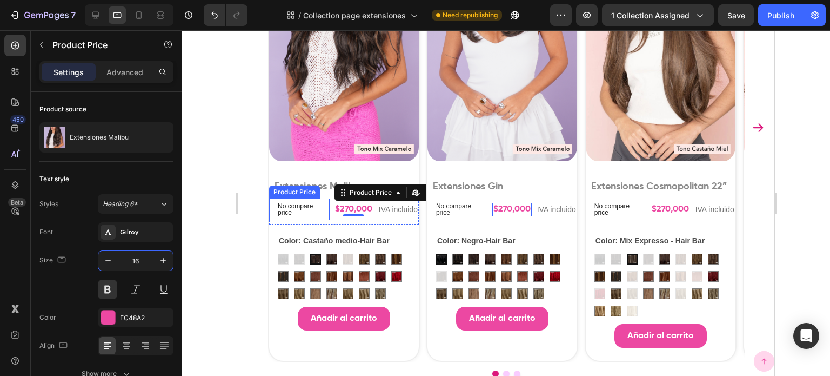
click at [298, 216] on p "No compare price" at bounding box center [301, 209] width 48 height 13
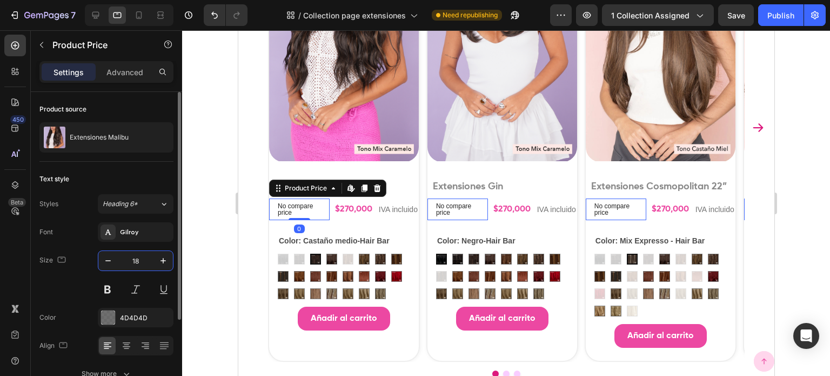
click at [136, 268] on input "18" at bounding box center [136, 260] width 36 height 19
paste input "6"
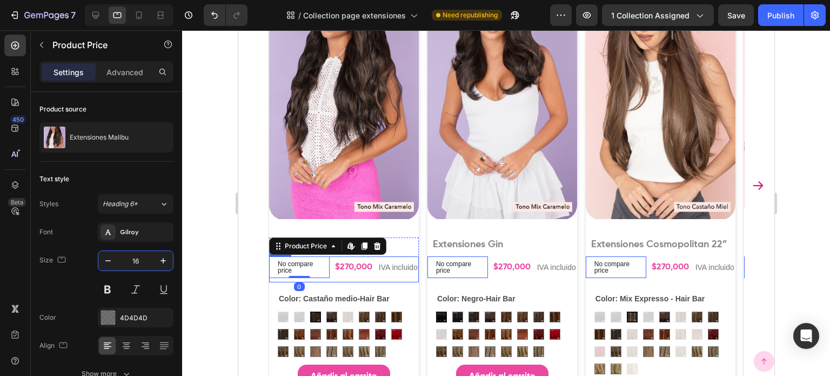
scroll to position [277, 0]
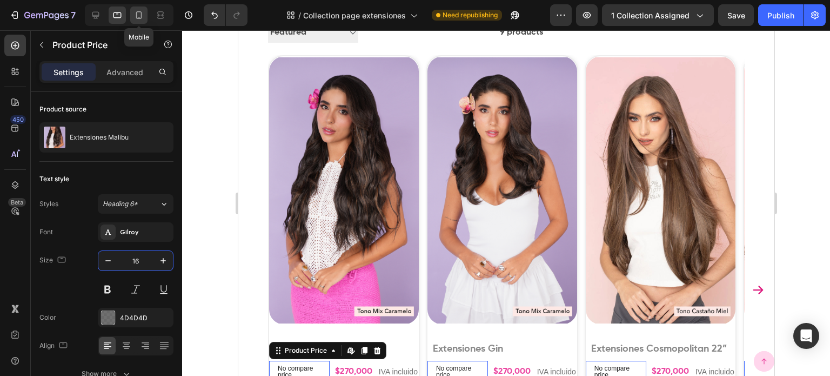
click at [144, 19] on icon at bounding box center [138, 15] width 11 height 11
type input "12"
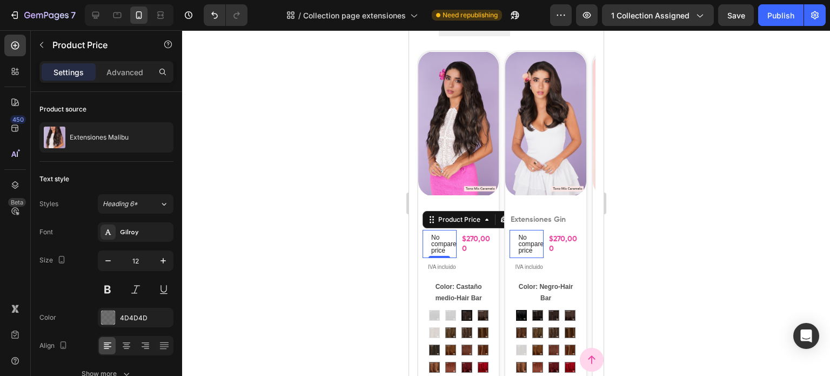
scroll to position [450, 0]
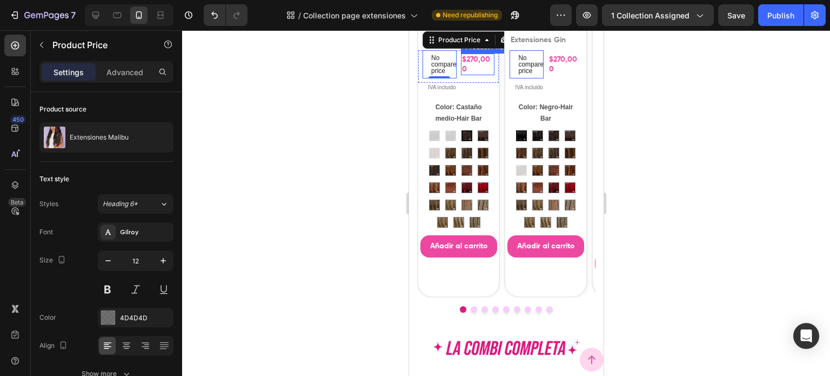
click at [470, 75] on div "$270,000" at bounding box center [477, 65] width 34 height 22
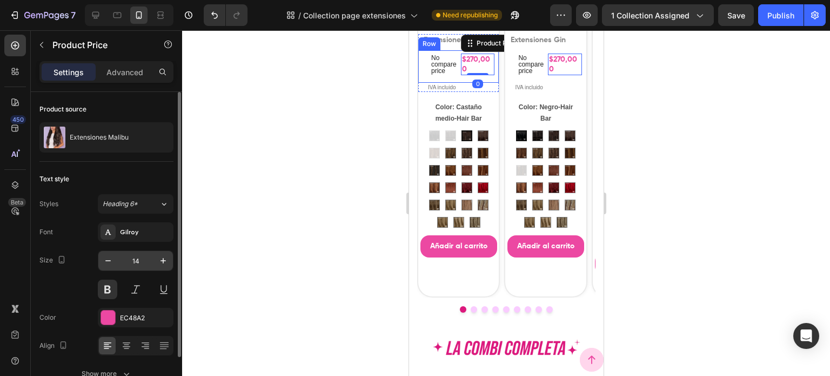
click at [118, 255] on input "14" at bounding box center [136, 260] width 36 height 19
click at [113, 256] on button "button" at bounding box center [107, 260] width 19 height 19
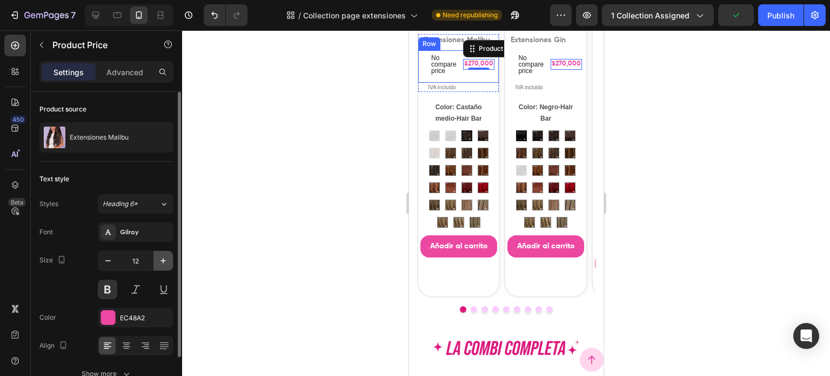
click at [169, 259] on button "button" at bounding box center [162, 260] width 19 height 19
type input "13"
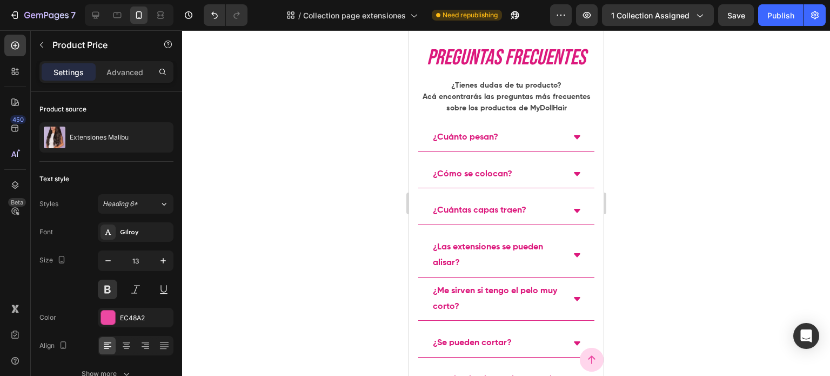
scroll to position [2828, 0]
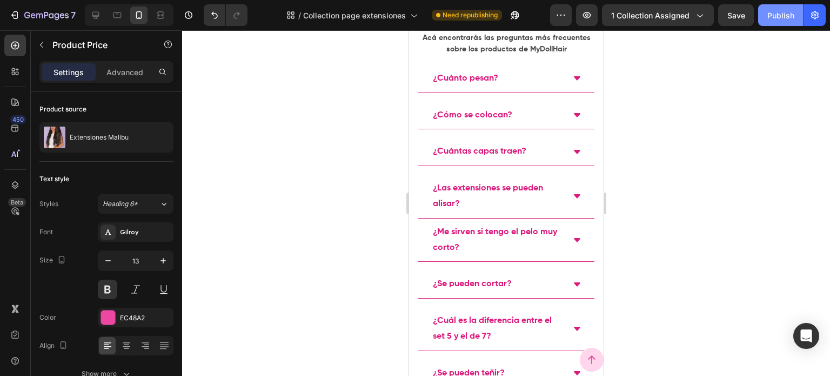
click at [761, 13] on button "Publish" at bounding box center [780, 15] width 45 height 22
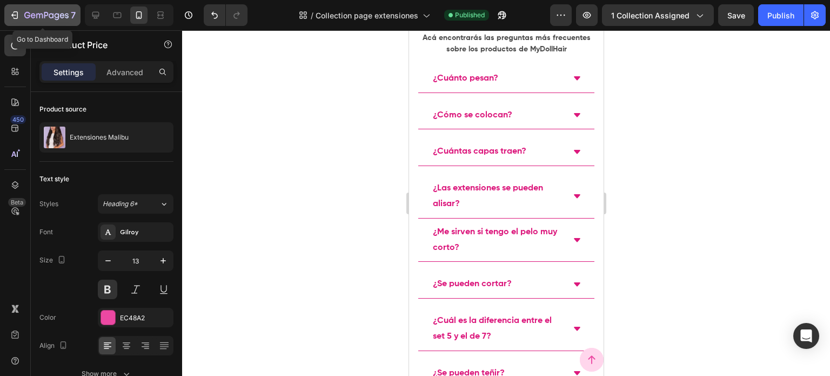
click at [38, 14] on icon "button" at bounding box center [39, 16] width 6 height 5
